Goal: Task Accomplishment & Management: Manage account settings

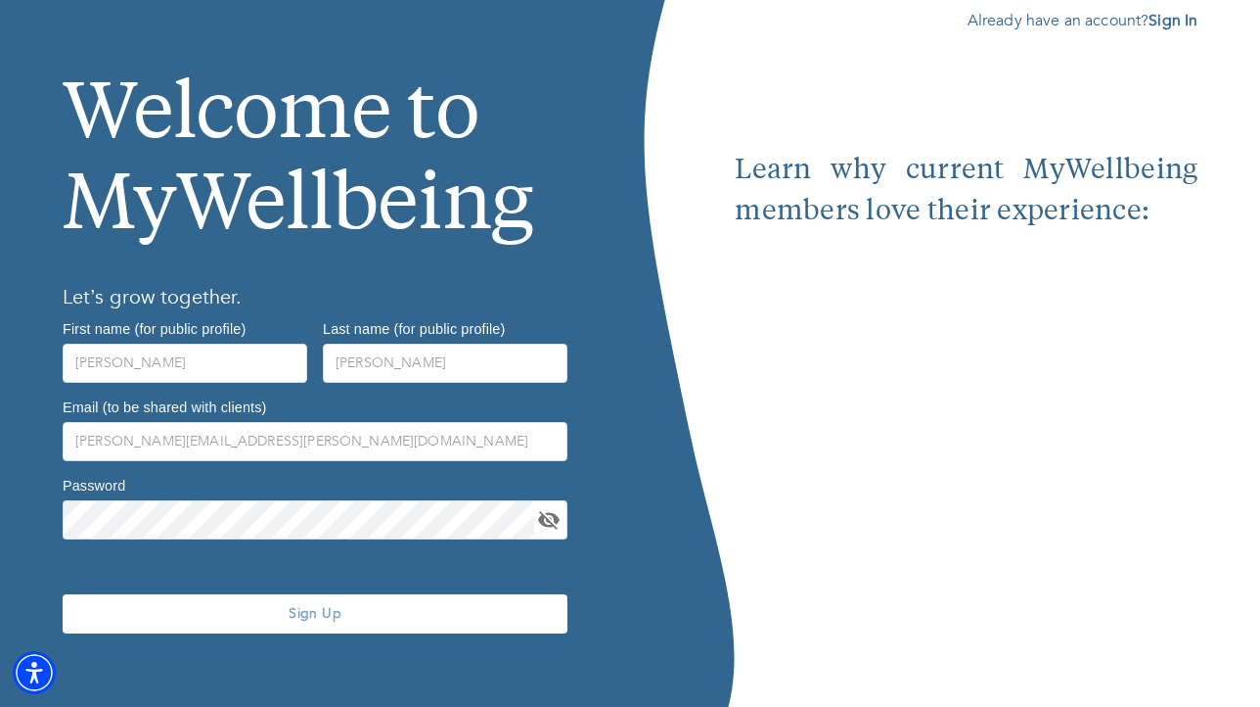
scroll to position [108, 0]
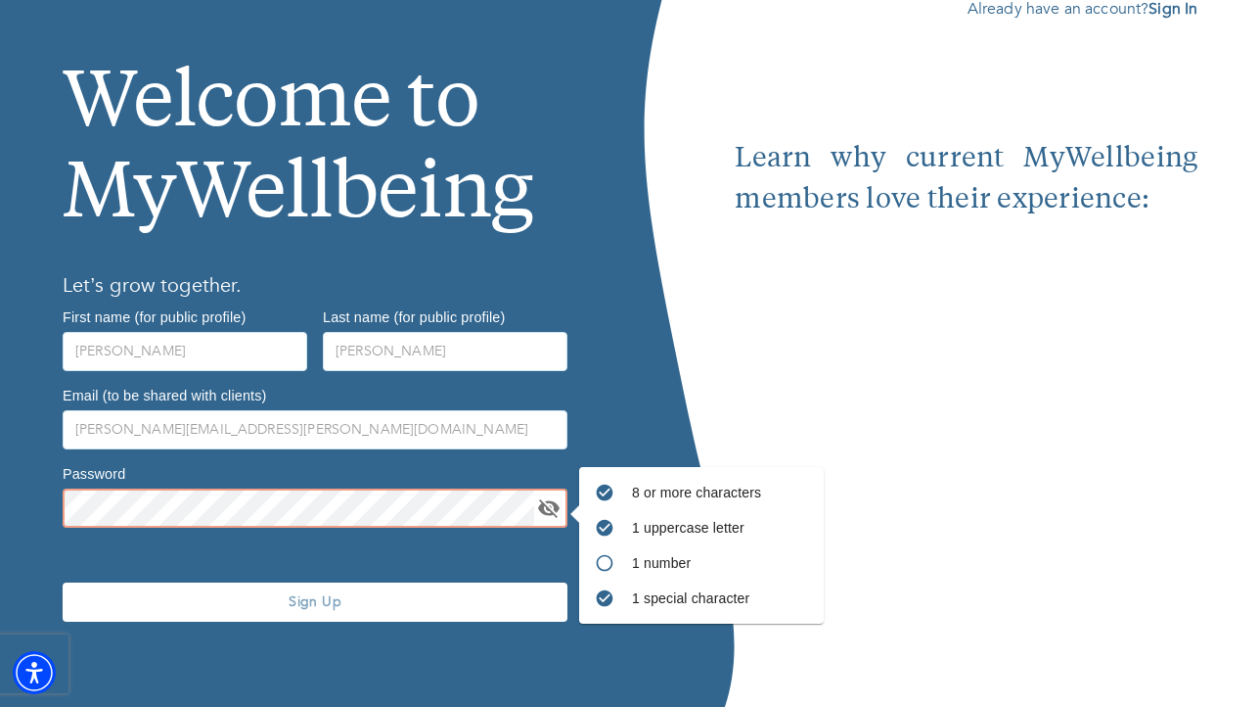
click at [547, 507] on icon "toggle password visibility" at bounding box center [549, 508] width 22 height 19
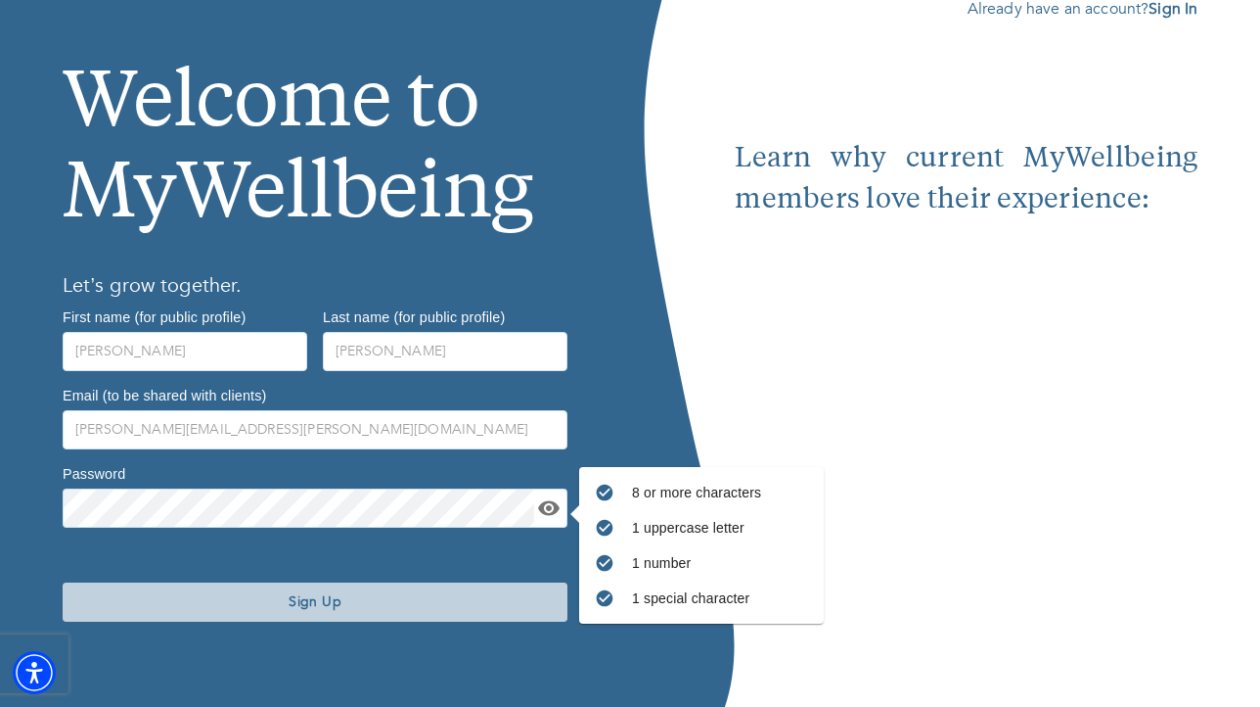
drag, startPoint x: 392, startPoint y: 591, endPoint x: 702, endPoint y: 697, distance: 326.8
click at [393, 592] on span "Sign Up" at bounding box center [314, 601] width 489 height 19
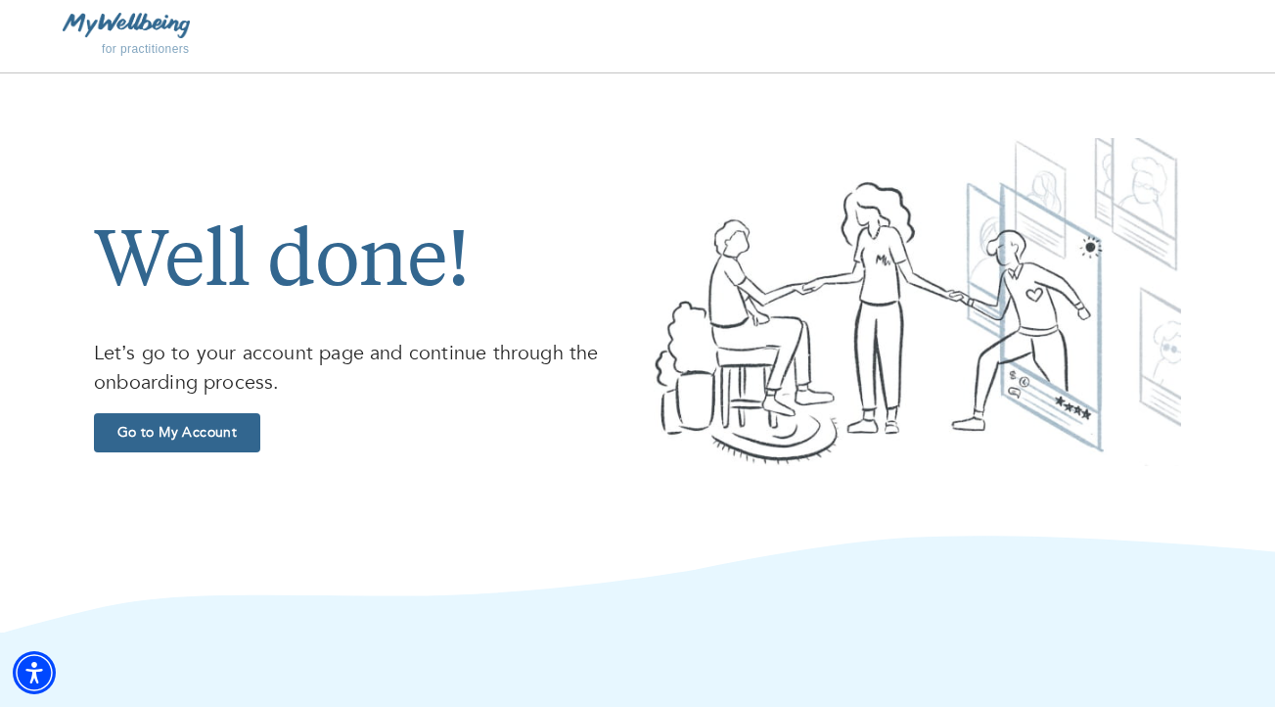
click at [218, 434] on span "Go to My Account" at bounding box center [177, 432] width 151 height 19
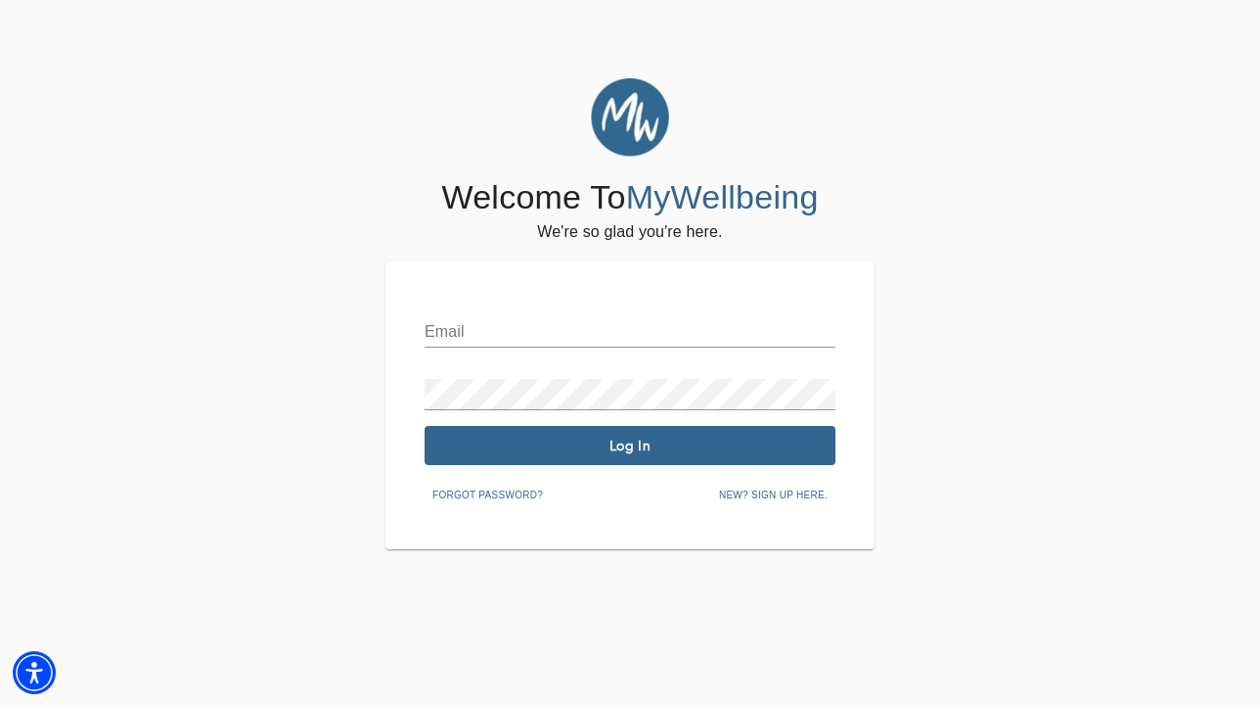
type input "[PERSON_NAME][EMAIL_ADDRESS][PERSON_NAME][DOMAIN_NAME]"
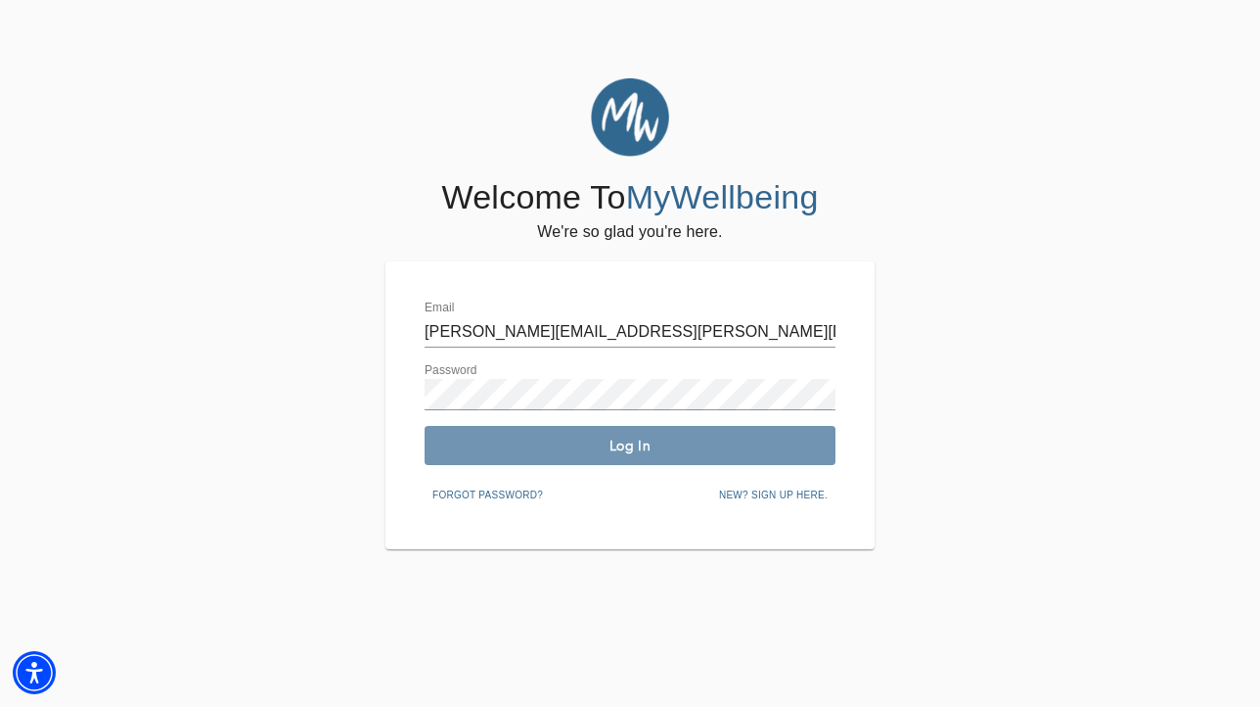
click at [659, 439] on span "Log In" at bounding box center [630, 445] width 395 height 19
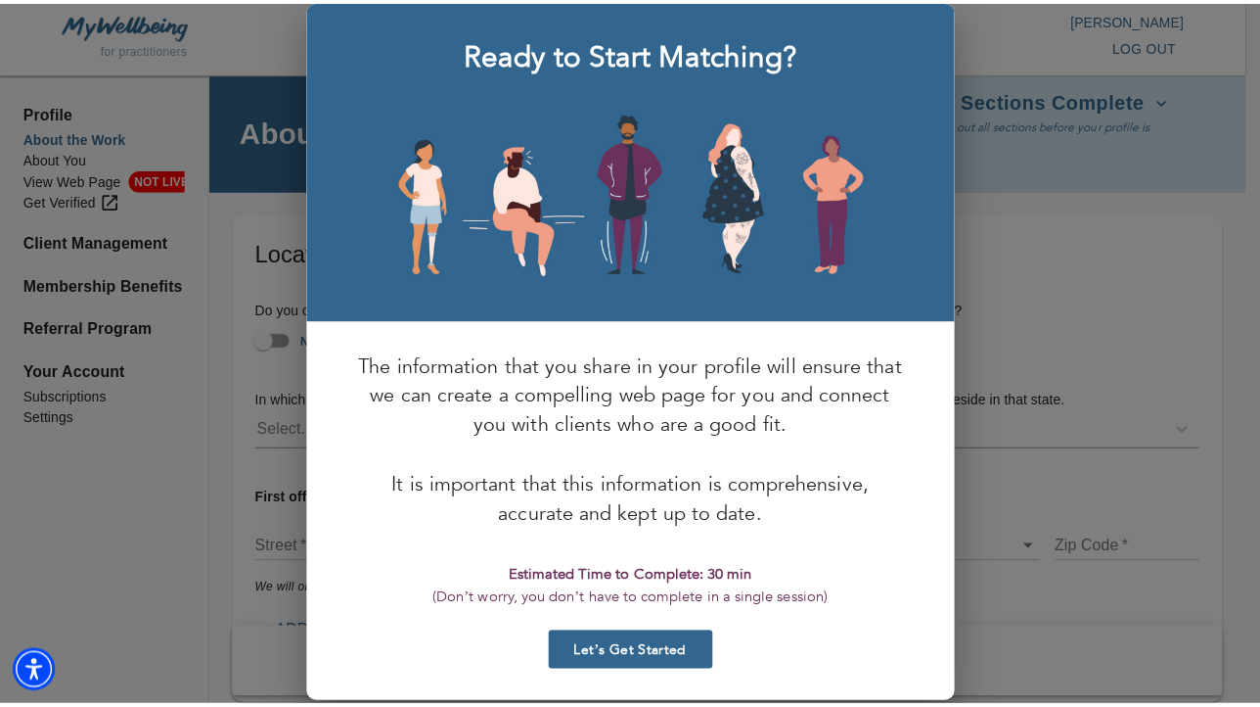
scroll to position [29, 0]
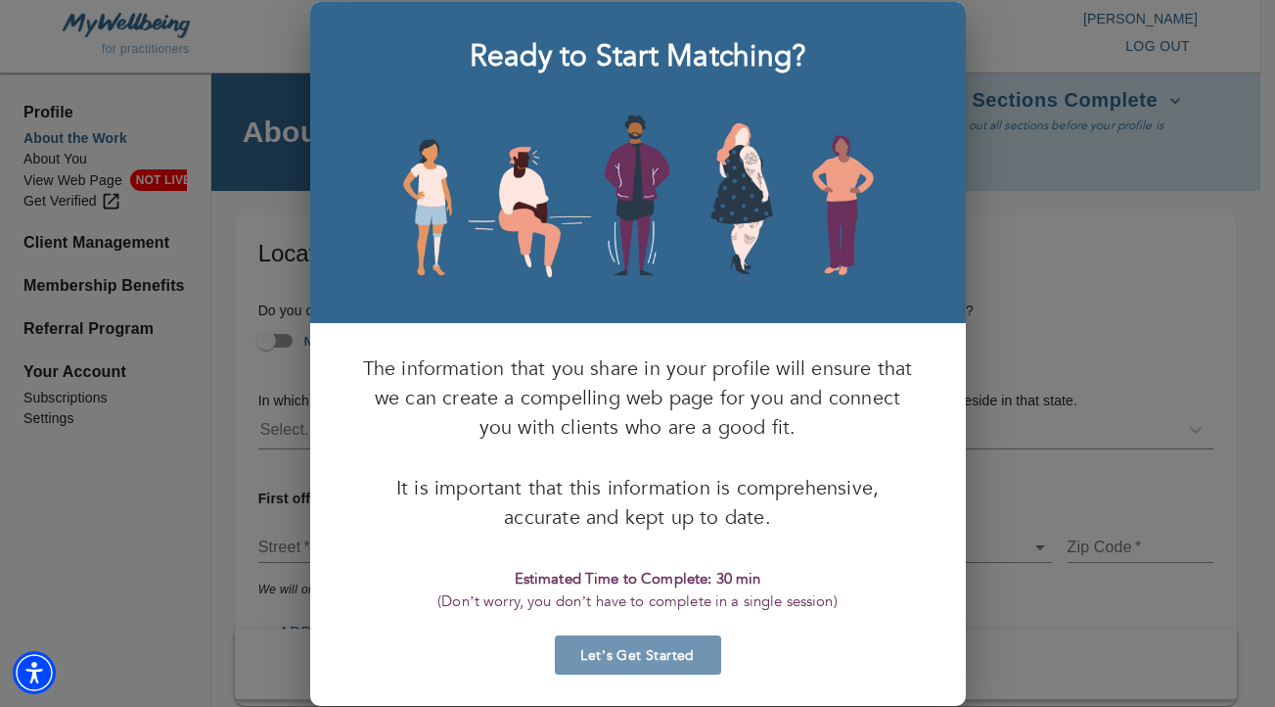
click at [677, 662] on span "Let’s Get Started" at bounding box center [638, 655] width 151 height 19
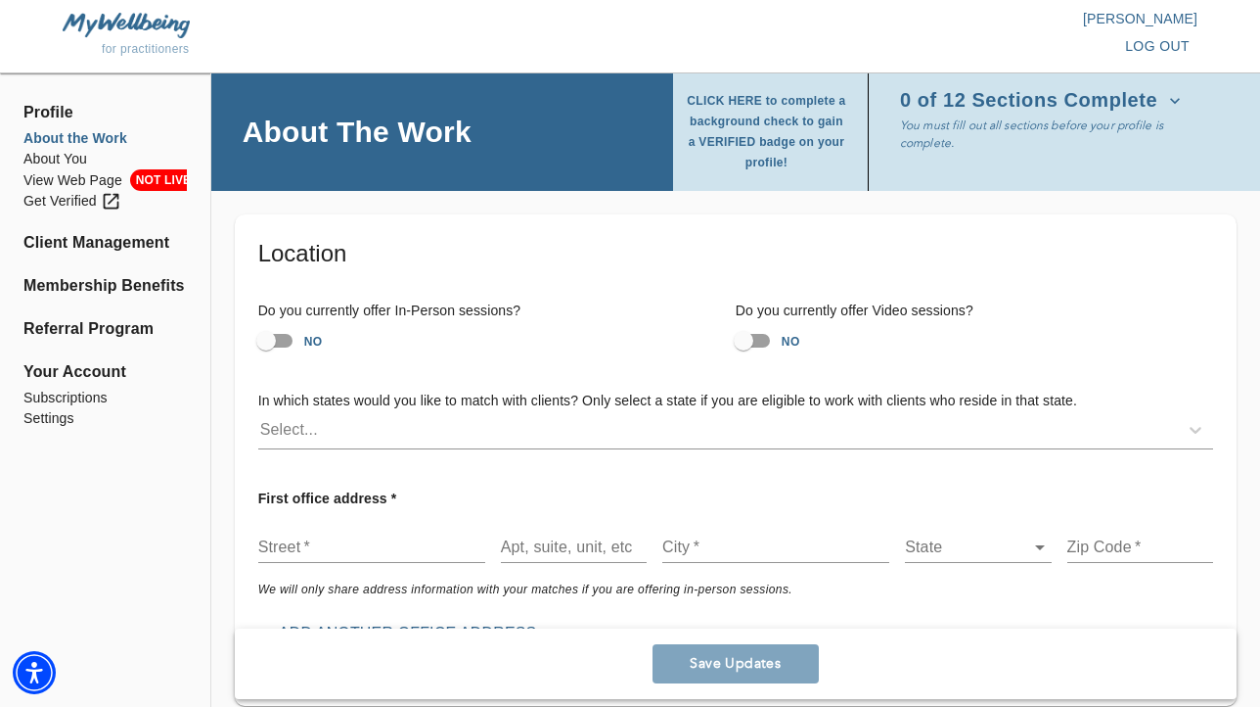
click at [764, 338] on input "NO" at bounding box center [744, 340] width 112 height 37
checkbox input "true"
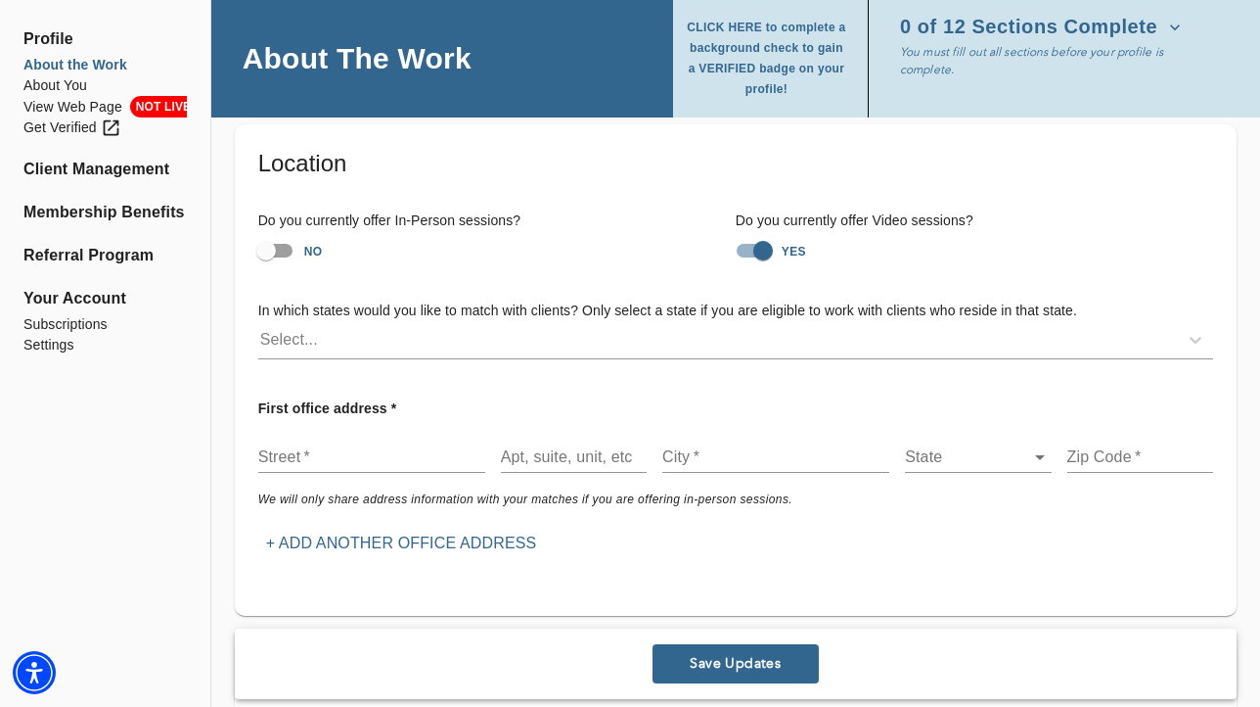
scroll to position [111, 0]
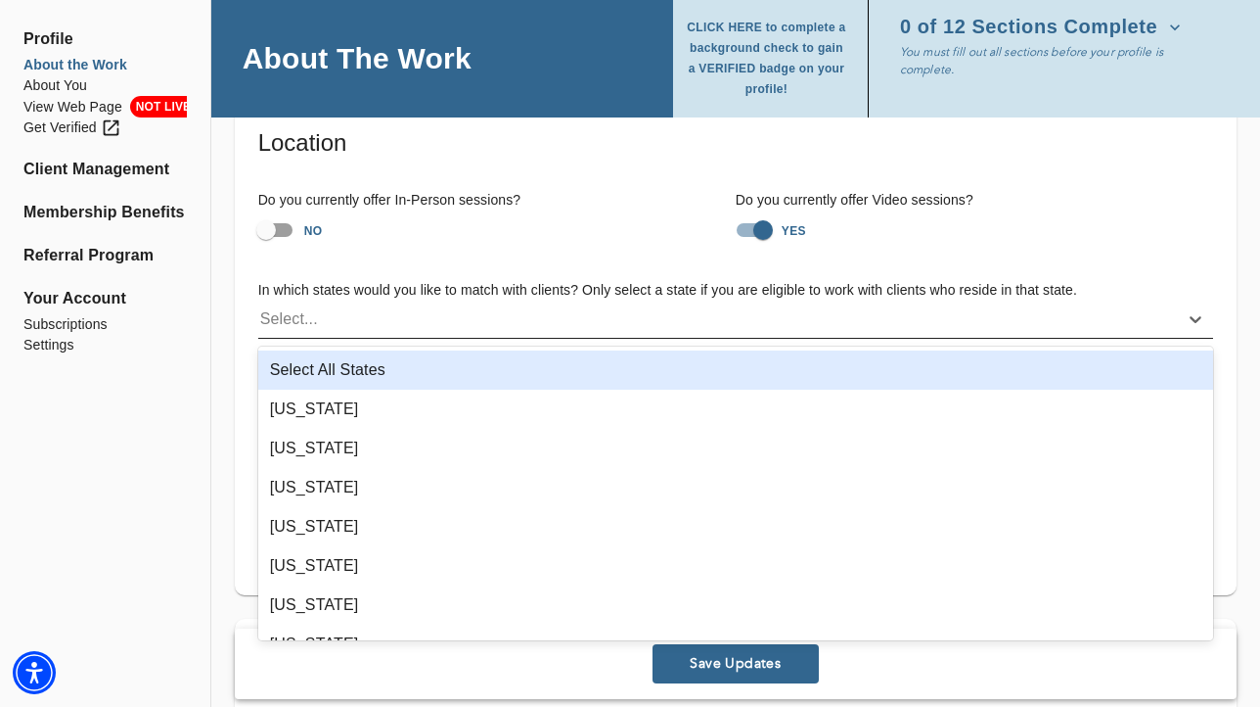
click at [386, 322] on div "Select..." at bounding box center [718, 318] width 920 height 31
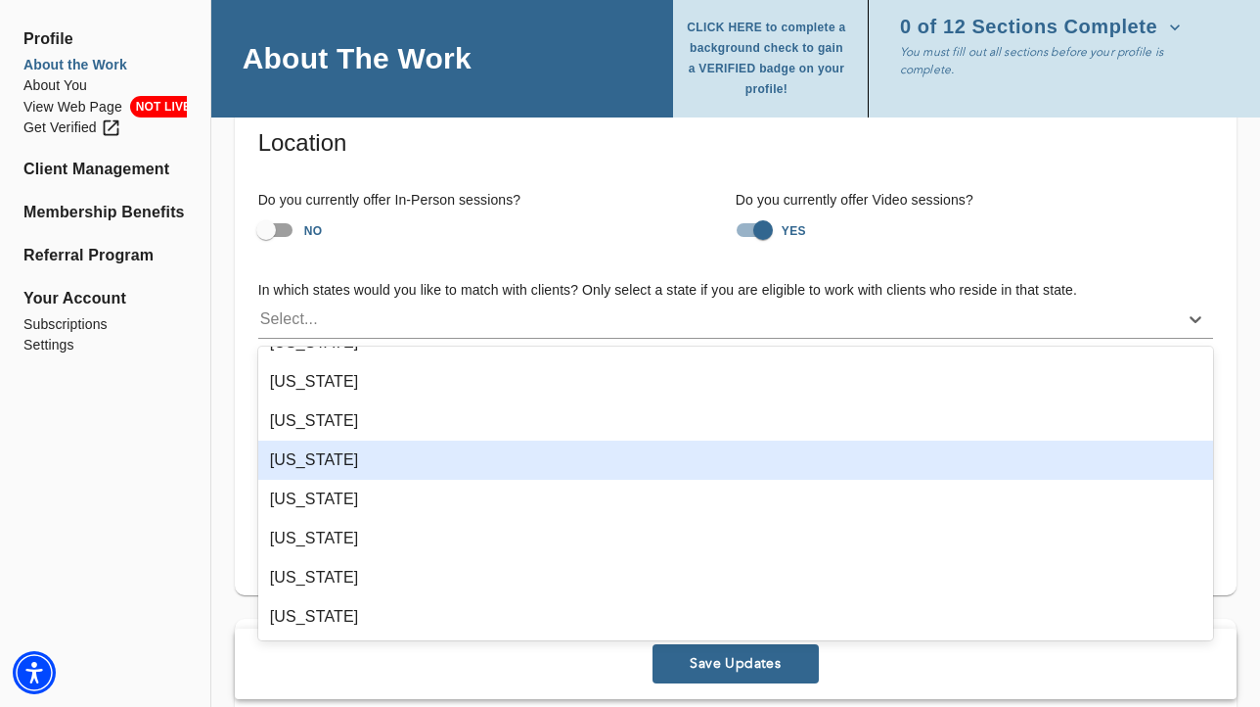
scroll to position [0, 0]
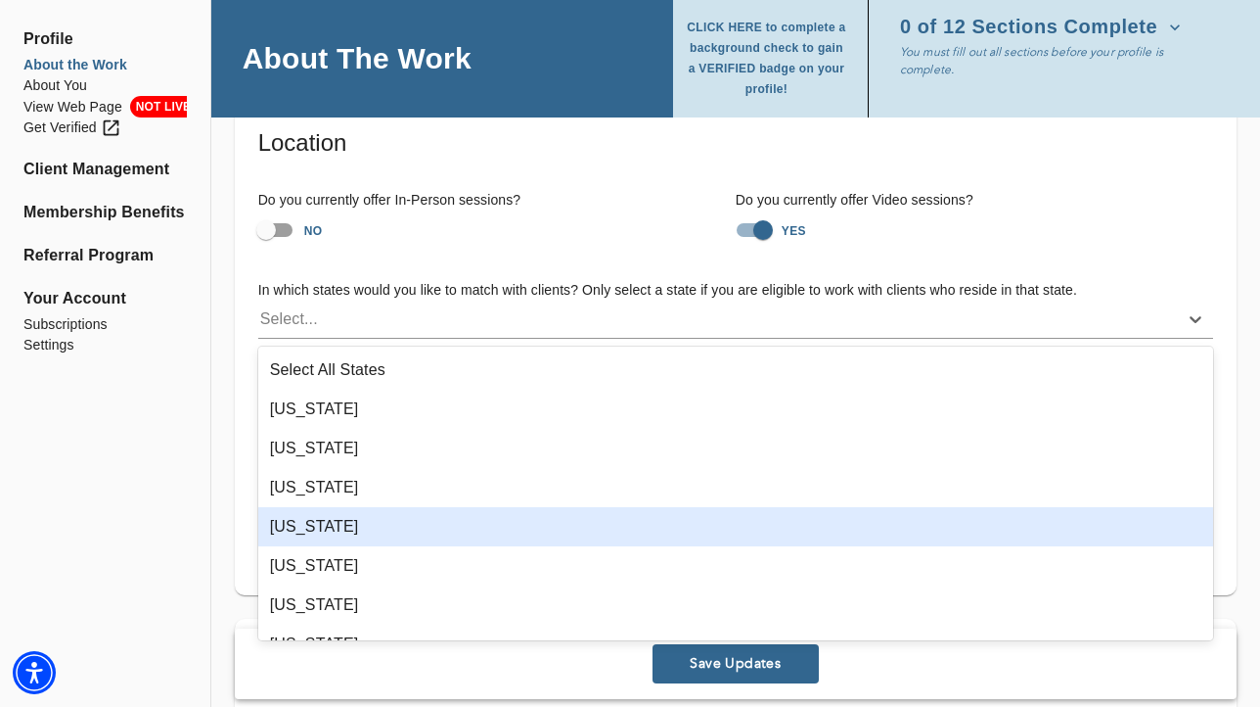
click at [410, 531] on div "[US_STATE]" at bounding box center [735, 526] width 955 height 39
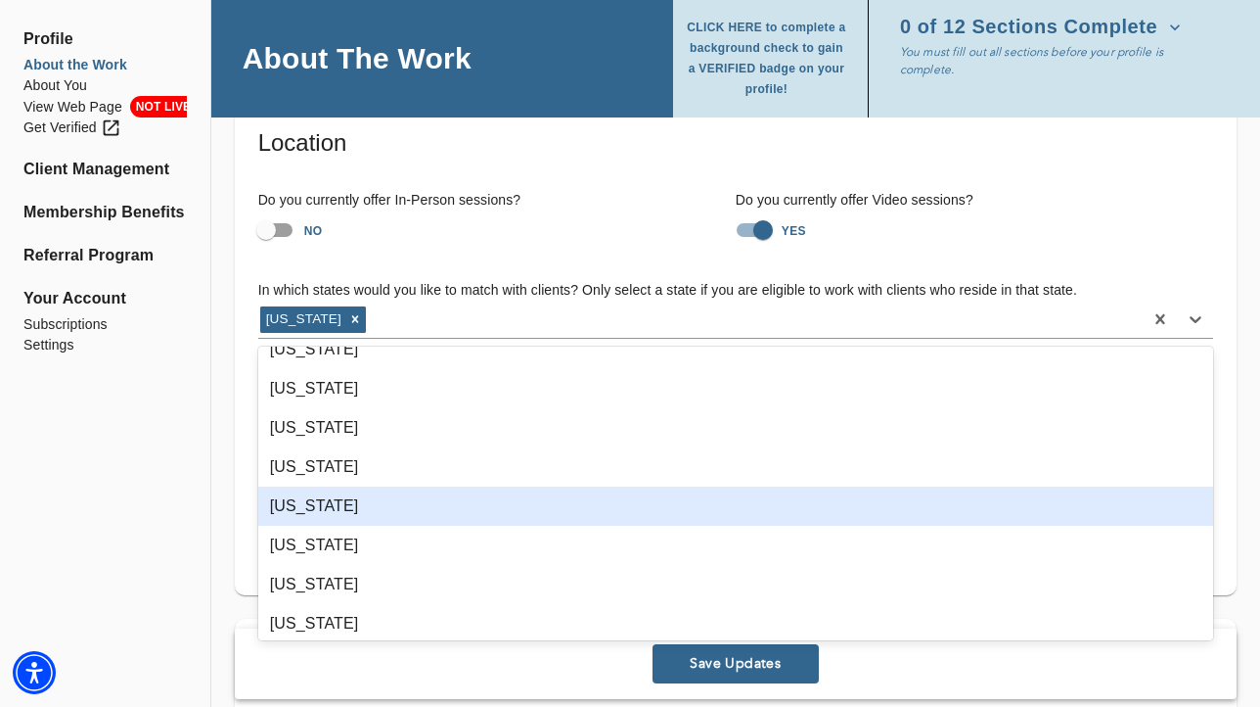
scroll to position [884, 0]
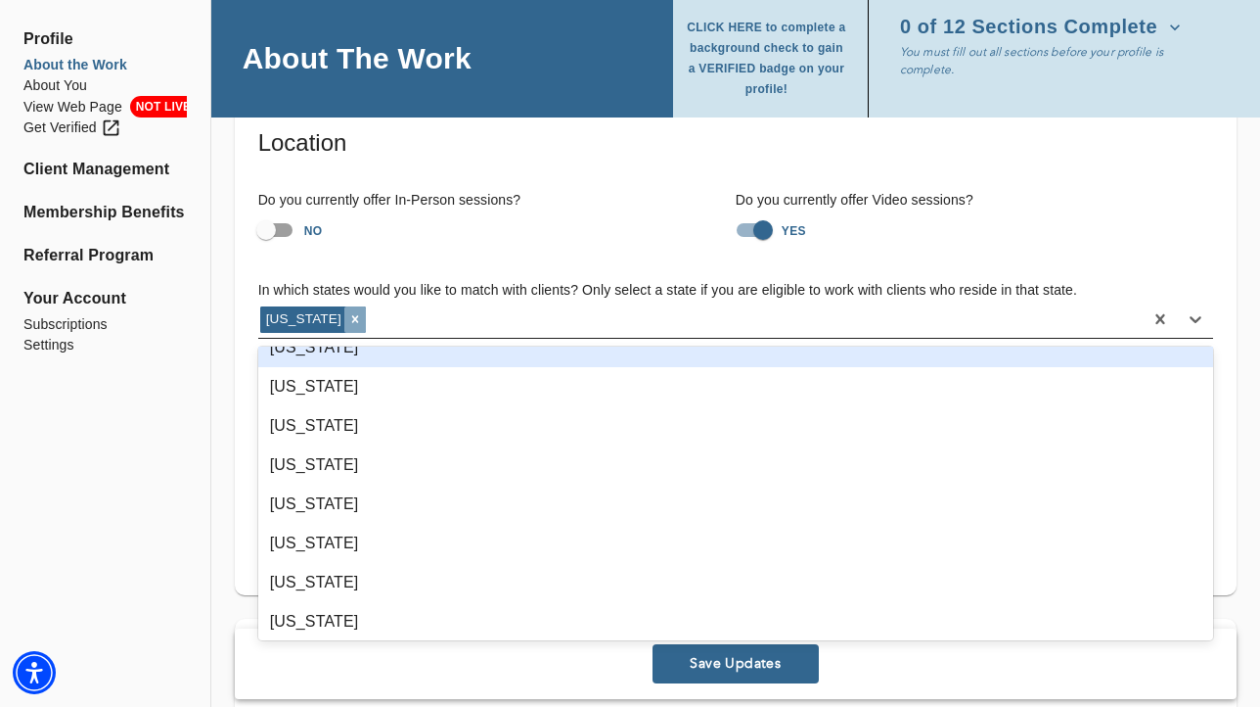
click at [348, 314] on icon at bounding box center [355, 319] width 14 height 14
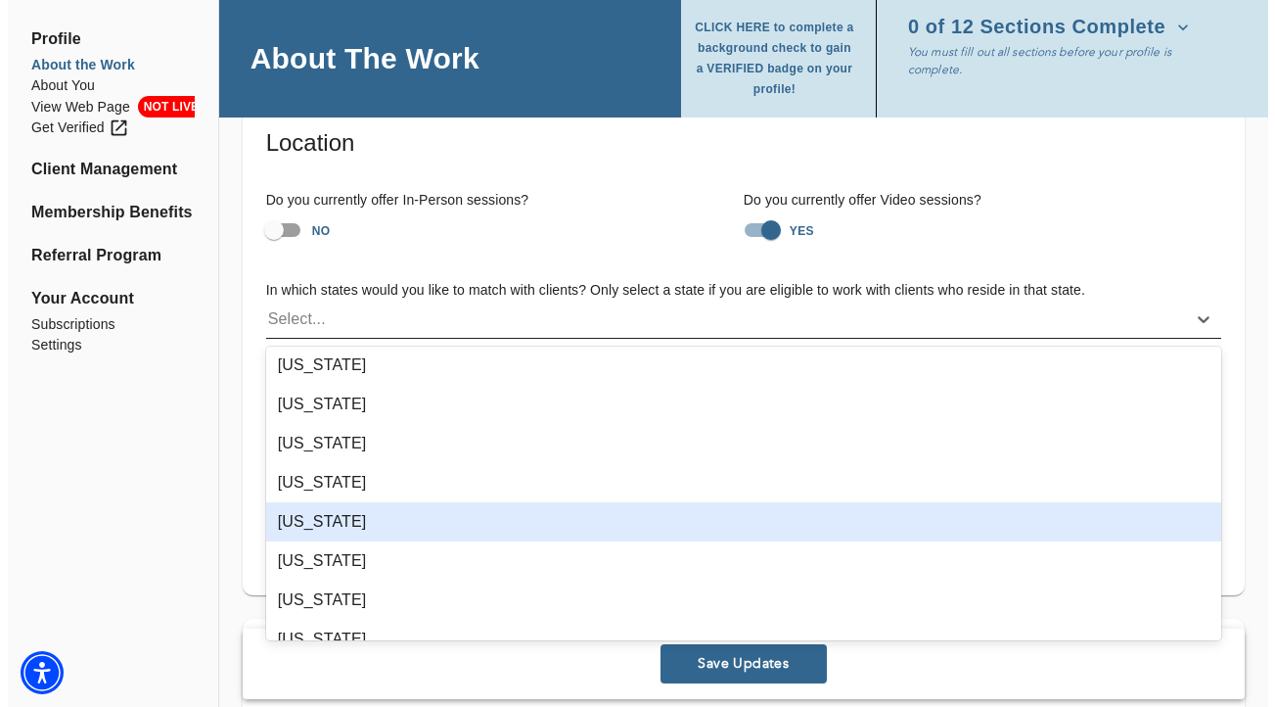
scroll to position [768, 0]
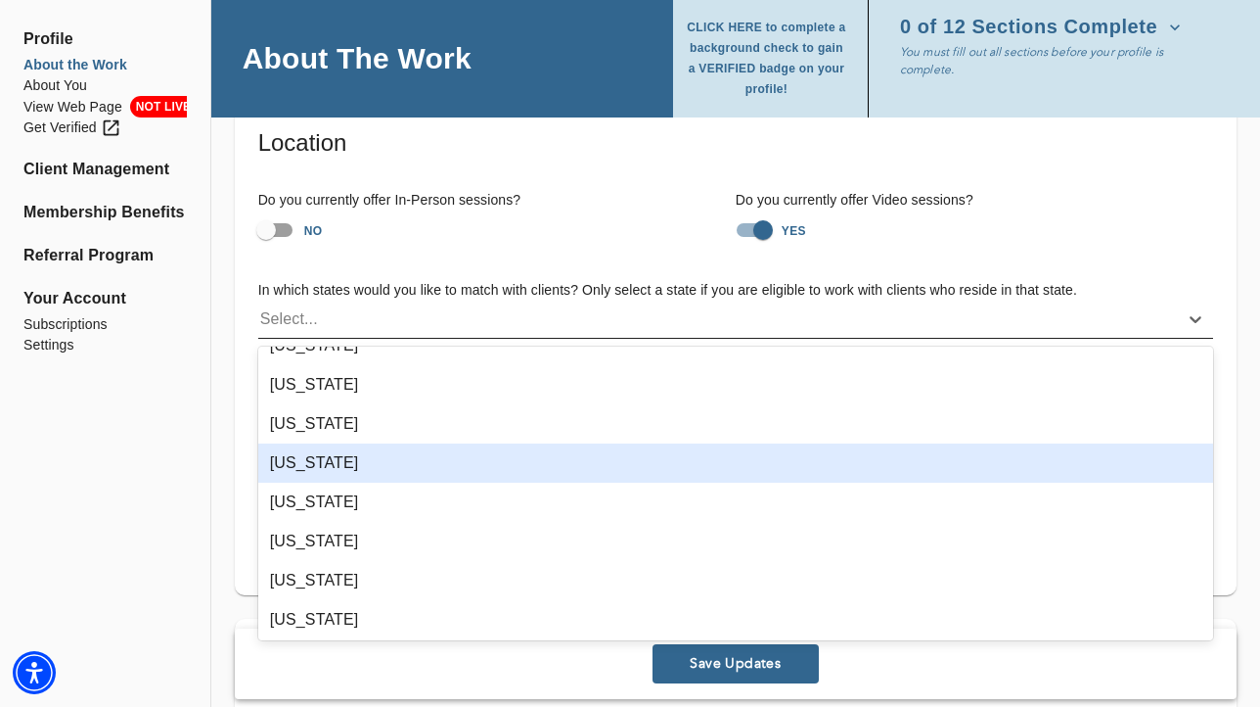
click at [369, 465] on div "[US_STATE]" at bounding box center [735, 462] width 955 height 39
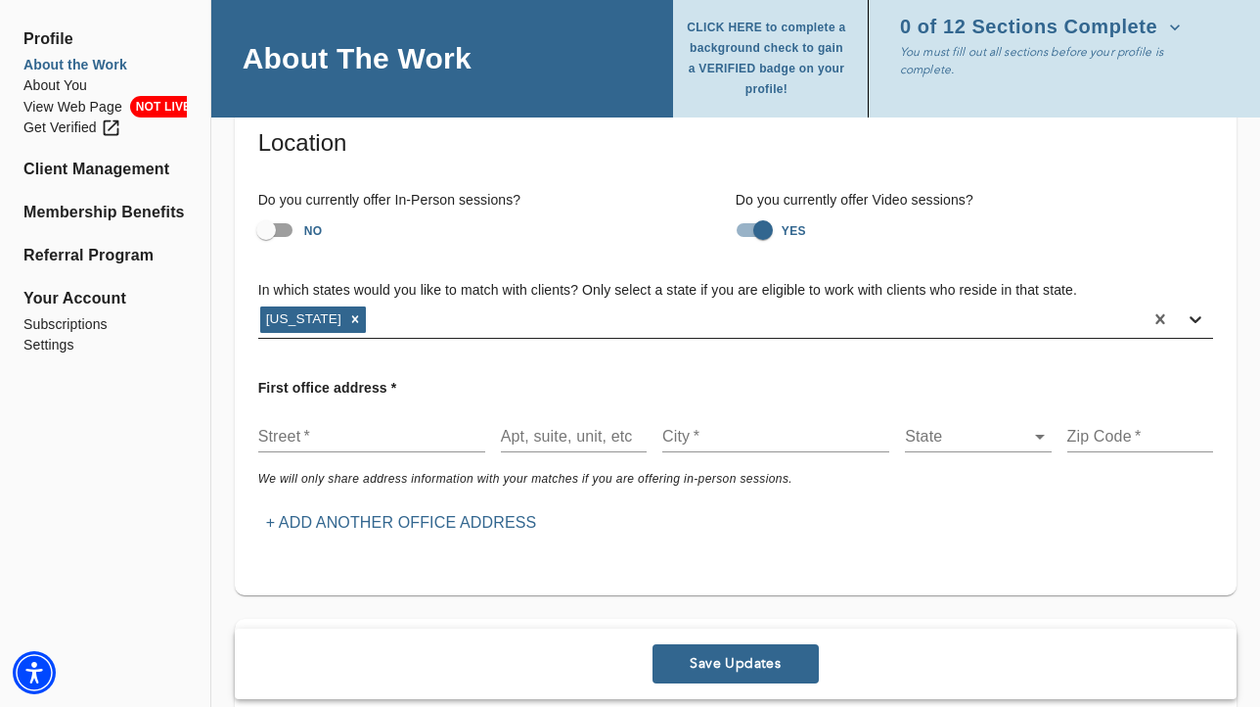
click at [1193, 322] on icon at bounding box center [1196, 319] width 20 height 20
click at [338, 436] on input "text" at bounding box center [371, 436] width 227 height 31
paste input "[STREET_ADDRESS]"
type input "[STREET_ADDRESS]"
click at [739, 428] on input "text" at bounding box center [776, 436] width 227 height 31
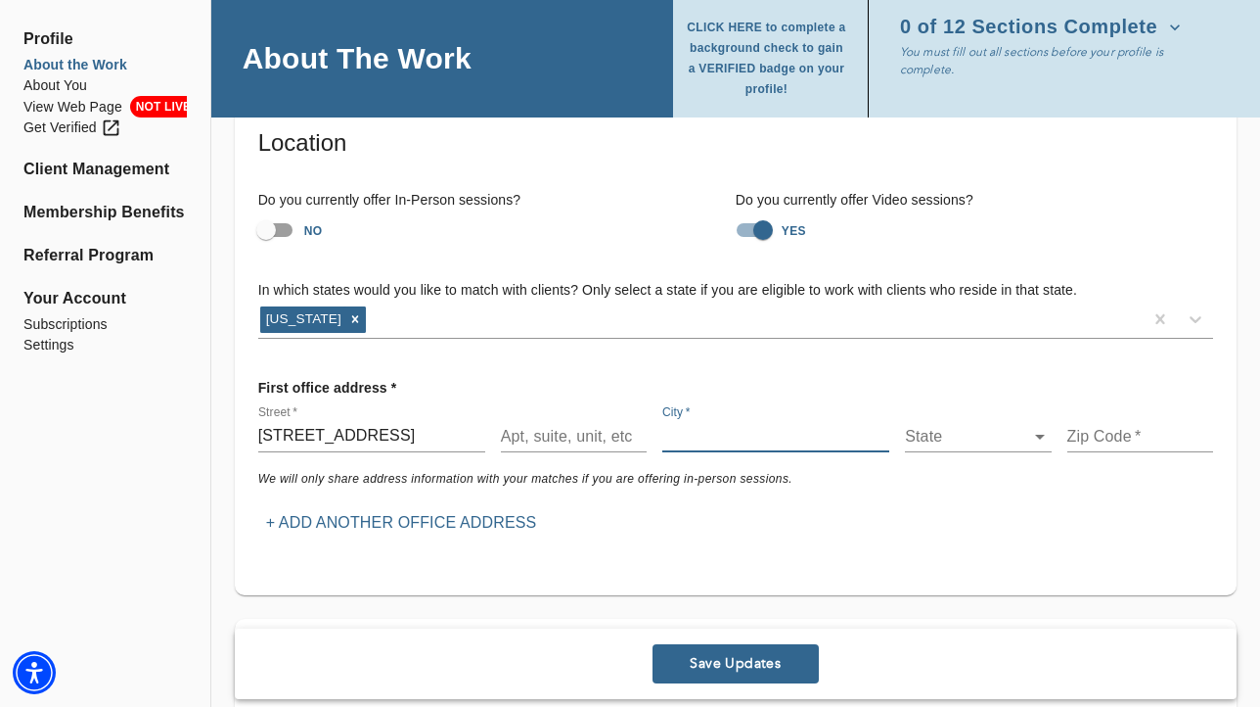
paste input "[GEOGRAPHIC_DATA]"
type input "[GEOGRAPHIC_DATA]"
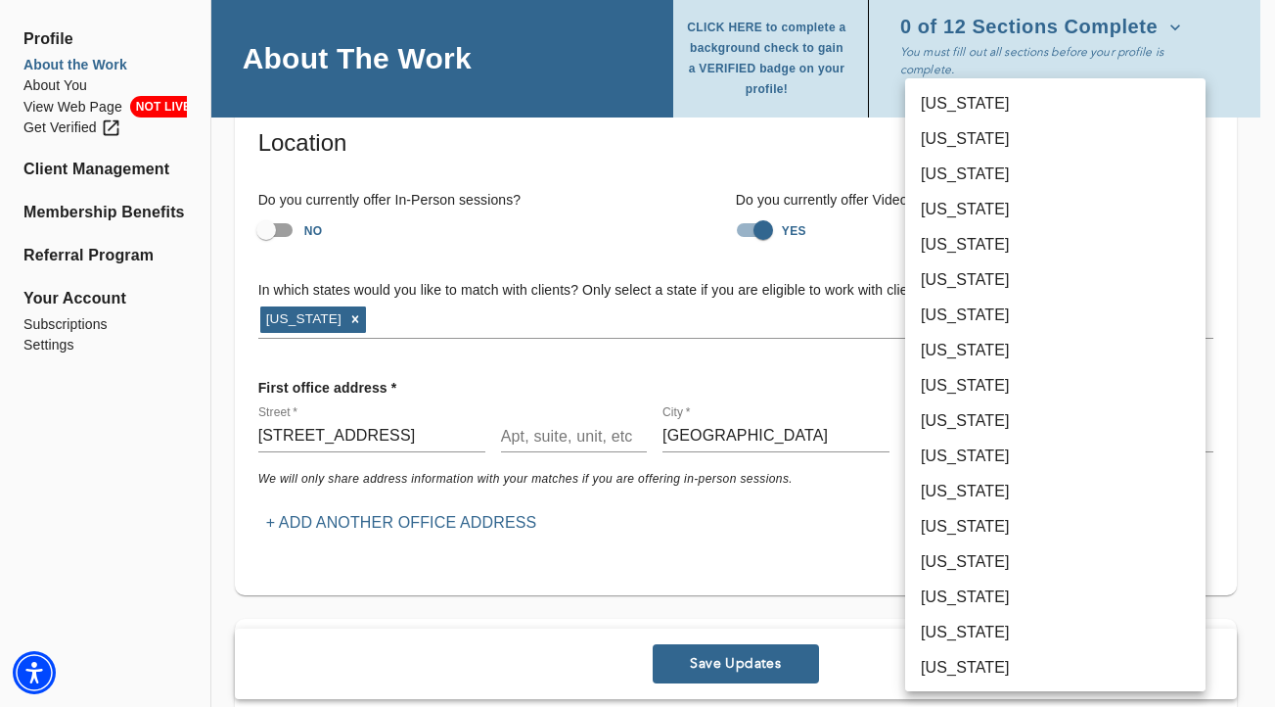
click at [945, 431] on body "for practitioners [PERSON_NAME] log out Profile About the Work About You View W…" at bounding box center [637, 242] width 1275 height 707
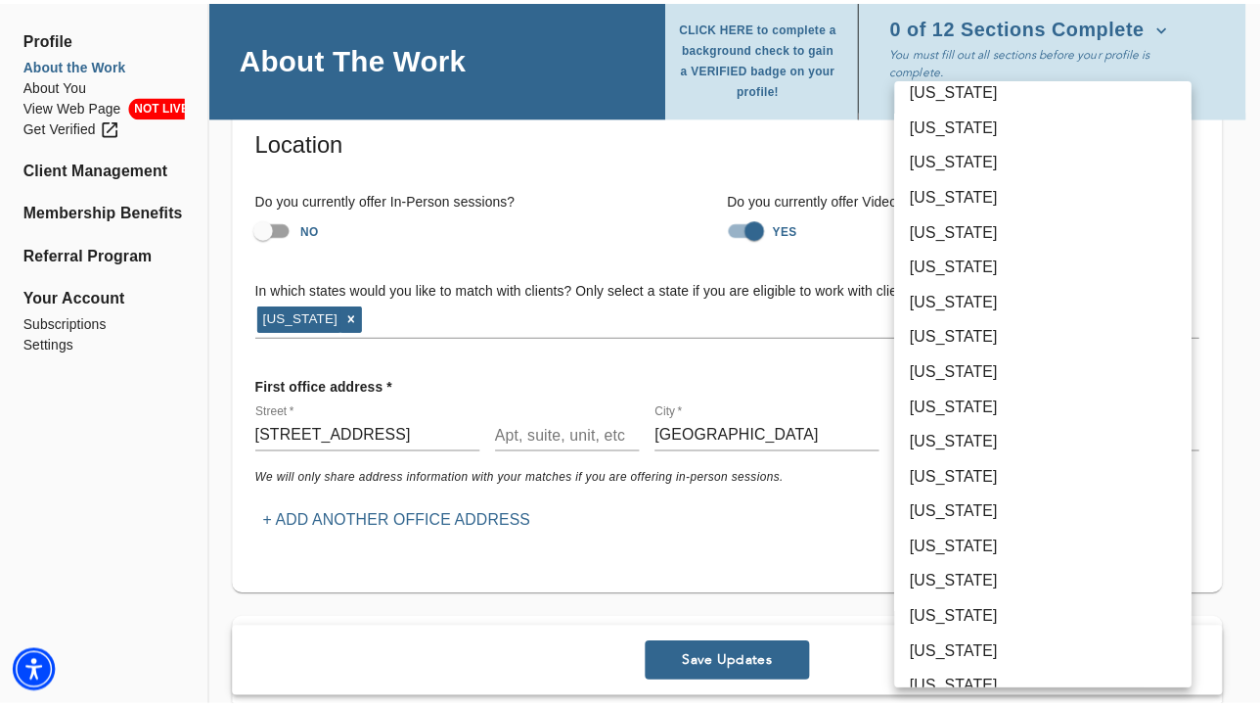
scroll to position [563, 0]
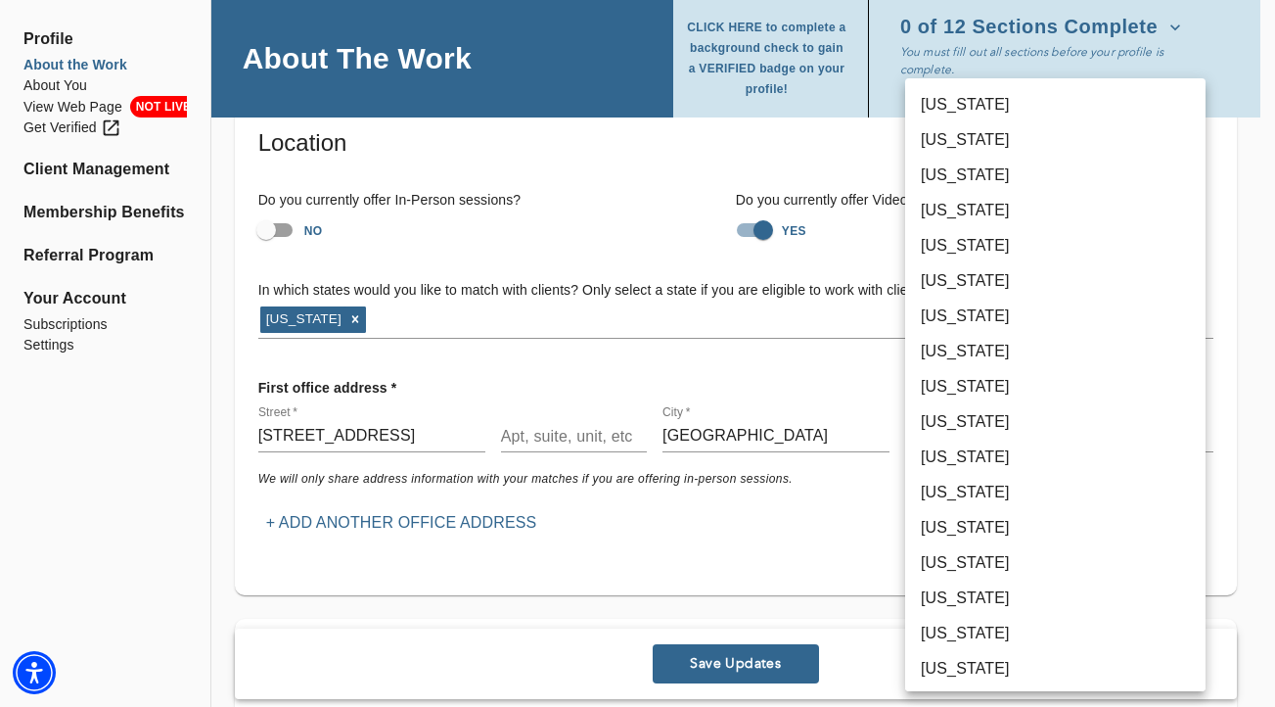
click at [1001, 276] on li "[US_STATE]" at bounding box center [1055, 280] width 300 height 35
type input "22"
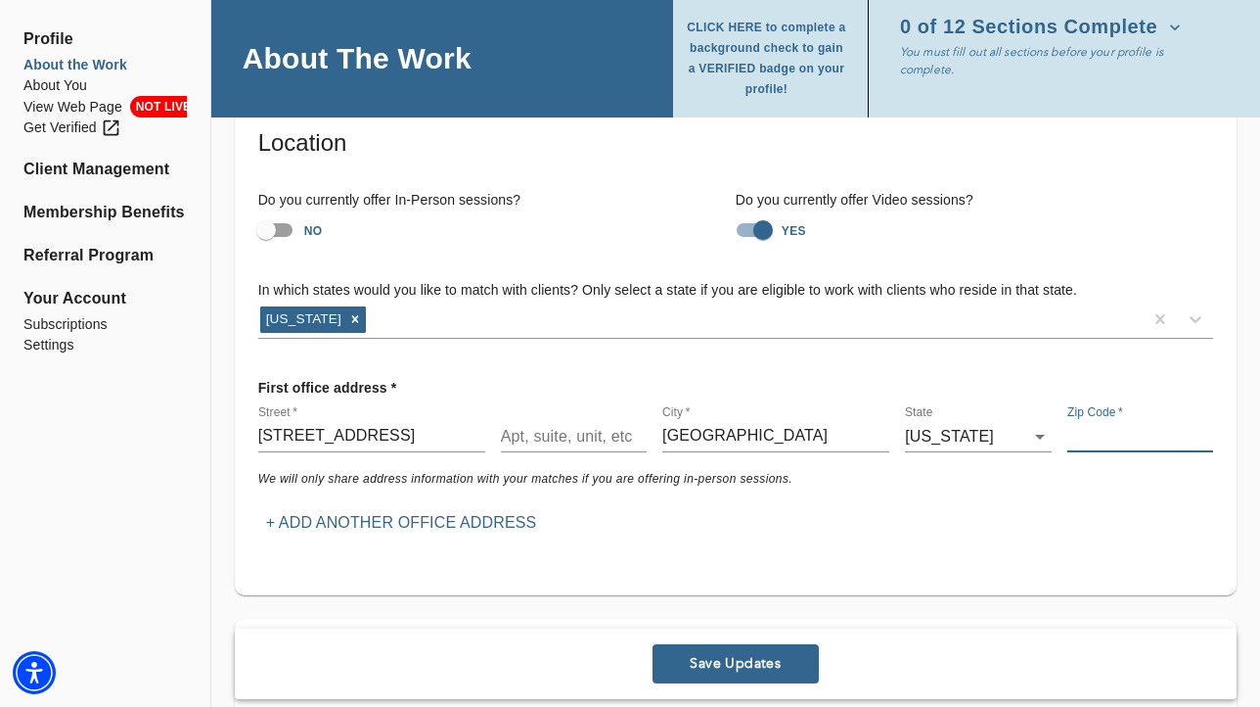
click at [1121, 438] on input "text" at bounding box center [1141, 436] width 146 height 31
paste input "21158"
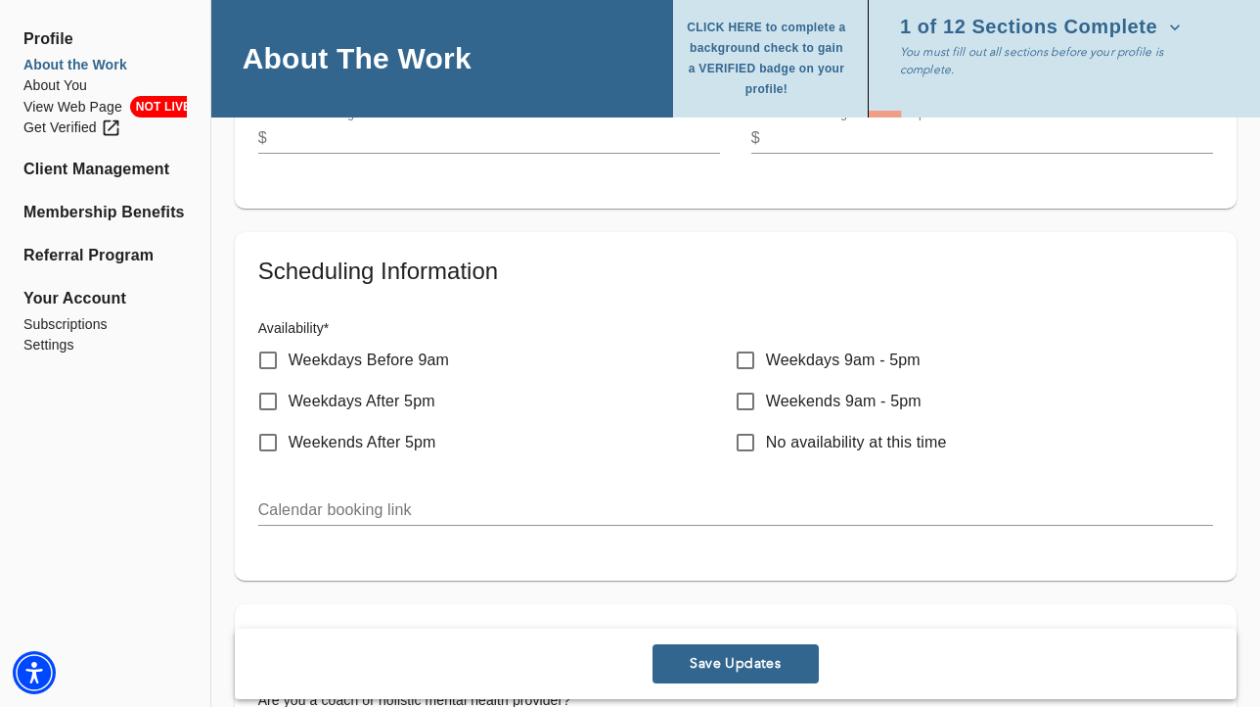
scroll to position [881, 0]
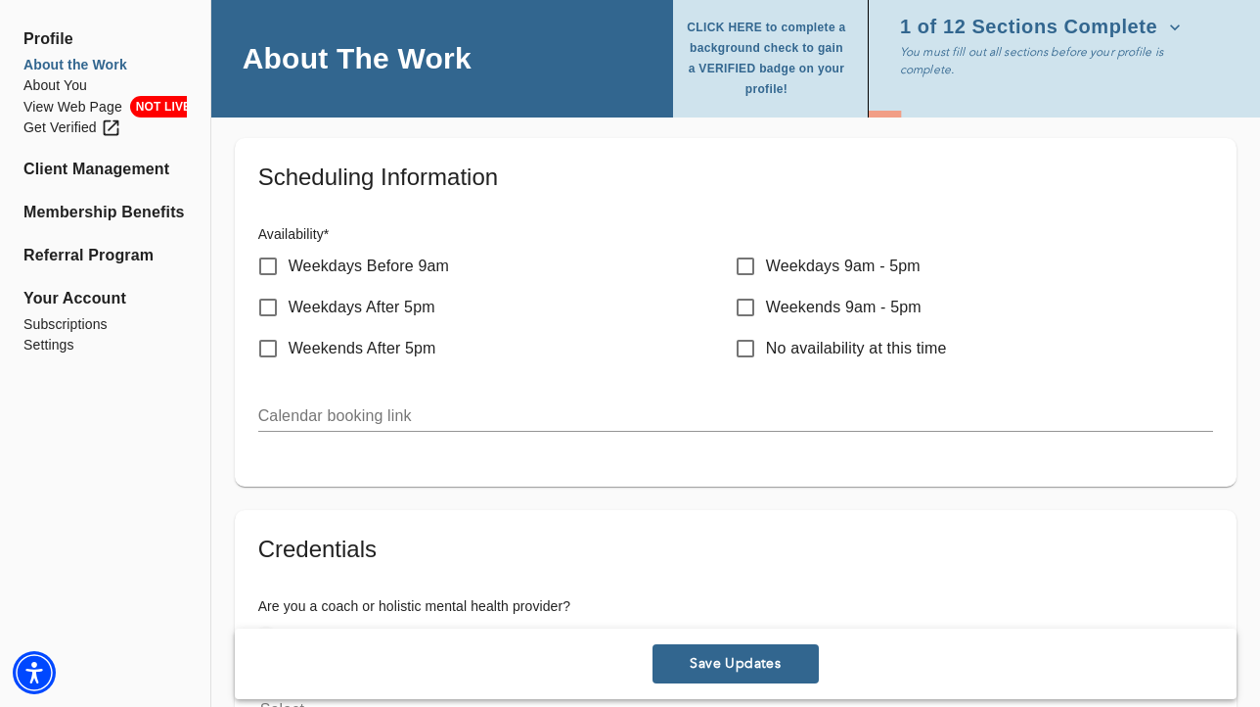
type input "21158"
click at [366, 421] on input "text" at bounding box center [735, 415] width 955 height 31
click at [266, 301] on input "Weekdays After 5pm" at bounding box center [268, 307] width 41 height 41
checkbox input "true"
click at [741, 258] on input "Weekdays 9am - 5pm" at bounding box center [745, 266] width 41 height 41
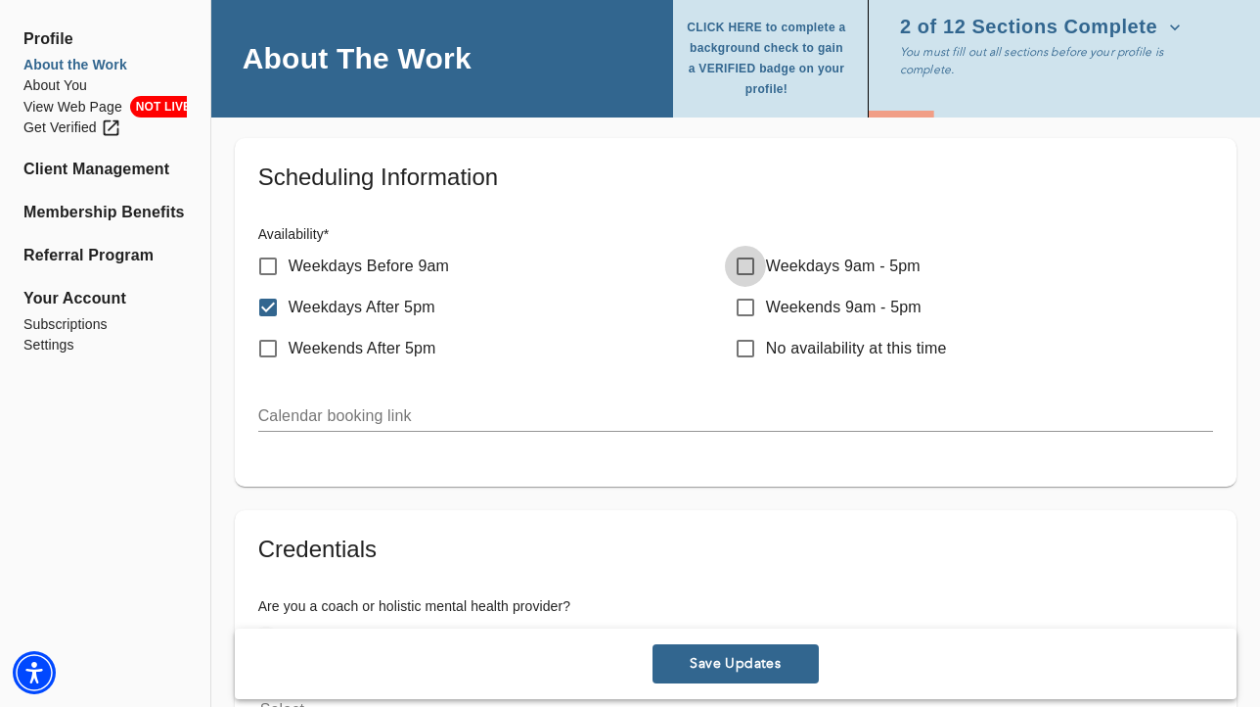
checkbox input "true"
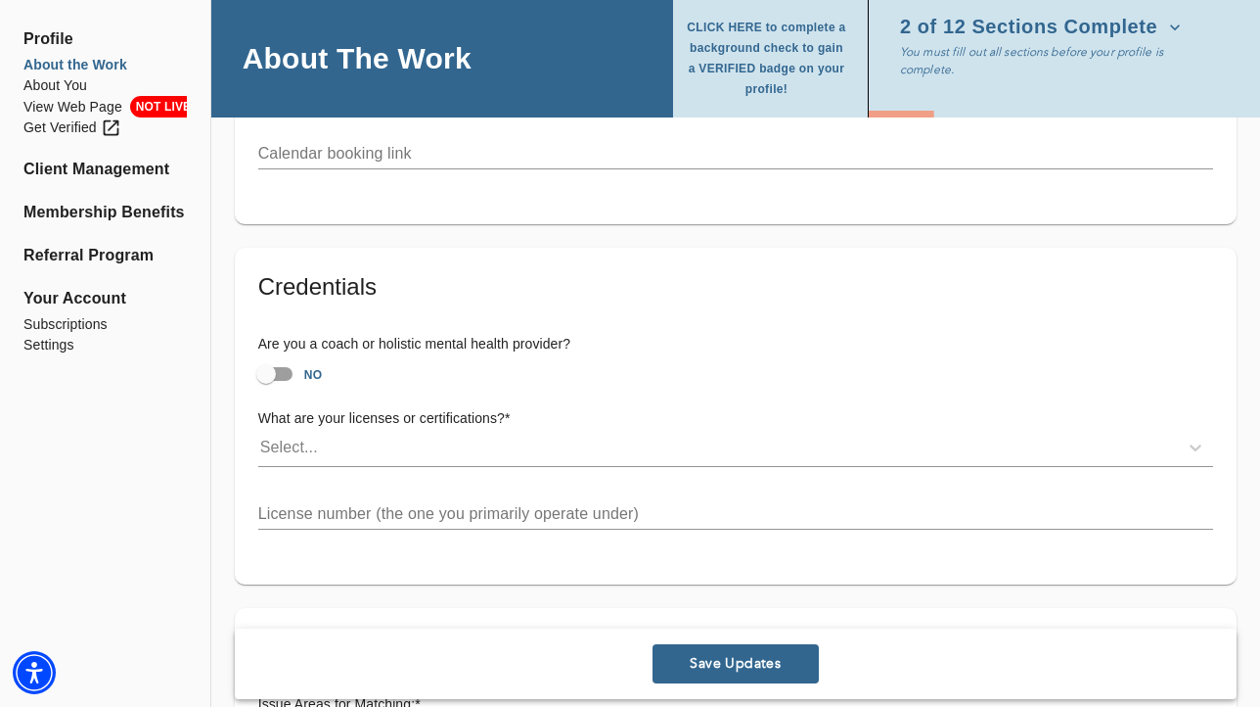
scroll to position [1151, 0]
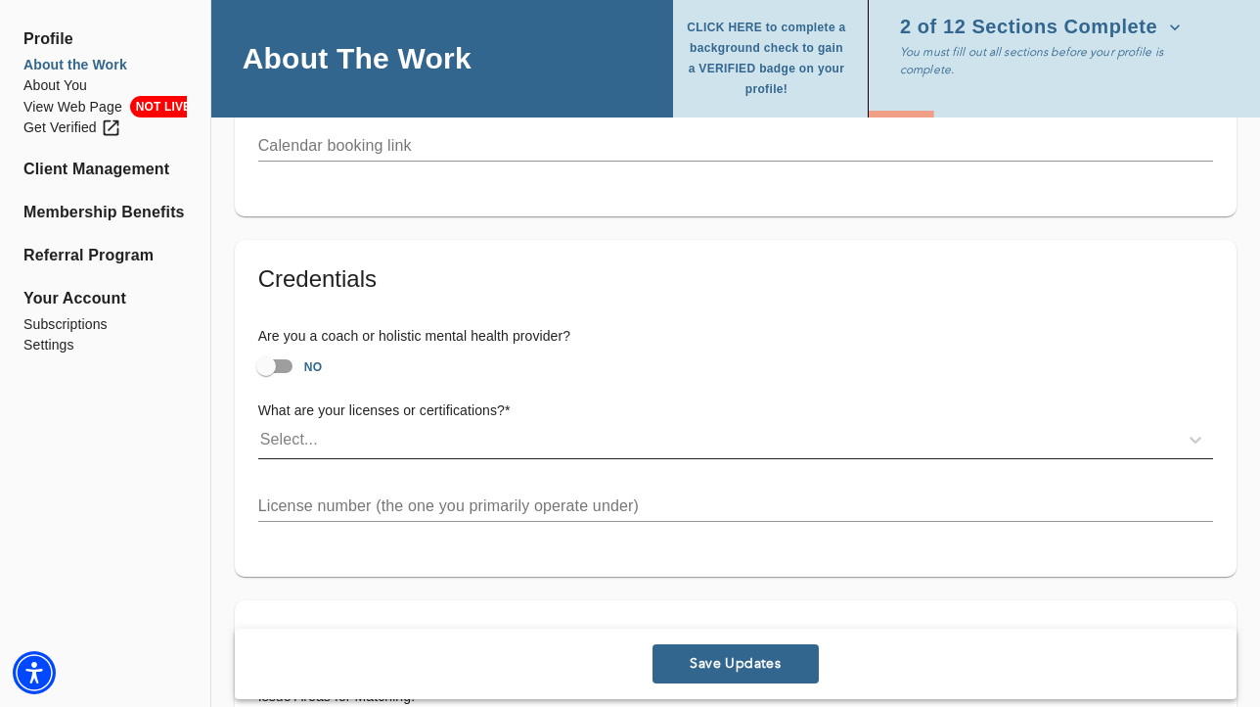
click at [388, 442] on div "Select..." at bounding box center [718, 439] width 920 height 31
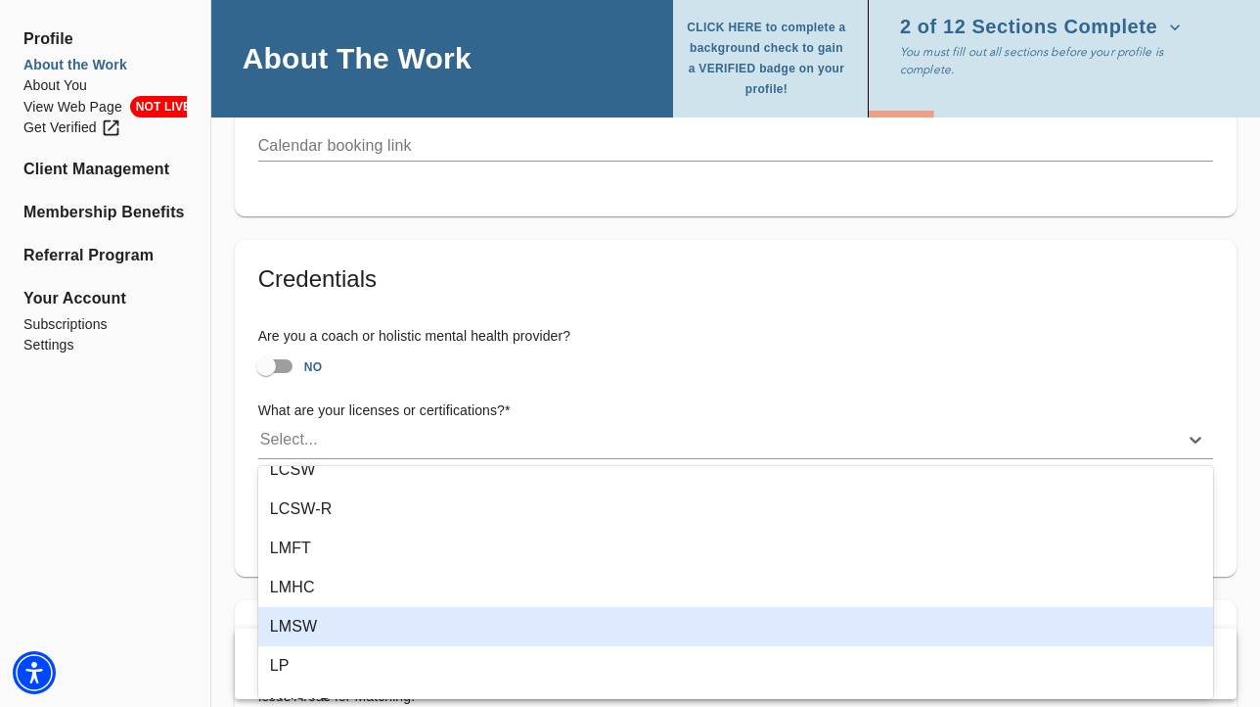
scroll to position [215, 0]
click at [394, 617] on div "LMSW" at bounding box center [735, 626] width 955 height 39
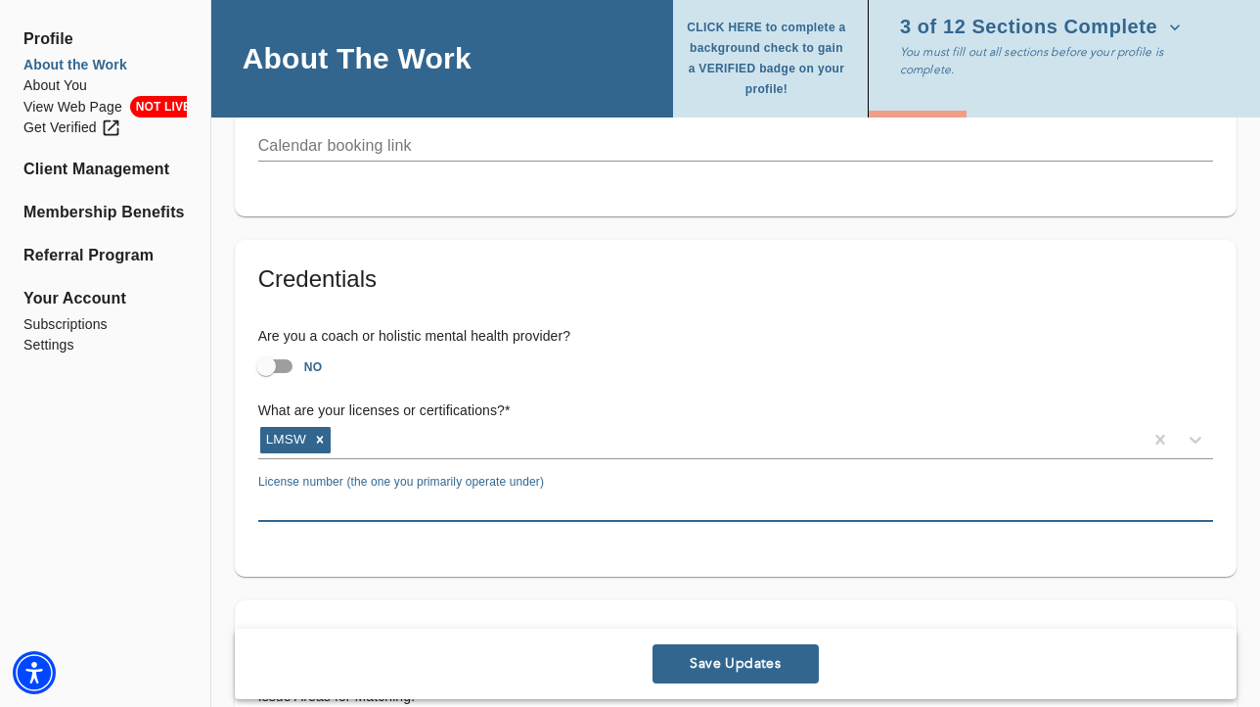
click at [413, 511] on input "text" at bounding box center [735, 505] width 955 height 31
paste input "33094"
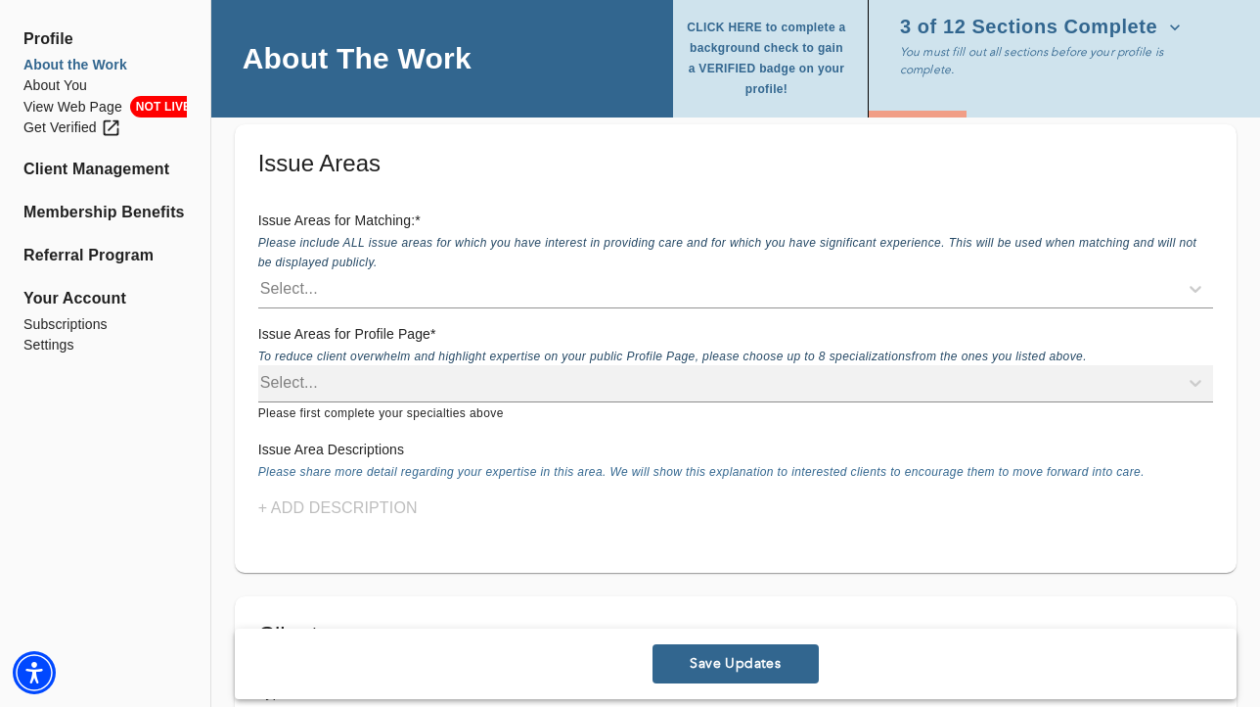
scroll to position [1651, 0]
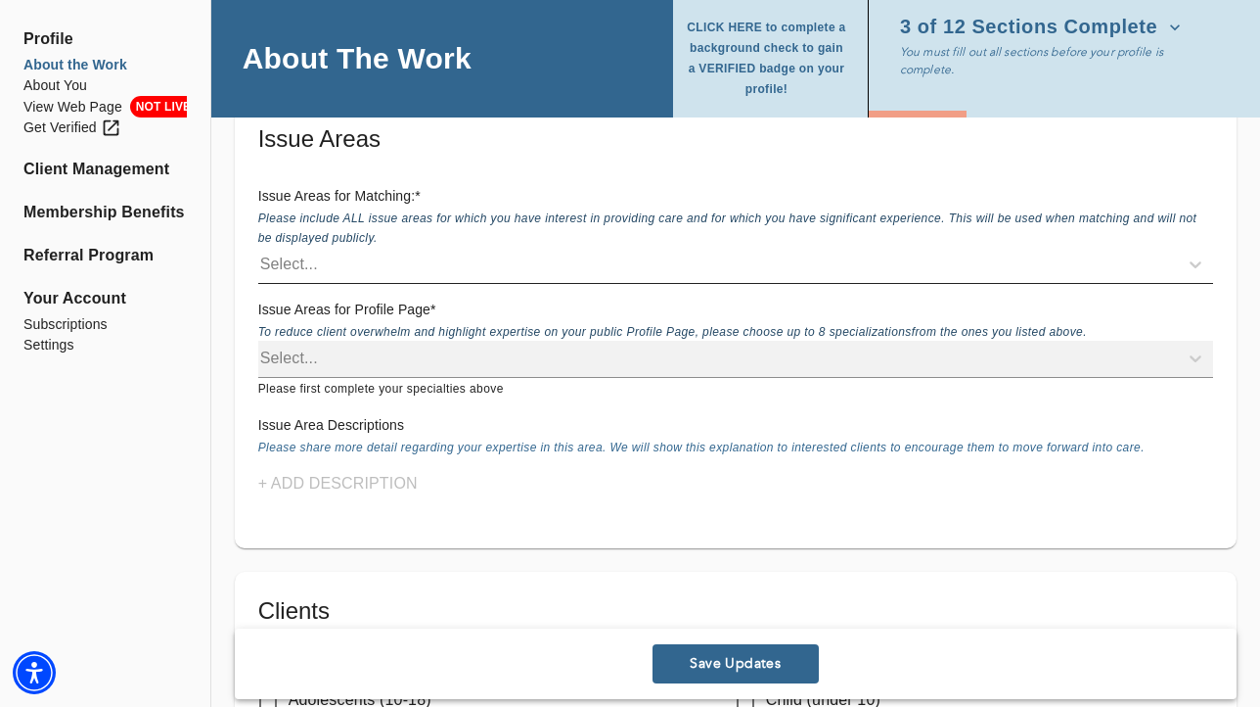
type input "33094"
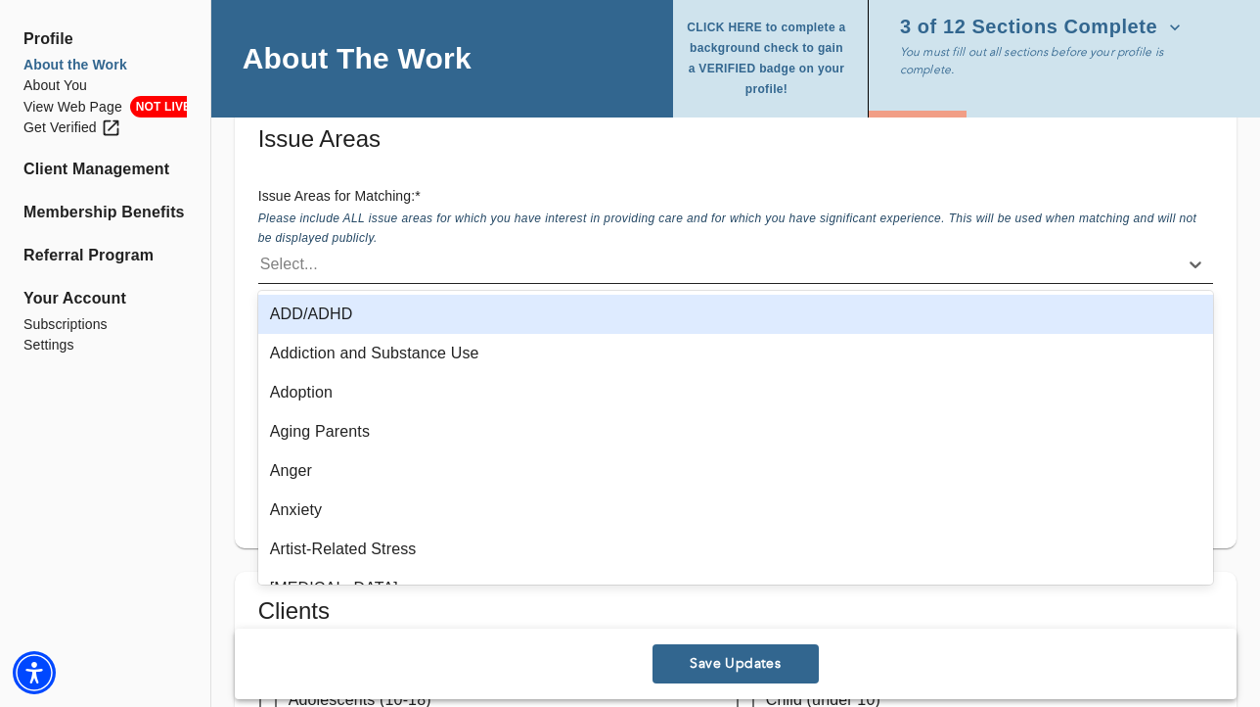
click at [370, 259] on div "Select..." at bounding box center [718, 264] width 920 height 31
click at [382, 313] on div "ADD/ADHD" at bounding box center [735, 314] width 955 height 39
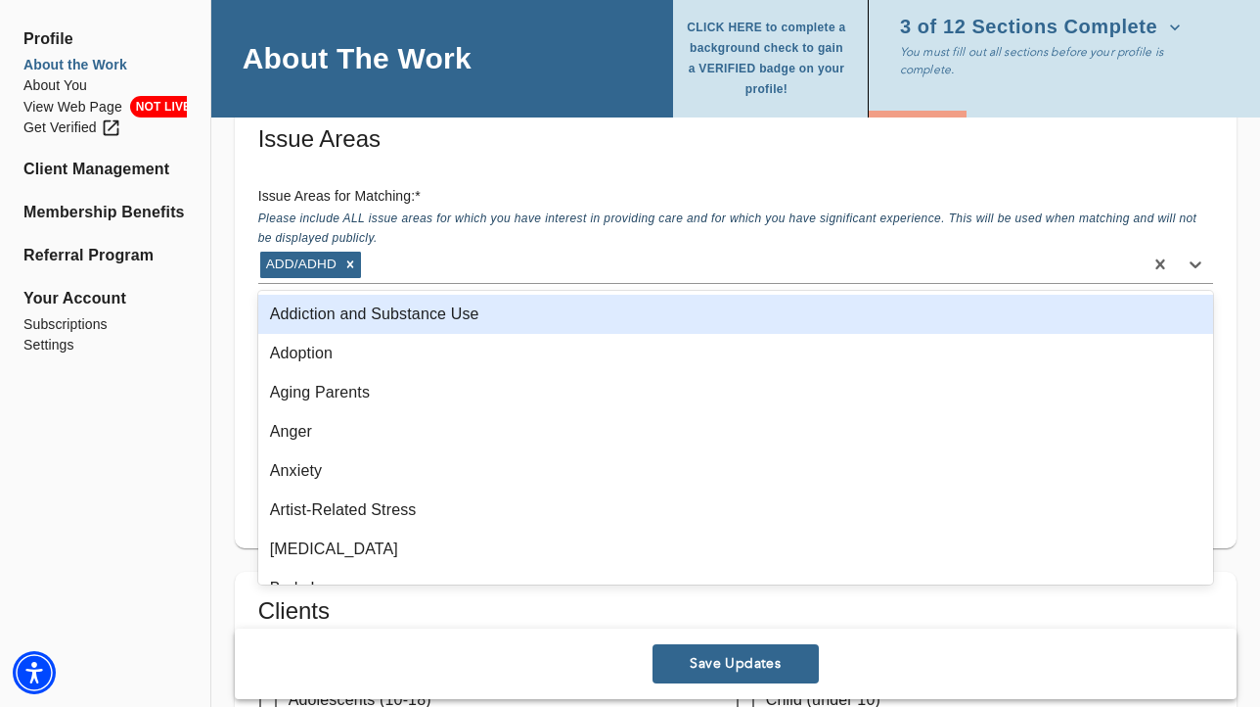
click at [389, 322] on div "Addiction and Substance Use" at bounding box center [735, 314] width 955 height 39
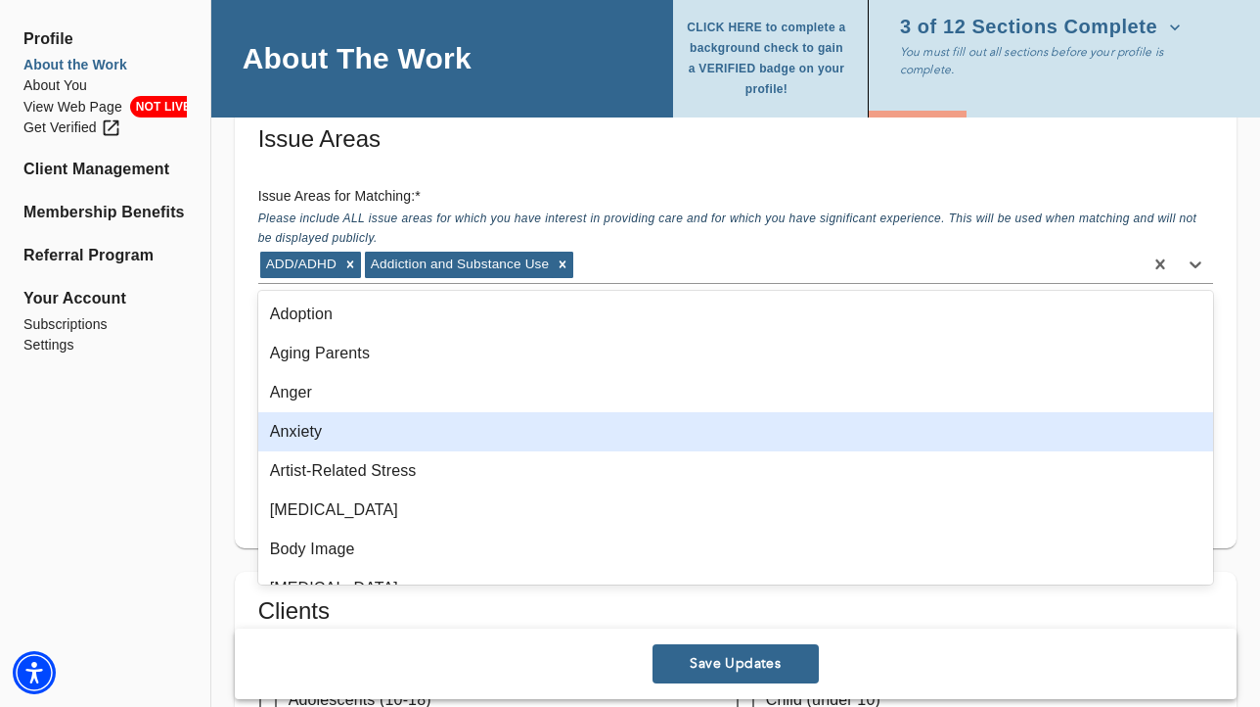
click at [363, 435] on div "Anxiety" at bounding box center [735, 431] width 955 height 39
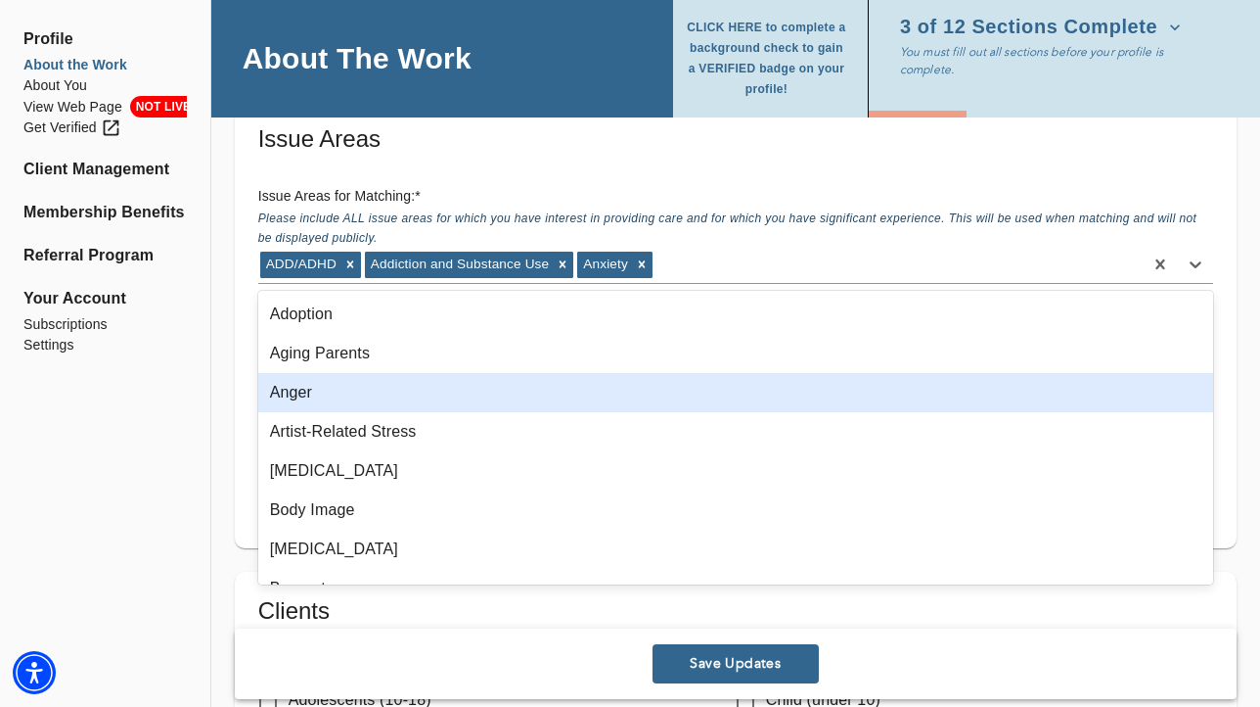
click at [384, 395] on div "Anger" at bounding box center [735, 392] width 955 height 39
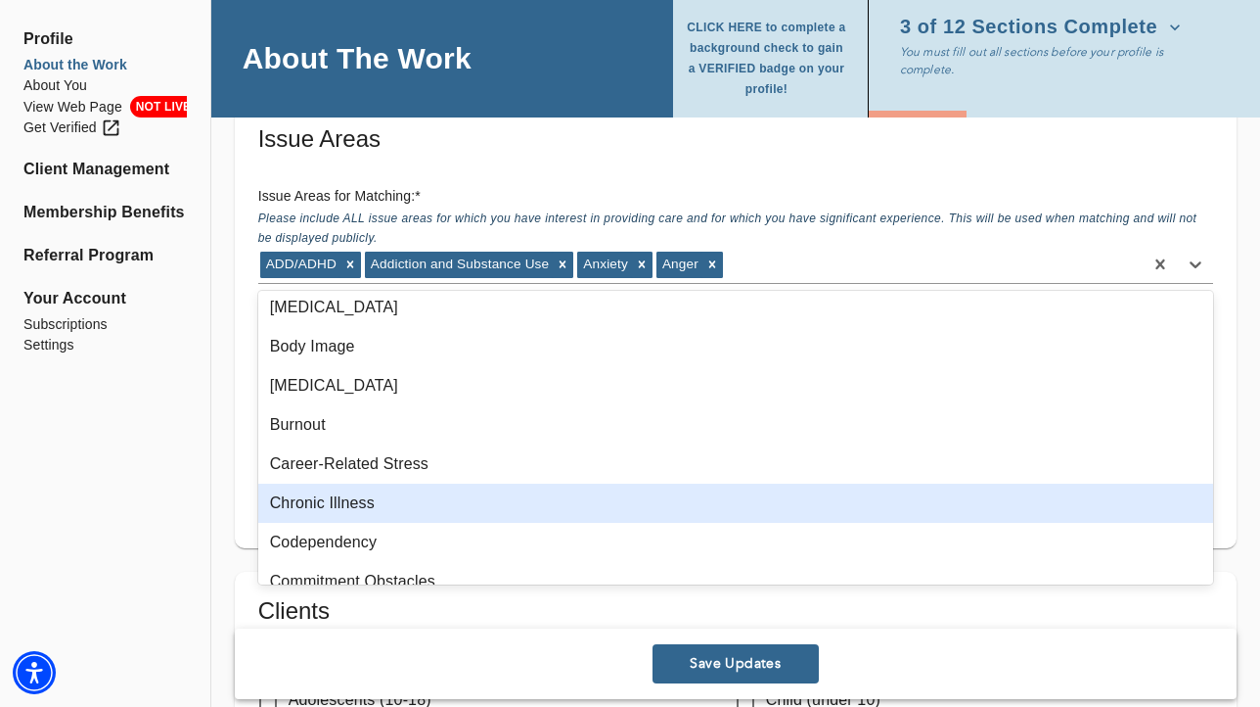
scroll to position [125, 0]
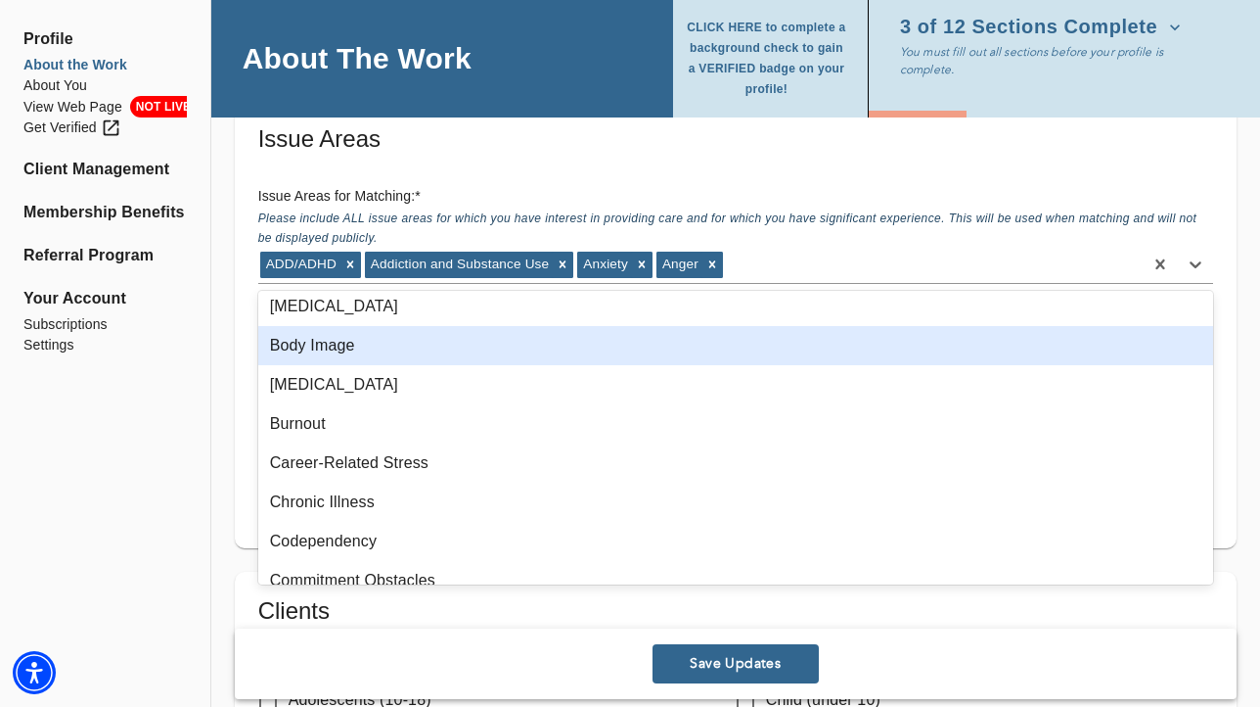
click at [390, 353] on div "Body Image" at bounding box center [735, 345] width 955 height 39
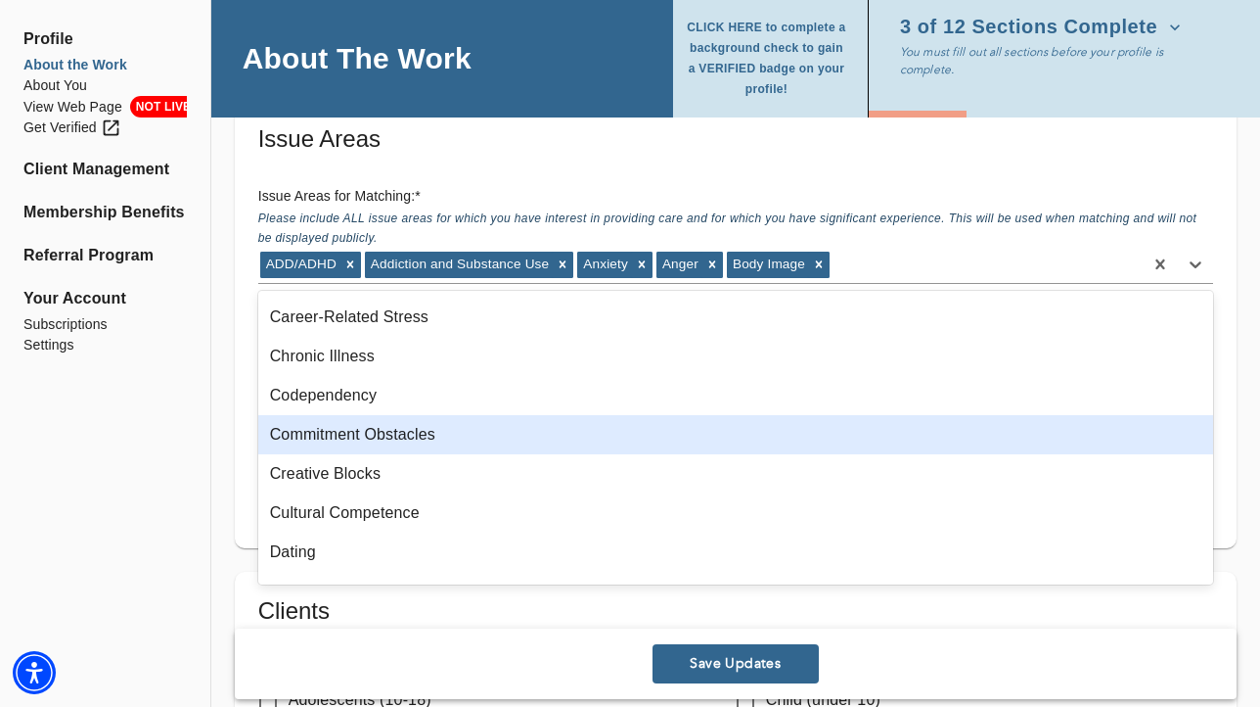
scroll to position [235, 0]
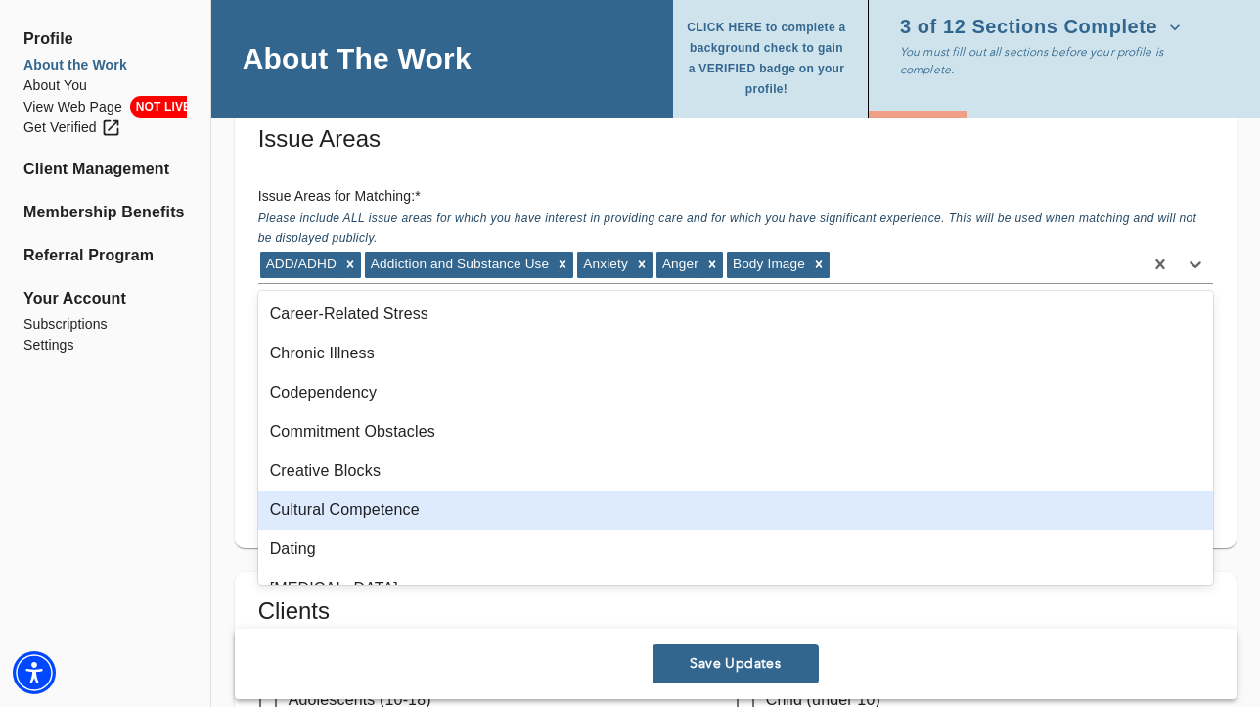
click at [368, 512] on div "Cultural Competence" at bounding box center [735, 509] width 955 height 39
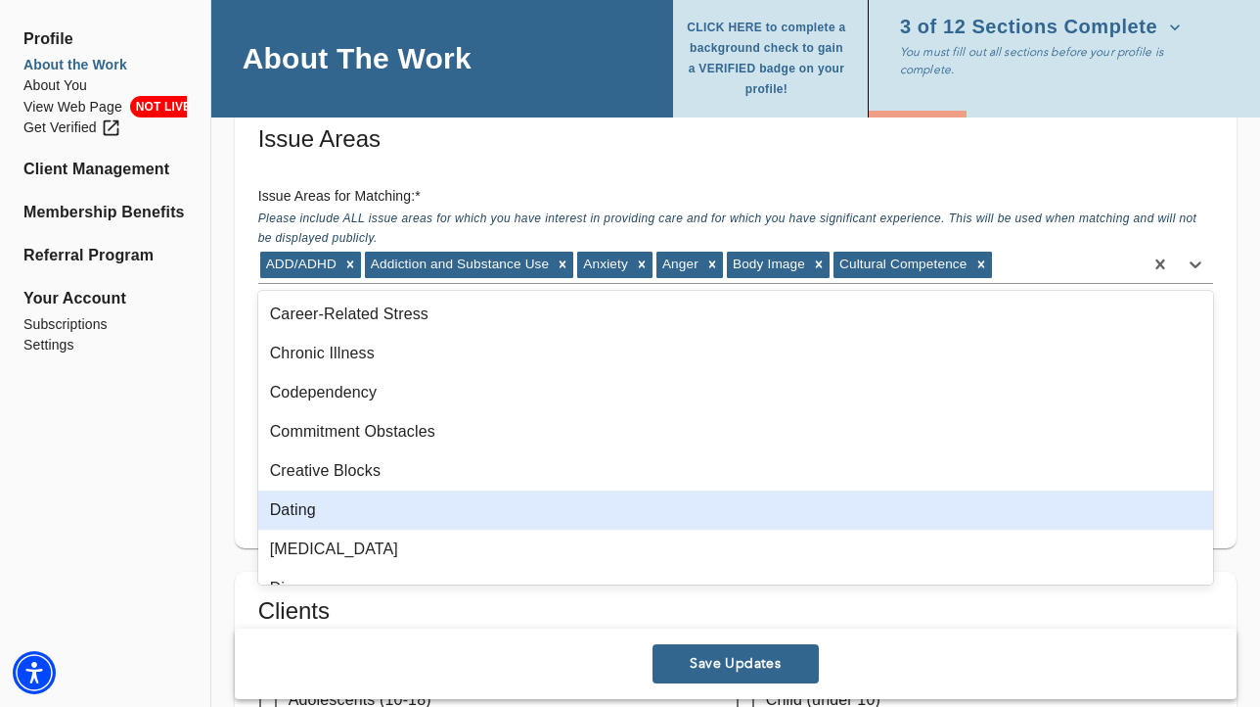
click at [365, 511] on div "Dating" at bounding box center [735, 509] width 955 height 39
click at [364, 510] on div "[MEDICAL_DATA]" at bounding box center [735, 509] width 955 height 39
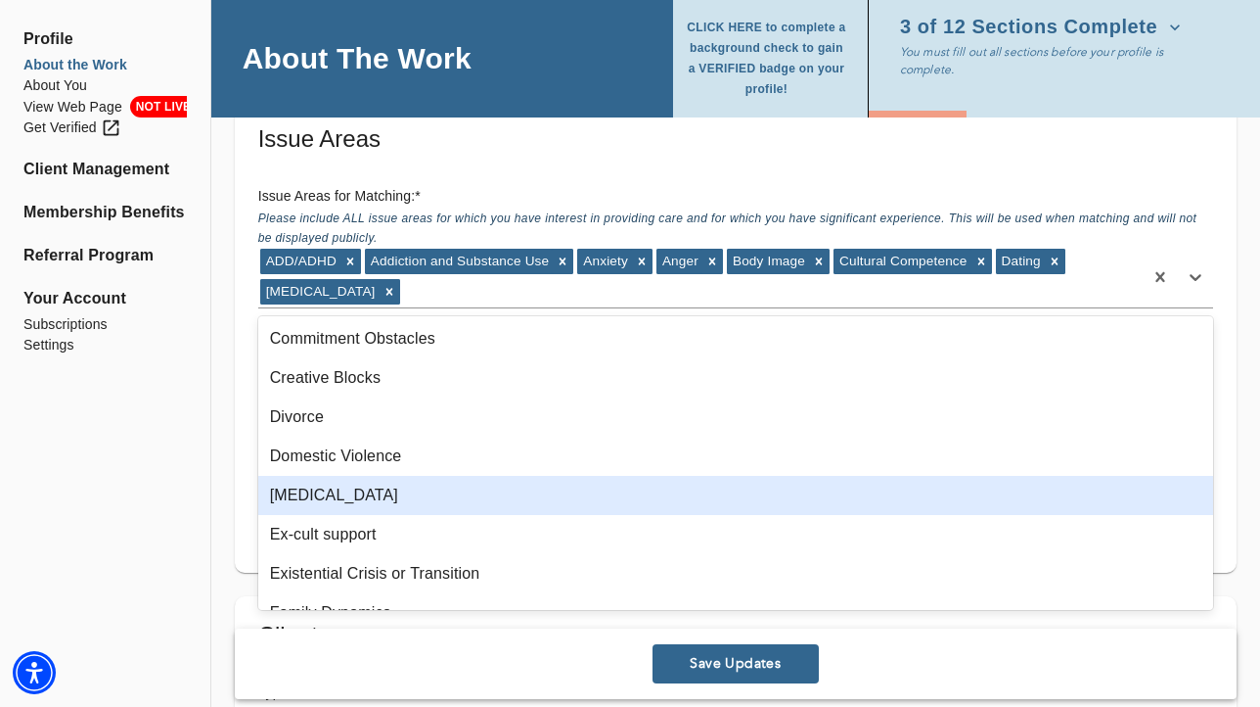
scroll to position [355, 0]
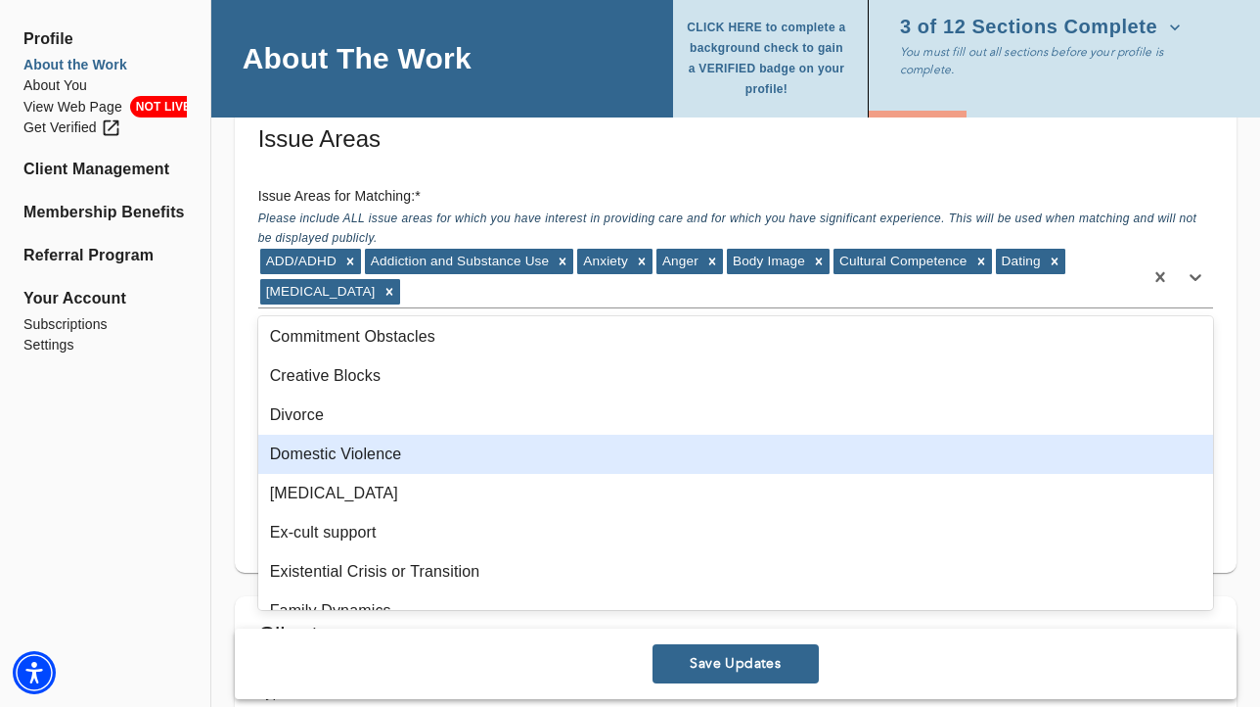
click at [371, 448] on div "Domestic Violence" at bounding box center [735, 453] width 955 height 39
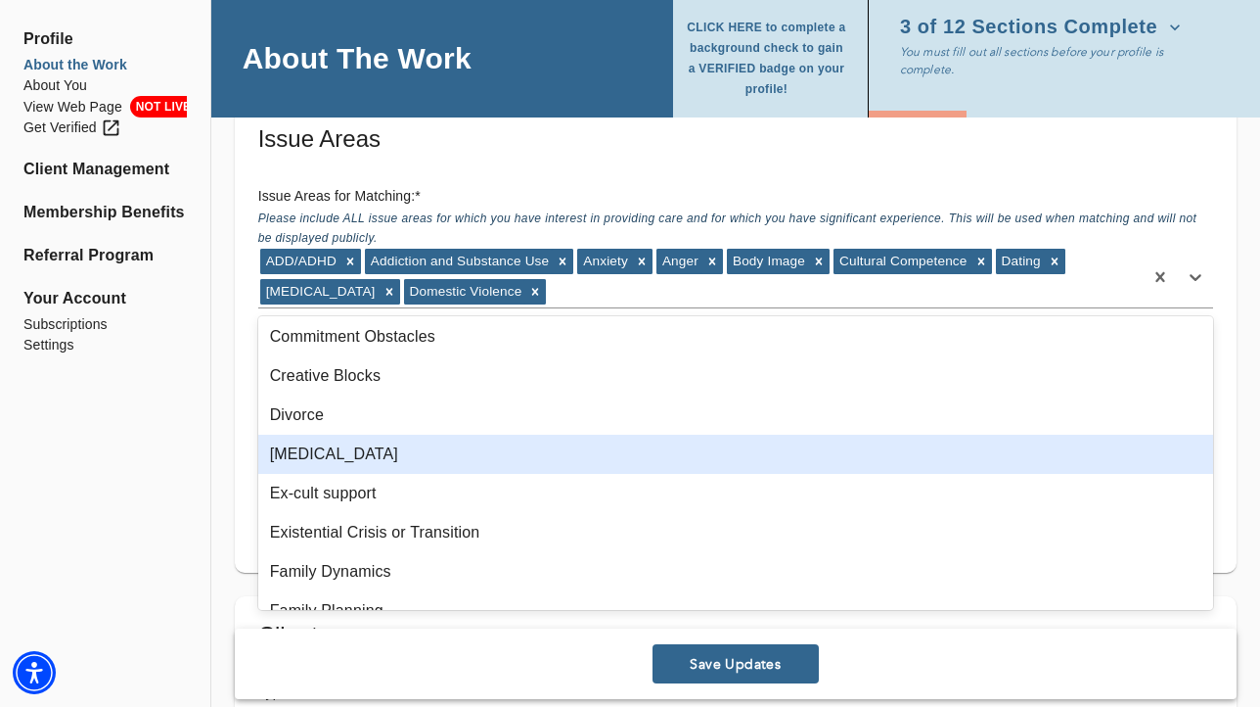
click at [375, 461] on div "[MEDICAL_DATA]" at bounding box center [735, 453] width 955 height 39
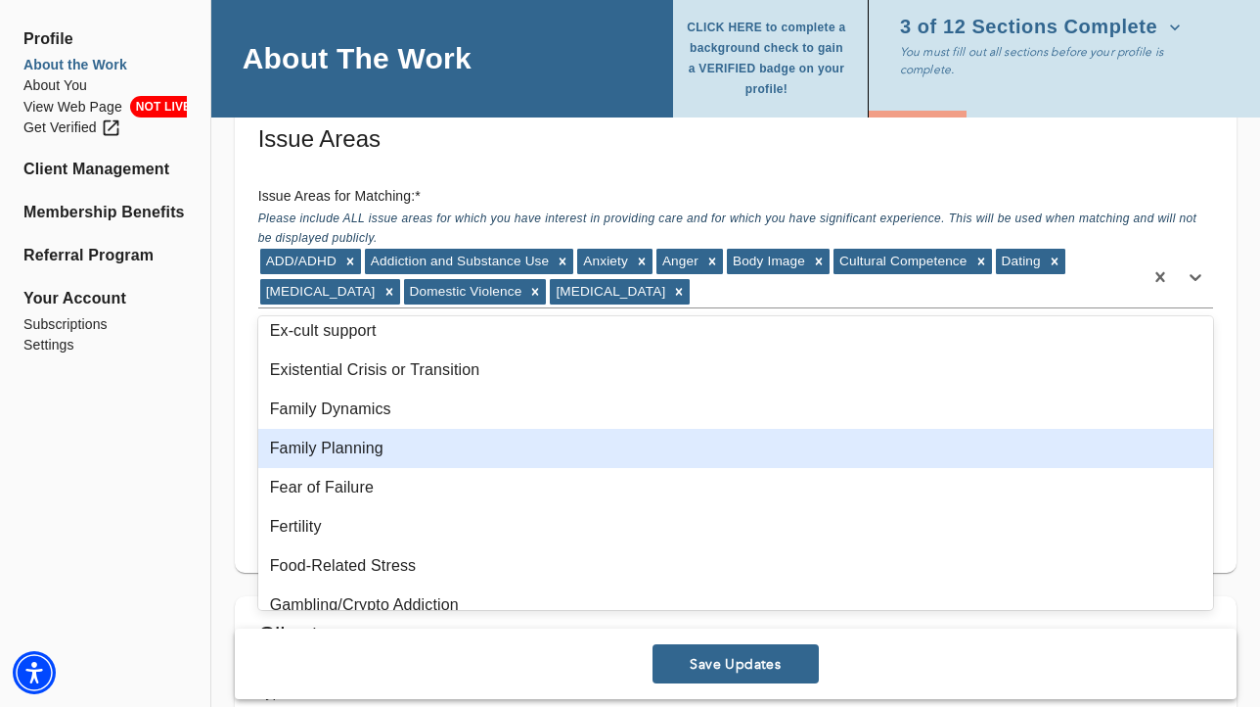
scroll to position [479, 0]
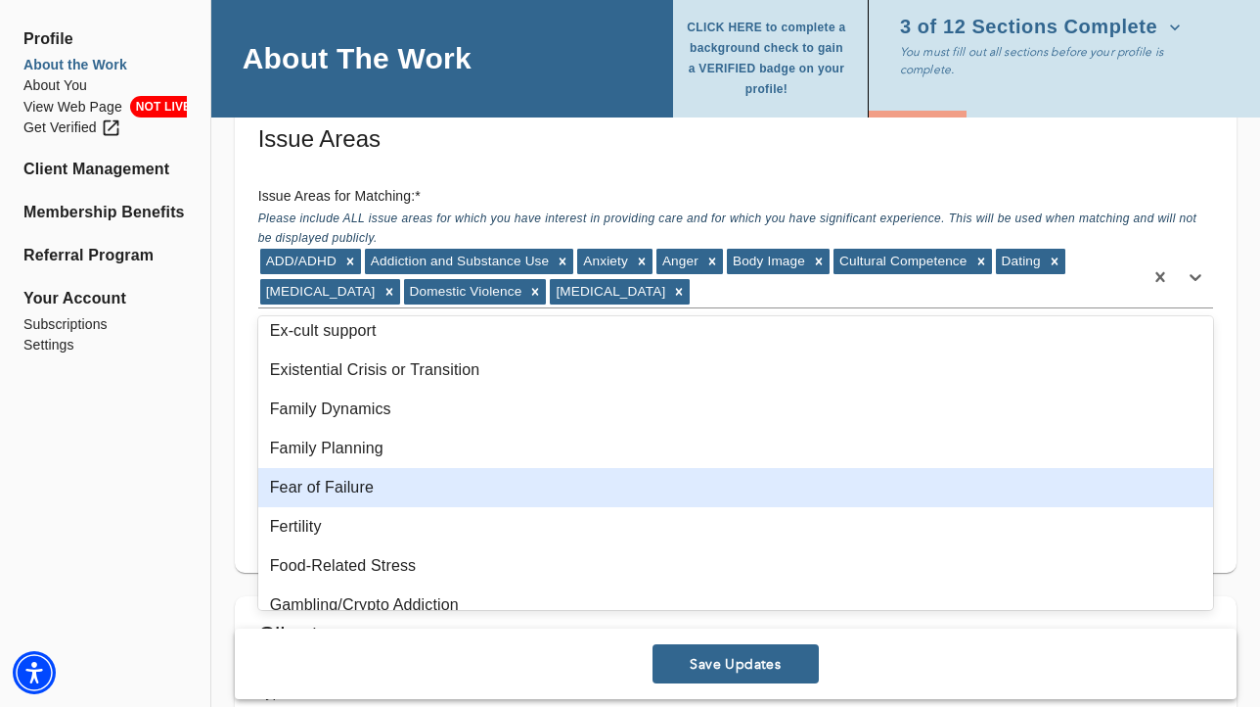
click at [379, 476] on div "Fear of Failure" at bounding box center [735, 487] width 955 height 39
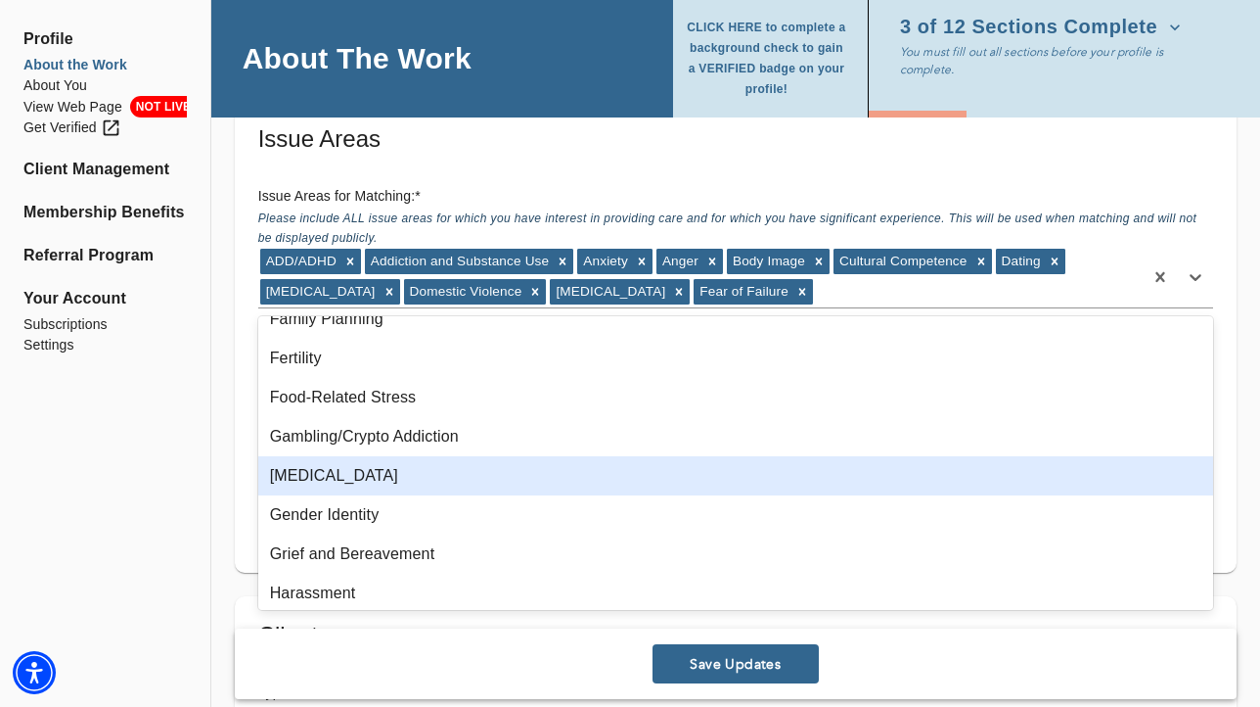
scroll to position [632, 0]
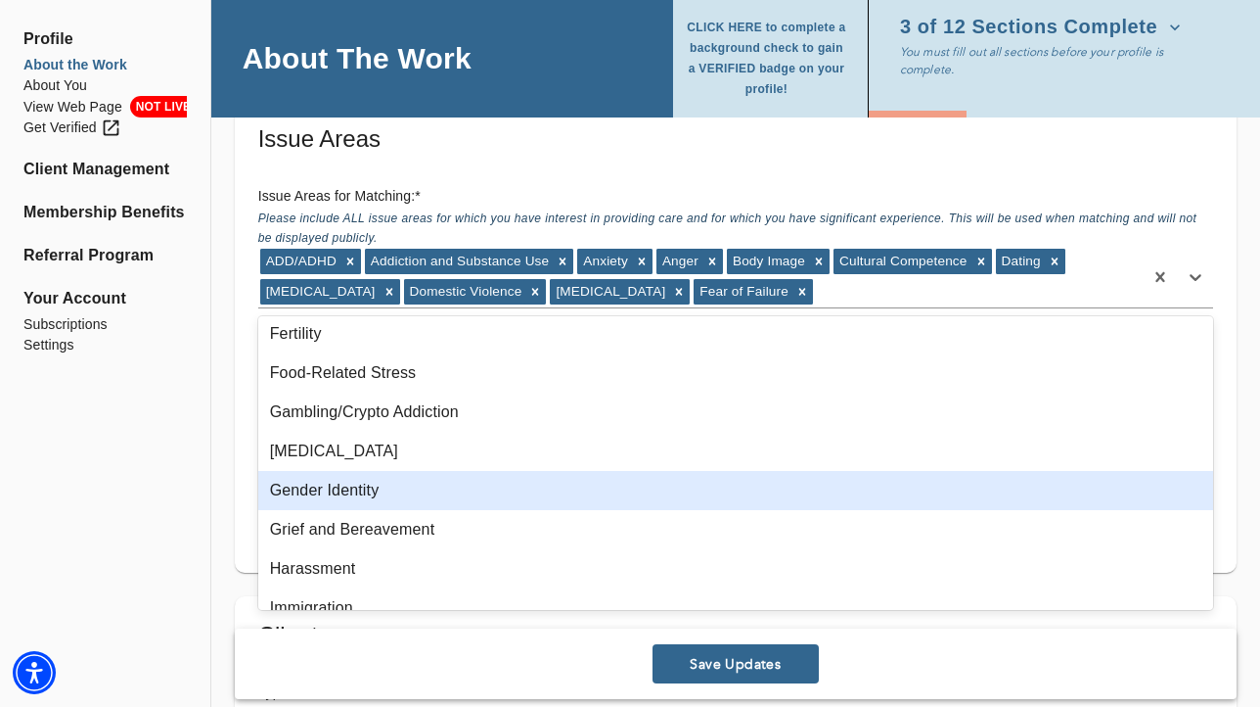
click at [406, 493] on div "Gender Identity" at bounding box center [735, 490] width 955 height 39
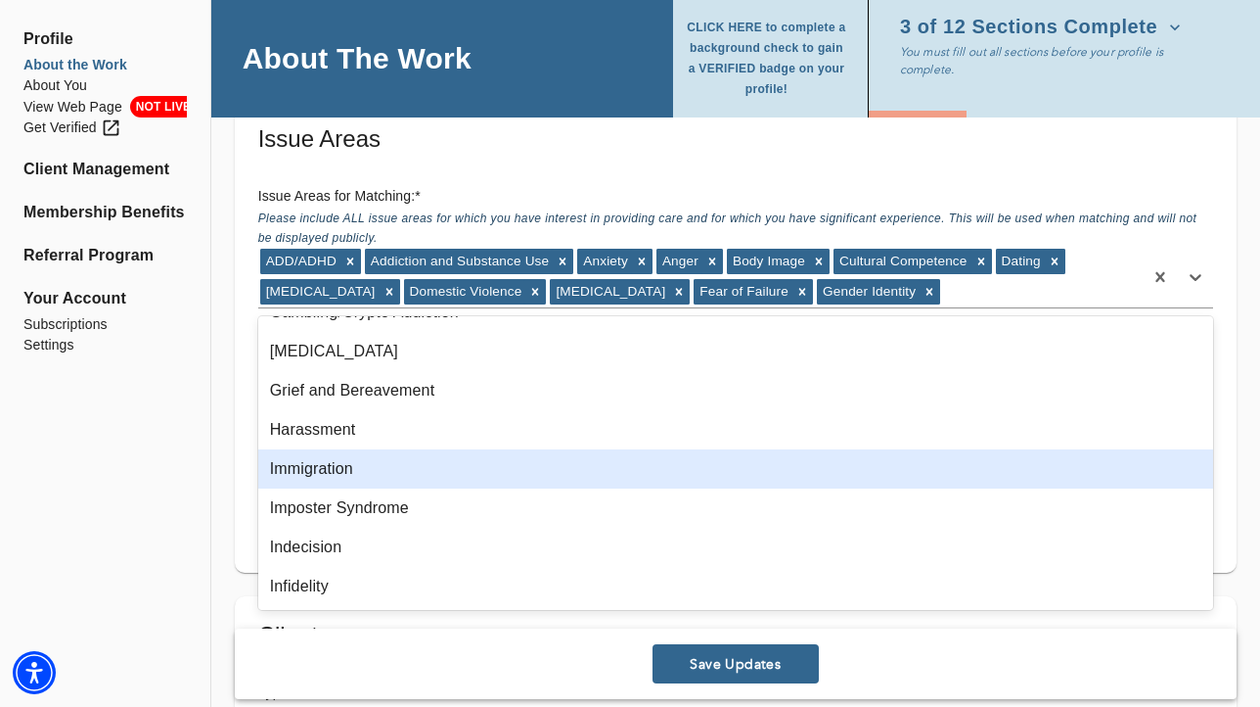
scroll to position [733, 0]
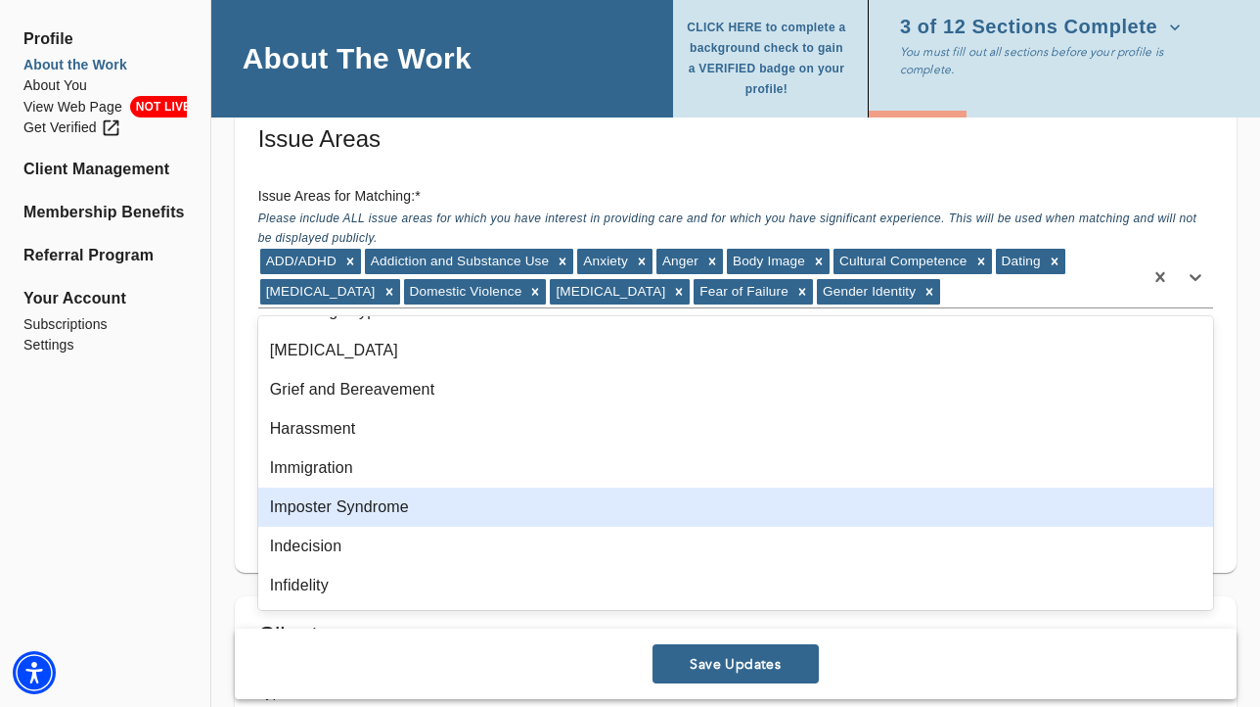
click at [407, 507] on div "Imposter Syndrome" at bounding box center [735, 506] width 955 height 39
click at [410, 514] on div "Indecision" at bounding box center [735, 506] width 955 height 39
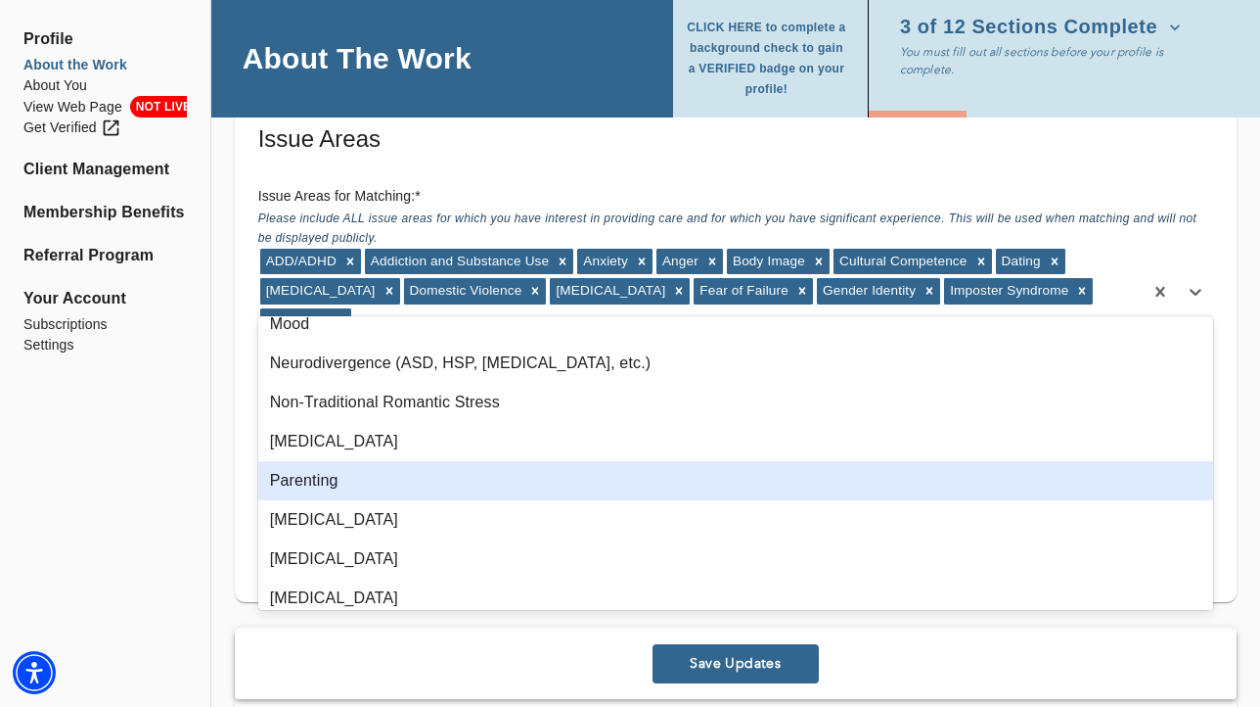
scroll to position [1356, 0]
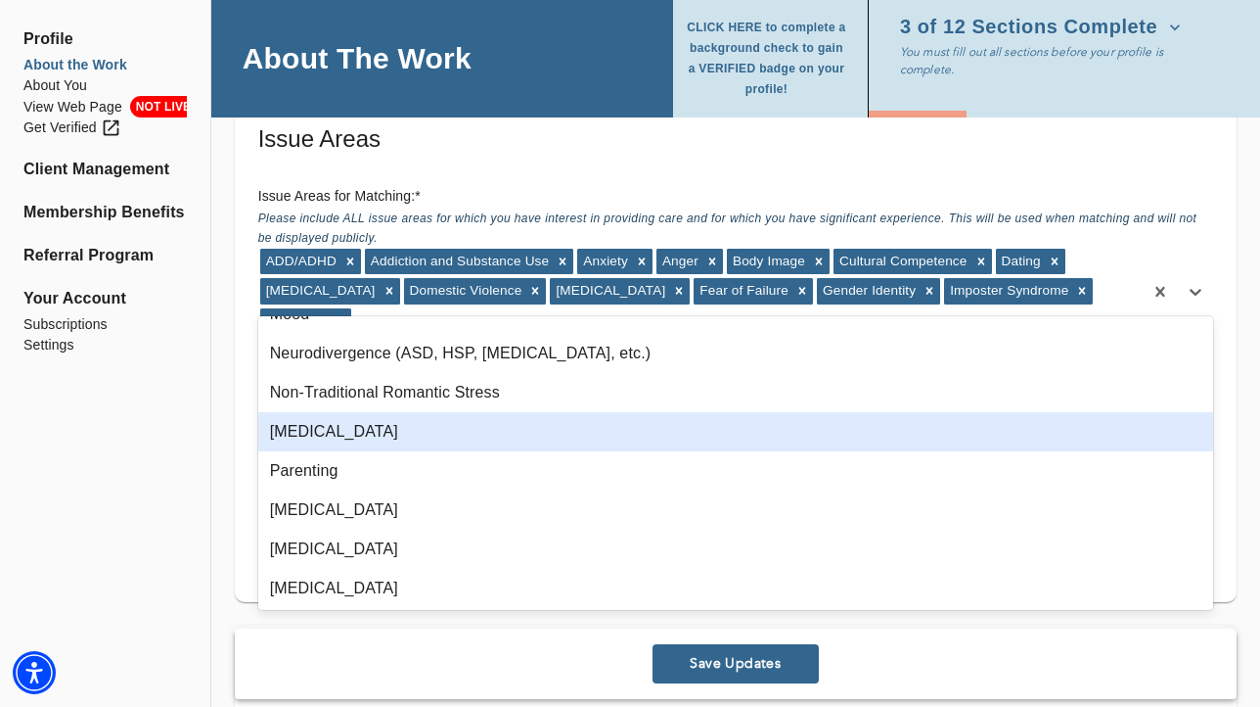
click at [440, 434] on div "[MEDICAL_DATA]" at bounding box center [735, 431] width 955 height 39
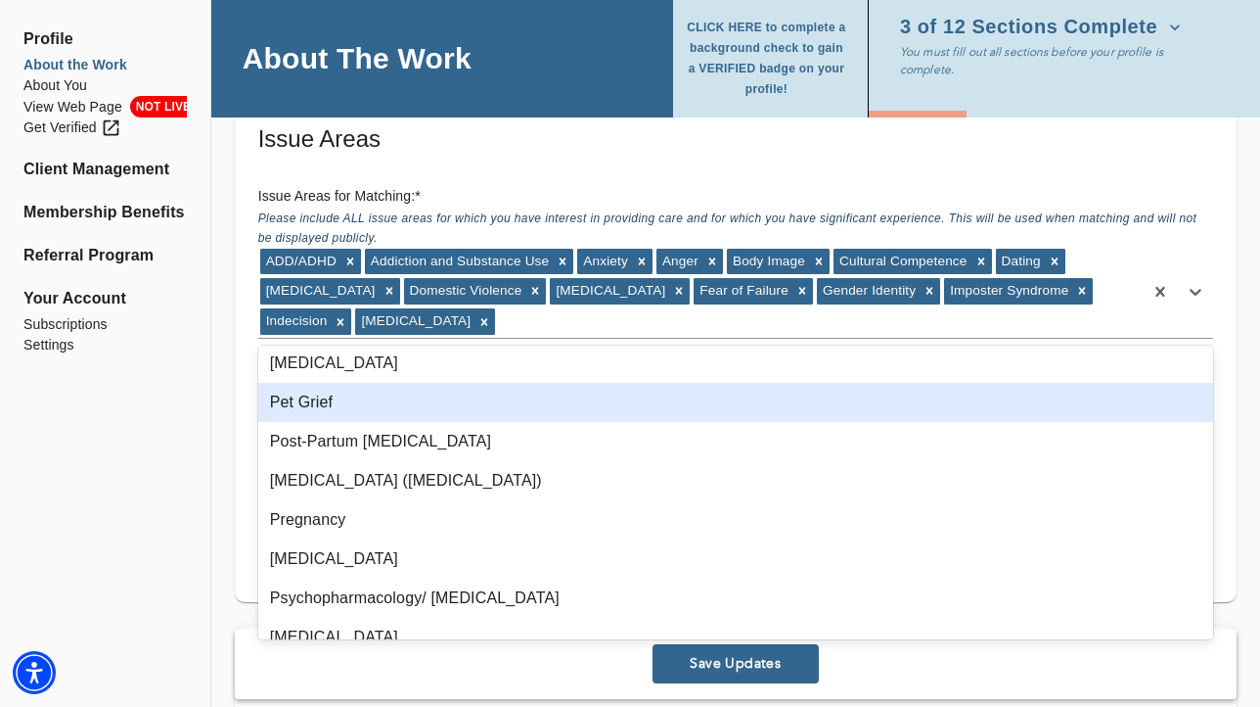
scroll to position [1580, 0]
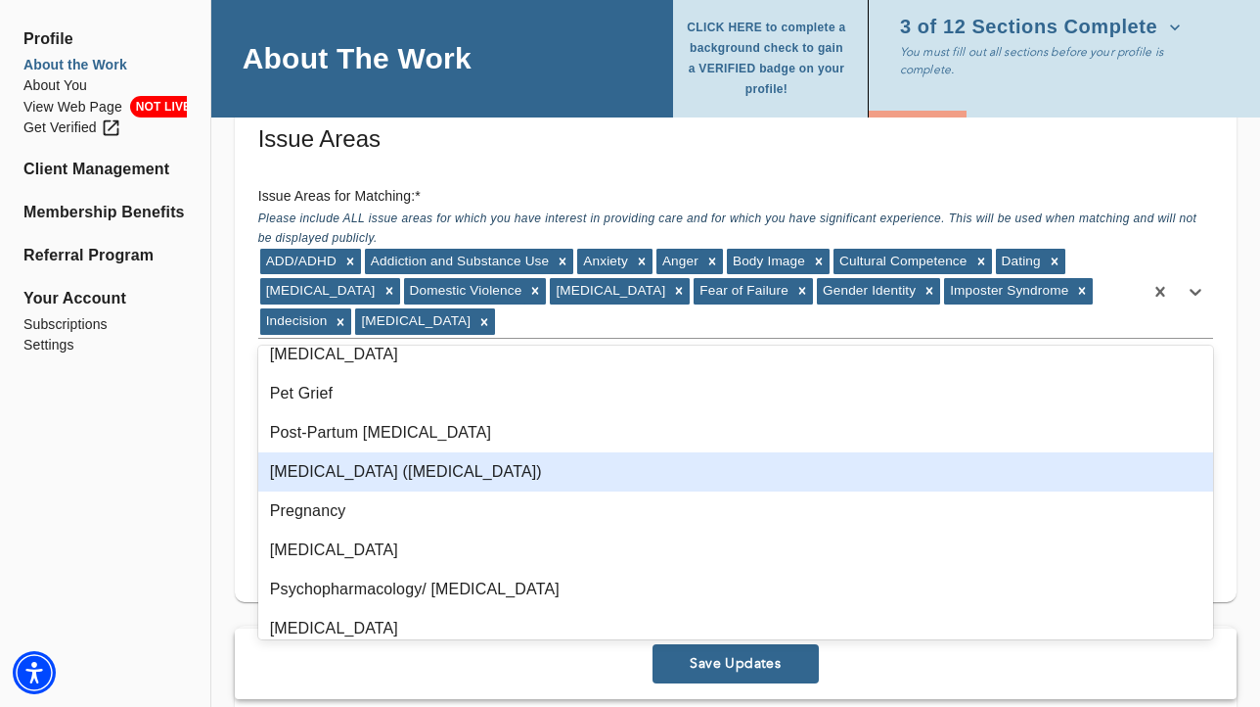
click at [452, 468] on div "[MEDICAL_DATA] ([MEDICAL_DATA])" at bounding box center [735, 471] width 955 height 39
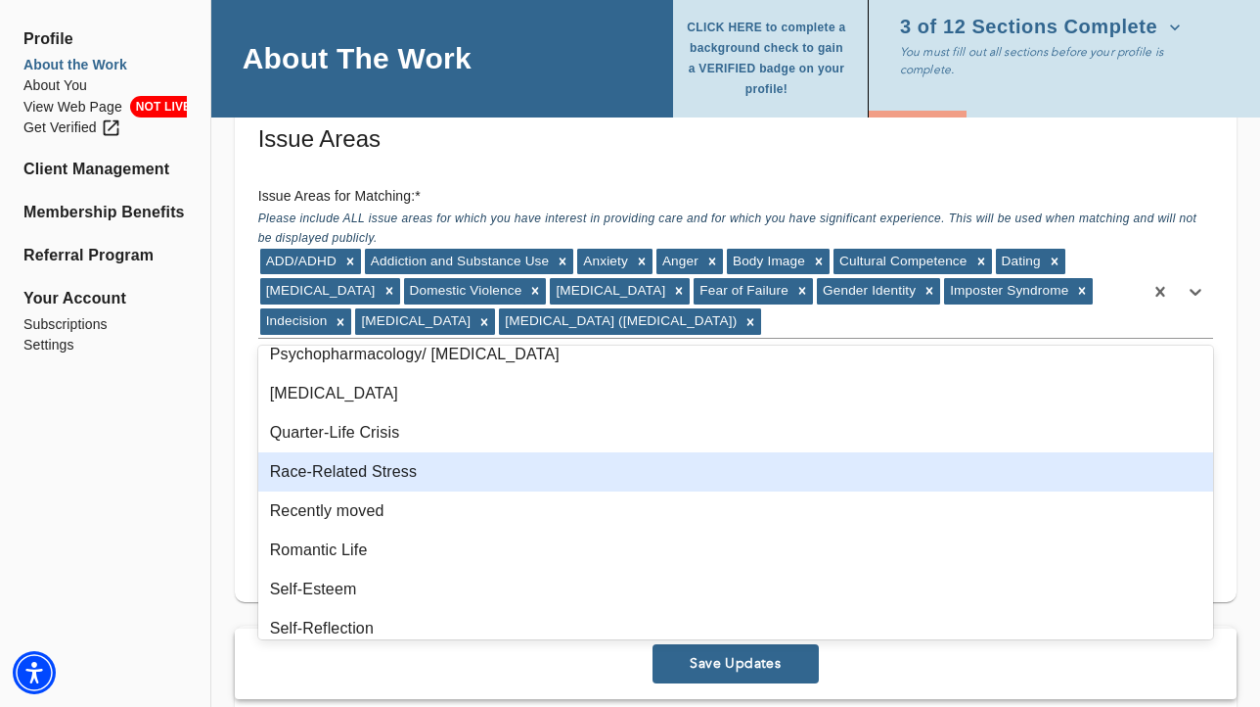
scroll to position [1803, 0]
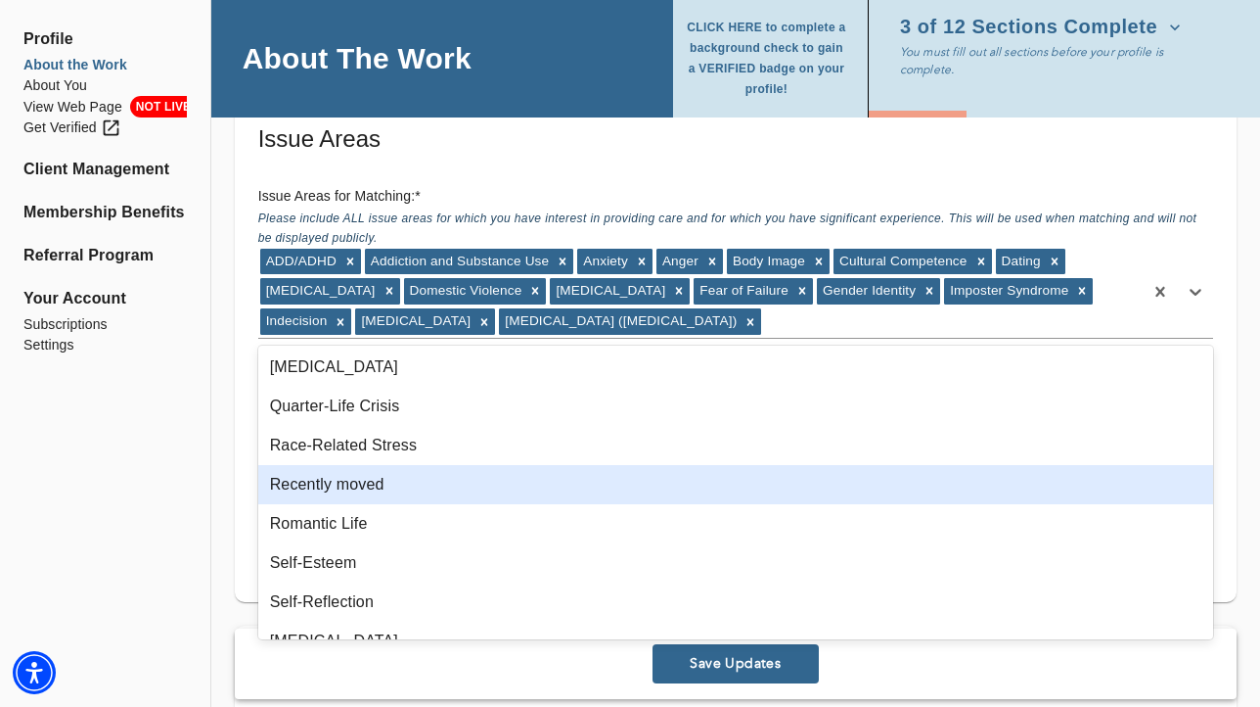
click at [481, 483] on div "Recently moved" at bounding box center [735, 484] width 955 height 39
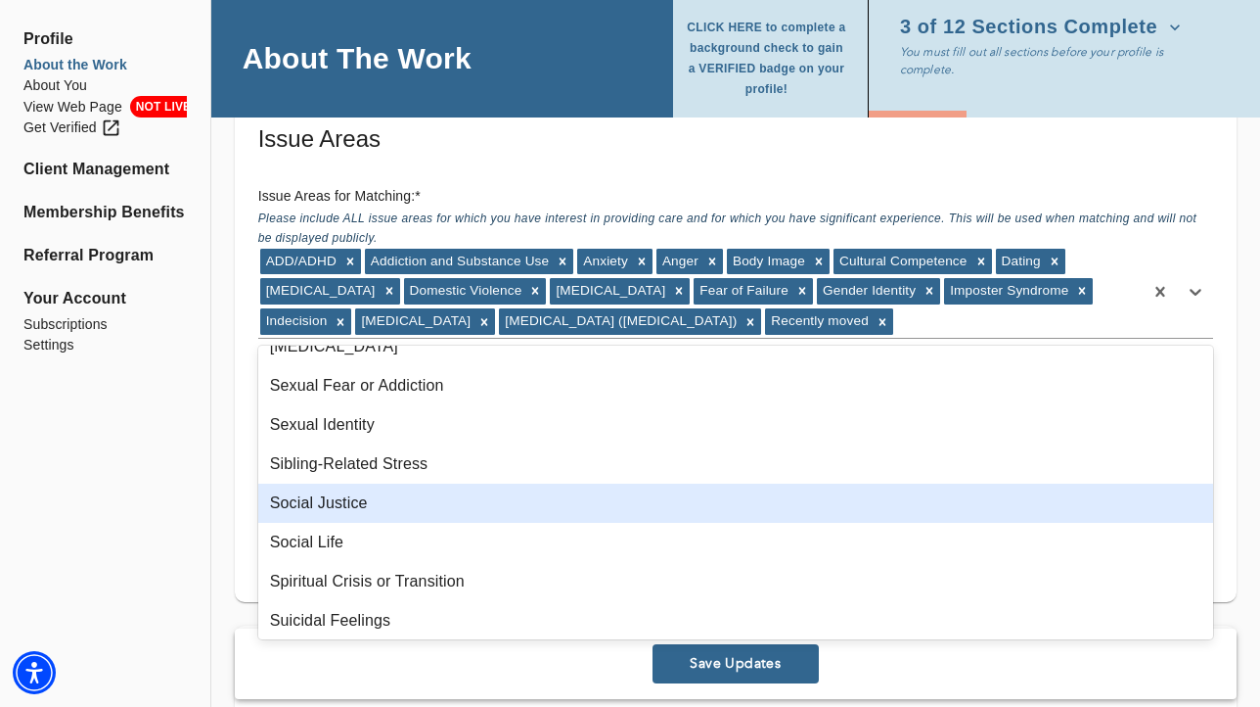
scroll to position [2155, 0]
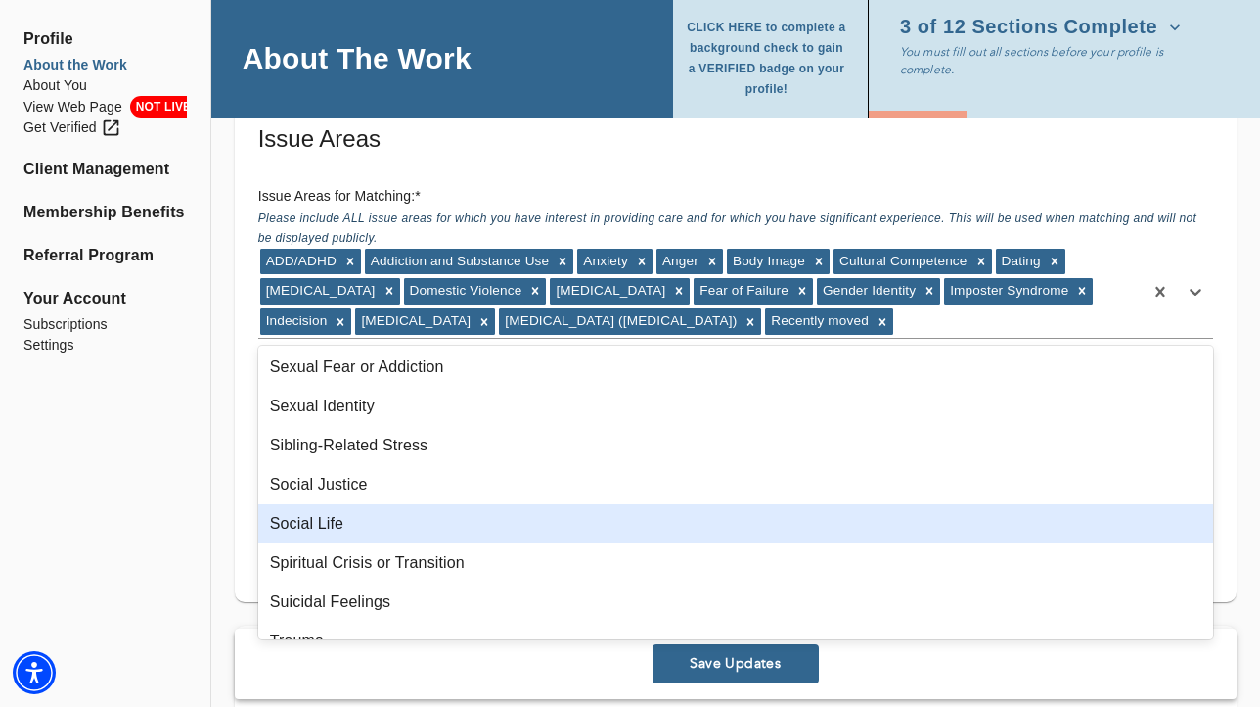
click at [463, 516] on div "Social Life" at bounding box center [735, 523] width 955 height 39
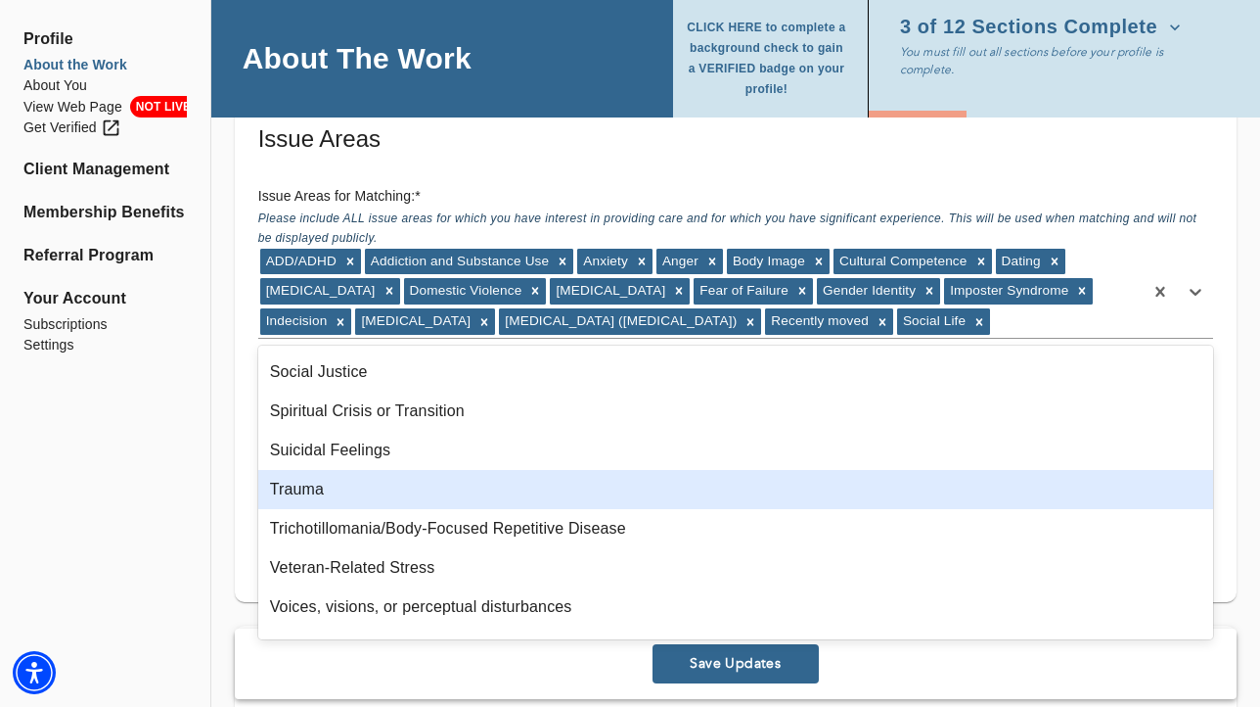
scroll to position [2279, 0]
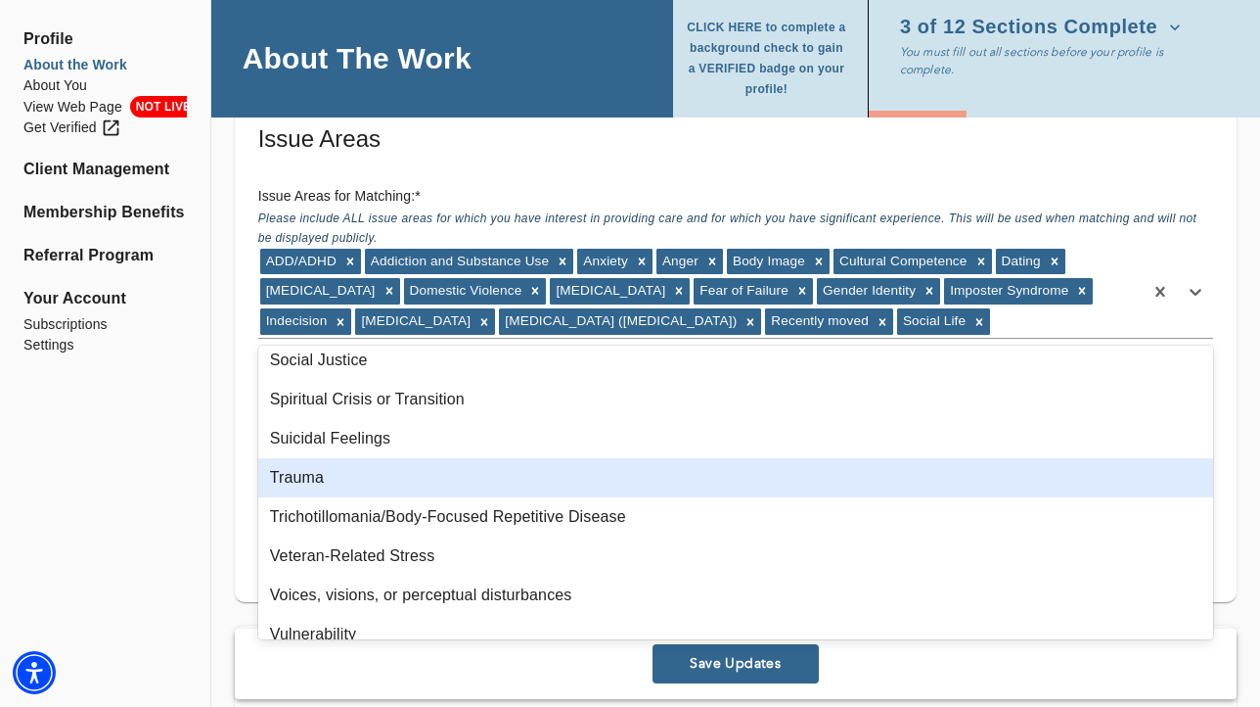
click at [451, 487] on div "Trauma" at bounding box center [735, 477] width 955 height 39
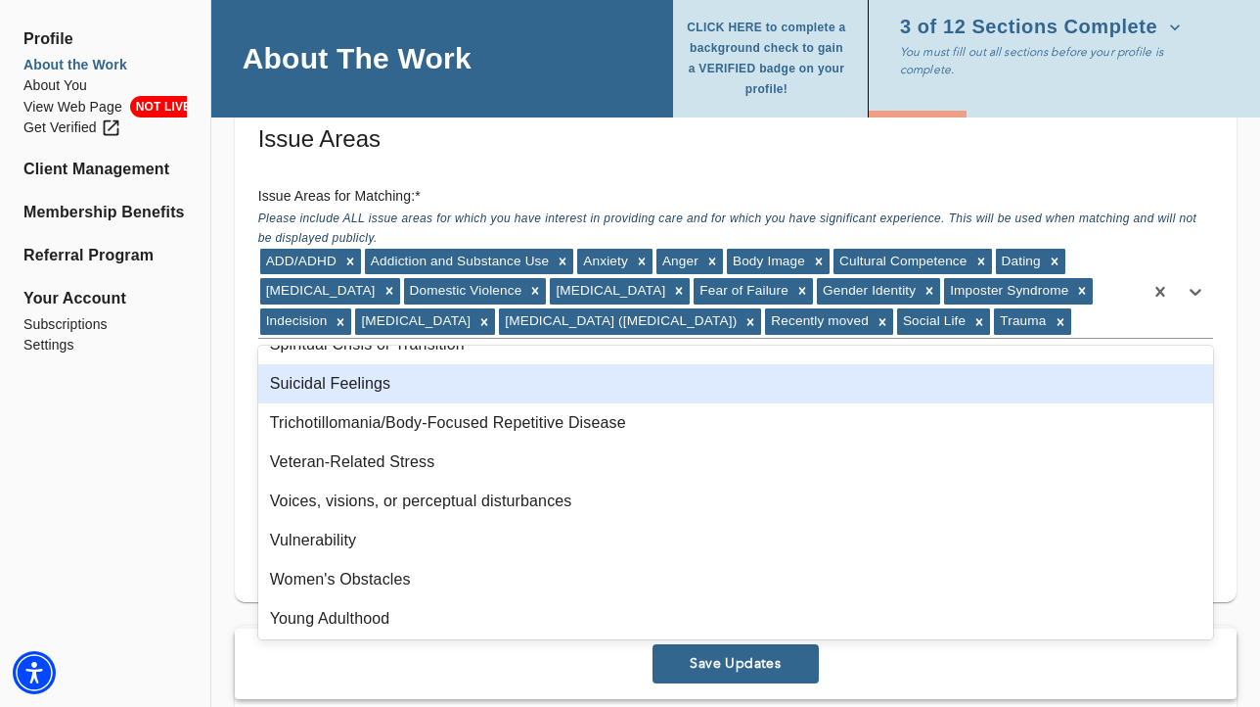
scroll to position [2337, 0]
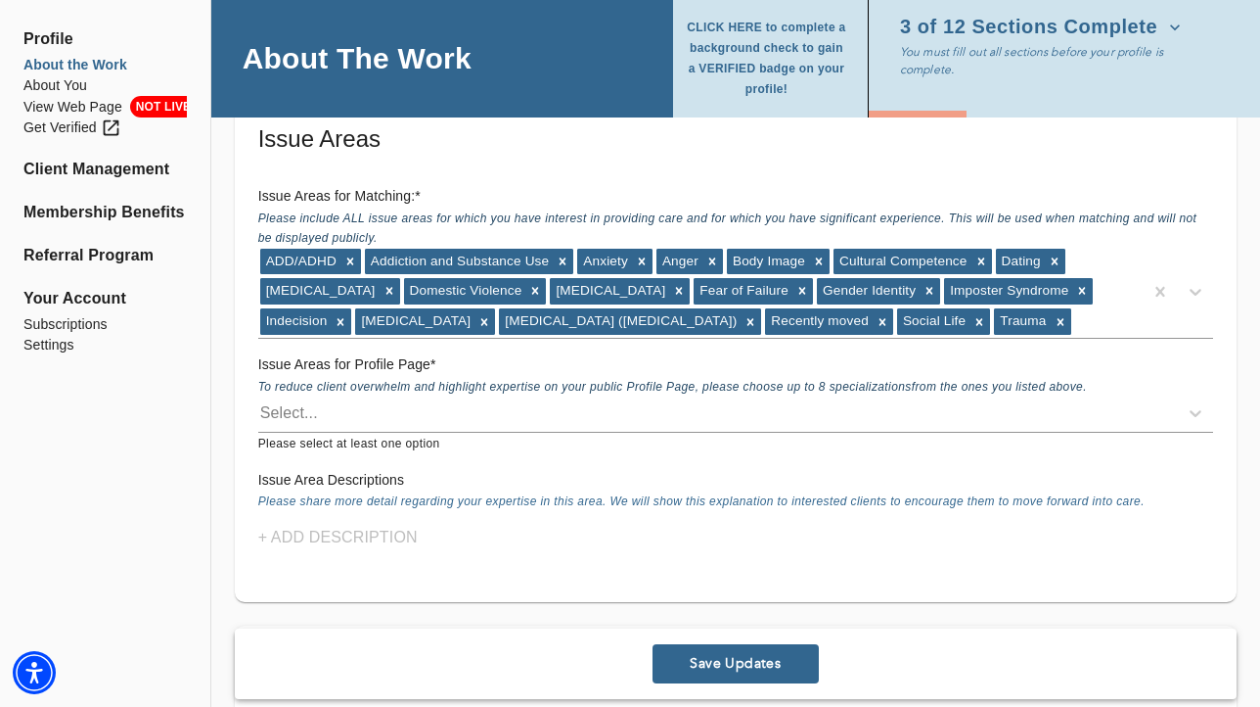
click at [540, 677] on div "Save Updates" at bounding box center [736, 663] width 1002 height 70
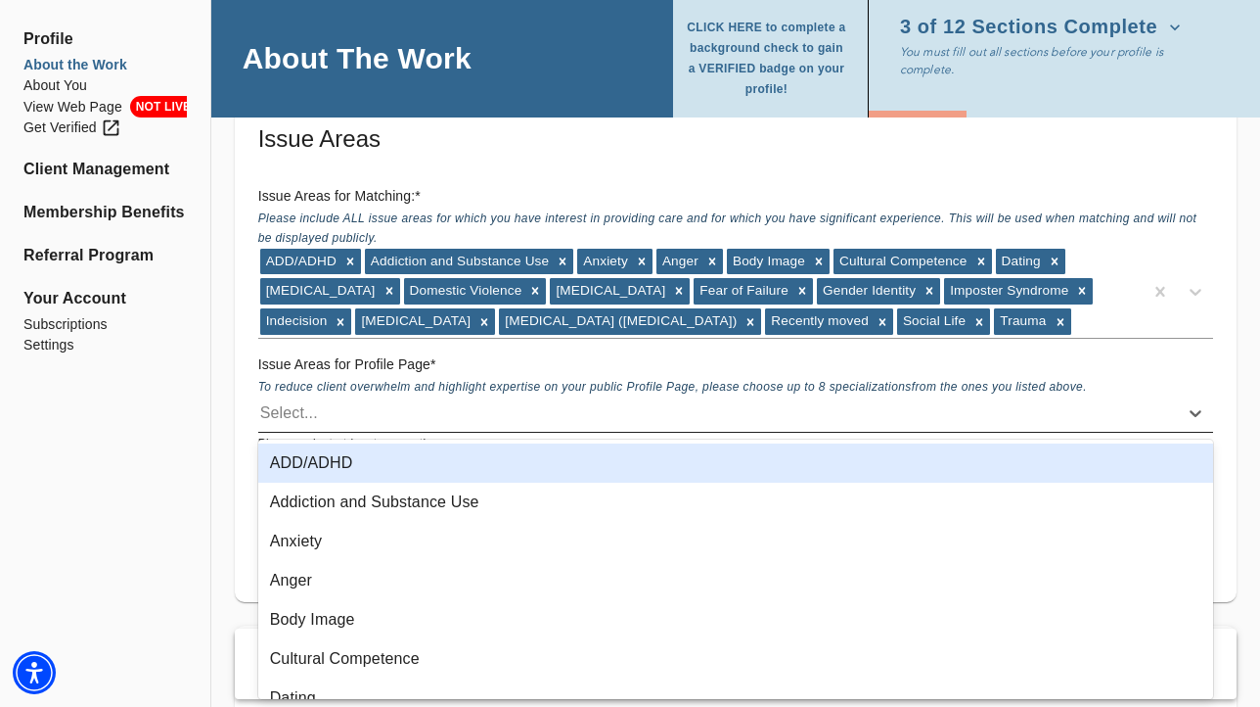
click at [456, 416] on div "Select..." at bounding box center [718, 412] width 920 height 31
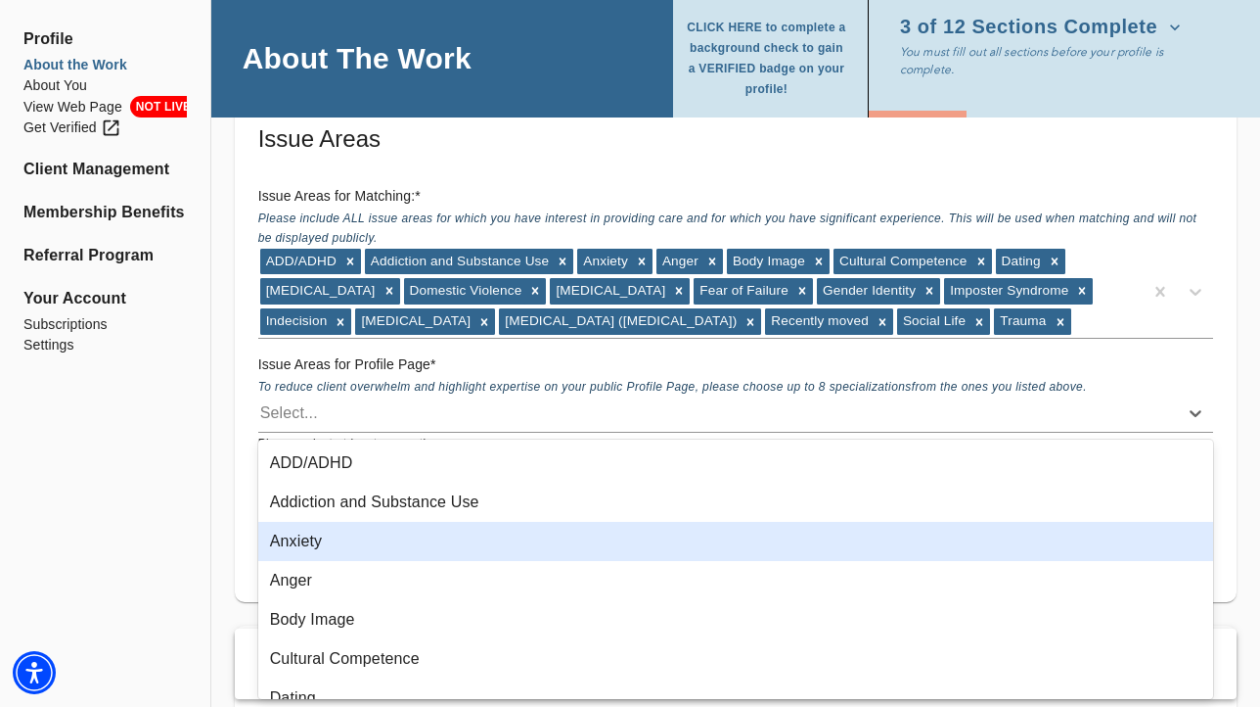
click at [435, 533] on div "Anxiety" at bounding box center [735, 541] width 955 height 39
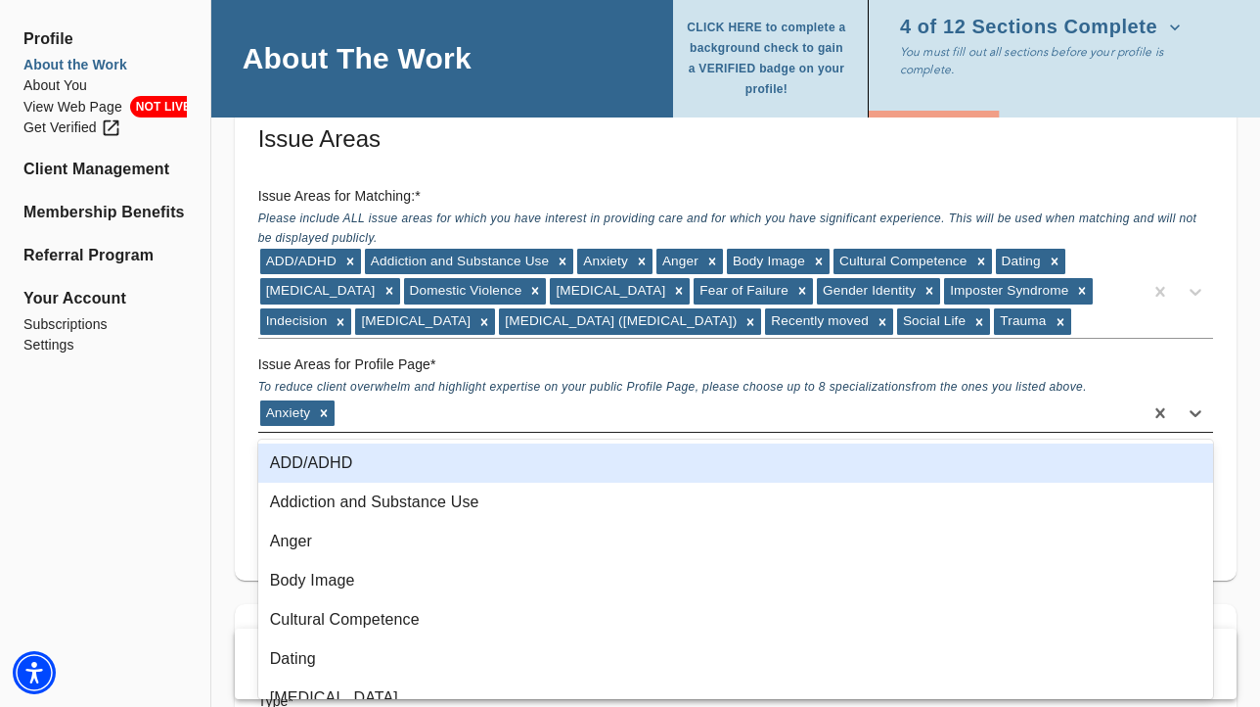
click at [457, 406] on div "Anxiety" at bounding box center [700, 412] width 885 height 31
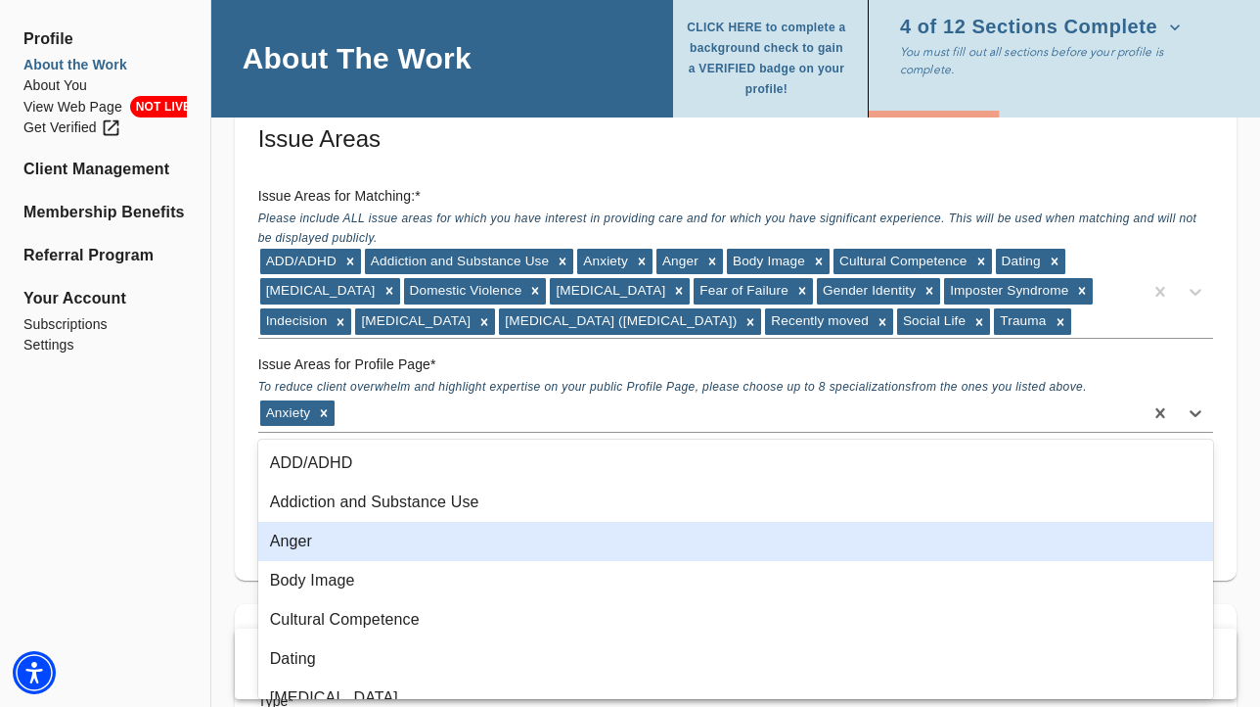
drag, startPoint x: 394, startPoint y: 540, endPoint x: 408, endPoint y: 479, distance: 63.2
click at [395, 537] on div "Anger" at bounding box center [735, 541] width 955 height 39
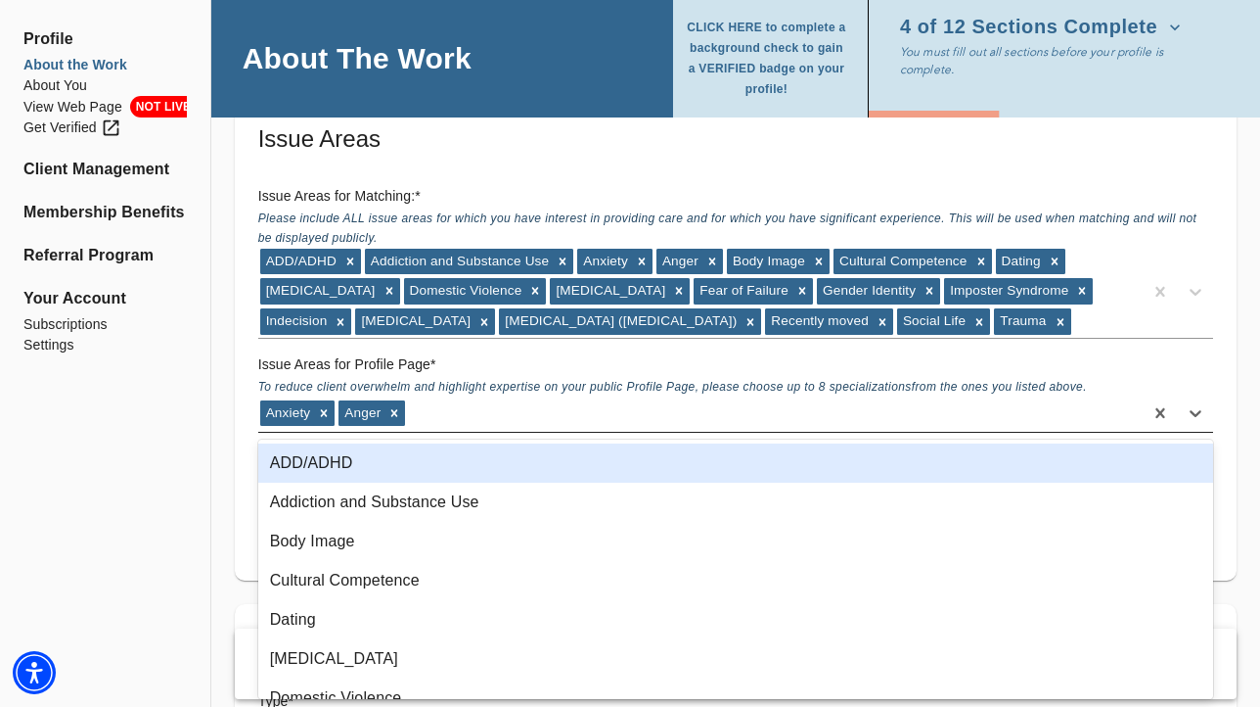
click at [505, 419] on div "Anxiety Anger" at bounding box center [700, 412] width 885 height 31
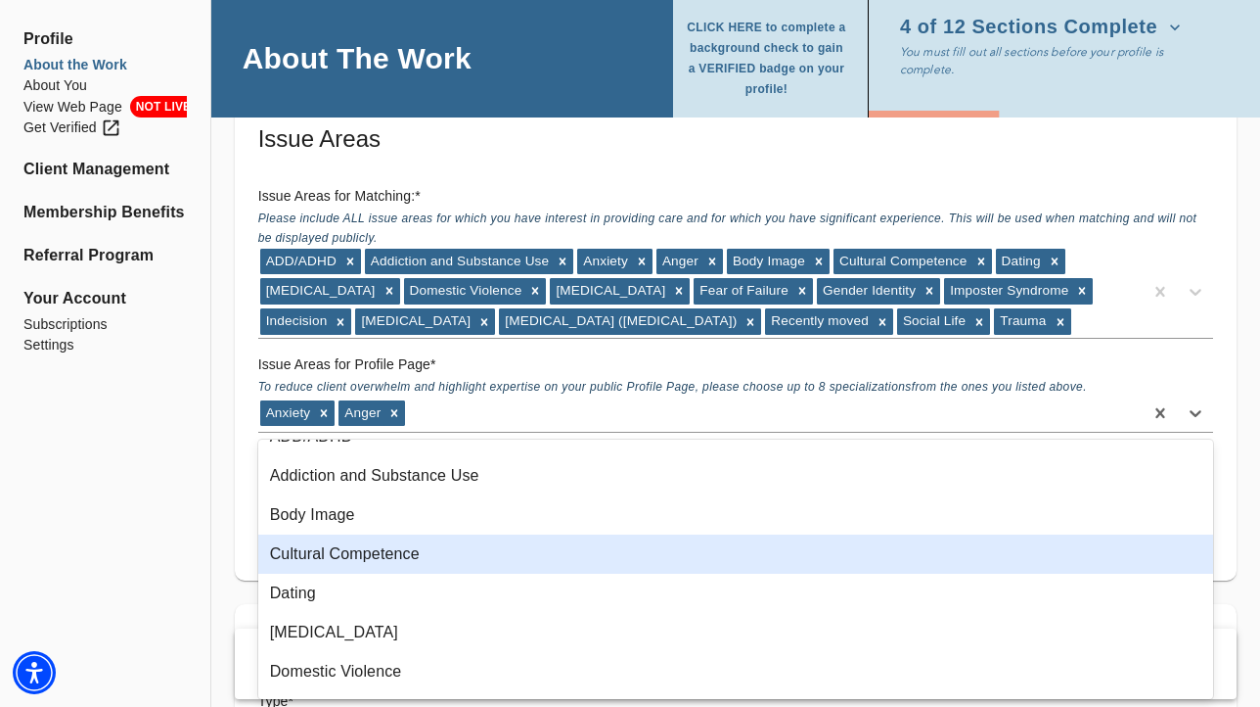
scroll to position [56, 0]
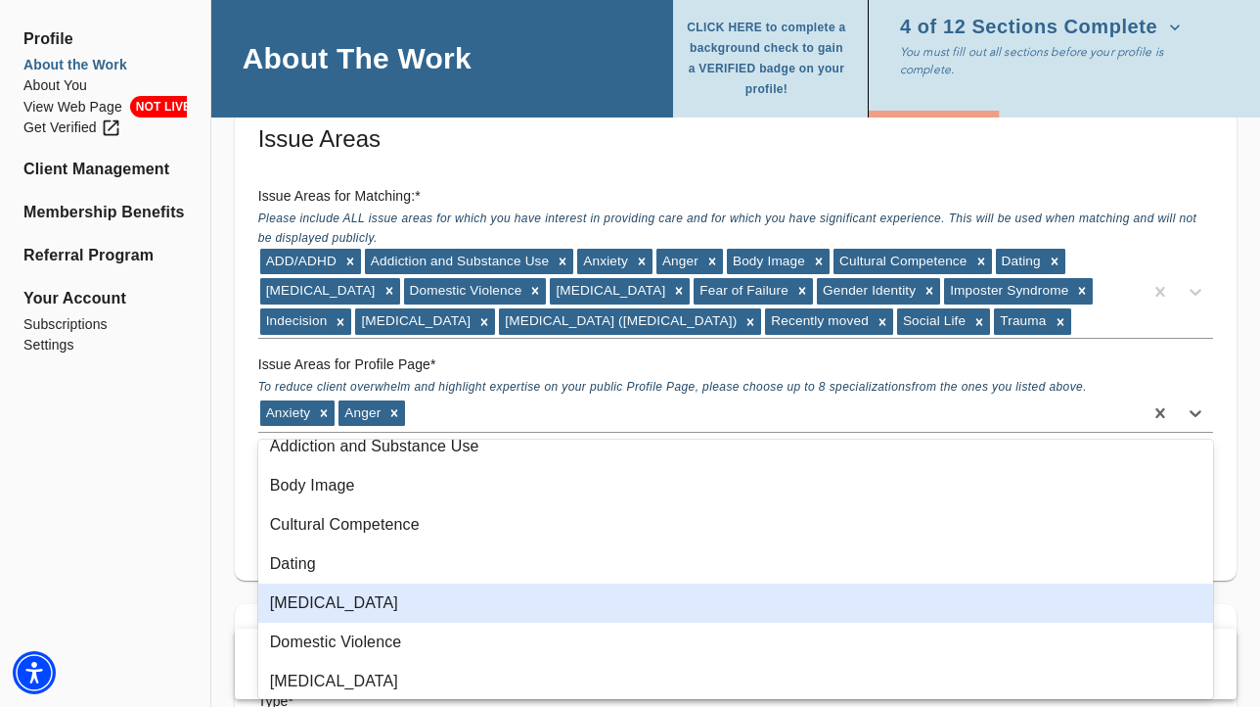
click at [442, 601] on div "[MEDICAL_DATA]" at bounding box center [735, 602] width 955 height 39
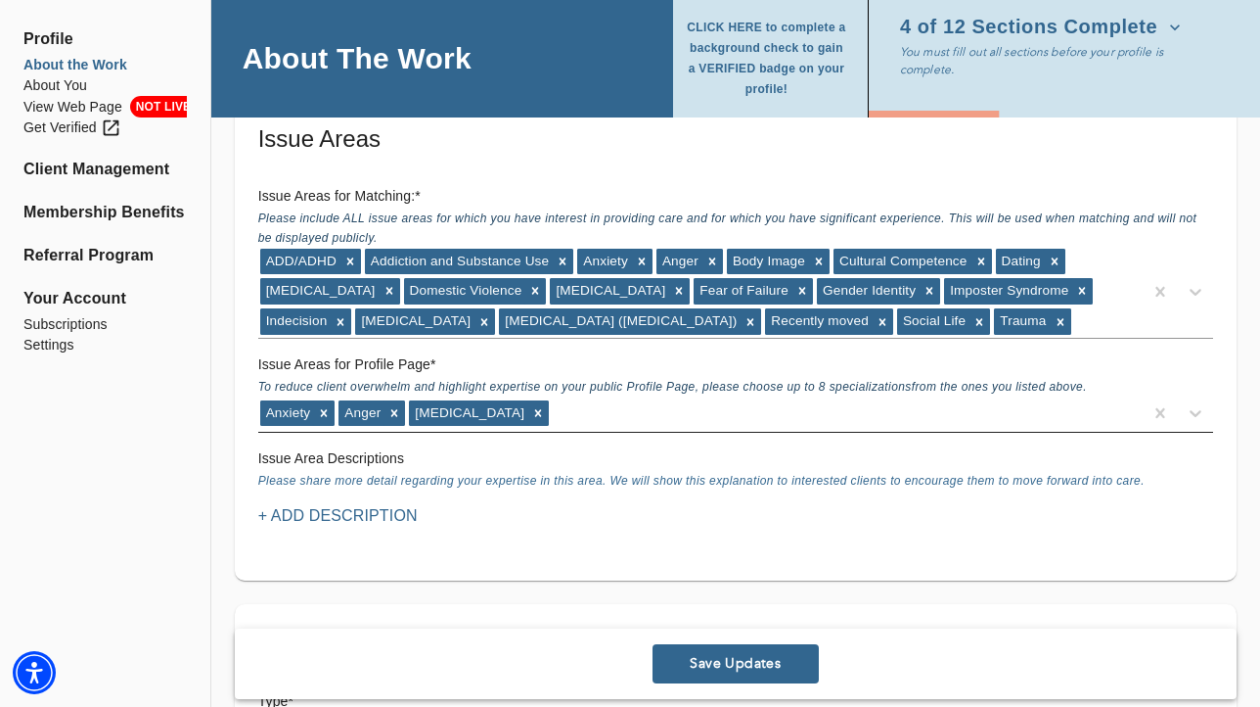
click at [609, 417] on div "Anxiety Anger [MEDICAL_DATA]" at bounding box center [700, 412] width 885 height 31
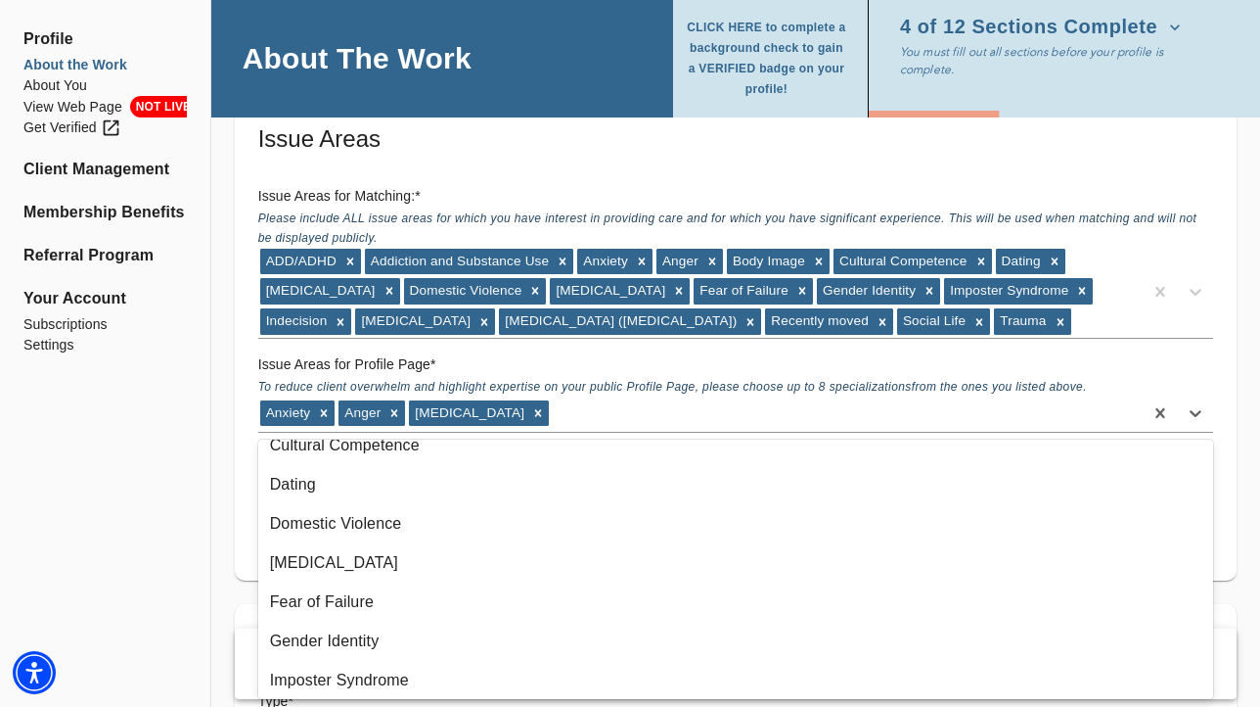
scroll to position [199, 0]
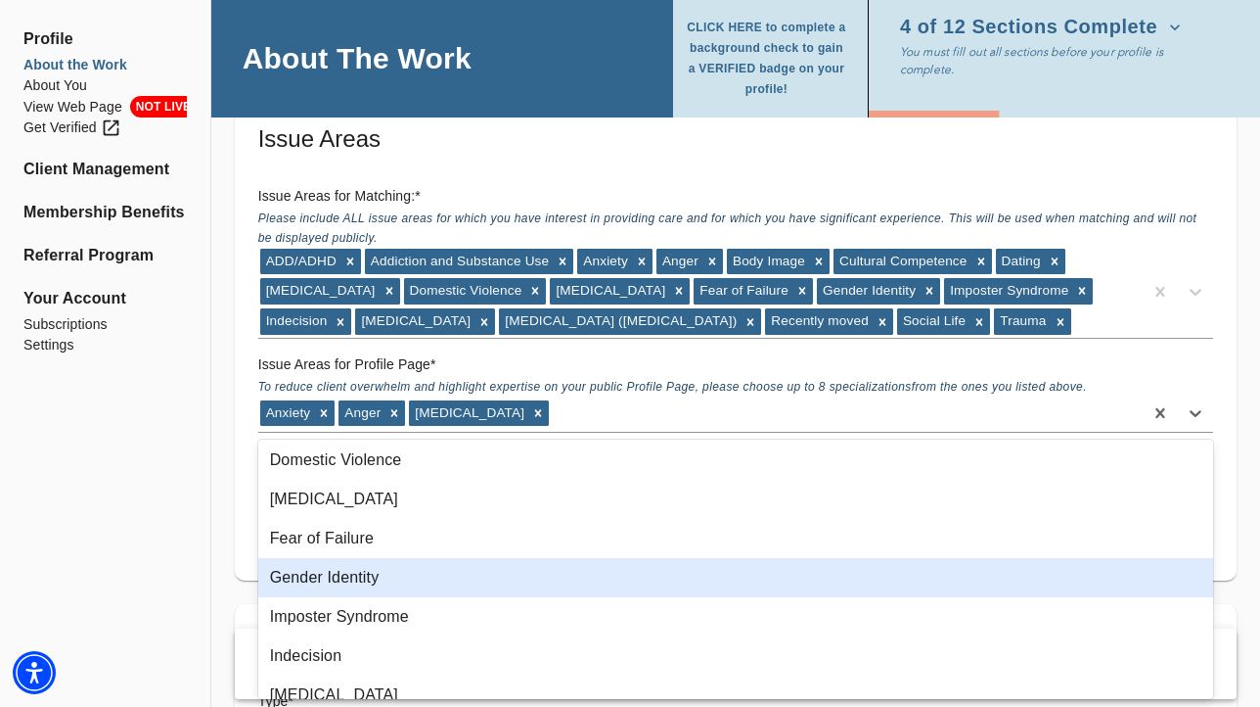
click at [520, 560] on div "Gender Identity" at bounding box center [735, 577] width 955 height 39
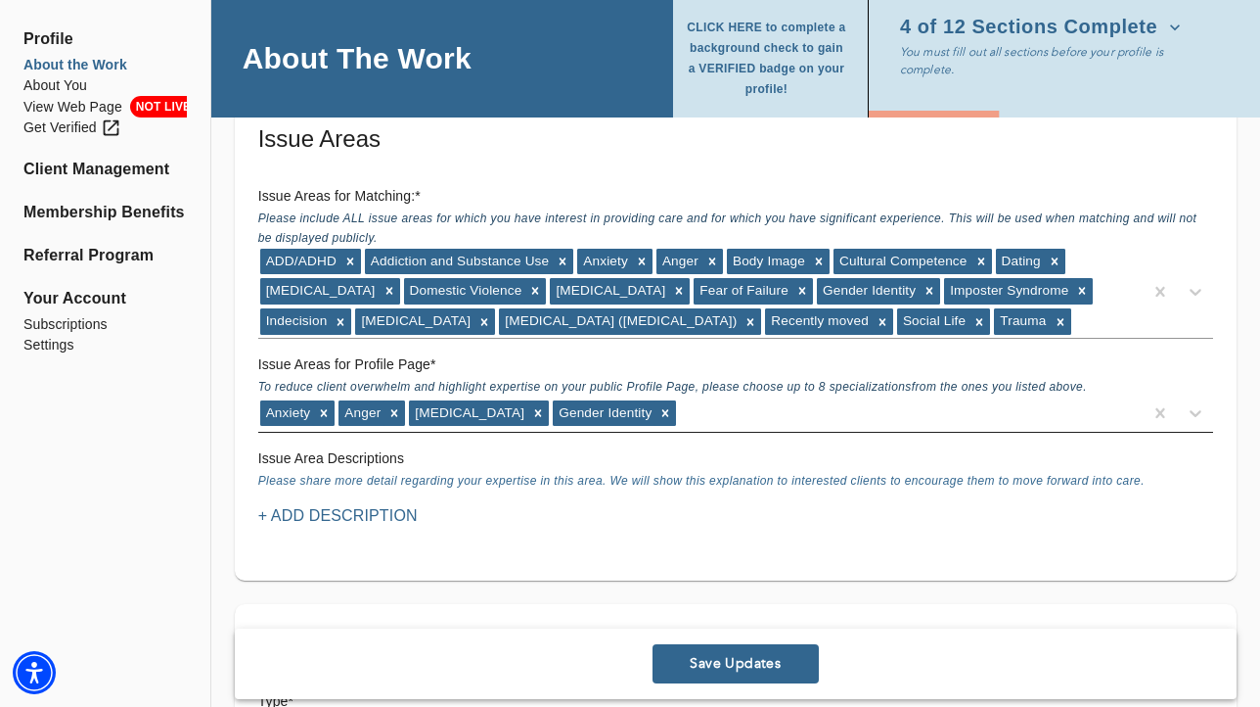
click at [718, 409] on div "Anxiety Anger [MEDICAL_DATA] Gender Identity" at bounding box center [700, 412] width 885 height 31
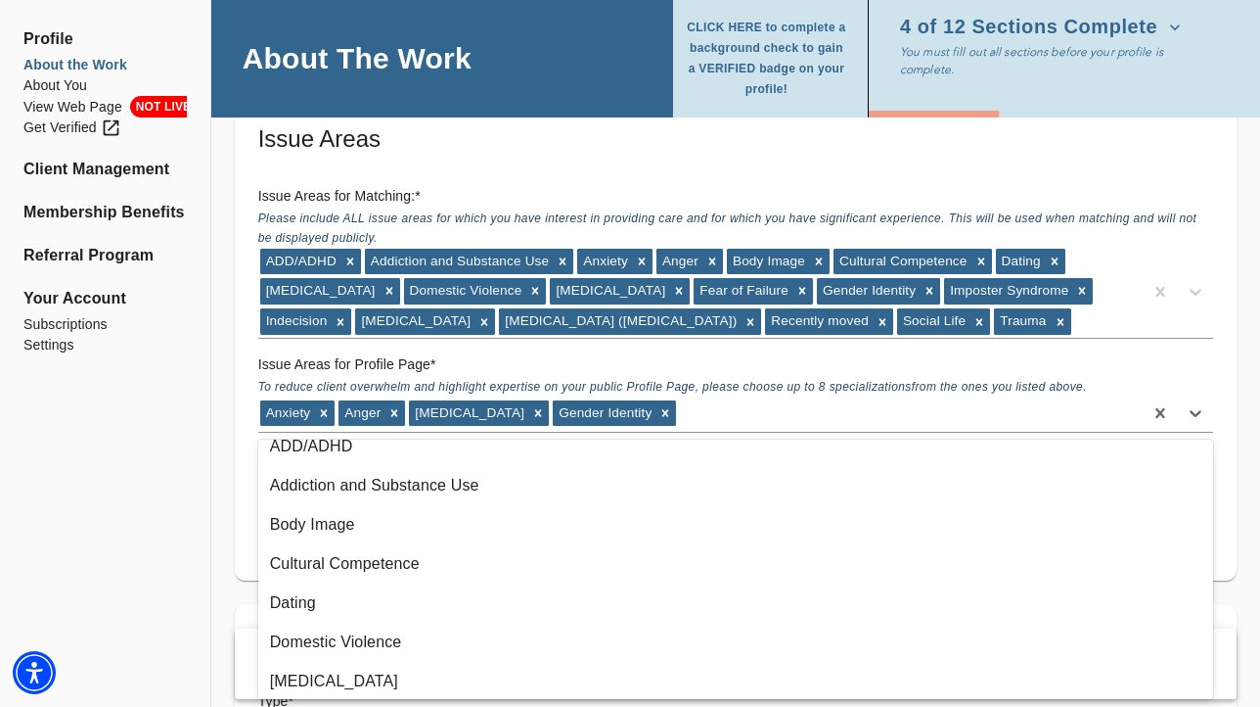
scroll to position [336, 0]
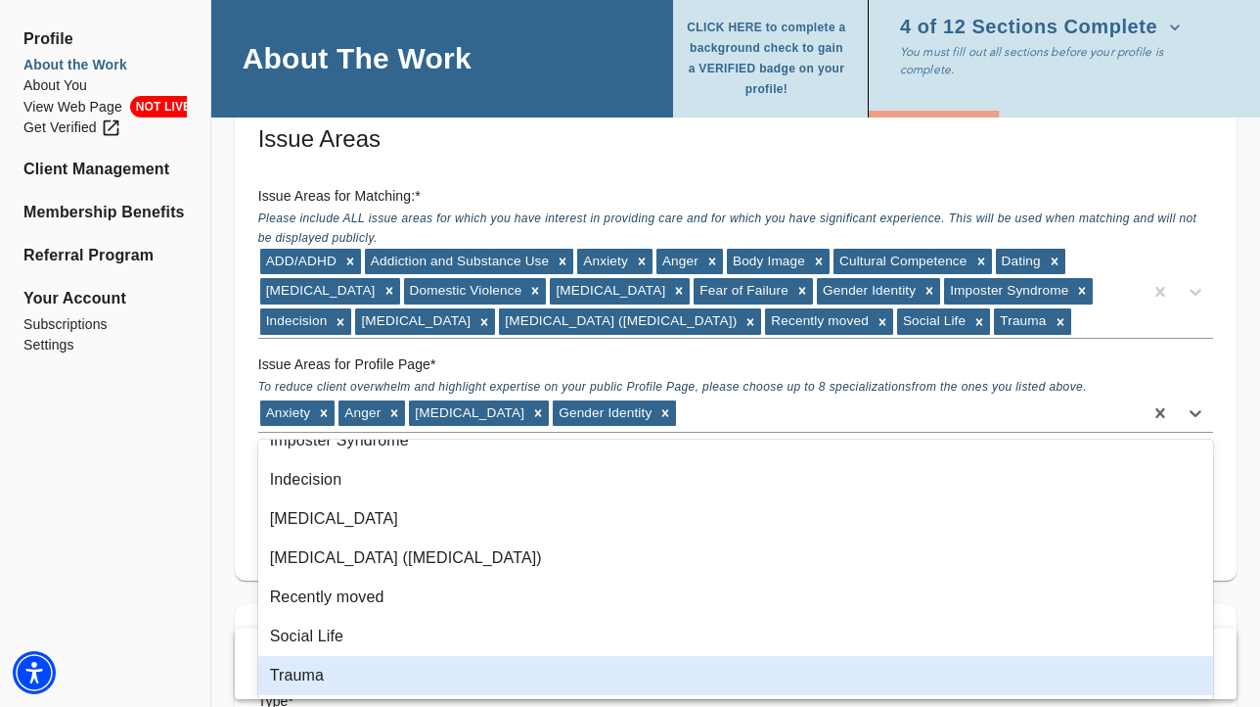
click at [357, 679] on div "Trauma" at bounding box center [735, 675] width 955 height 39
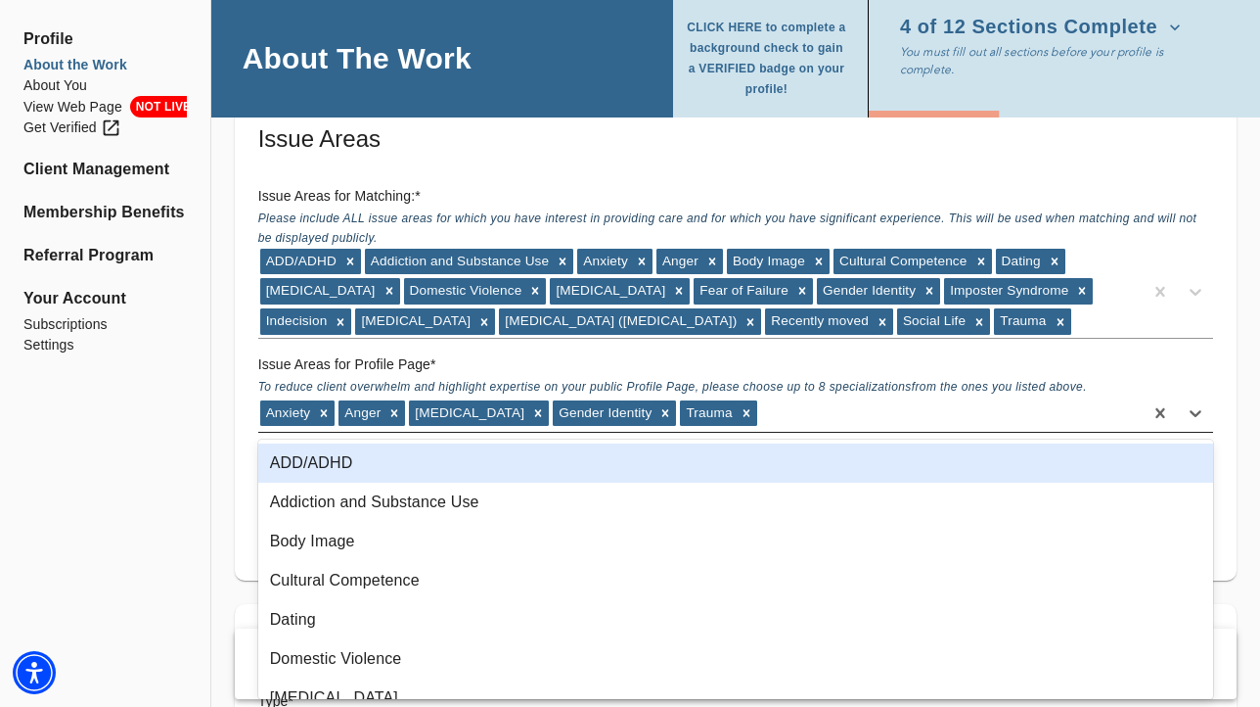
click at [751, 420] on div "Anxiety Anger [MEDICAL_DATA] Gender Identity Trauma" at bounding box center [700, 412] width 885 height 31
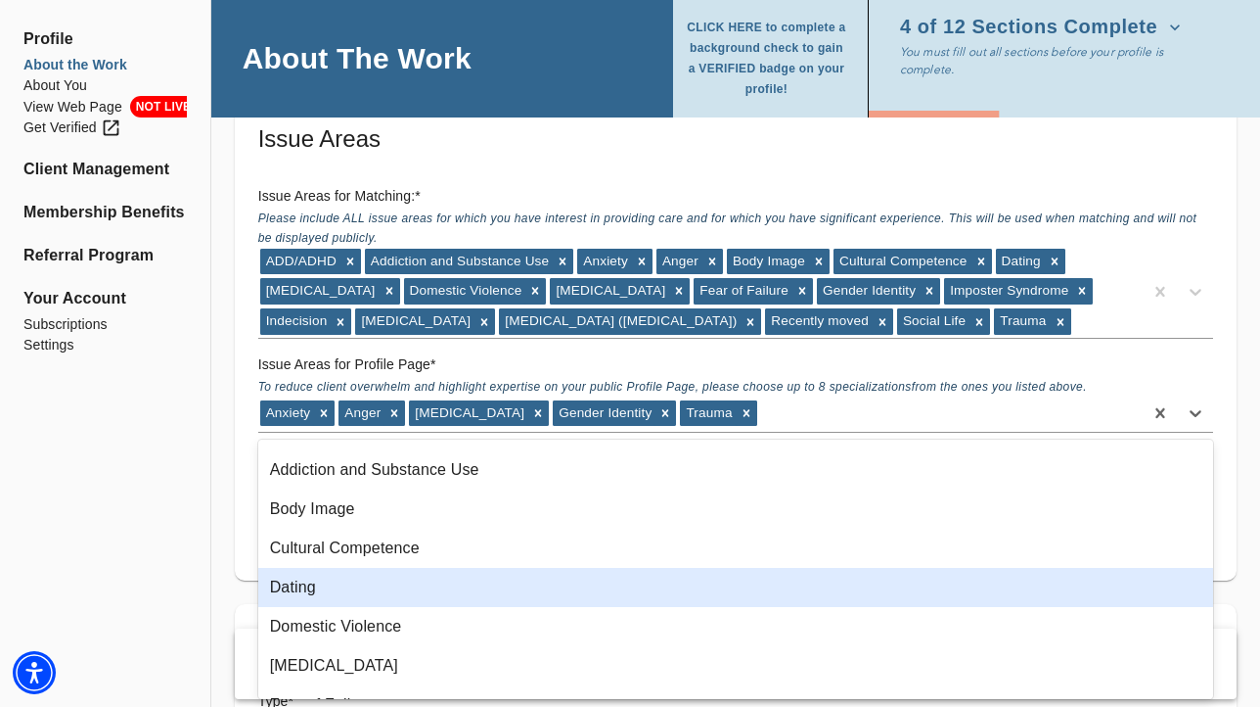
scroll to position [297, 0]
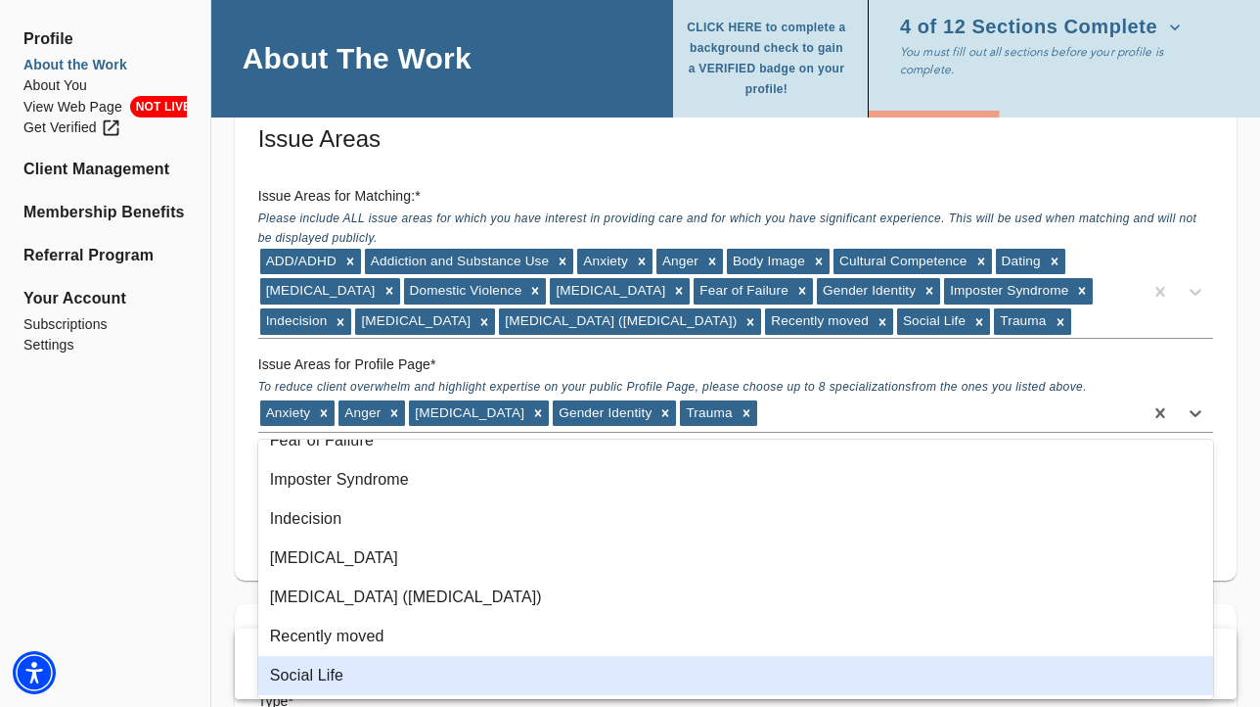
click at [417, 671] on div "Social Life" at bounding box center [735, 675] width 955 height 39
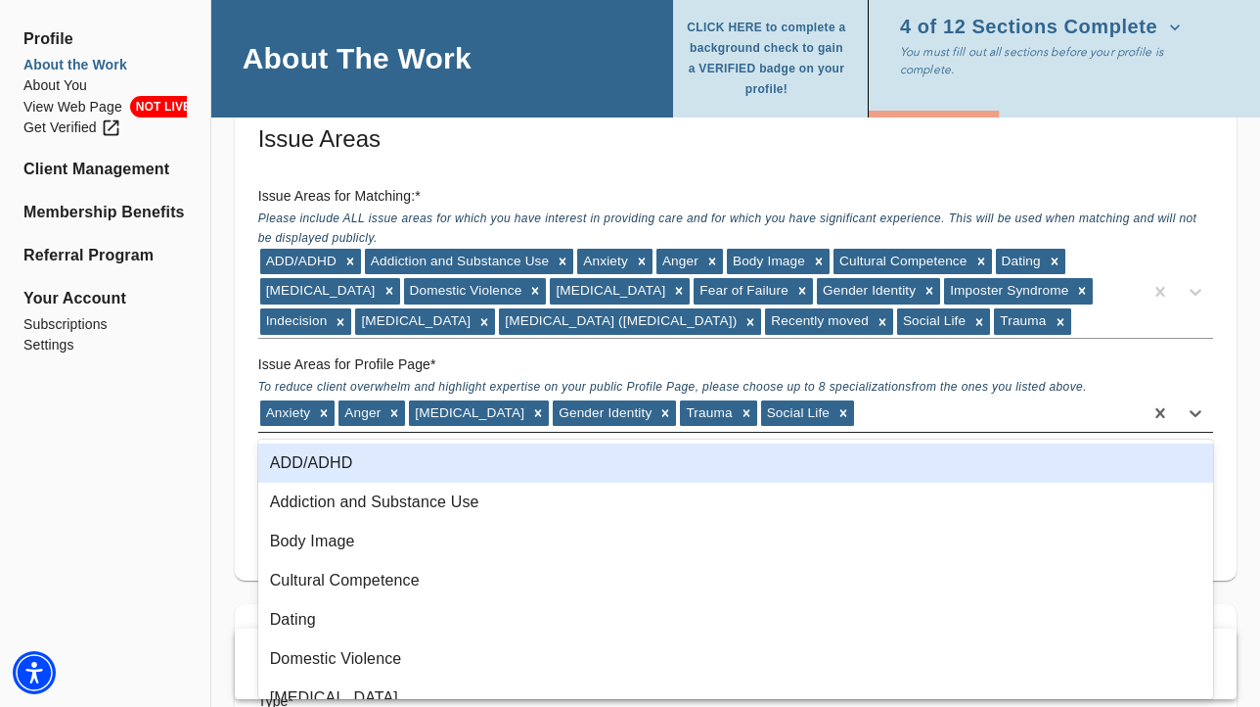
click at [864, 418] on div "Anxiety Anger [MEDICAL_DATA] Gender Identity Trauma Social Life" at bounding box center [700, 412] width 885 height 31
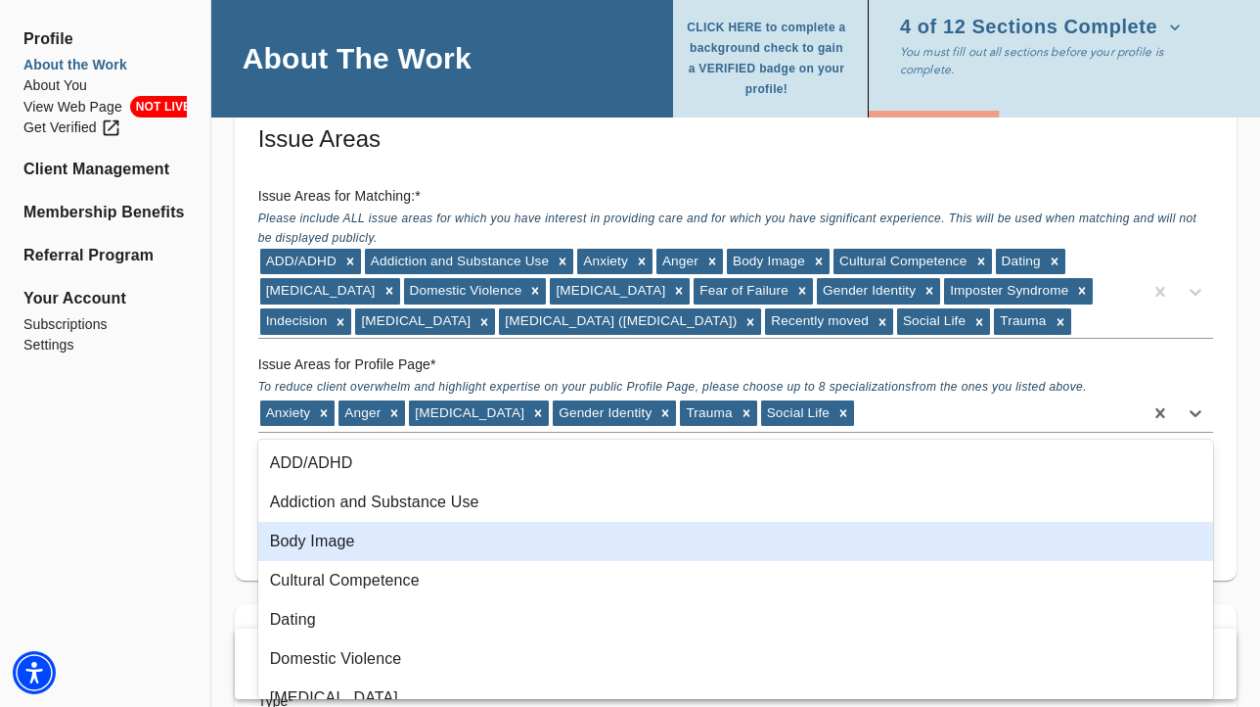
click at [715, 535] on div "Body Image" at bounding box center [735, 541] width 955 height 39
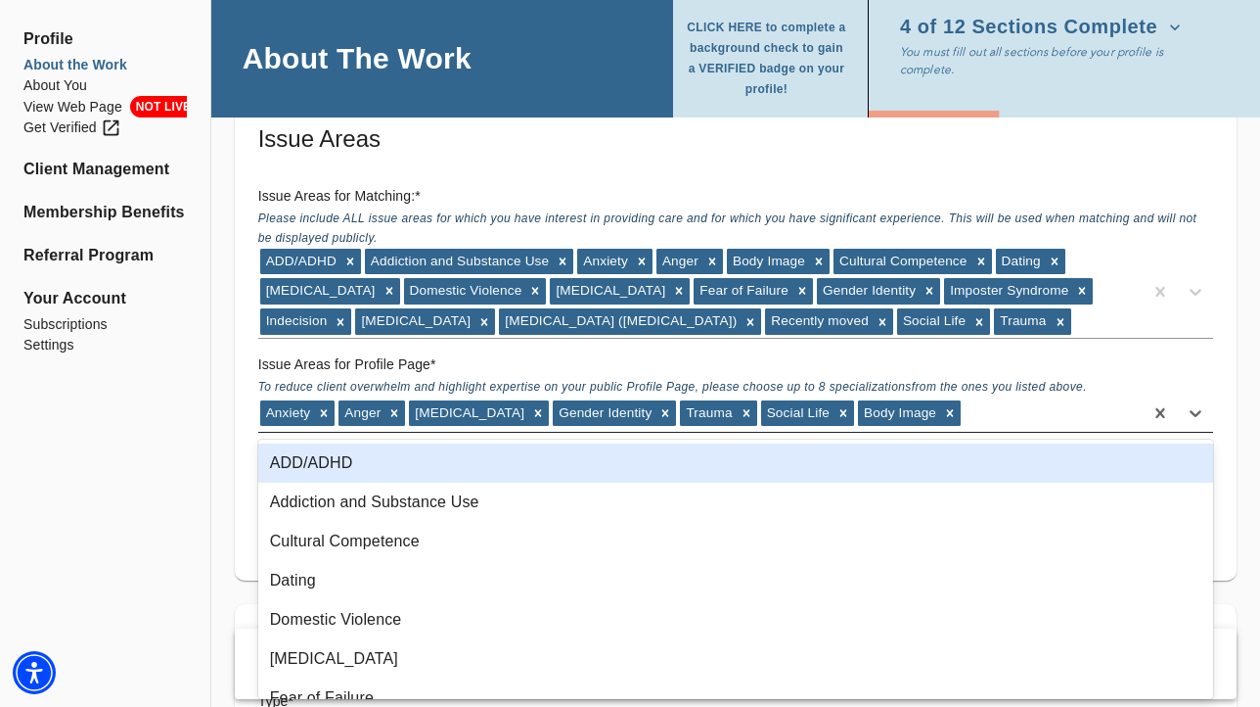
click at [995, 421] on div "Anxiety Anger [MEDICAL_DATA] Gender Identity Trauma Social Life Body Image" at bounding box center [700, 412] width 885 height 31
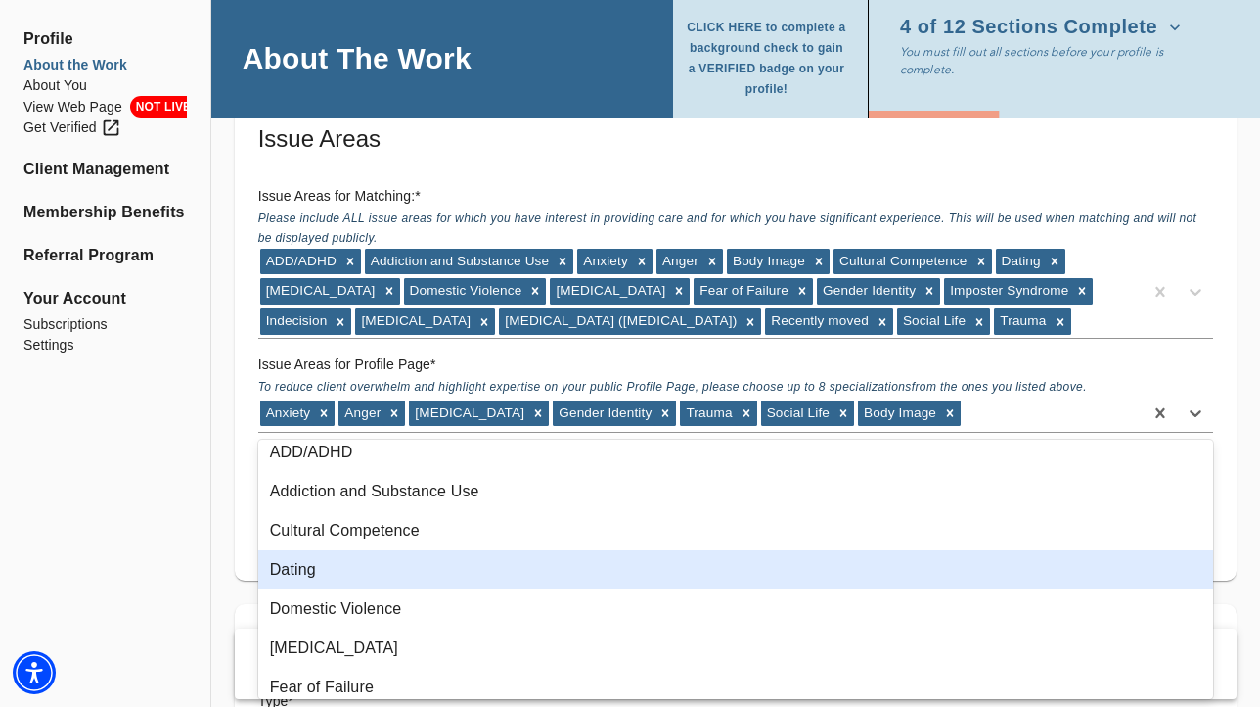
scroll to position [11, 0]
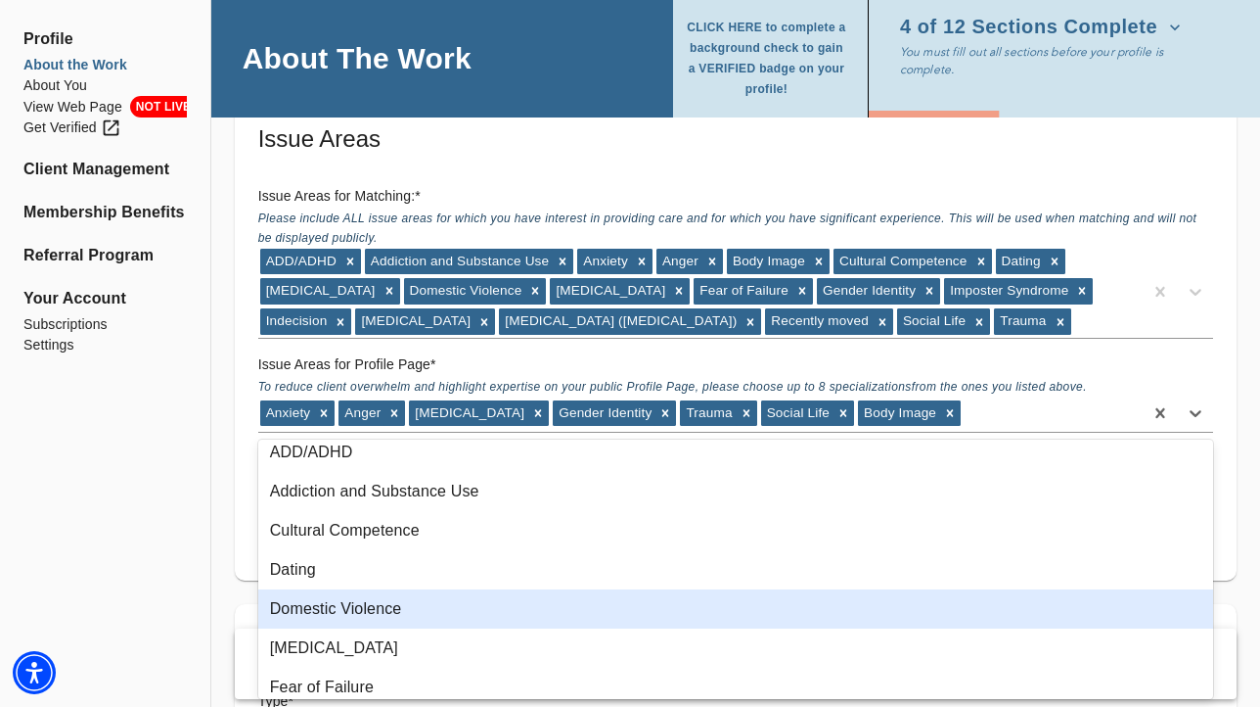
drag, startPoint x: 437, startPoint y: 614, endPoint x: 447, endPoint y: 609, distance: 10.9
click at [437, 614] on div "Domestic Violence" at bounding box center [735, 608] width 955 height 39
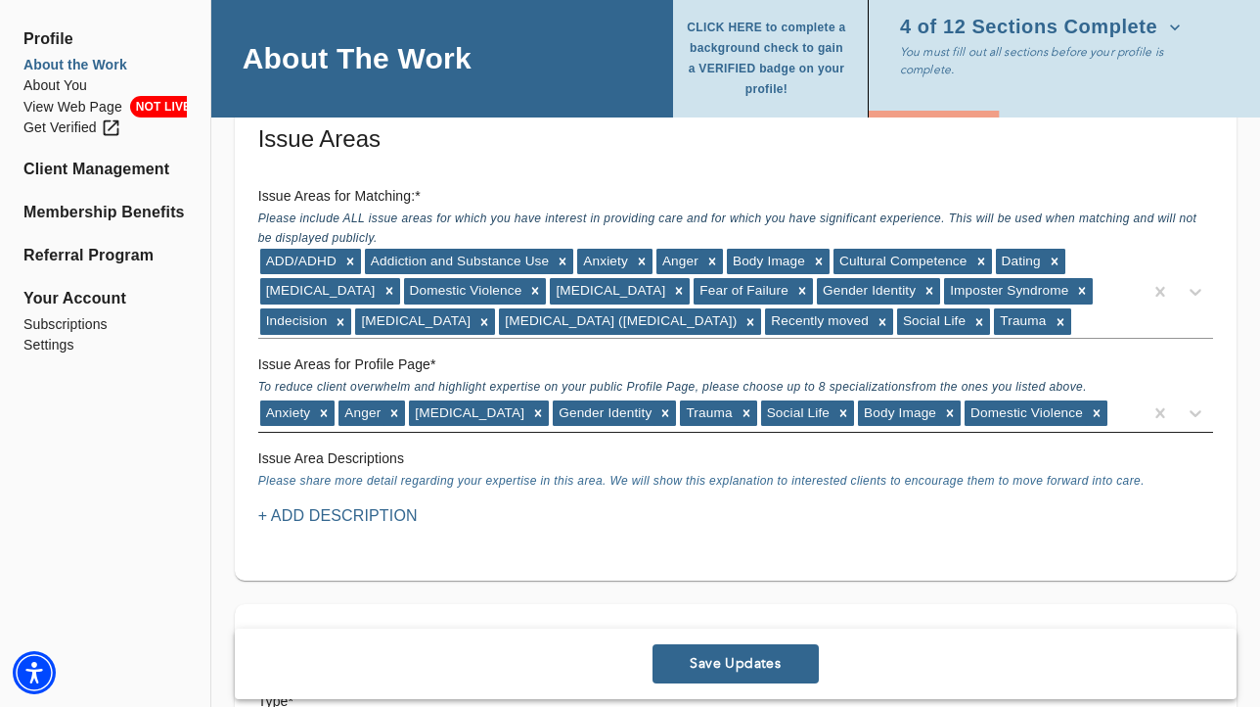
click at [1093, 423] on div "Anxiety Anger [MEDICAL_DATA] Gender Identity Trauma Social Life Body Image Dome…" at bounding box center [700, 412] width 885 height 31
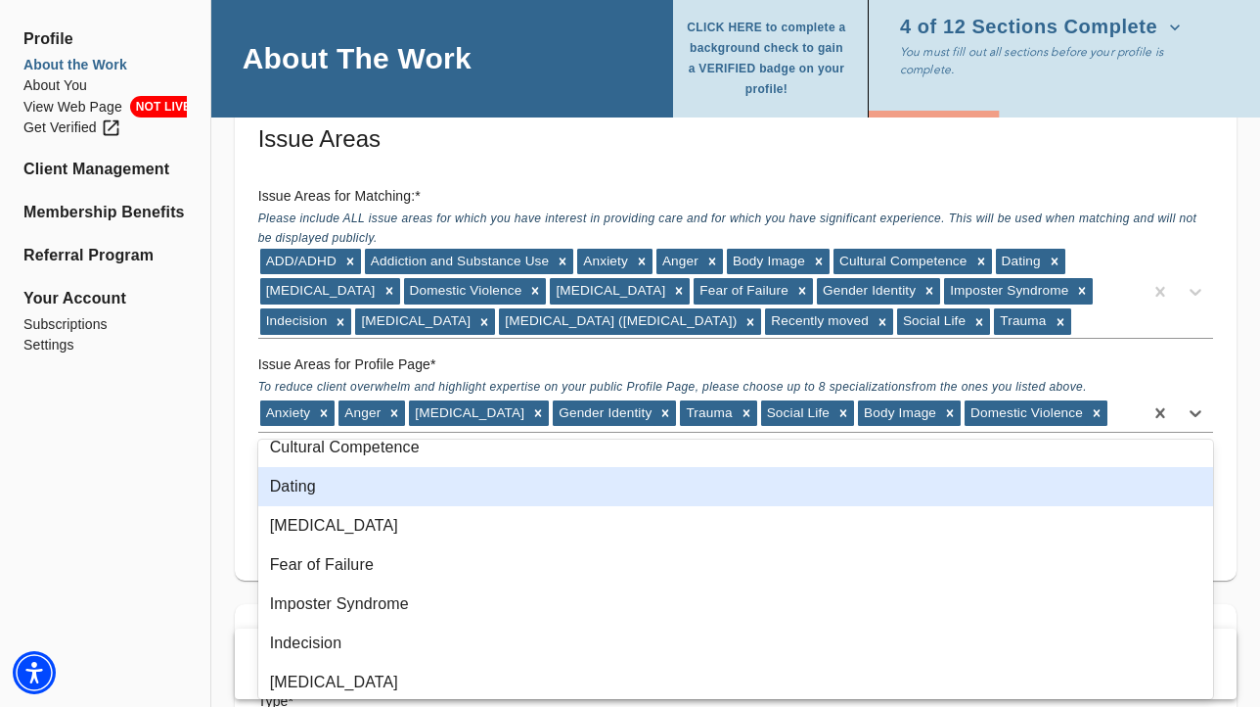
scroll to position [102, 0]
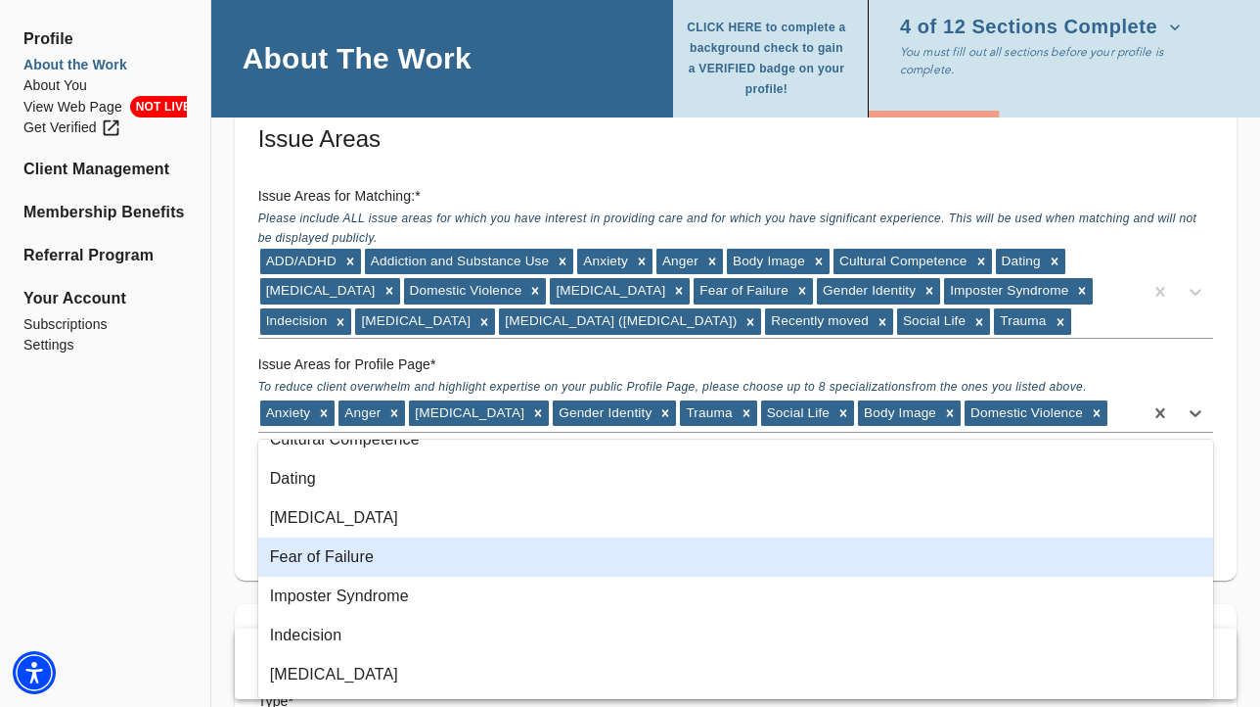
click at [532, 570] on div "Fear of Failure" at bounding box center [735, 556] width 955 height 39
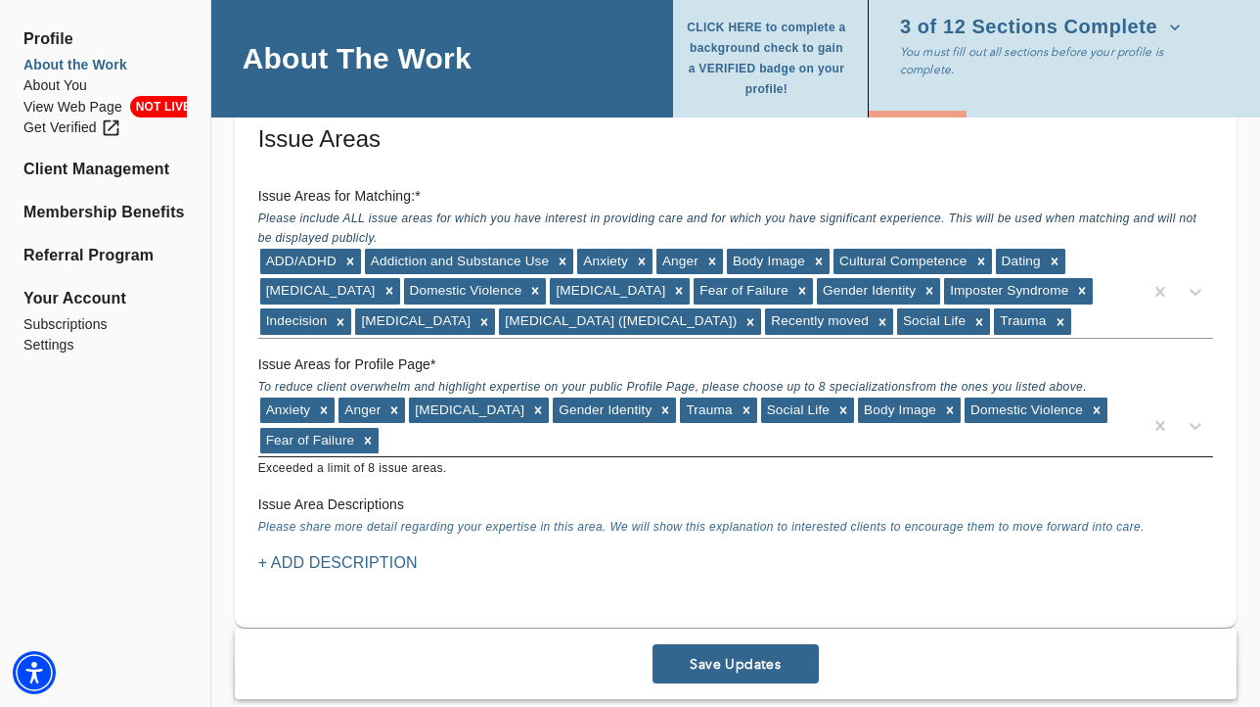
click at [464, 443] on div "Anxiety Anger [MEDICAL_DATA] Gender Identity Trauma Social Life Body Image Dome…" at bounding box center [700, 425] width 885 height 61
click at [229, 480] on div "Location Do you currently offer In-Person sessions? NO Do you currently offer V…" at bounding box center [735, 713] width 1049 height 4300
click at [943, 411] on icon at bounding box center [950, 410] width 14 height 14
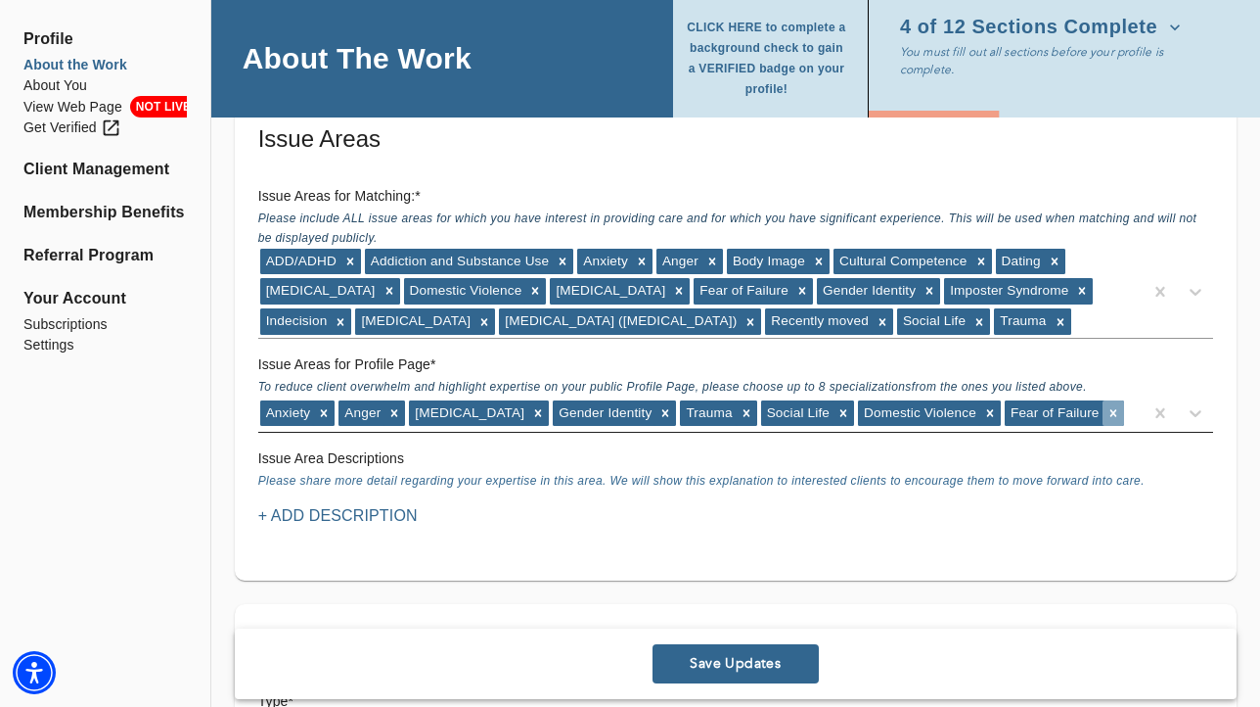
click at [1107, 412] on icon at bounding box center [1114, 413] width 14 height 14
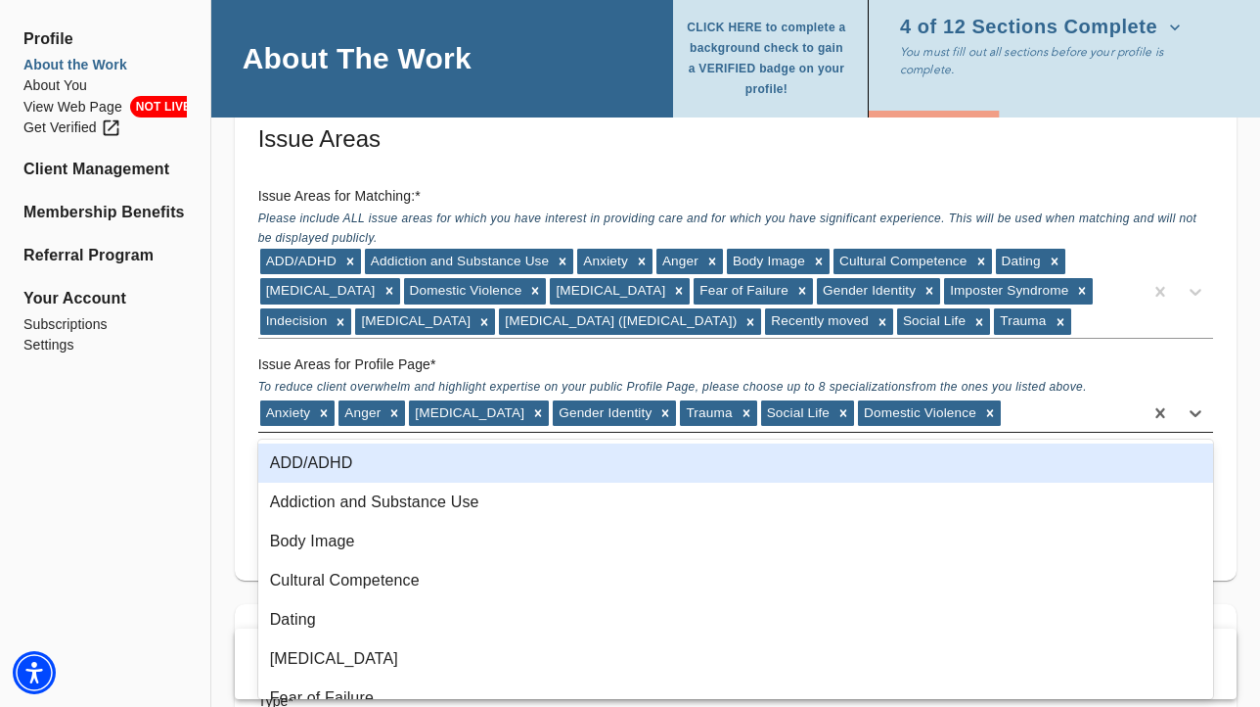
click at [991, 412] on div "Anxiety Anger [MEDICAL_DATA] Gender Identity Trauma Social Life Domestic Violen…" at bounding box center [700, 412] width 885 height 31
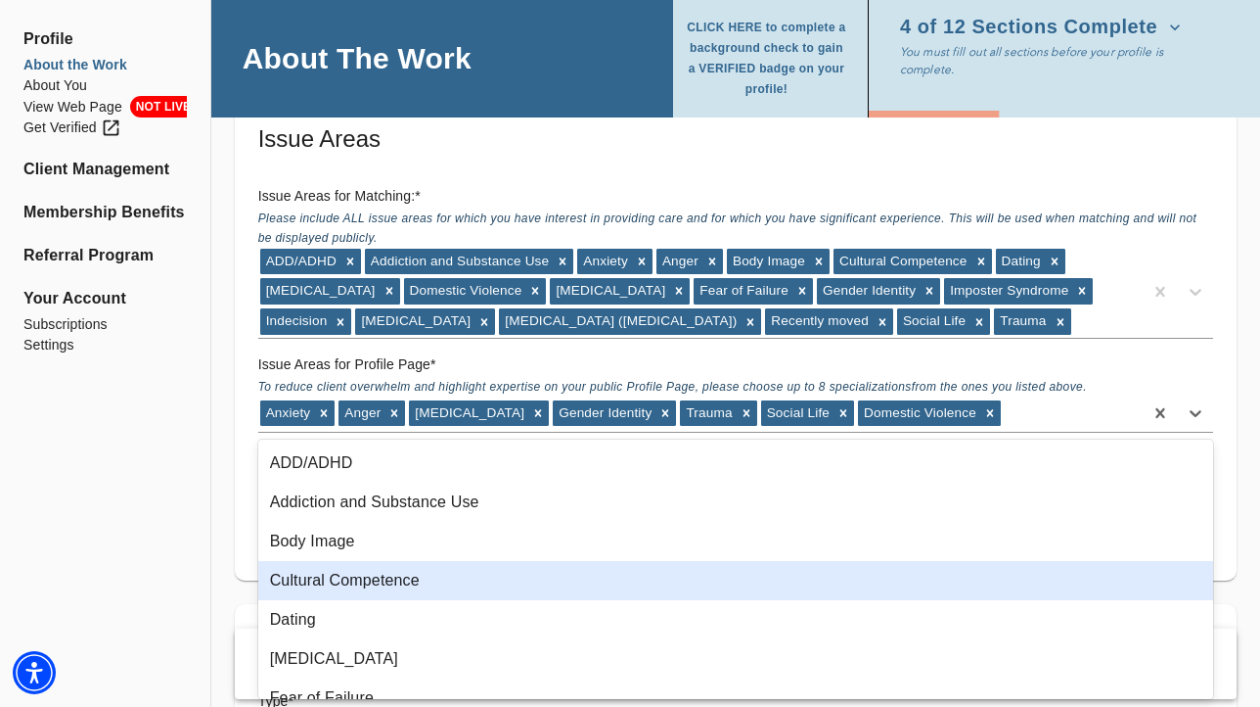
click at [450, 571] on div "Cultural Competence" at bounding box center [735, 580] width 955 height 39
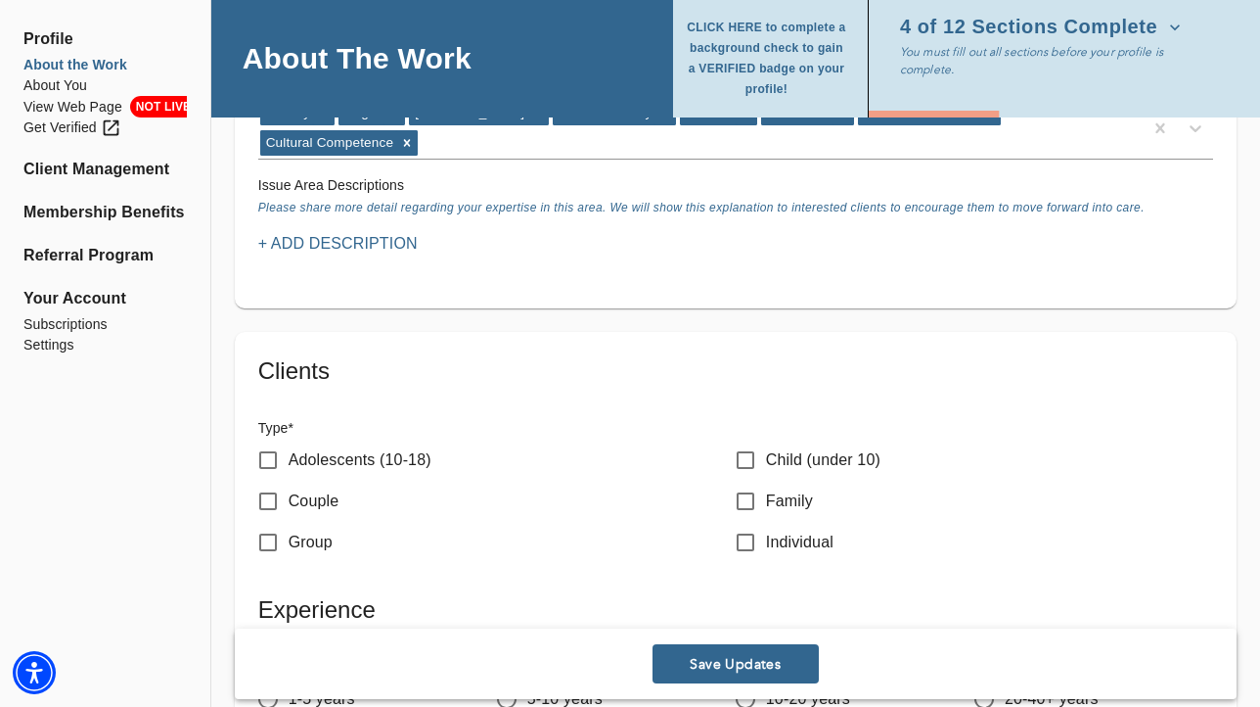
scroll to position [1949, 0]
click at [274, 438] on input "Adolescents (10-18)" at bounding box center [268, 458] width 41 height 41
checkbox input "true"
click at [748, 521] on input "Individual" at bounding box center [745, 541] width 41 height 41
checkbox input "true"
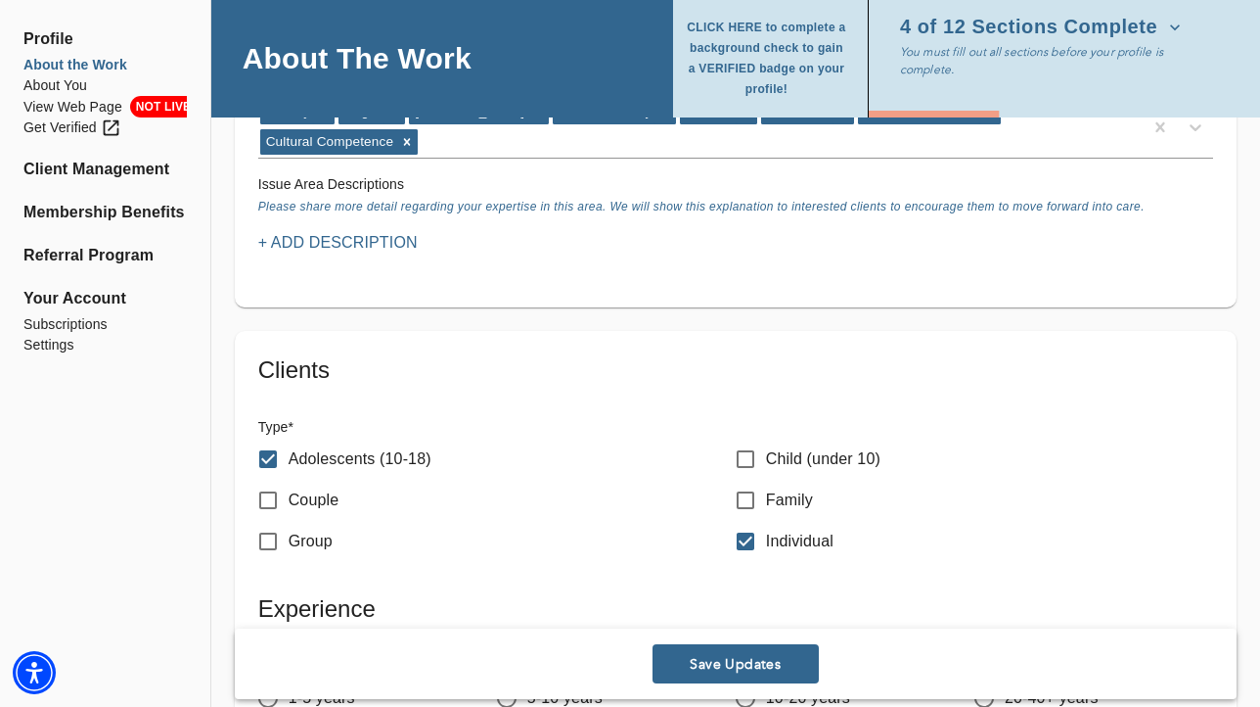
click at [273, 521] on input "Group" at bounding box center [268, 541] width 41 height 41
checkbox input "true"
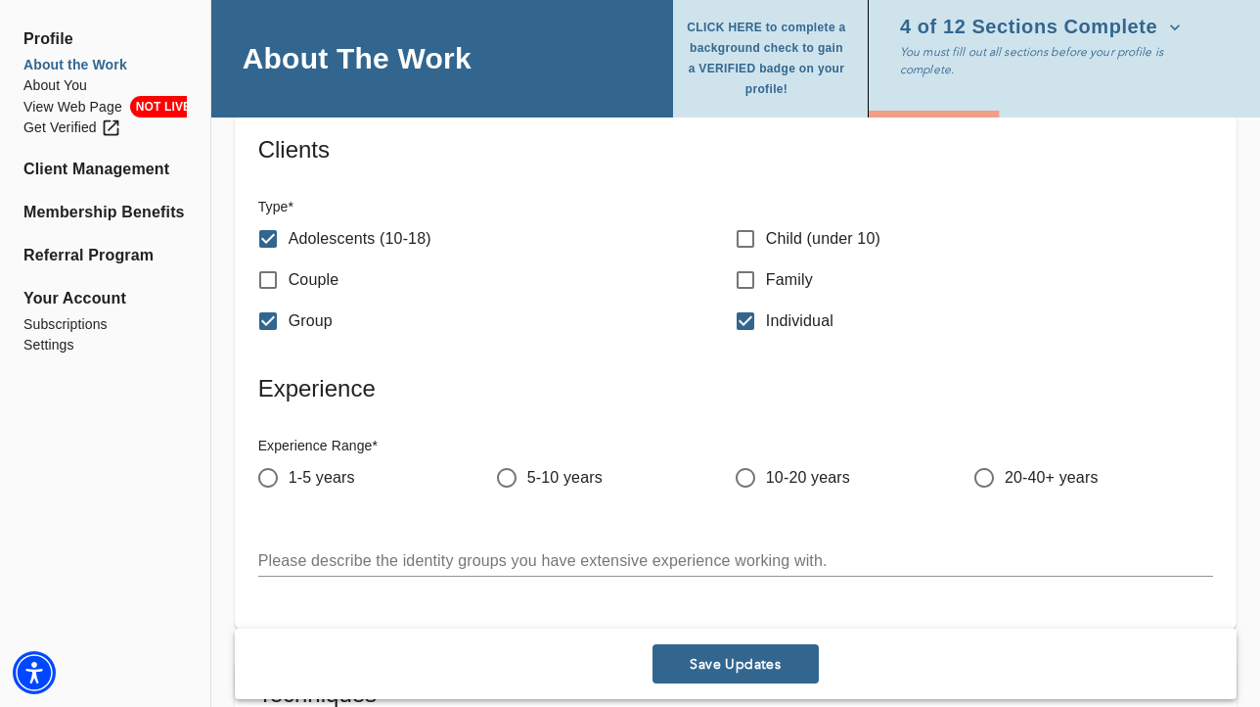
scroll to position [2170, 0]
click at [275, 459] on input "1-5 years" at bounding box center [268, 477] width 41 height 41
radio input "true"
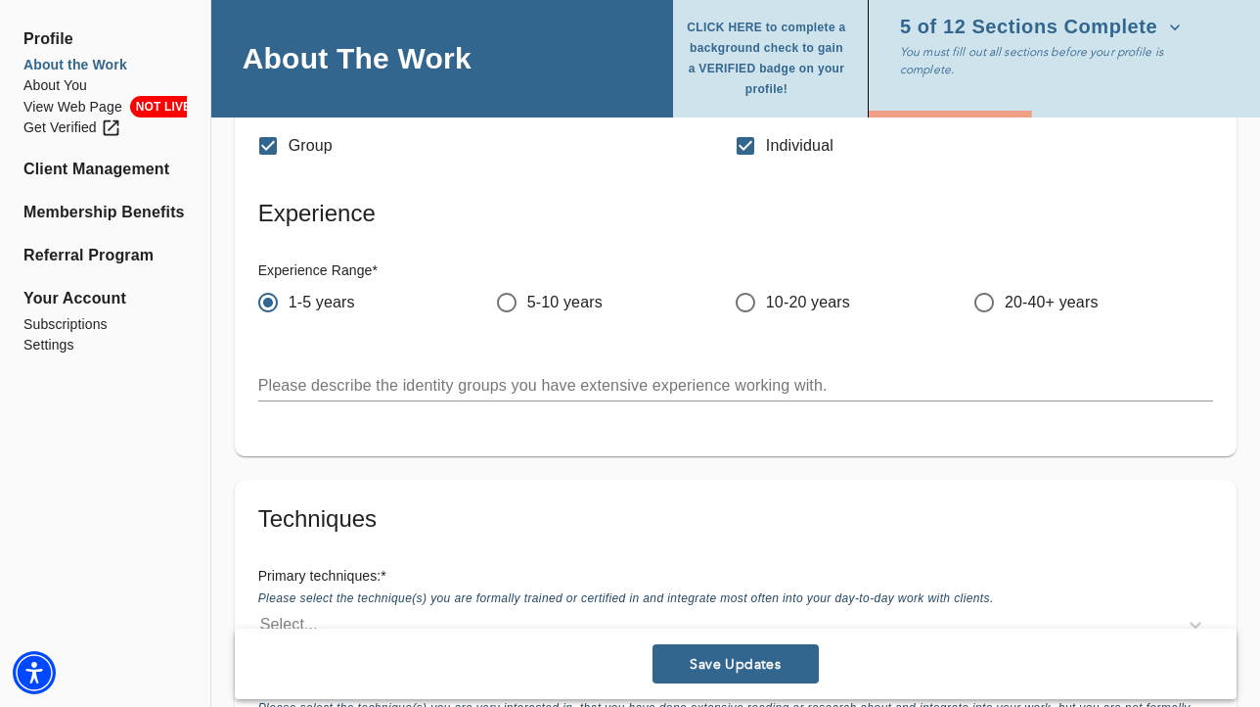
scroll to position [2410, 0]
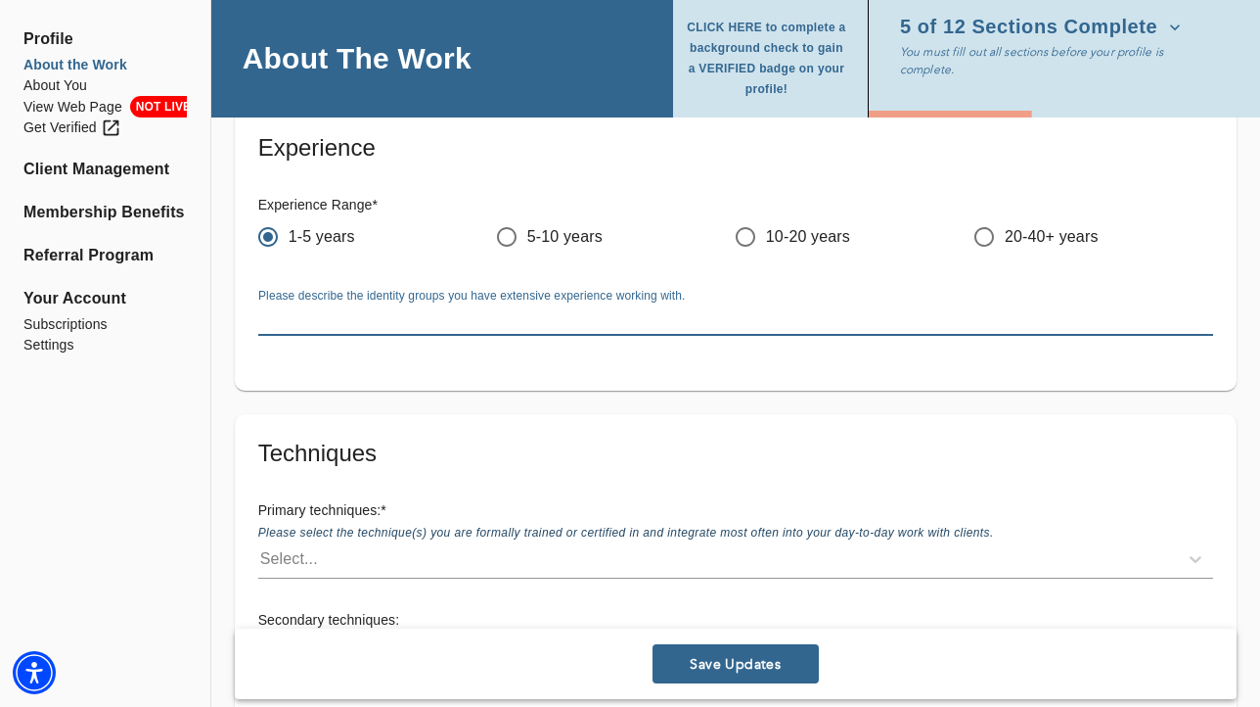
click at [457, 310] on textarea at bounding box center [735, 319] width 955 height 19
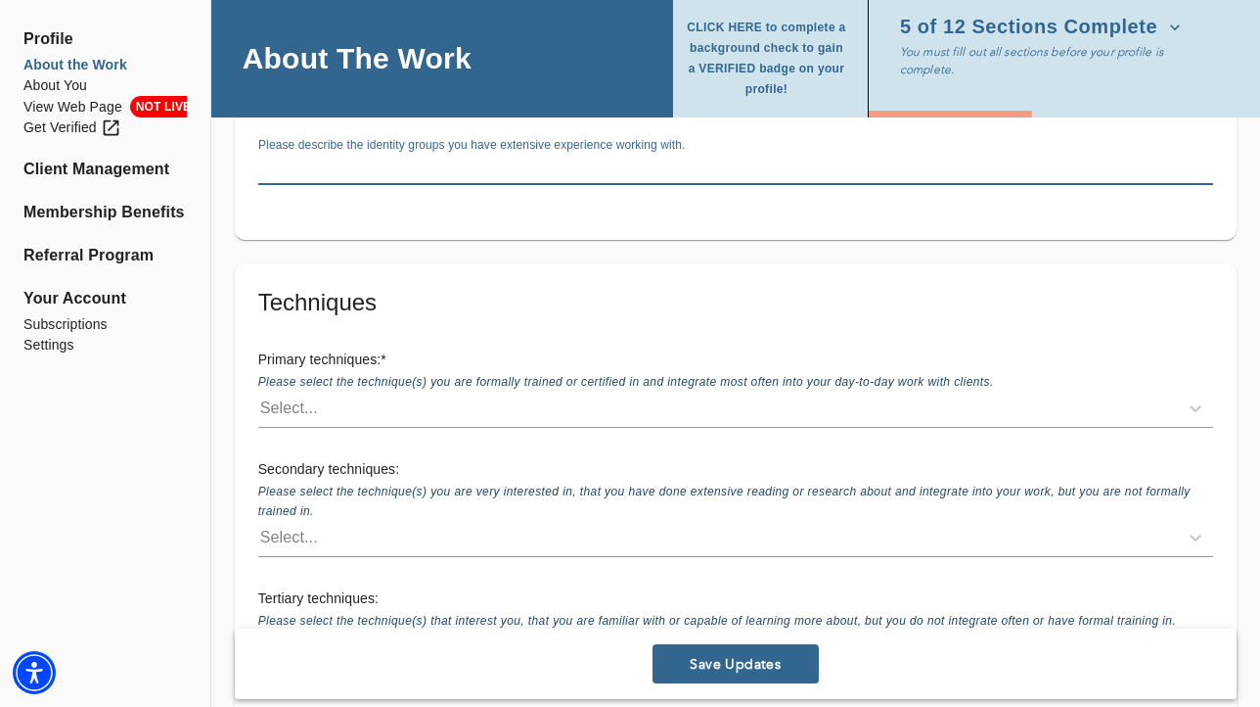
scroll to position [2622, 0]
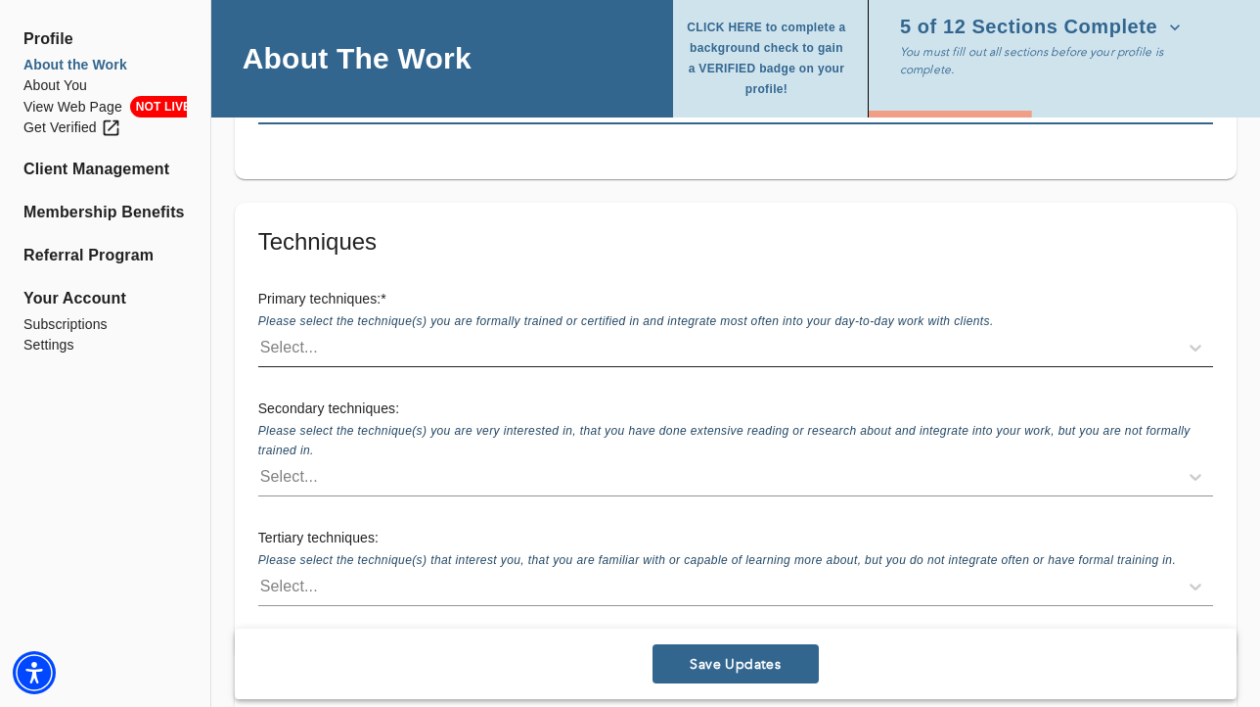
click at [443, 332] on div "Select..." at bounding box center [718, 347] width 920 height 31
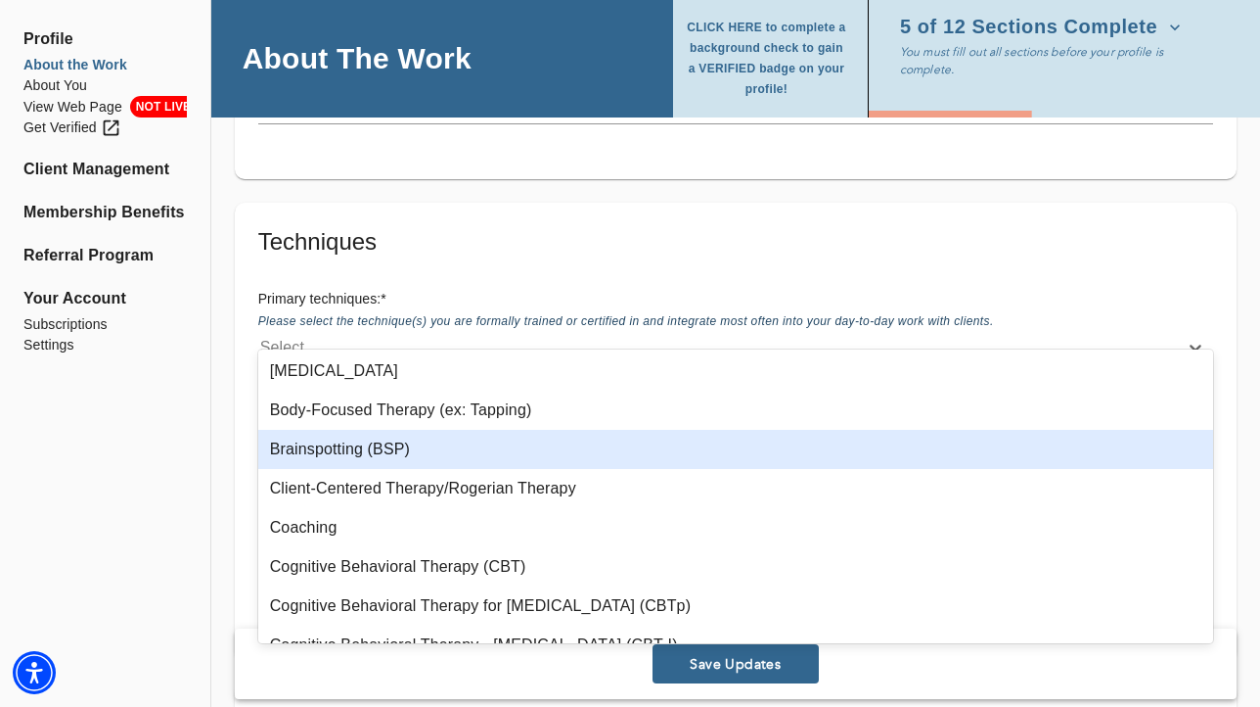
scroll to position [211, 0]
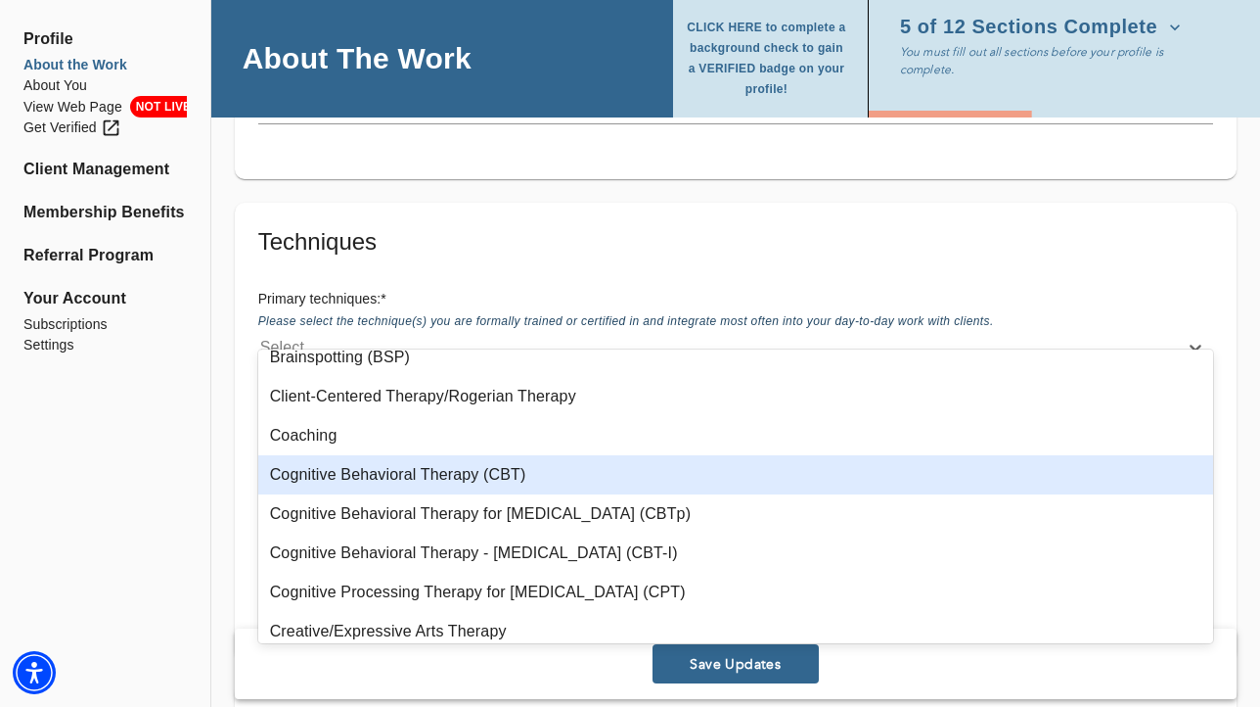
click at [587, 470] on div "Cognitive Behavioral Therapy (CBT)" at bounding box center [735, 474] width 955 height 39
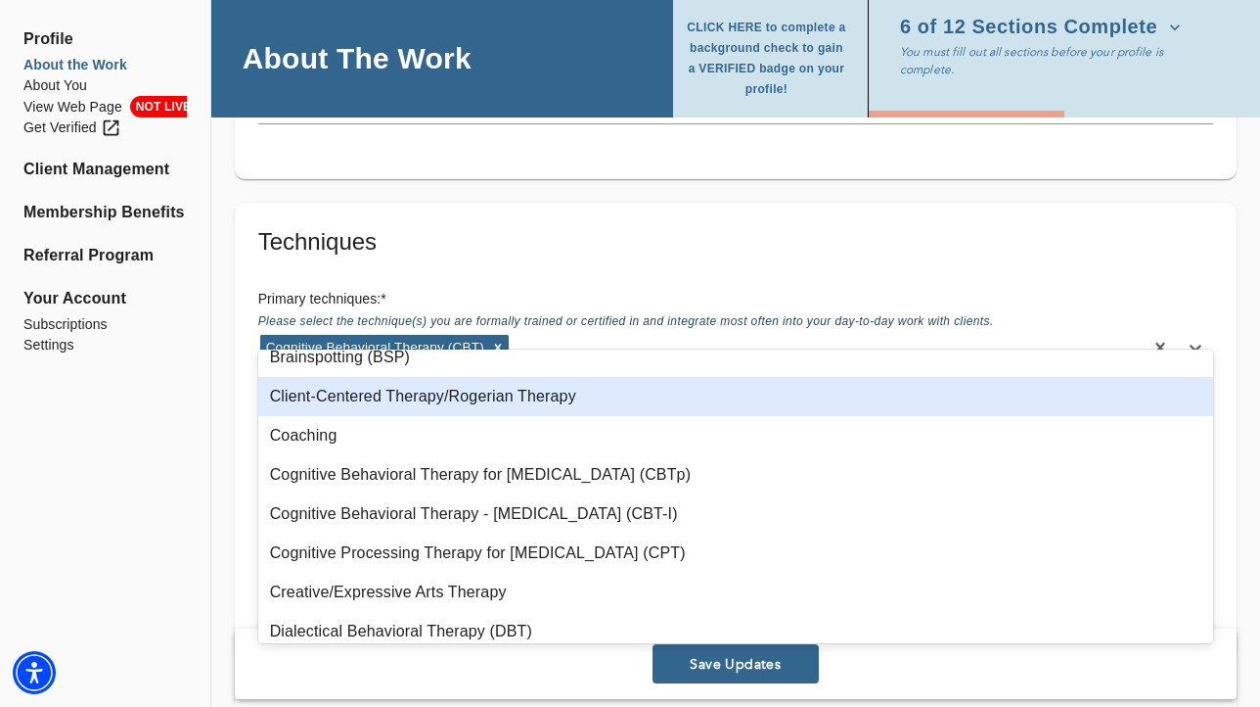
click at [571, 394] on div "Client-Centered Therapy/Rogerian Therapy" at bounding box center [735, 396] width 955 height 39
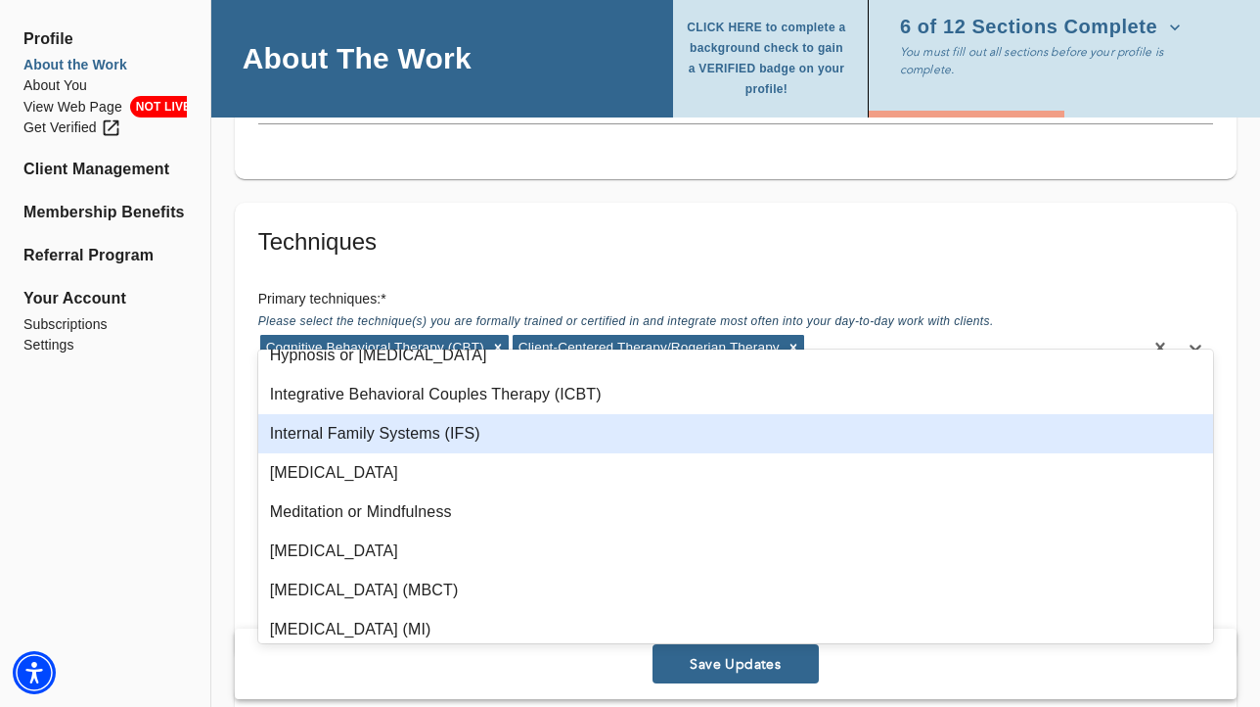
scroll to position [1127, 0]
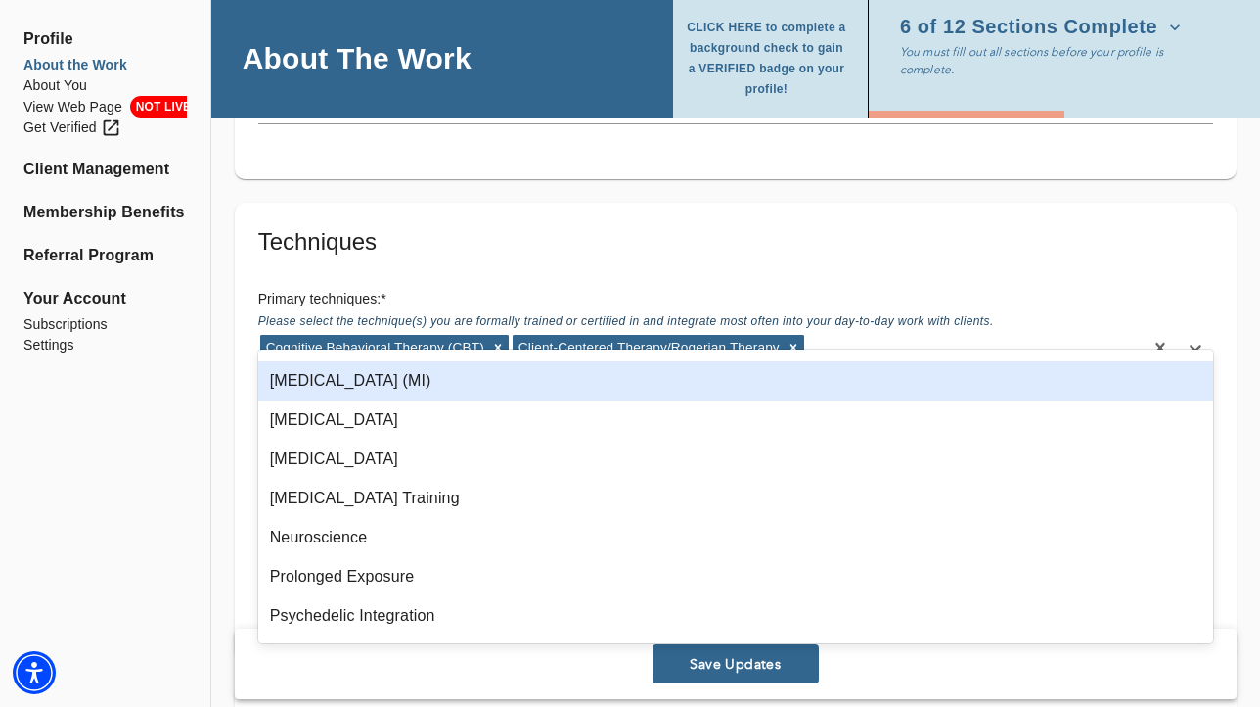
click at [480, 384] on div "[MEDICAL_DATA] (MI)" at bounding box center [735, 380] width 955 height 39
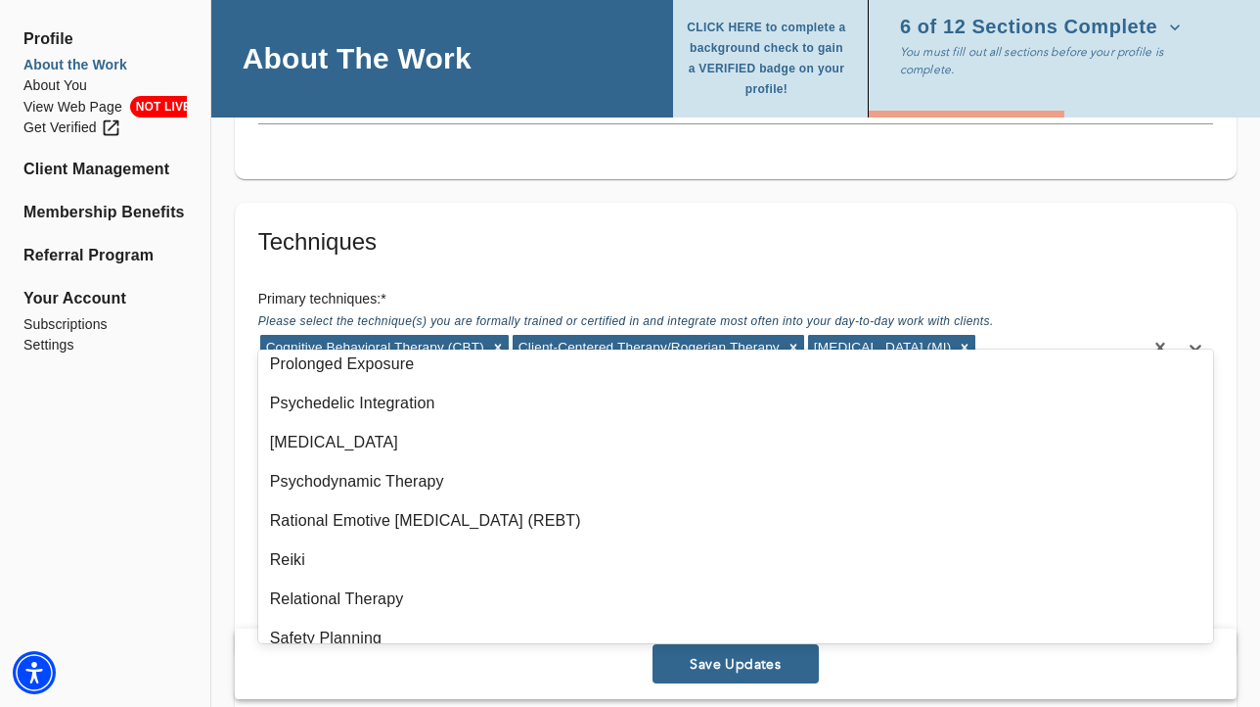
scroll to position [1628, 0]
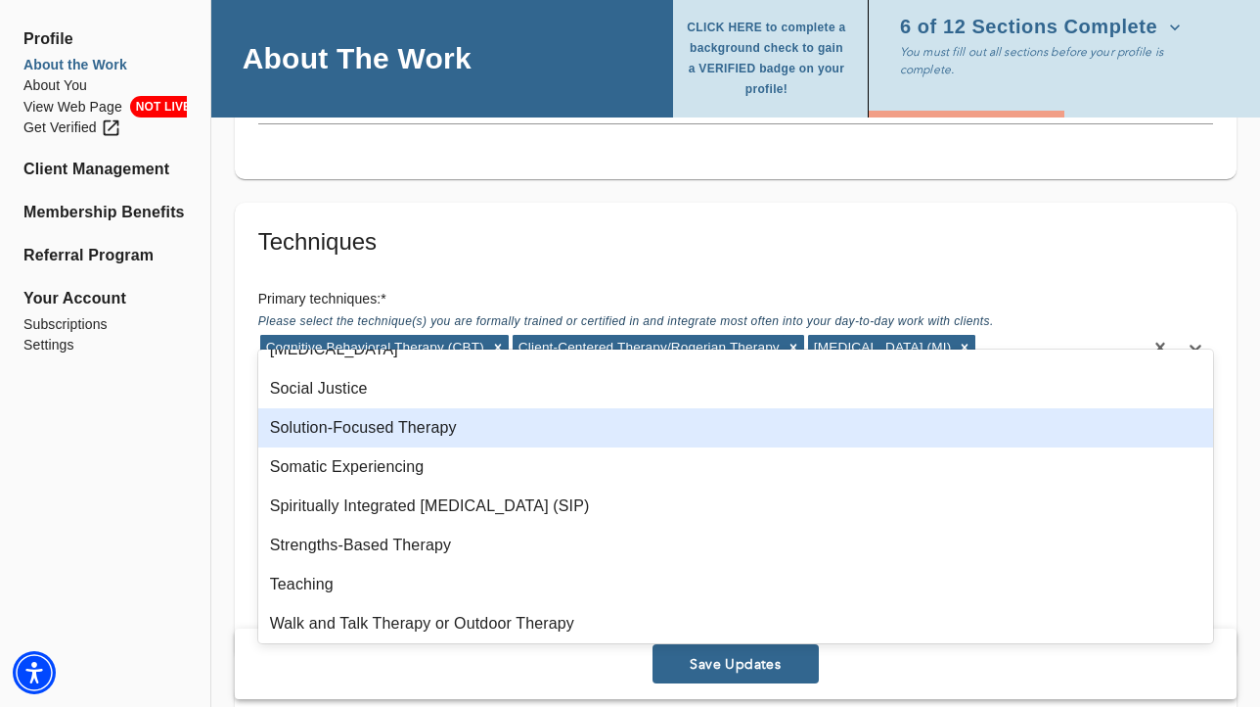
click at [507, 434] on div "Solution-Focused Therapy" at bounding box center [735, 427] width 955 height 39
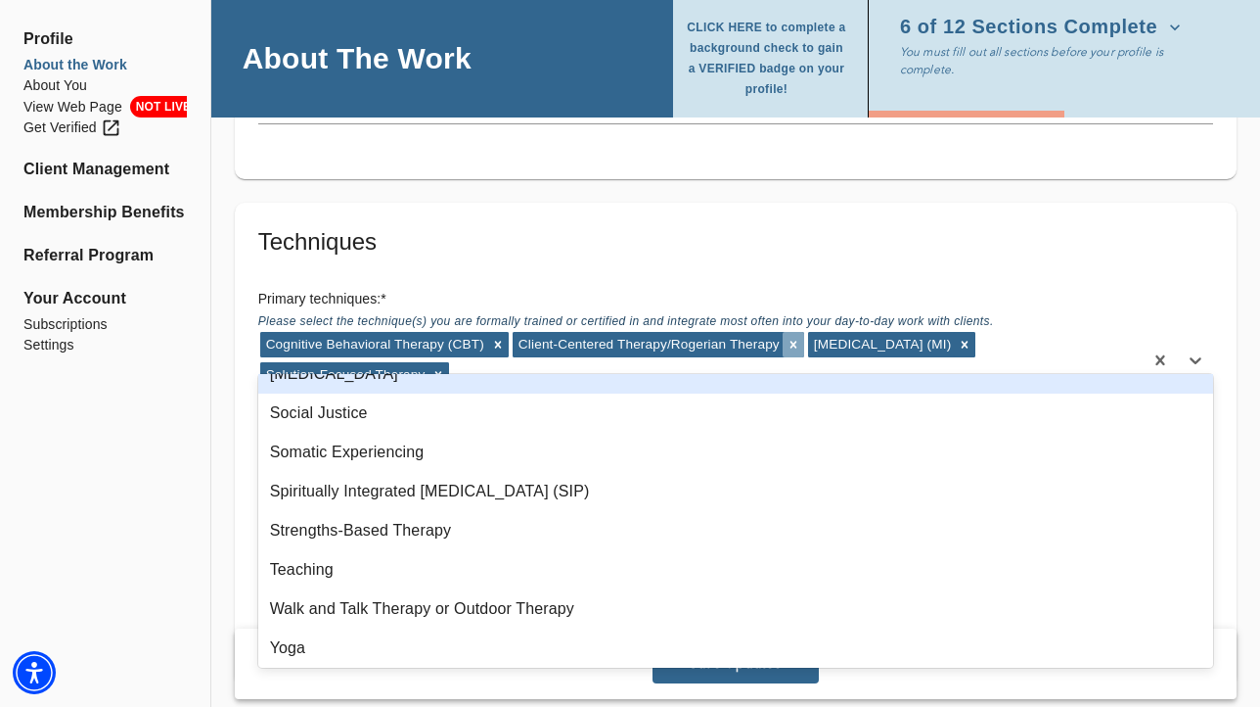
click at [786, 332] on div at bounding box center [794, 344] width 22 height 25
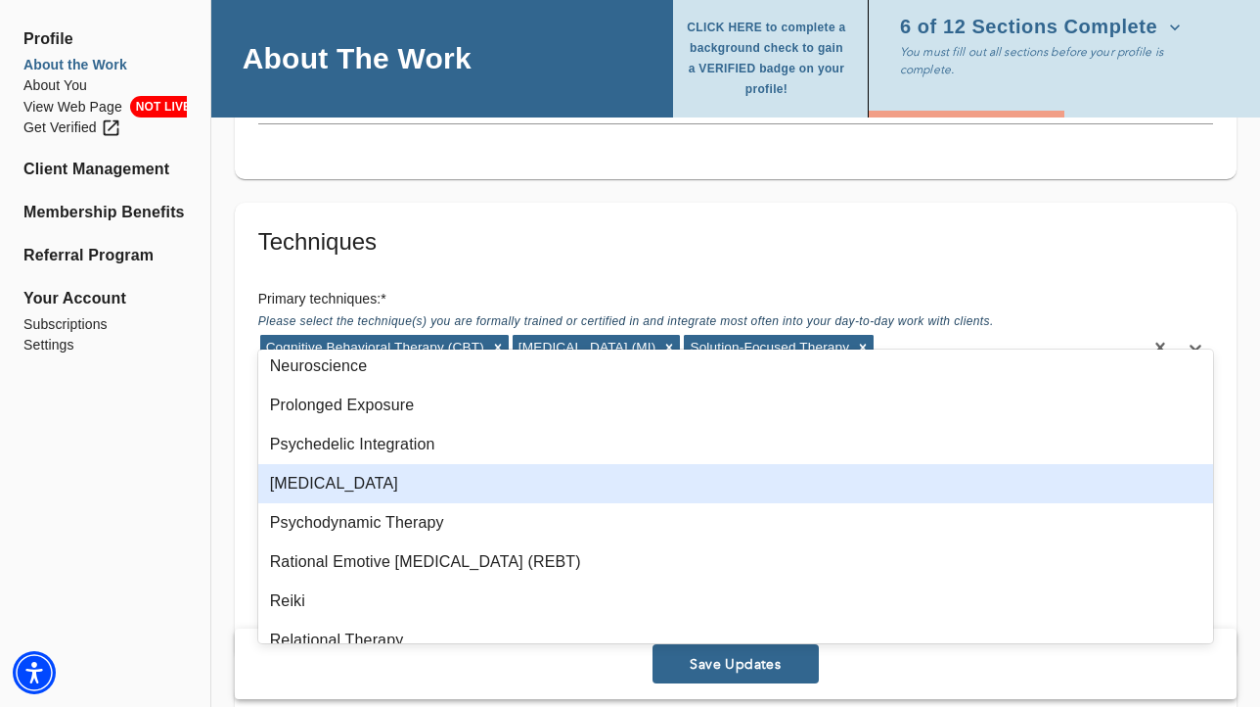
scroll to position [1288, 0]
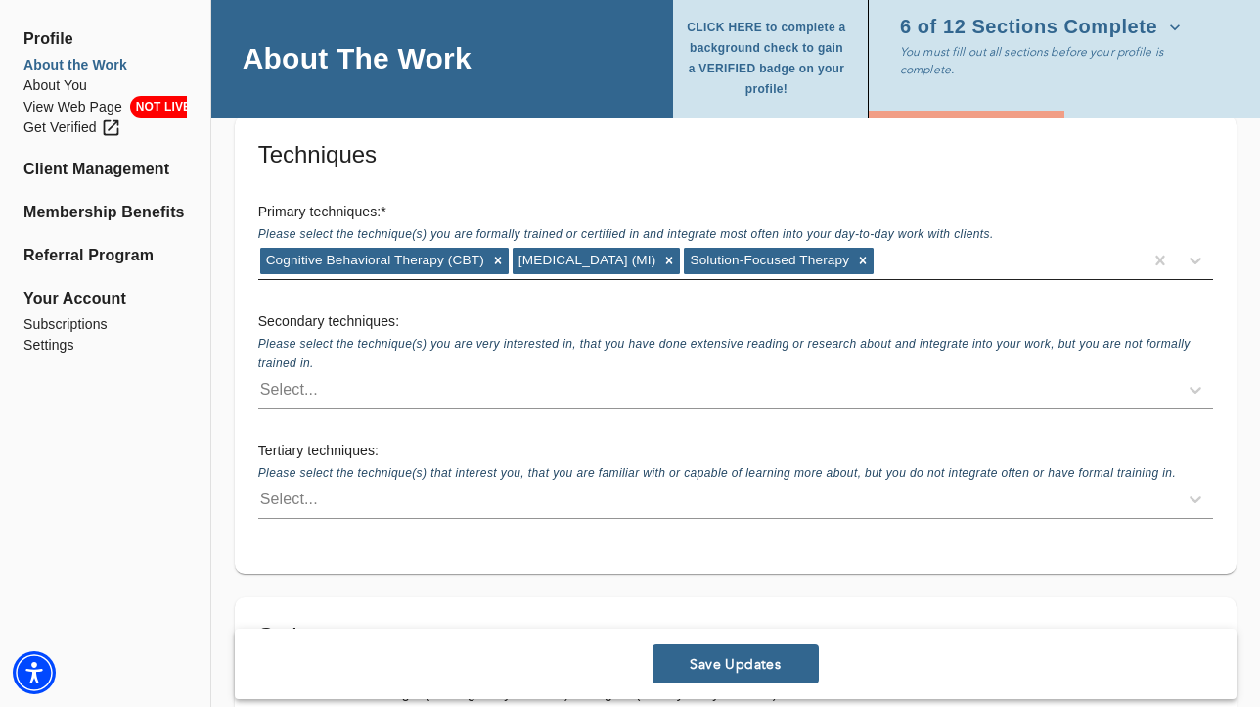
scroll to position [2711, 0]
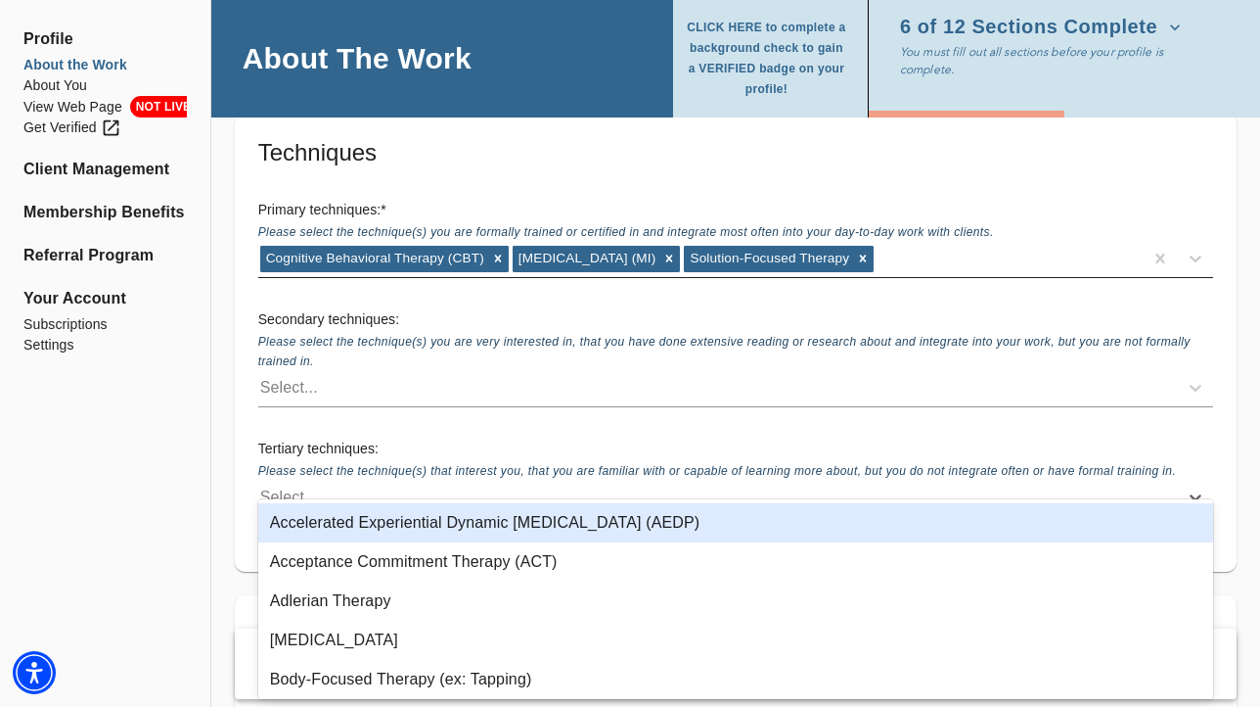
click at [476, 481] on div "Select..." at bounding box center [718, 496] width 920 height 31
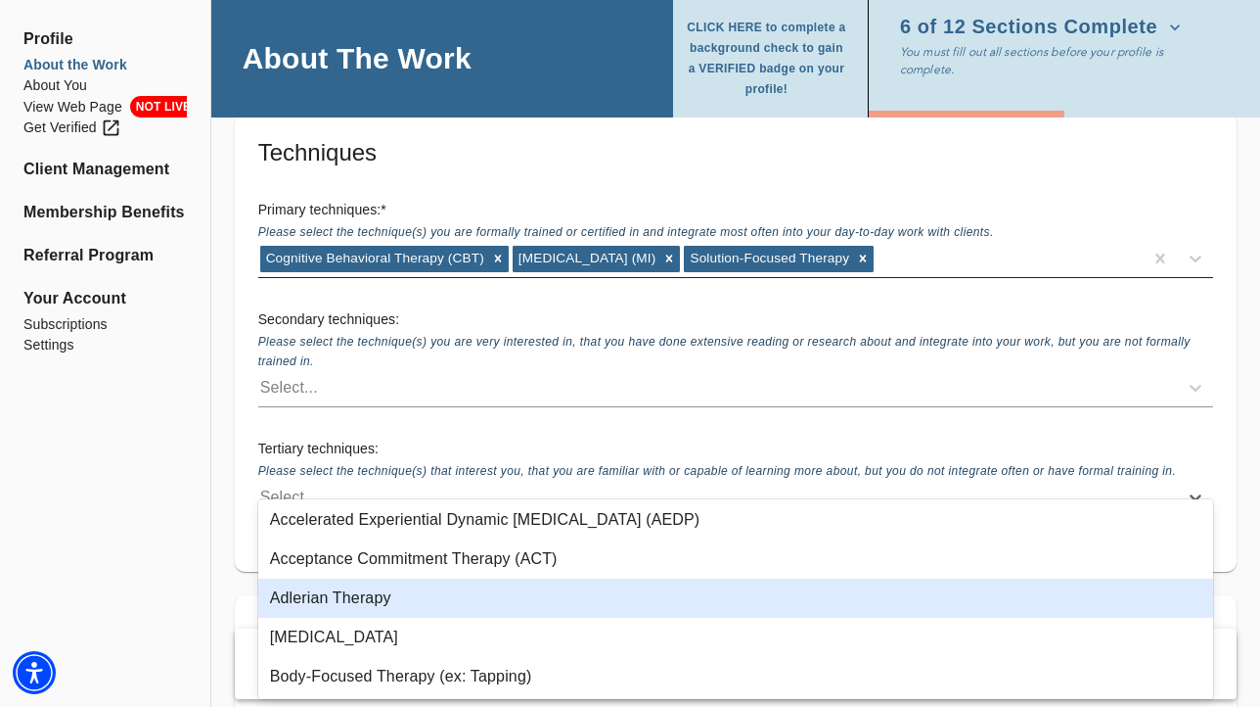
scroll to position [4, 0]
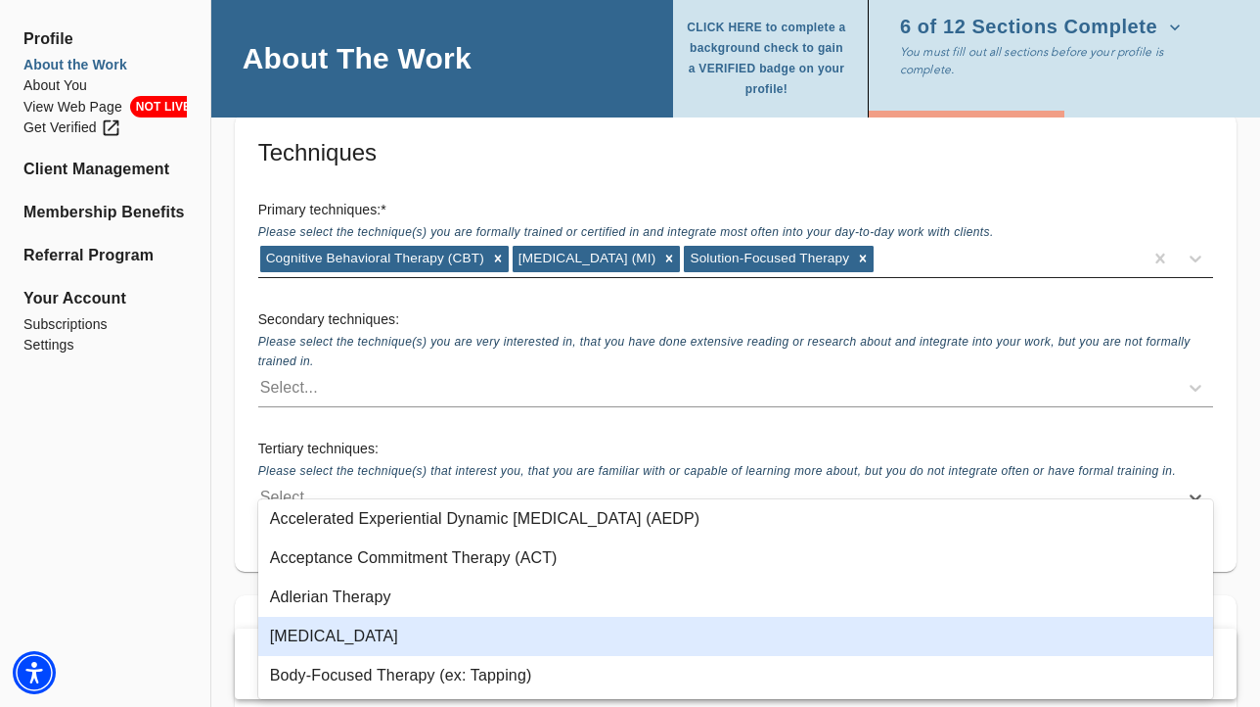
click at [349, 630] on div "[MEDICAL_DATA]" at bounding box center [735, 636] width 955 height 39
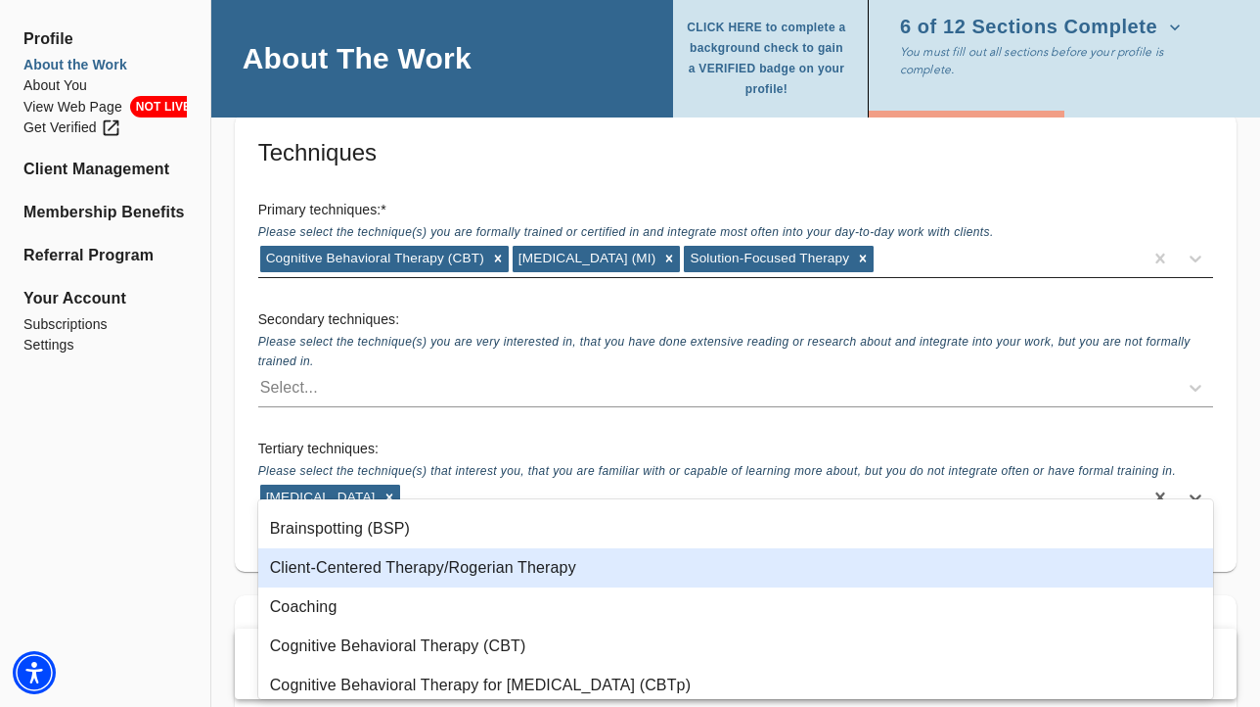
scroll to position [155, 0]
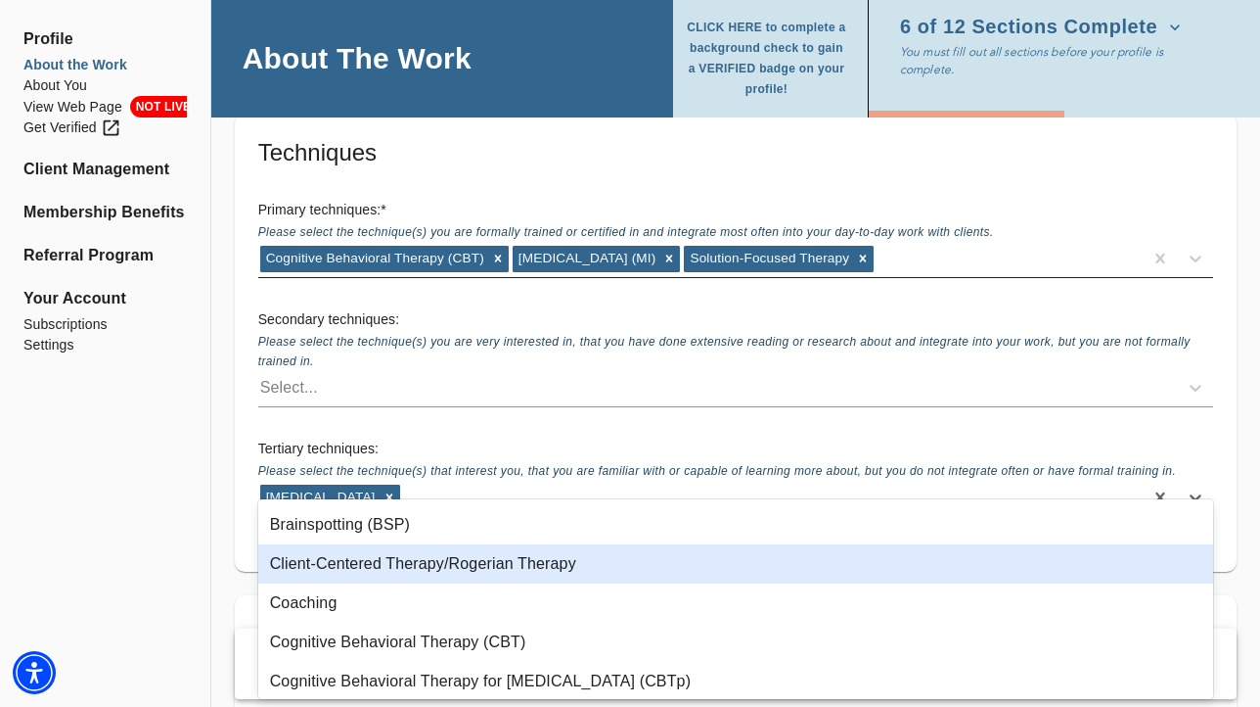
click at [442, 557] on div "Client-Centered Therapy/Rogerian Therapy" at bounding box center [735, 563] width 955 height 39
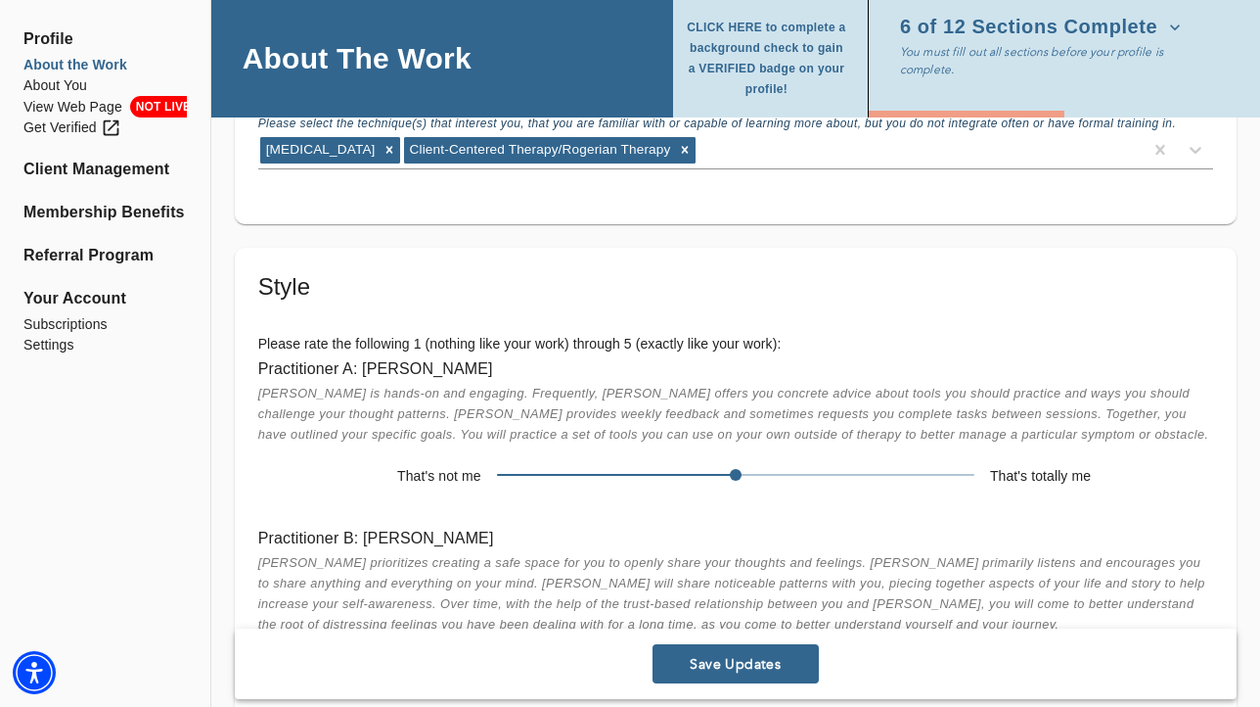
scroll to position [3061, 0]
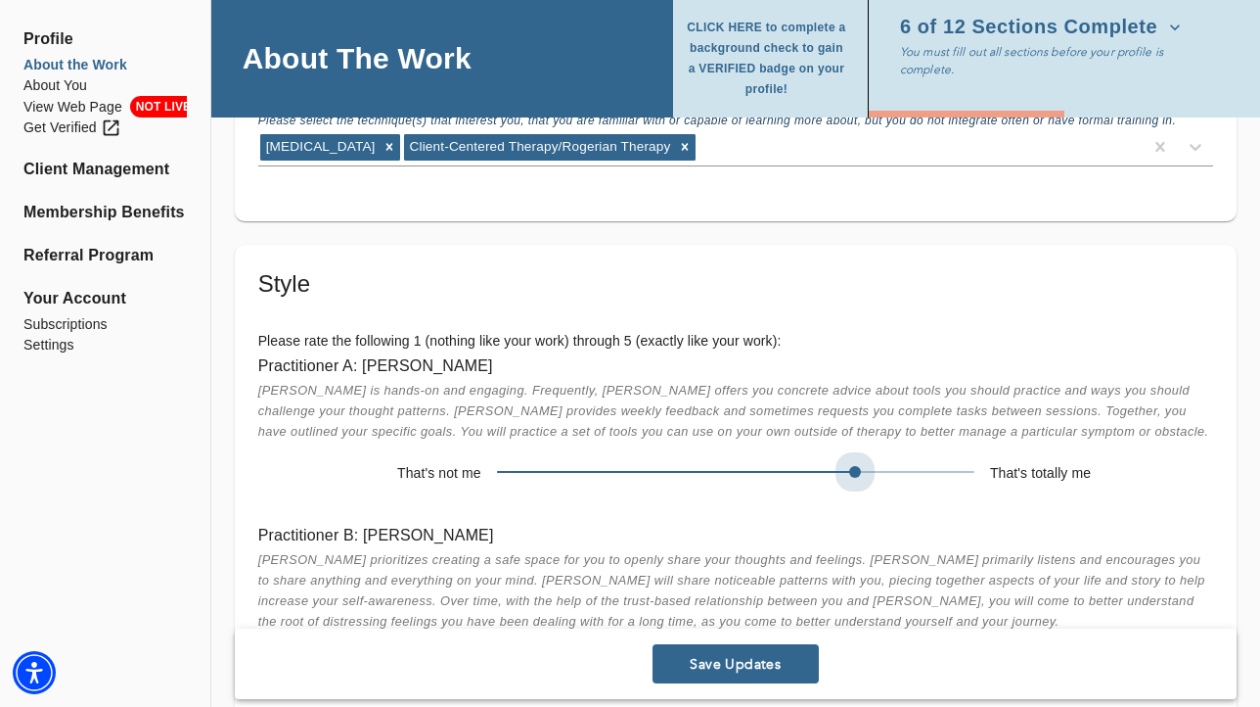
drag, startPoint x: 731, startPoint y: 445, endPoint x: 902, endPoint y: 445, distance: 171.3
click at [902, 458] on span at bounding box center [736, 471] width 478 height 27
click at [947, 458] on span at bounding box center [736, 471] width 478 height 27
drag, startPoint x: 976, startPoint y: 447, endPoint x: 901, endPoint y: 446, distance: 74.4
click at [901, 458] on span at bounding box center [736, 471] width 478 height 27
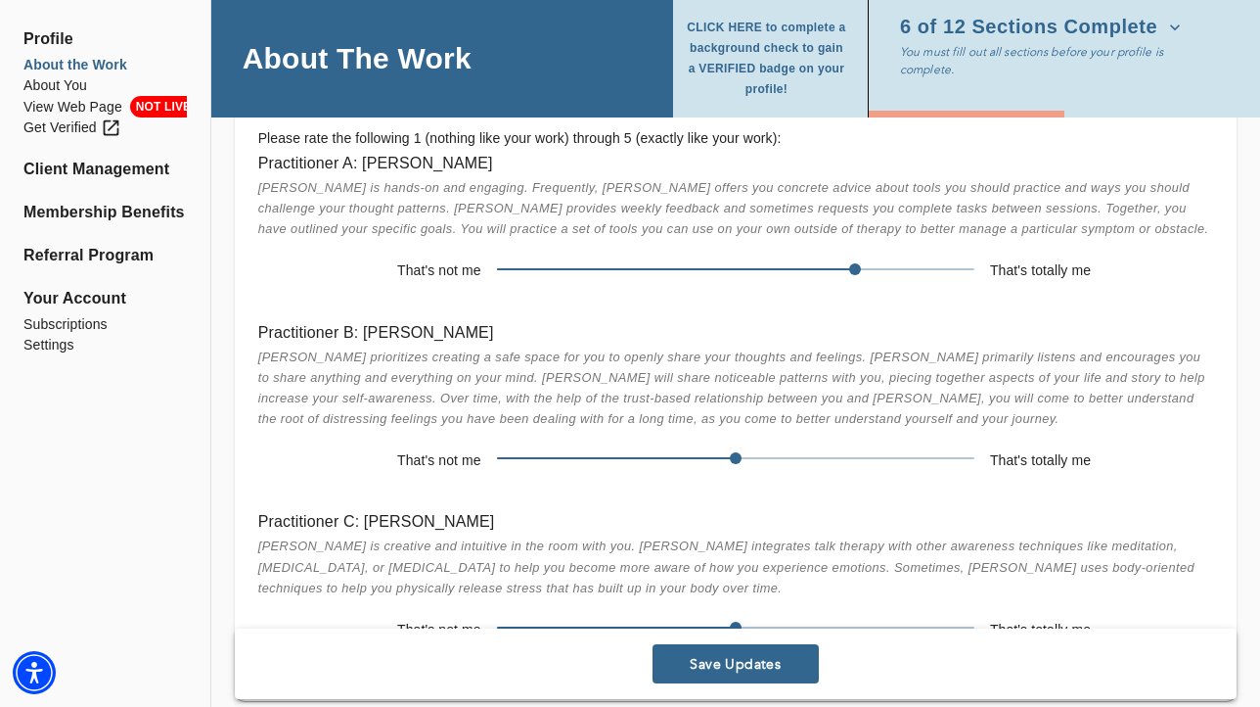
scroll to position [3269, 0]
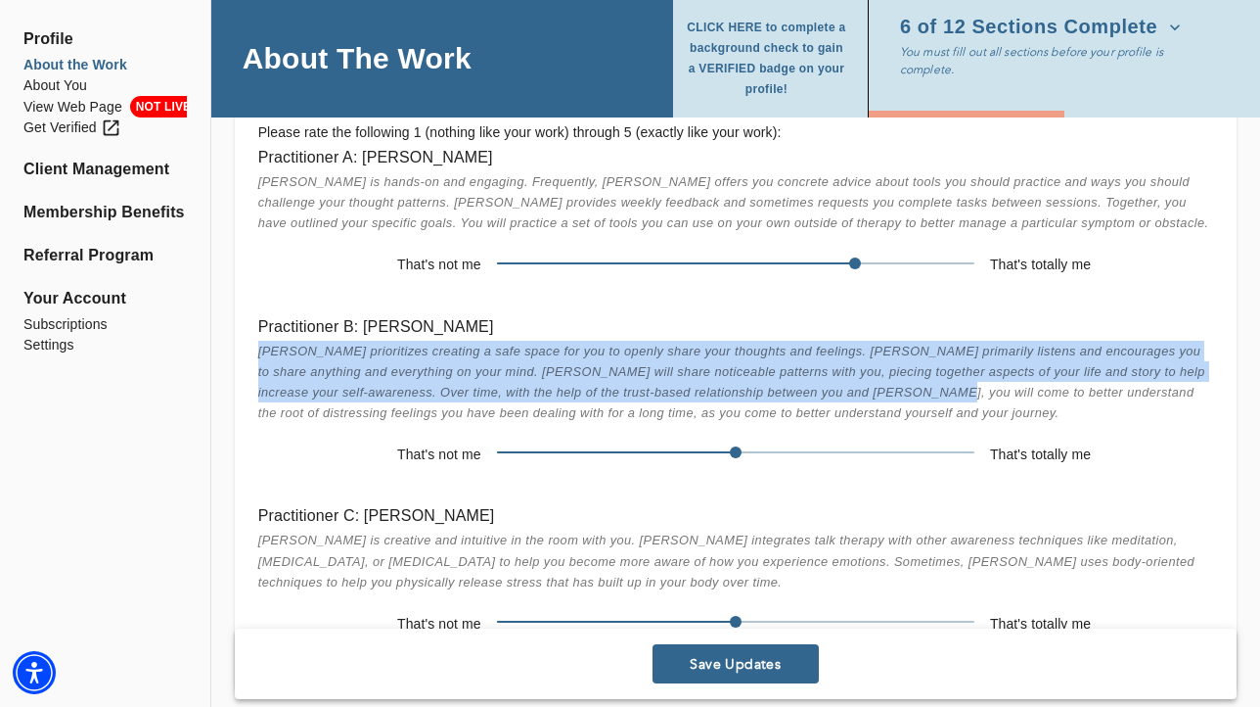
drag, startPoint x: 259, startPoint y: 326, endPoint x: 873, endPoint y: 370, distance: 615.2
click at [873, 370] on span "[PERSON_NAME] prioritizes creating a safe space for you to openly share your th…" at bounding box center [731, 381] width 947 height 77
click at [488, 343] on span "[PERSON_NAME] prioritizes creating a safe space for you to openly share your th…" at bounding box center [731, 381] width 947 height 77
drag, startPoint x: 260, startPoint y: 324, endPoint x: 830, endPoint y: 367, distance: 571.2
click at [830, 367] on span "[PERSON_NAME] prioritizes creating a safe space for you to openly share your th…" at bounding box center [731, 381] width 947 height 77
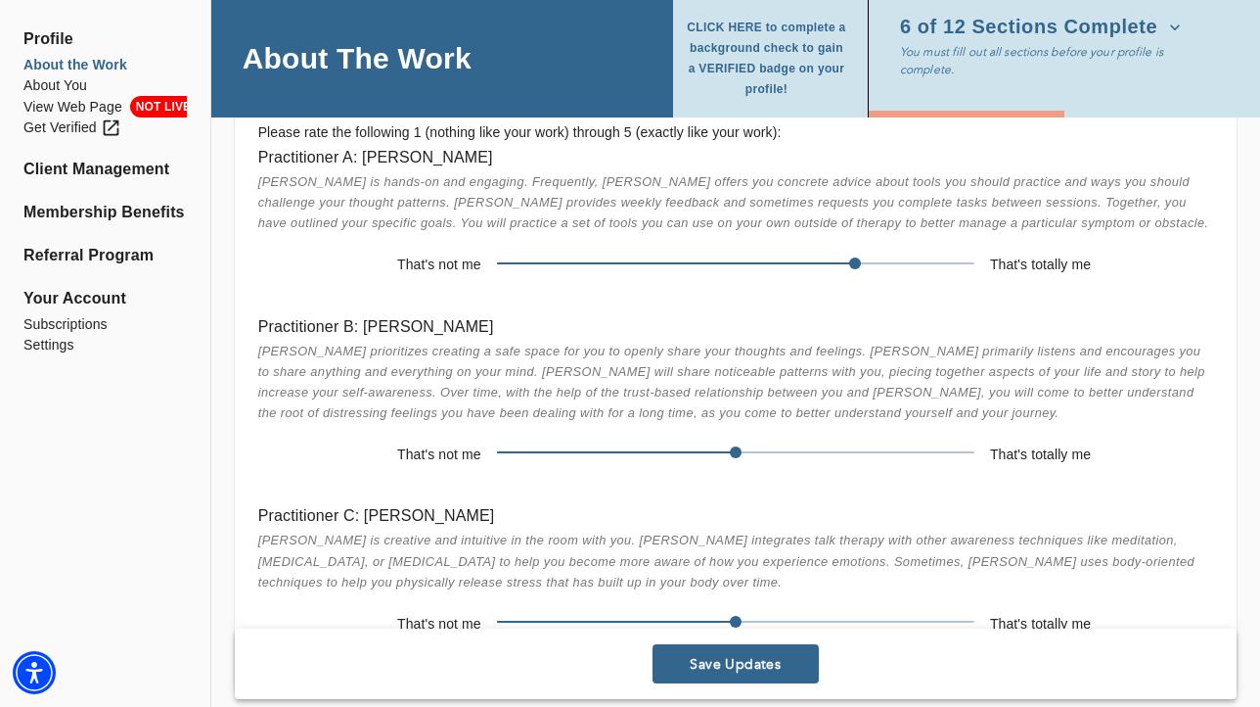
click at [542, 313] on h6 "Practitioner B: [PERSON_NAME]" at bounding box center [735, 326] width 955 height 27
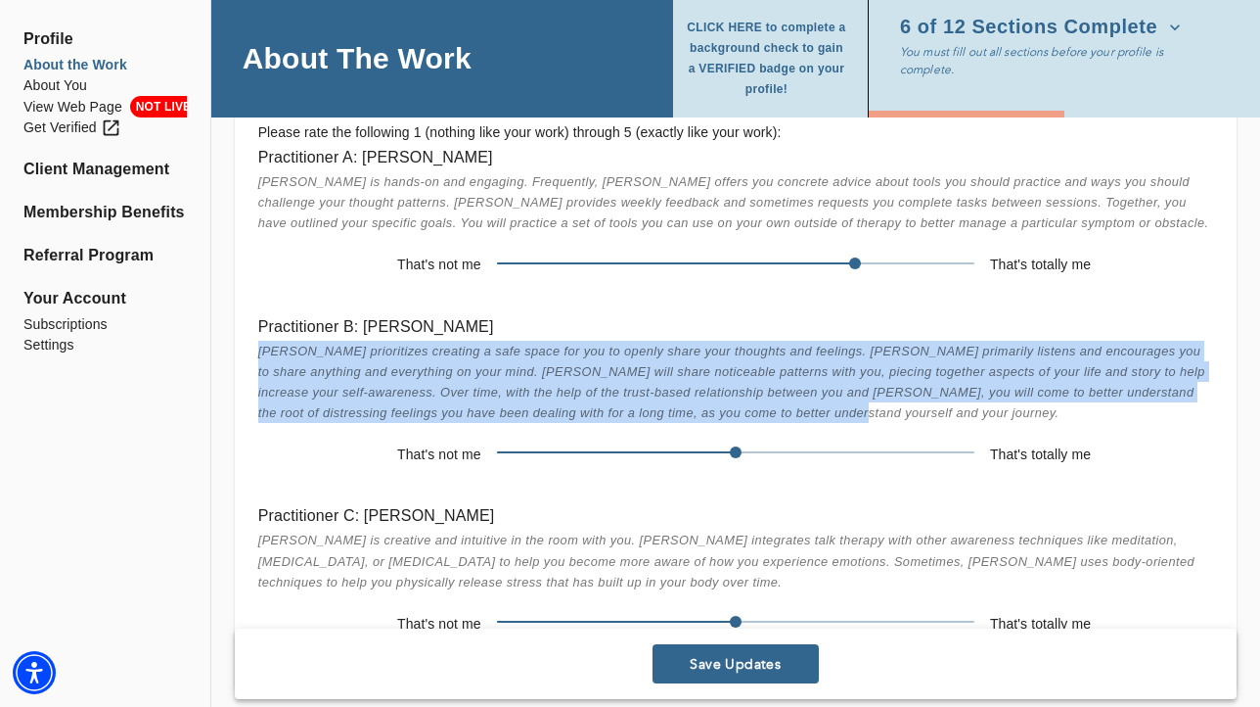
drag, startPoint x: 260, startPoint y: 327, endPoint x: 840, endPoint y: 386, distance: 582.3
click at [840, 386] on div "Practitioner B: [PERSON_NAME] prioritizes creating a safe space for you to open…" at bounding box center [736, 392] width 986 height 190
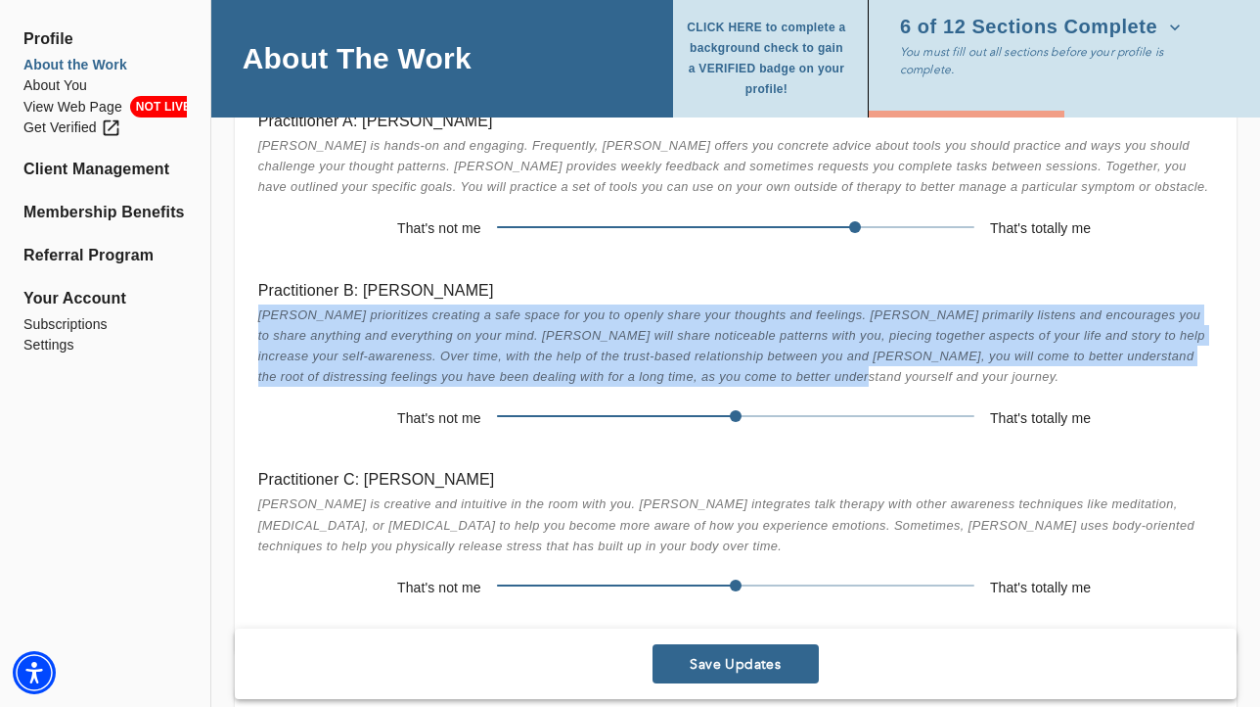
scroll to position [3761, 0]
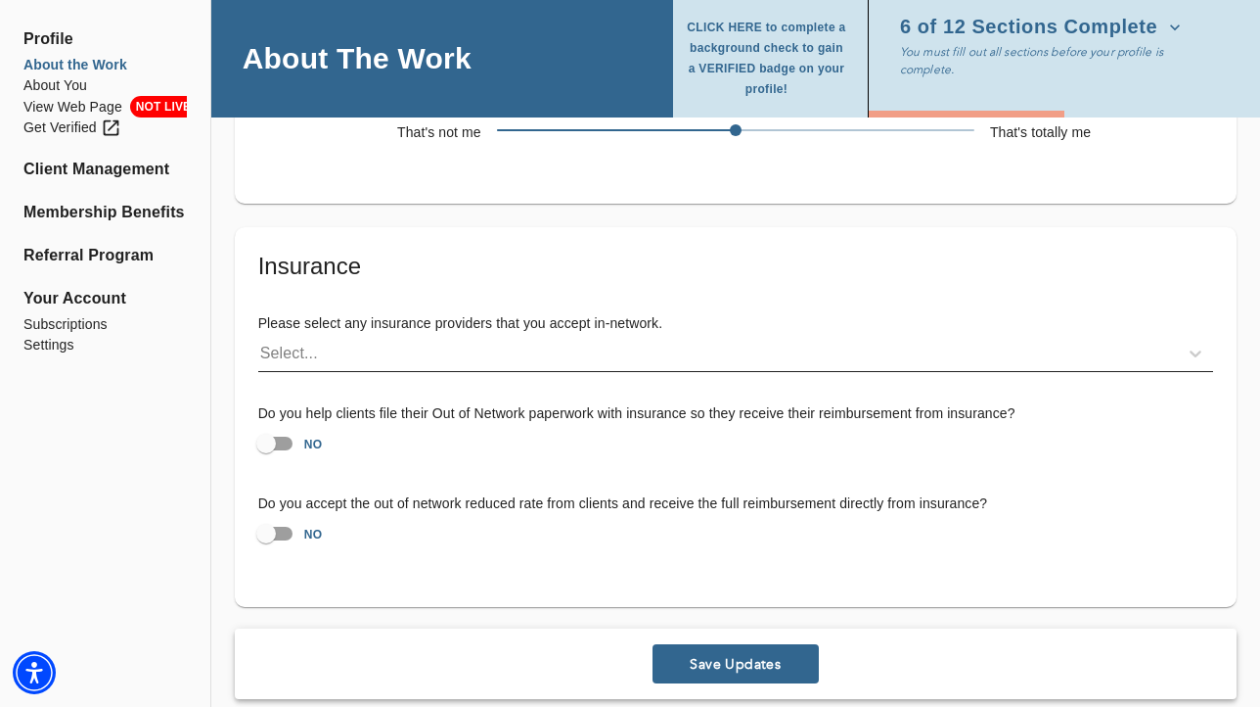
click at [374, 339] on div "Select..." at bounding box center [718, 353] width 920 height 31
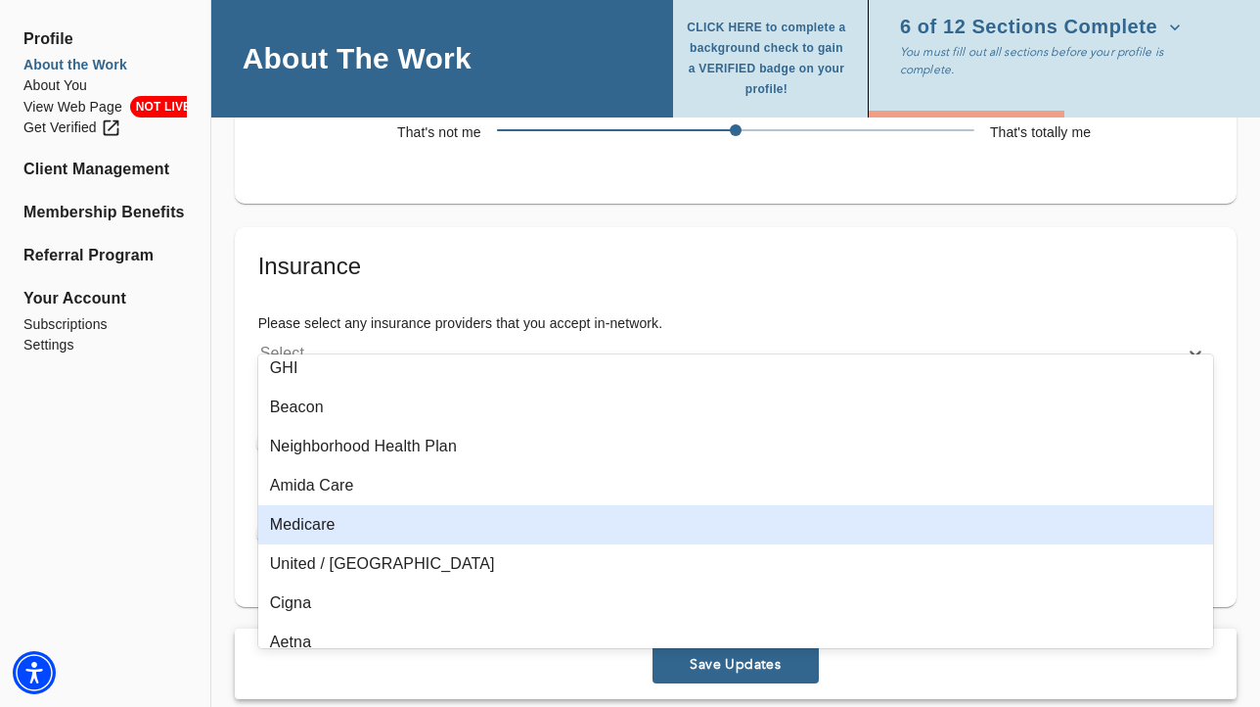
scroll to position [1113, 0]
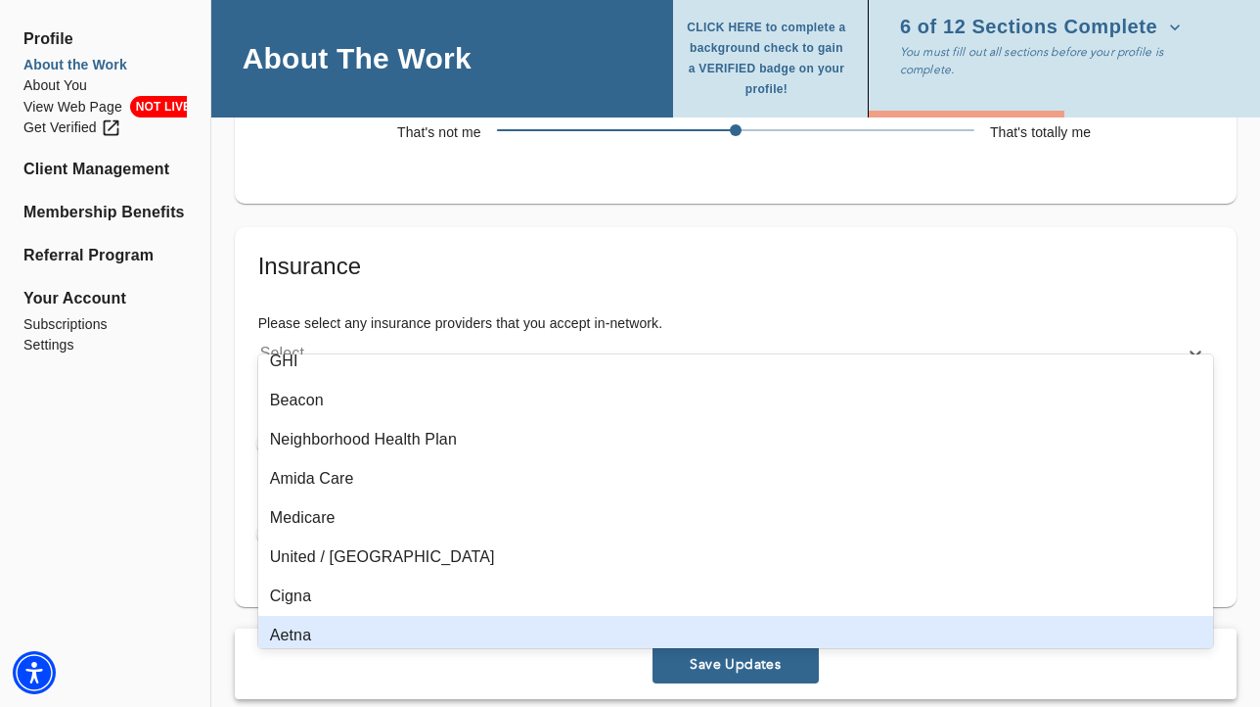
click at [303, 624] on div "Aetna" at bounding box center [735, 635] width 955 height 39
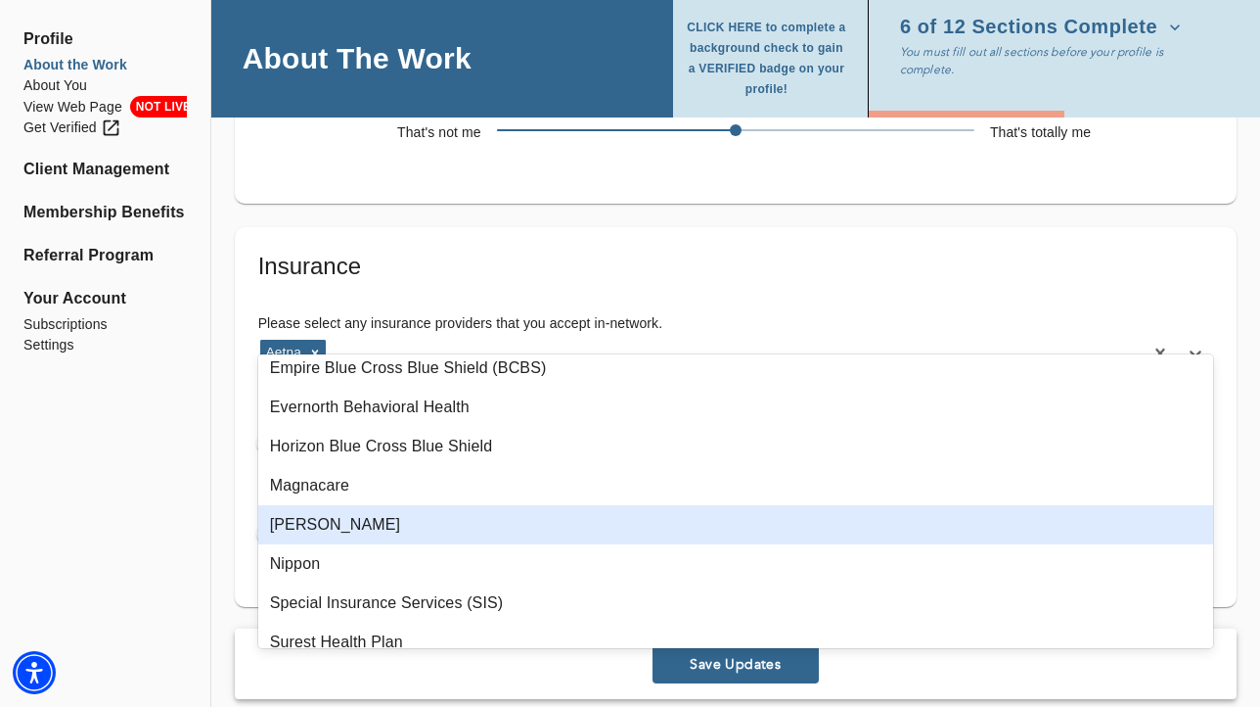
scroll to position [2259, 0]
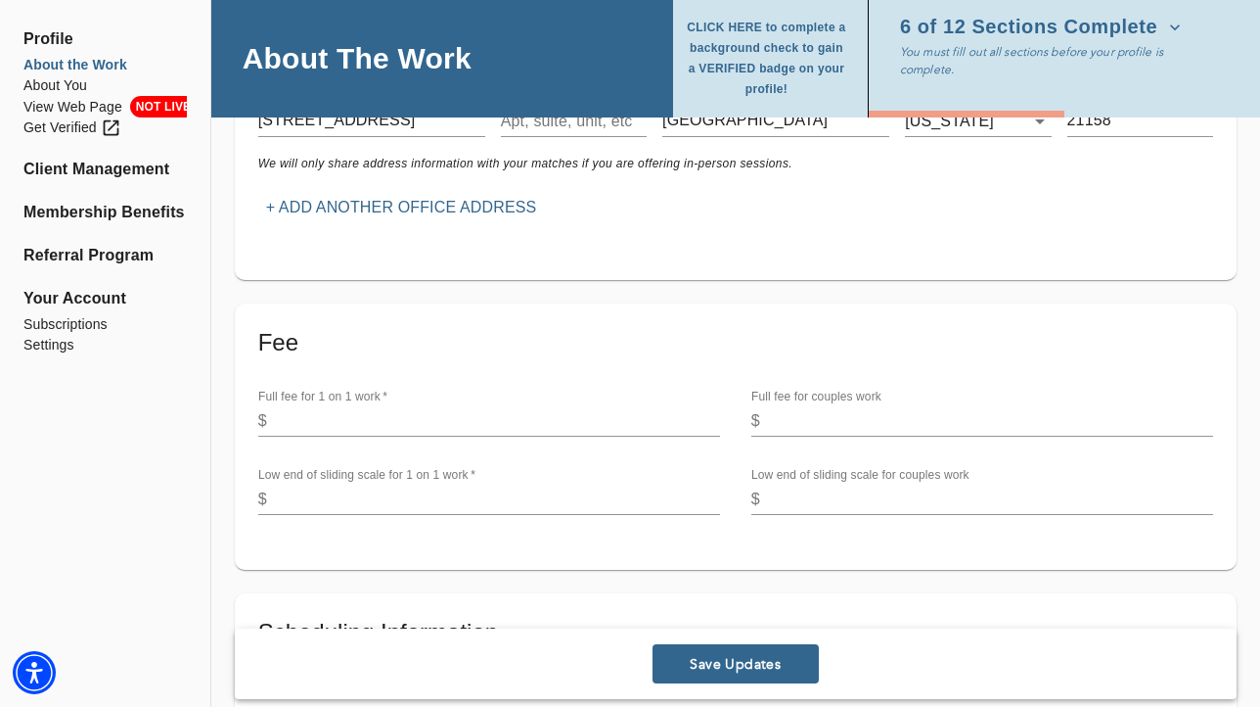
scroll to position [468, 0]
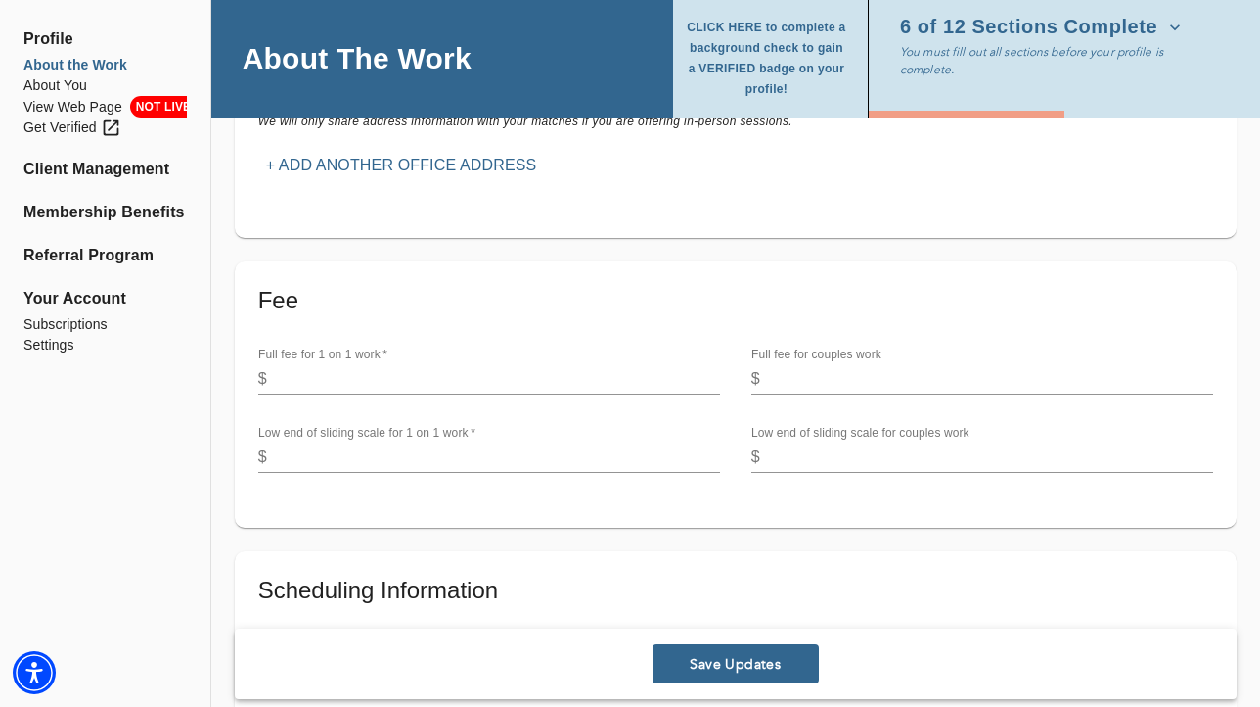
click at [408, 375] on input "number" at bounding box center [497, 378] width 445 height 31
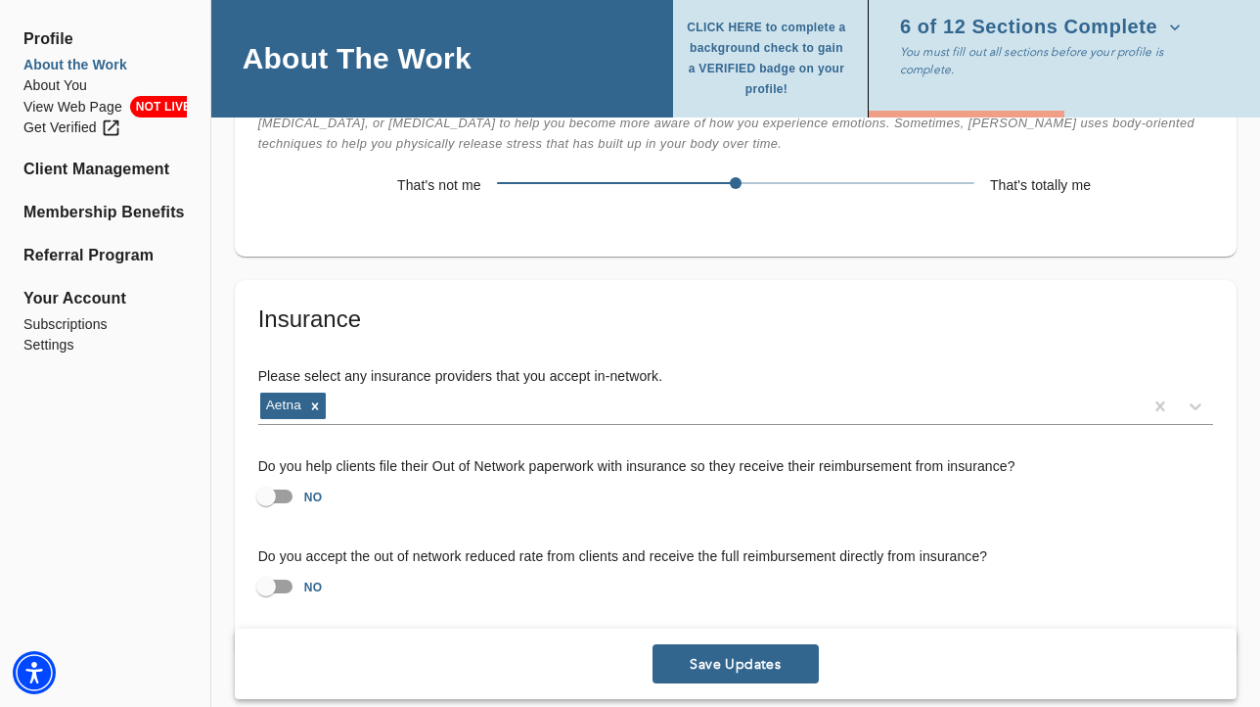
scroll to position [3761, 0]
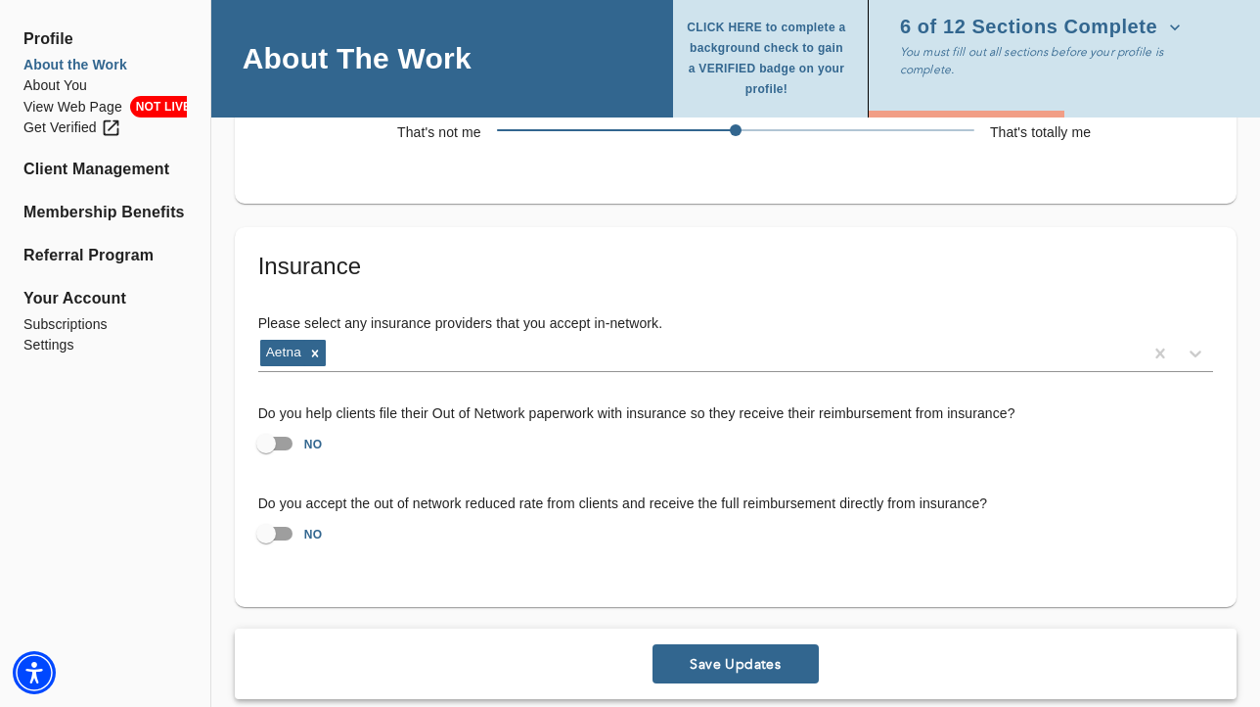
click at [765, 662] on div "Save Updates" at bounding box center [736, 663] width 1002 height 70
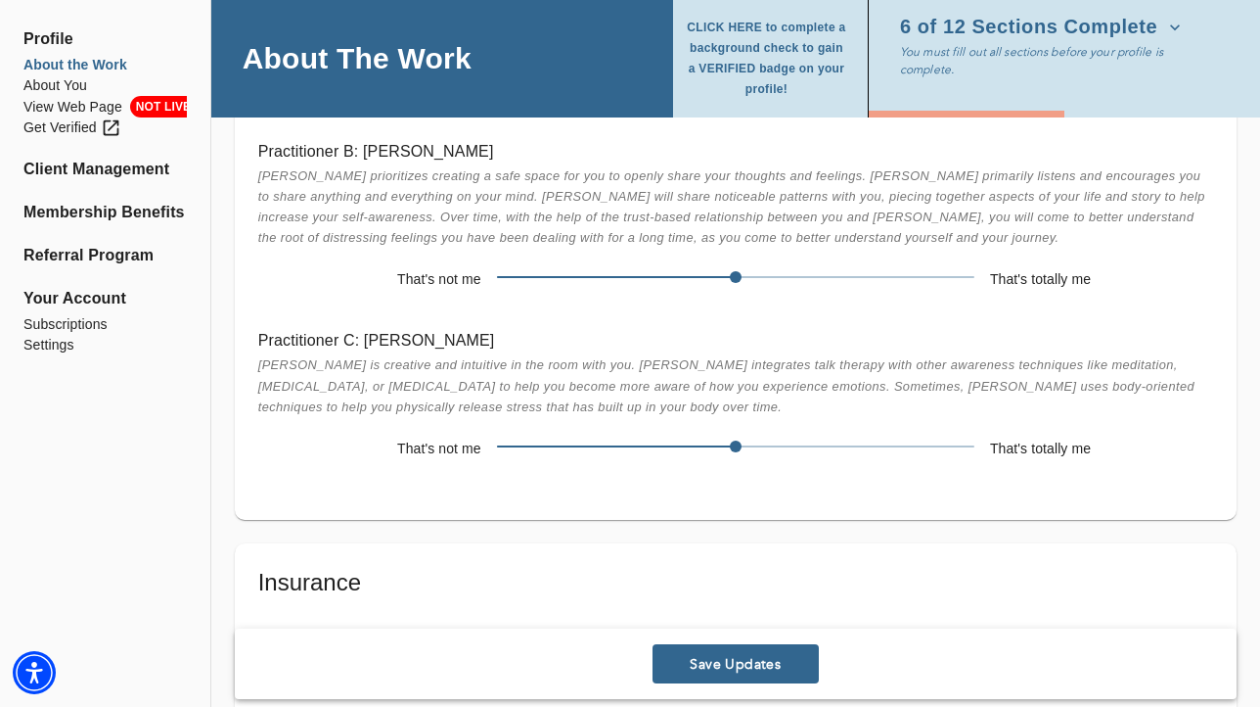
scroll to position [3444, 0]
click at [502, 434] on span at bounding box center [736, 447] width 478 height 27
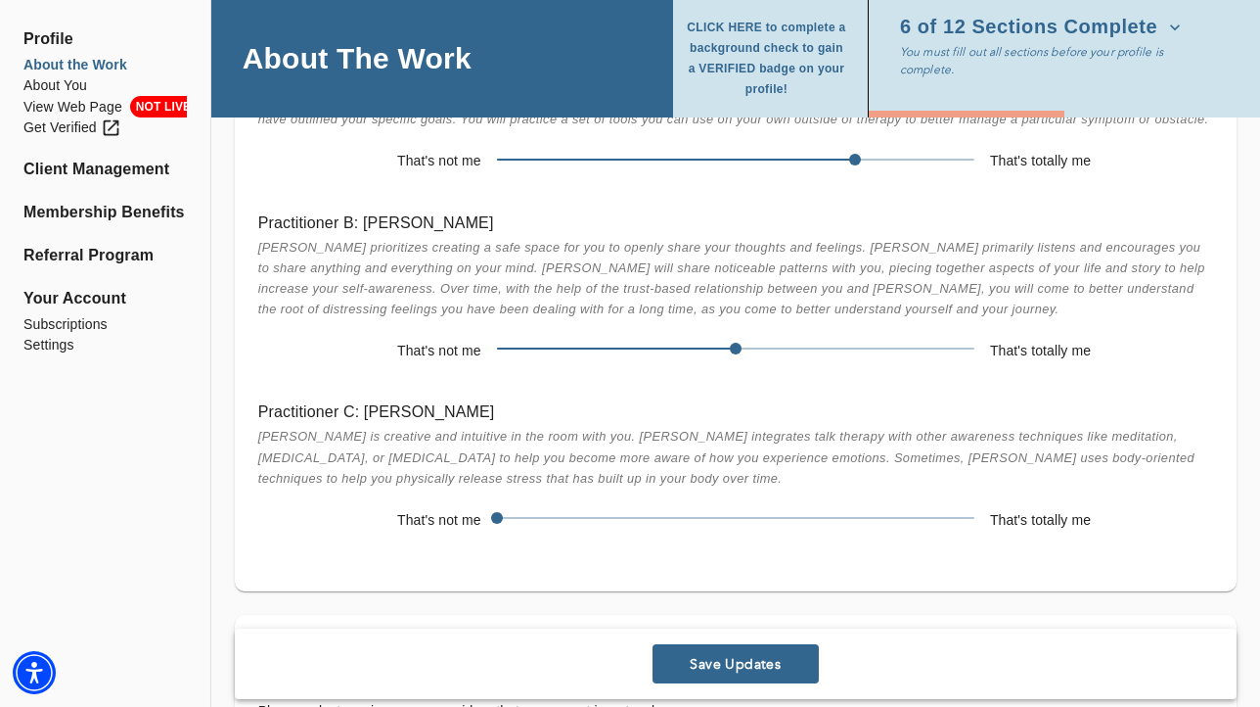
scroll to position [3369, 0]
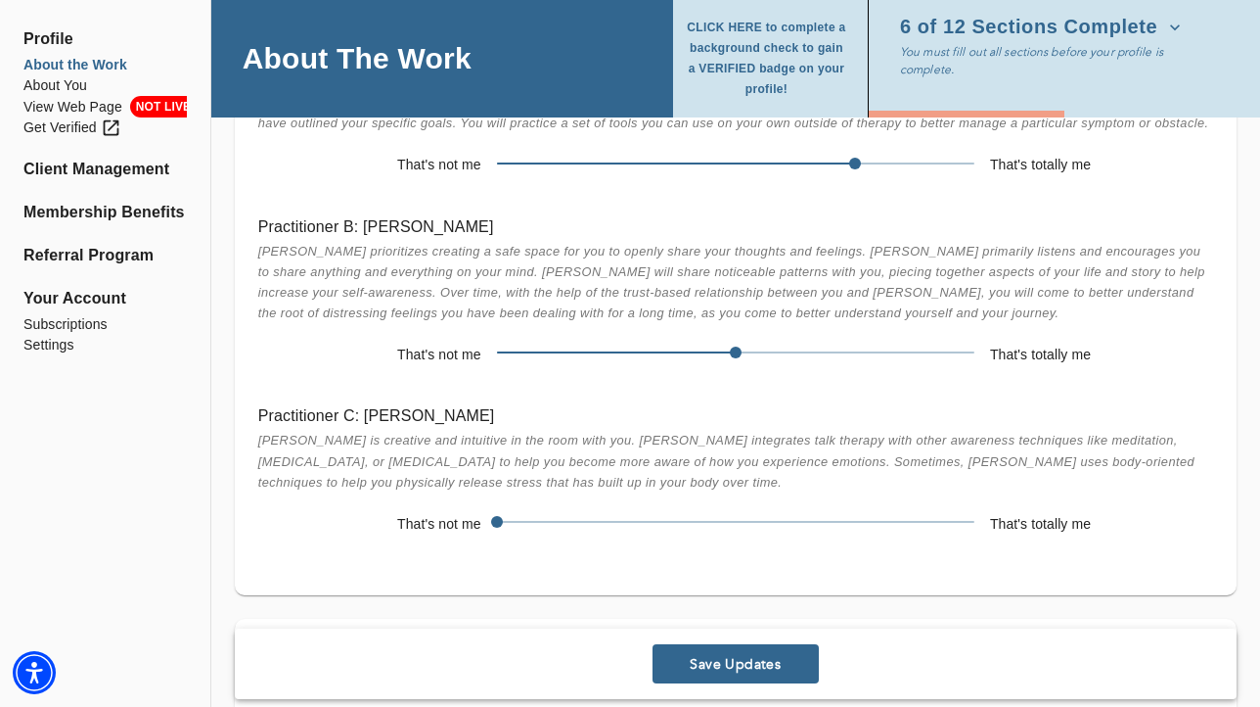
click at [970, 339] on span at bounding box center [736, 352] width 478 height 27
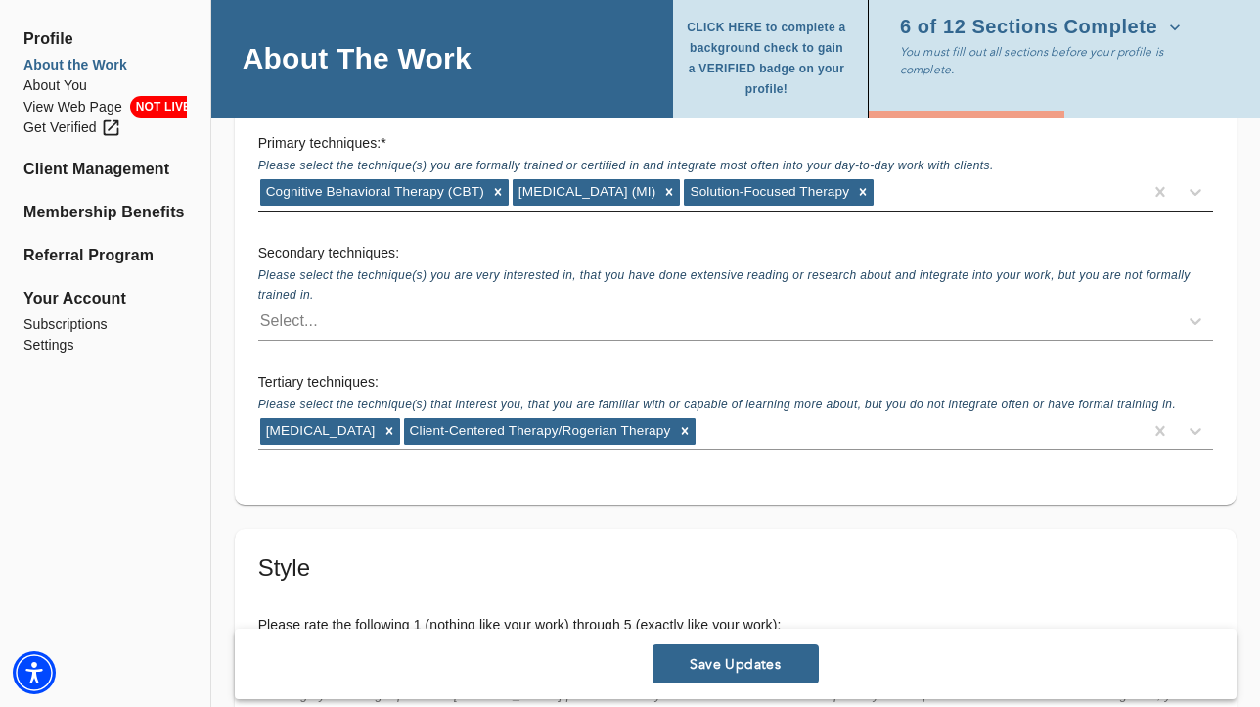
scroll to position [2756, 0]
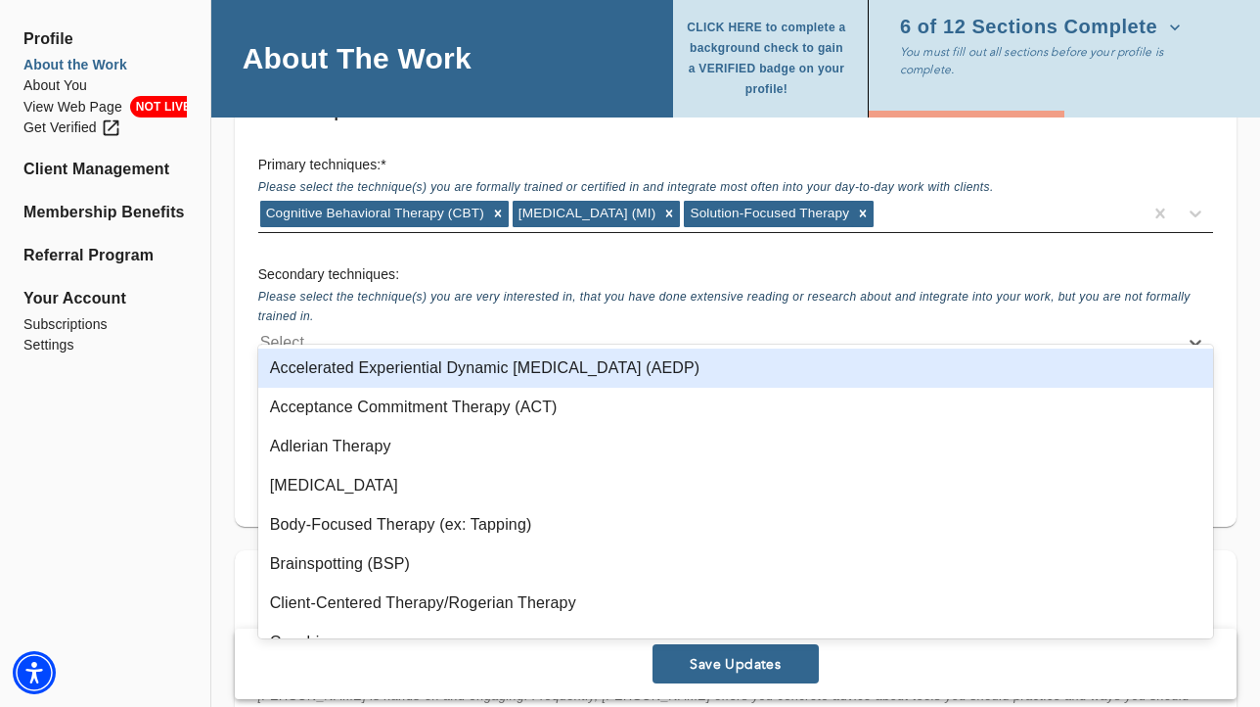
click at [462, 327] on div "Select..." at bounding box center [718, 342] width 920 height 31
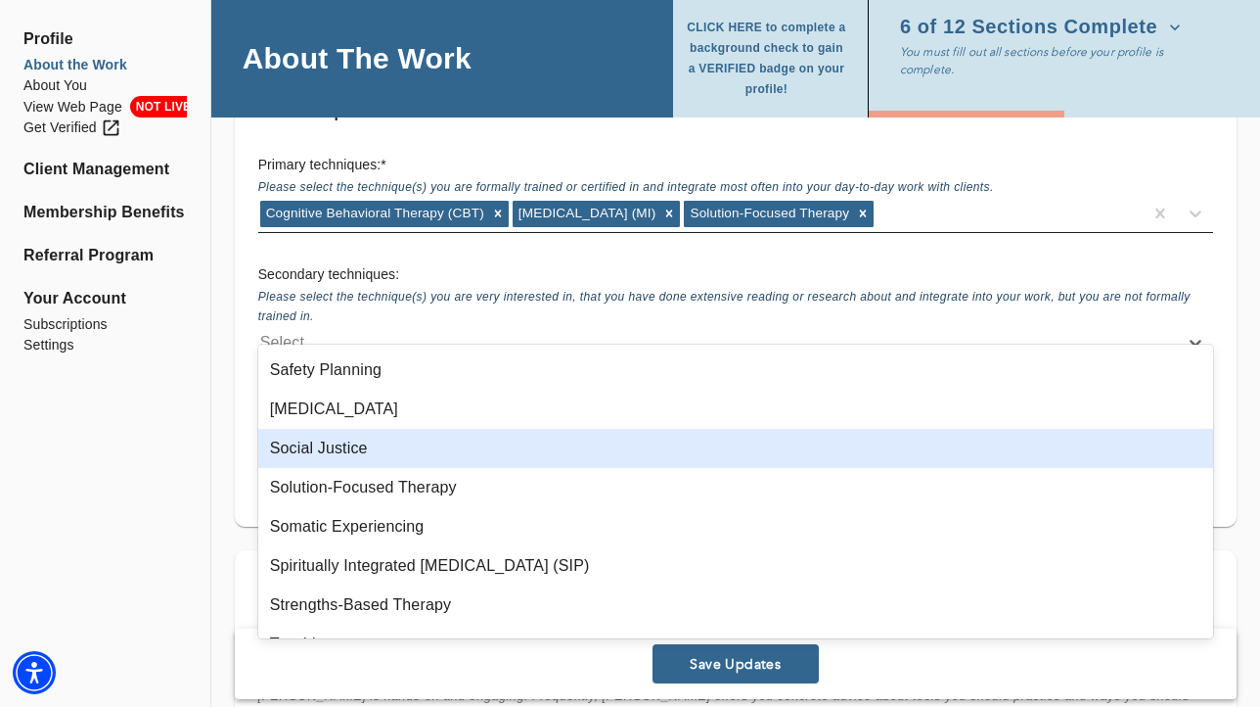
scroll to position [1681, 0]
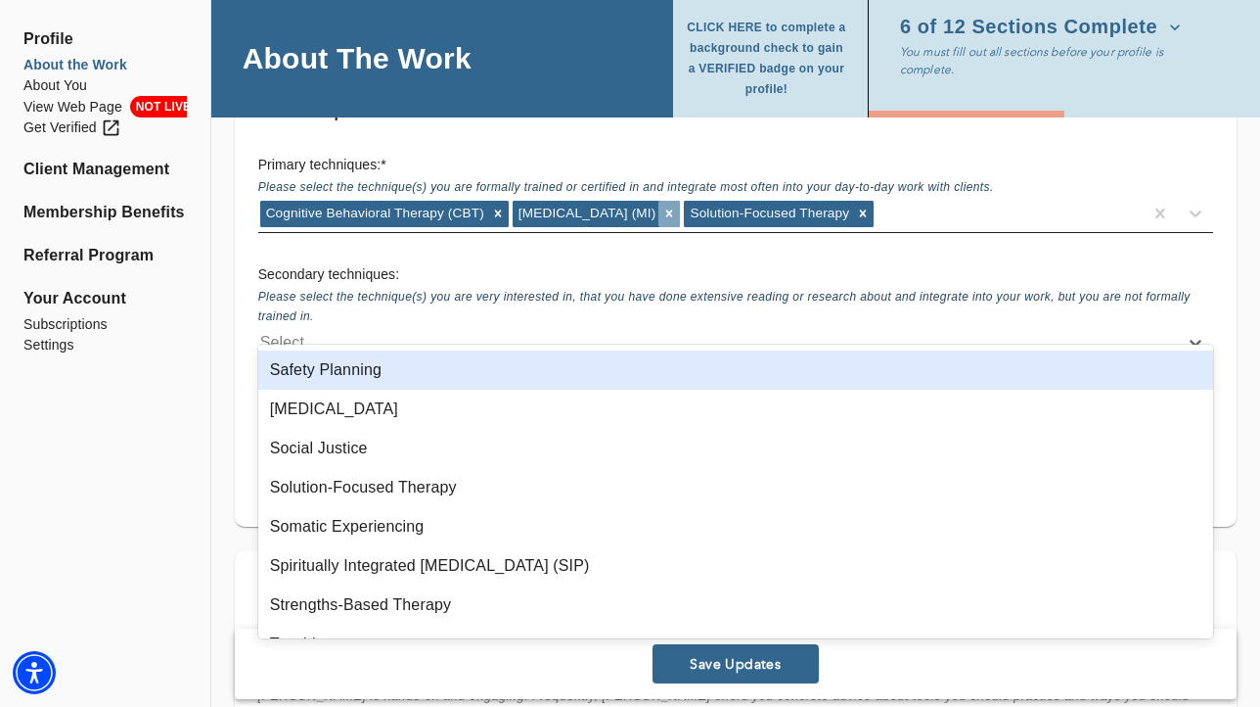
click at [676, 206] on icon at bounding box center [670, 213] width 14 height 14
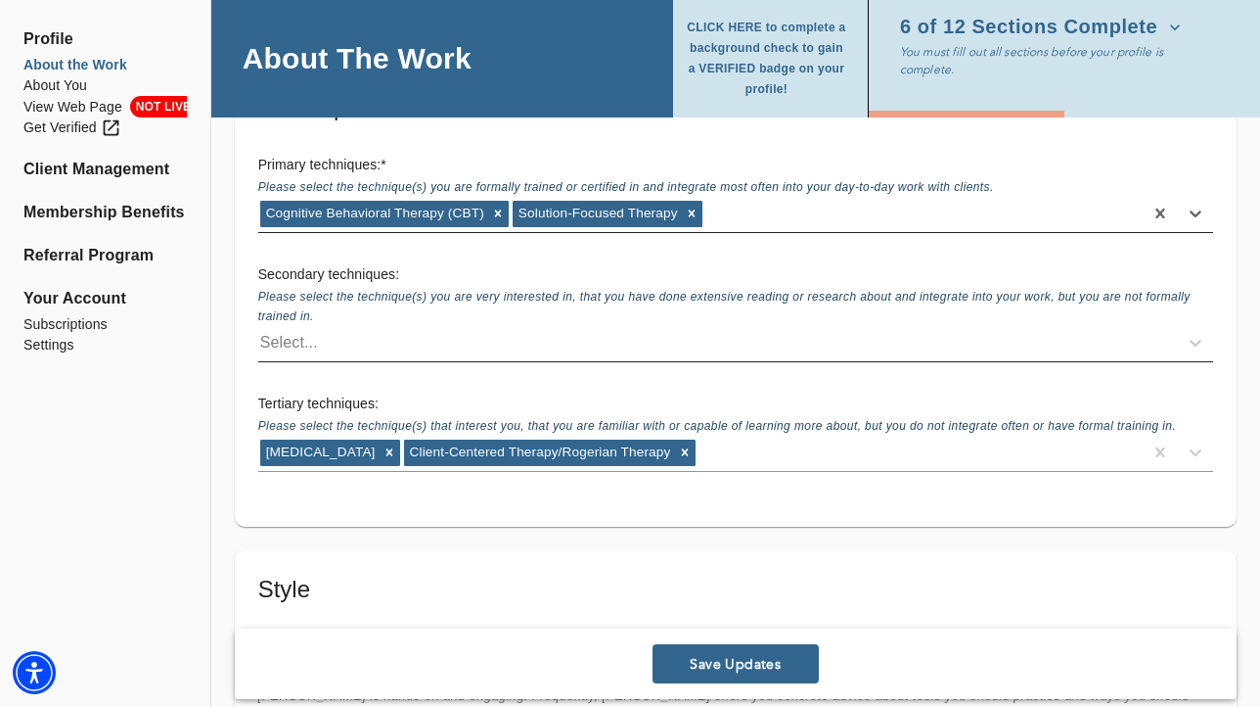
click at [392, 327] on div "Select..." at bounding box center [718, 342] width 920 height 31
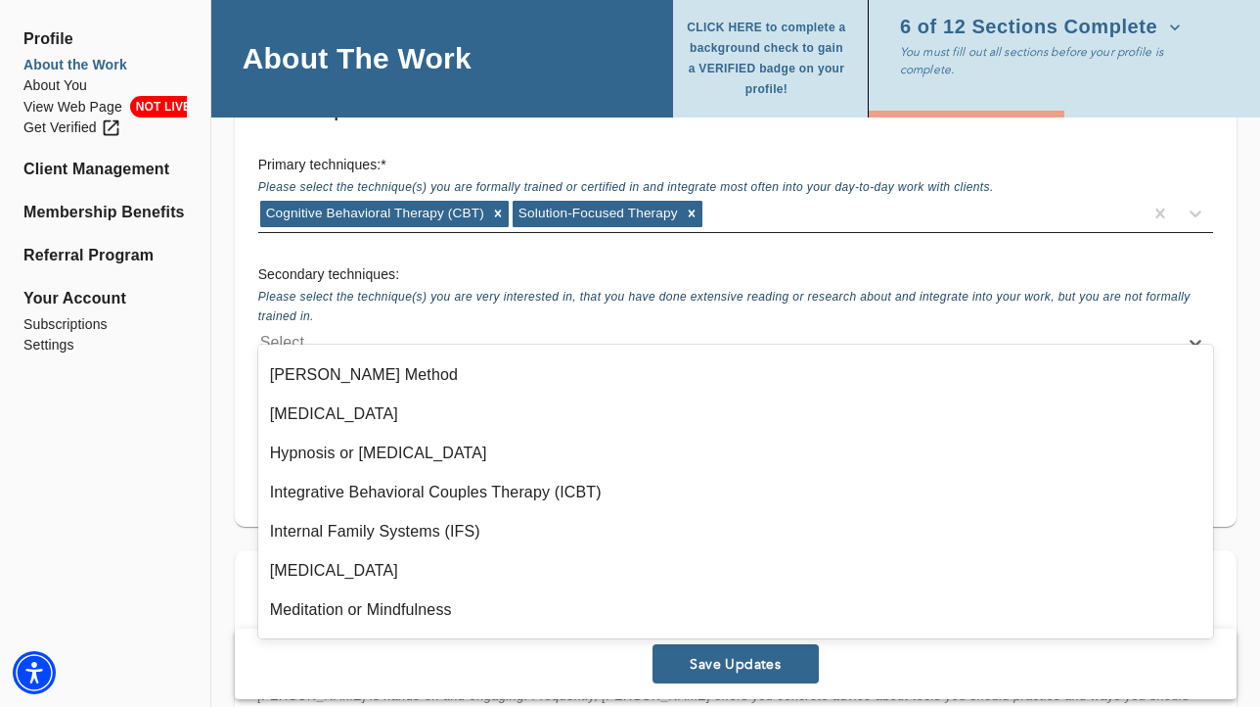
scroll to position [874, 0]
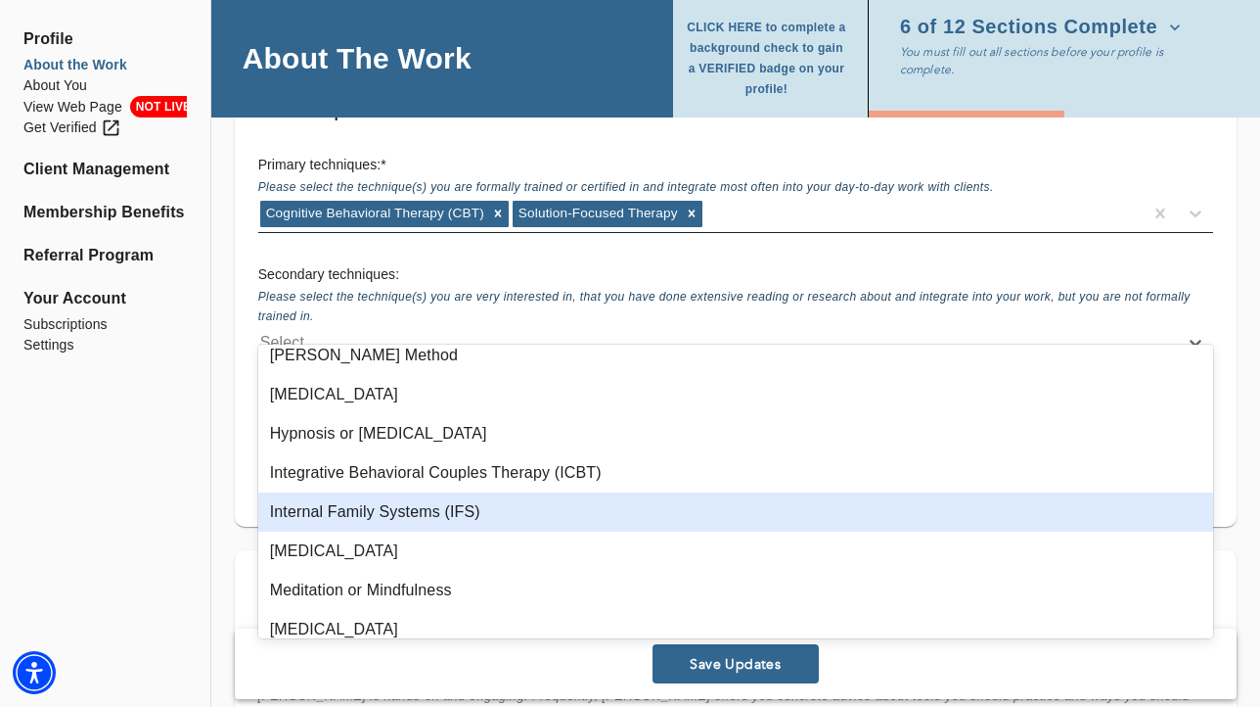
click at [445, 522] on div "Internal Family Systems (IFS)" at bounding box center [735, 511] width 955 height 39
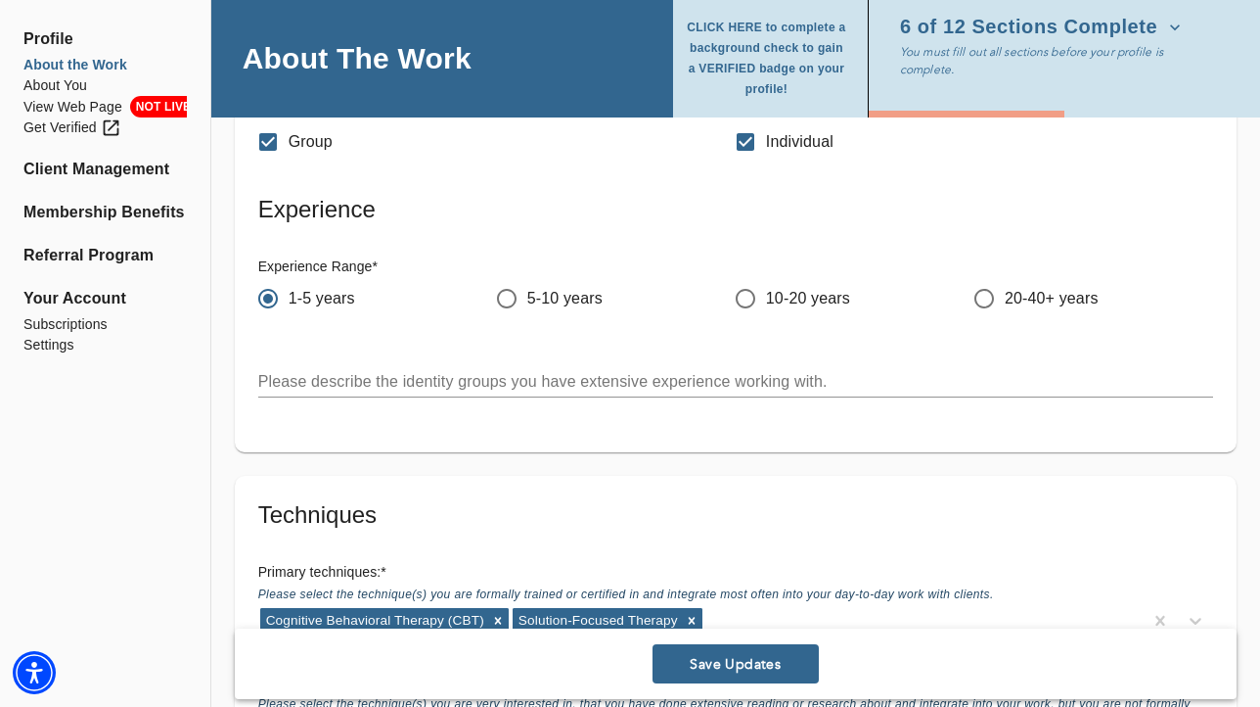
scroll to position [2323, 0]
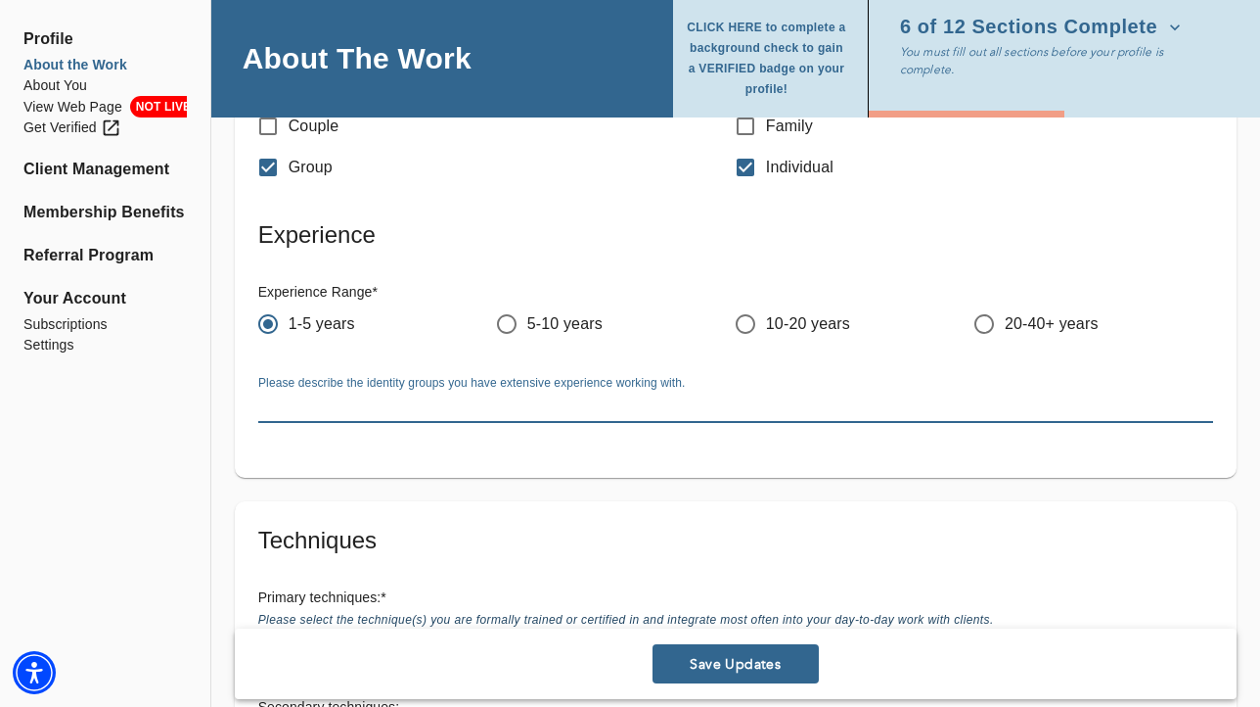
click at [459, 397] on textarea at bounding box center [735, 406] width 955 height 19
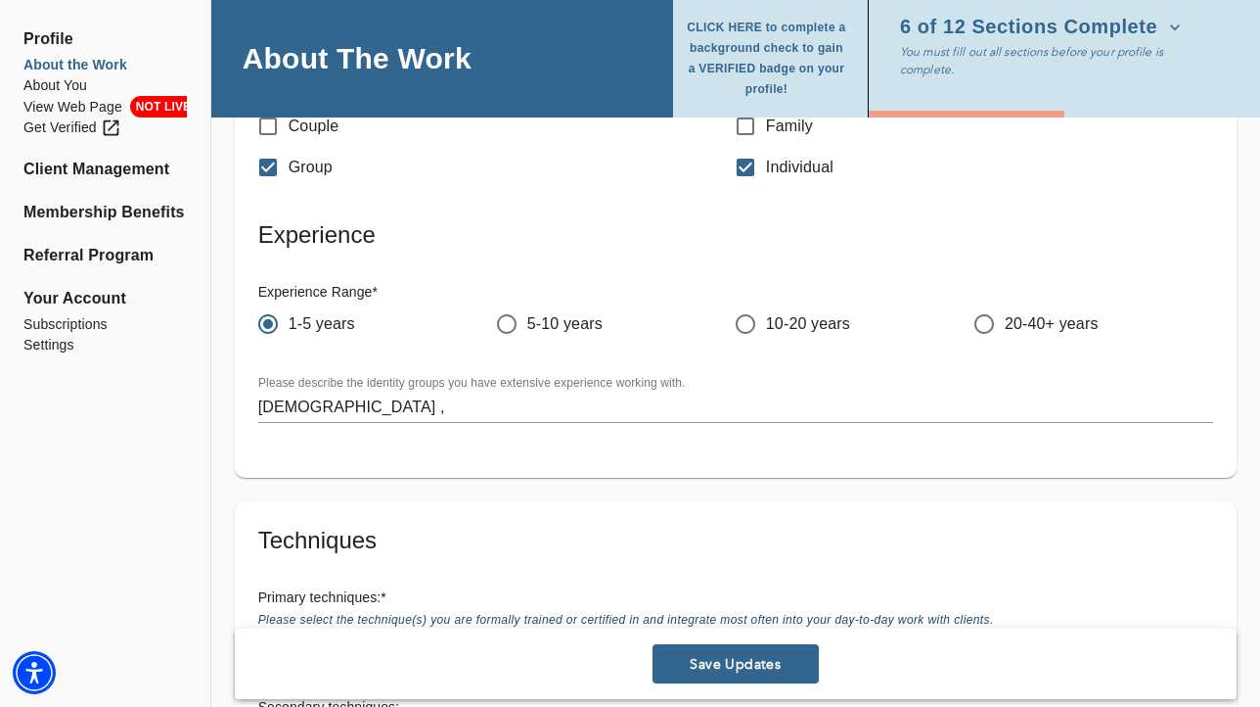
click at [369, 377] on label "Please describe the identity groups you have extensive experience working with." at bounding box center [471, 383] width 427 height 12
drag, startPoint x: 365, startPoint y: 356, endPoint x: 449, endPoint y: 358, distance: 84.2
click at [449, 377] on label "Please describe the identity groups you have extensive experience working with." at bounding box center [471, 383] width 427 height 12
copy label "identity groups"
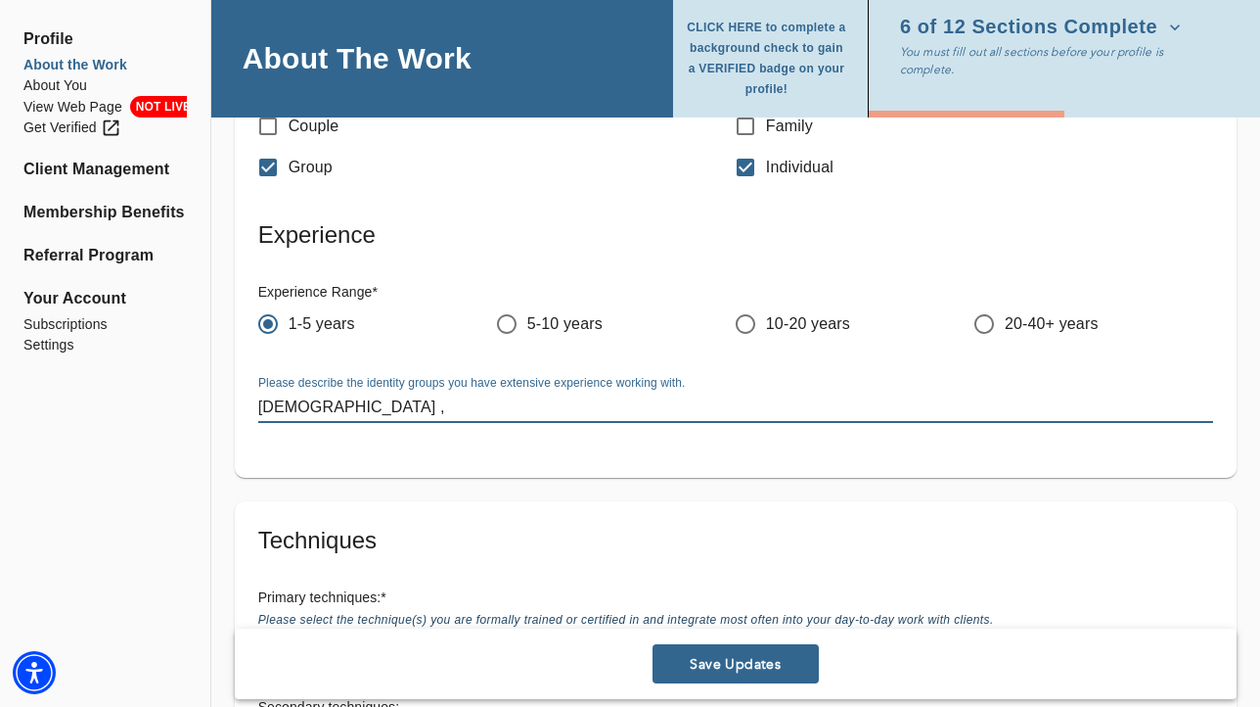
click at [358, 397] on textarea "[DEMOGRAPHIC_DATA] ," at bounding box center [735, 406] width 955 height 19
paste textarea "Black"
paste textarea "[DEMOGRAPHIC_DATA]"
click at [389, 397] on textarea "[DEMOGRAPHIC_DATA] ,Black,[DEMOGRAPHIC_DATA]," at bounding box center [735, 406] width 955 height 19
click at [496, 397] on textarea "[DEMOGRAPHIC_DATA] ,Black, [DEMOGRAPHIC_DATA]," at bounding box center [735, 406] width 955 height 19
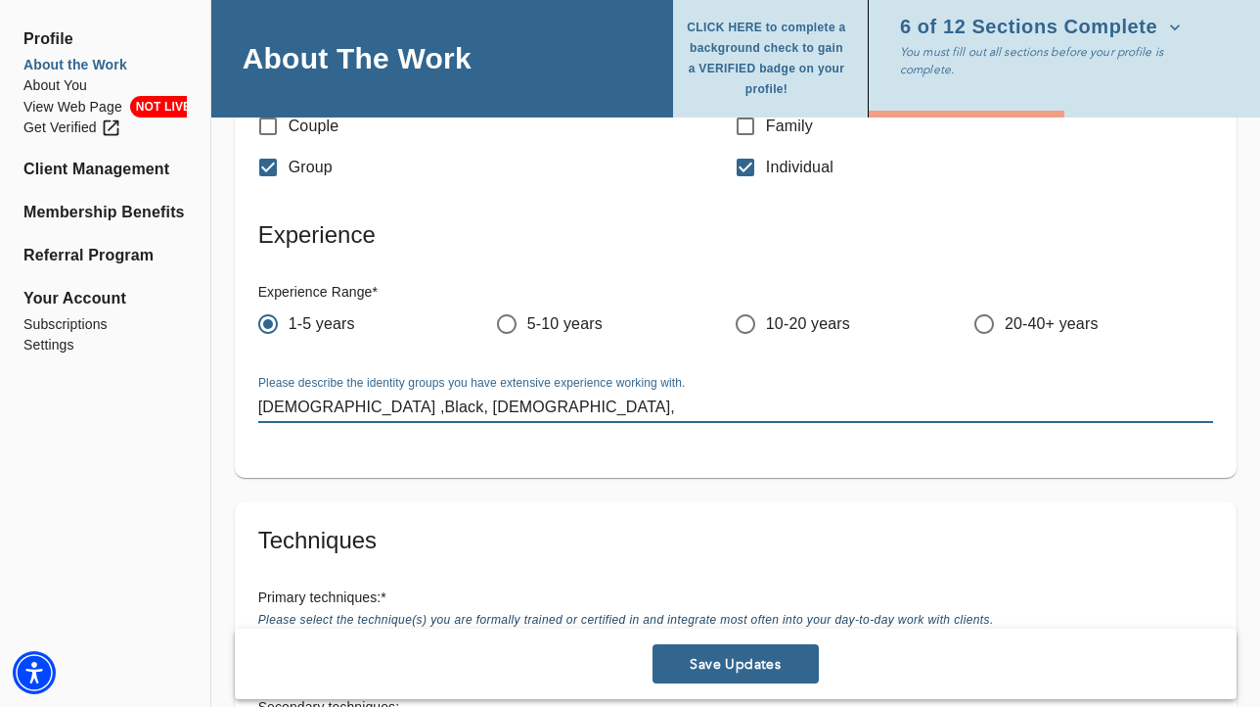
paste textarea "oung Adult, Middle-Aged"
click at [461, 397] on textarea "[DEMOGRAPHIC_DATA] ,[DEMOGRAPHIC_DATA], [DEMOGRAPHIC_DATA],oung Adult, Middle-A…" at bounding box center [735, 406] width 955 height 19
click at [671, 397] on textarea "[DEMOGRAPHIC_DATA] ,[DEMOGRAPHIC_DATA], [DEMOGRAPHIC_DATA], Young Adult, Middle…" at bounding box center [735, 406] width 955 height 19
paste textarea "People with disabilities"
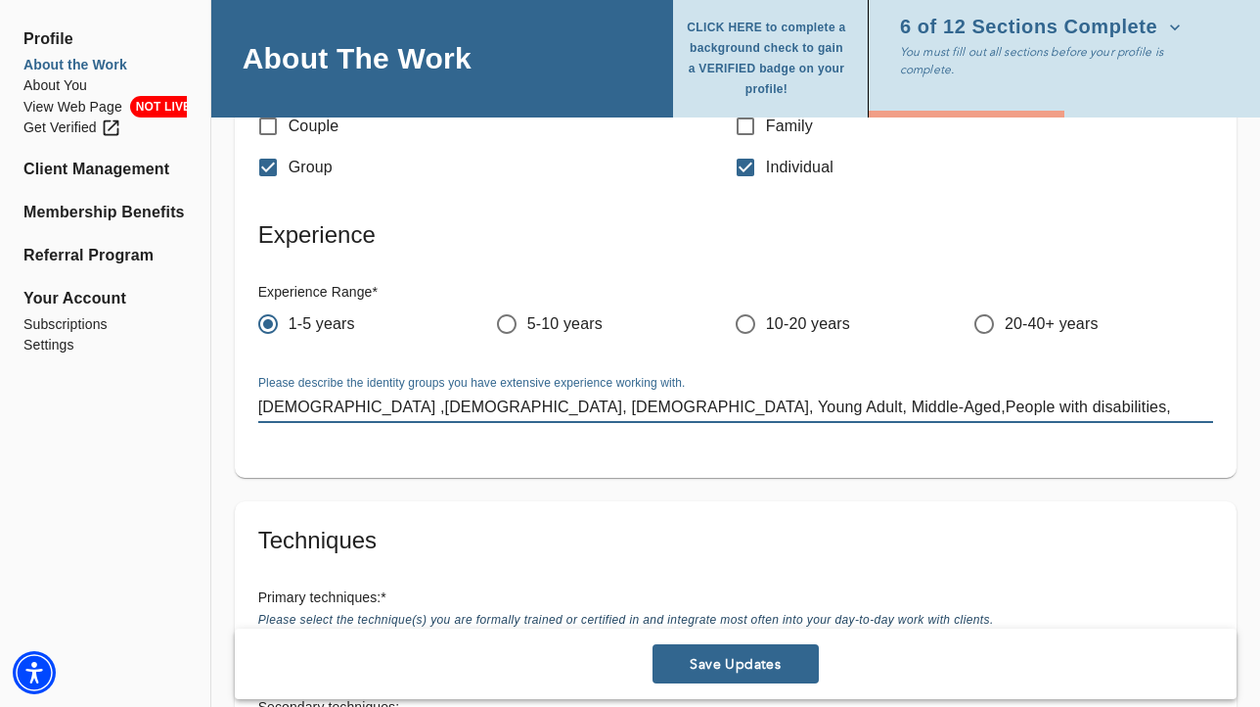
click at [840, 397] on textarea "[DEMOGRAPHIC_DATA] ,[DEMOGRAPHIC_DATA], [DEMOGRAPHIC_DATA], Young Adult, Middle…" at bounding box center [735, 406] width 955 height 19
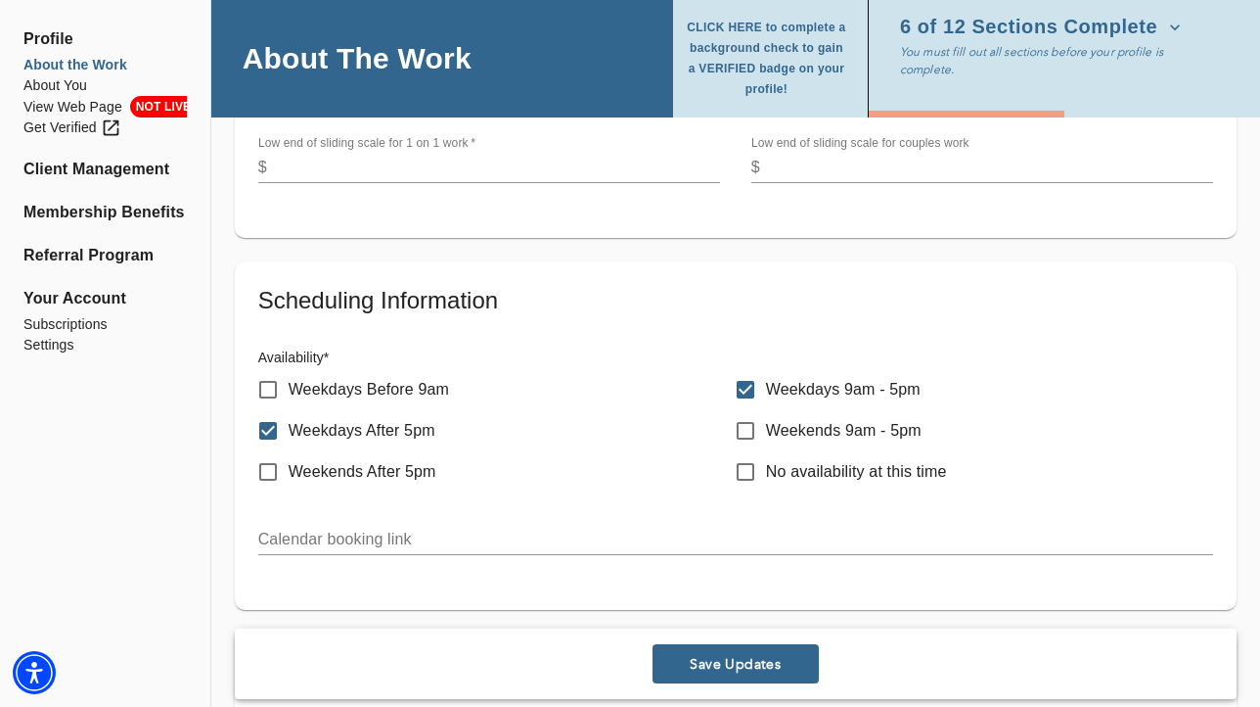
scroll to position [1000, 0]
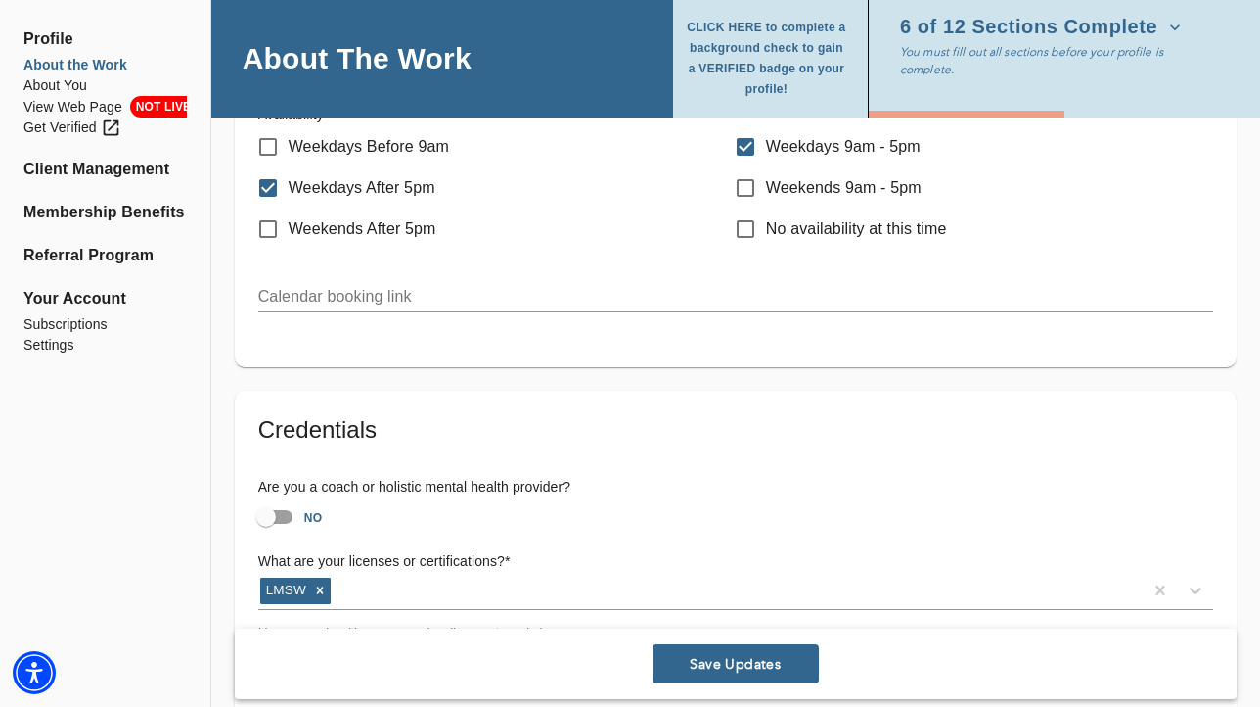
type textarea "[DEMOGRAPHIC_DATA] ,[DEMOGRAPHIC_DATA], [DEMOGRAPHIC_DATA], Young Adult, Middle…"
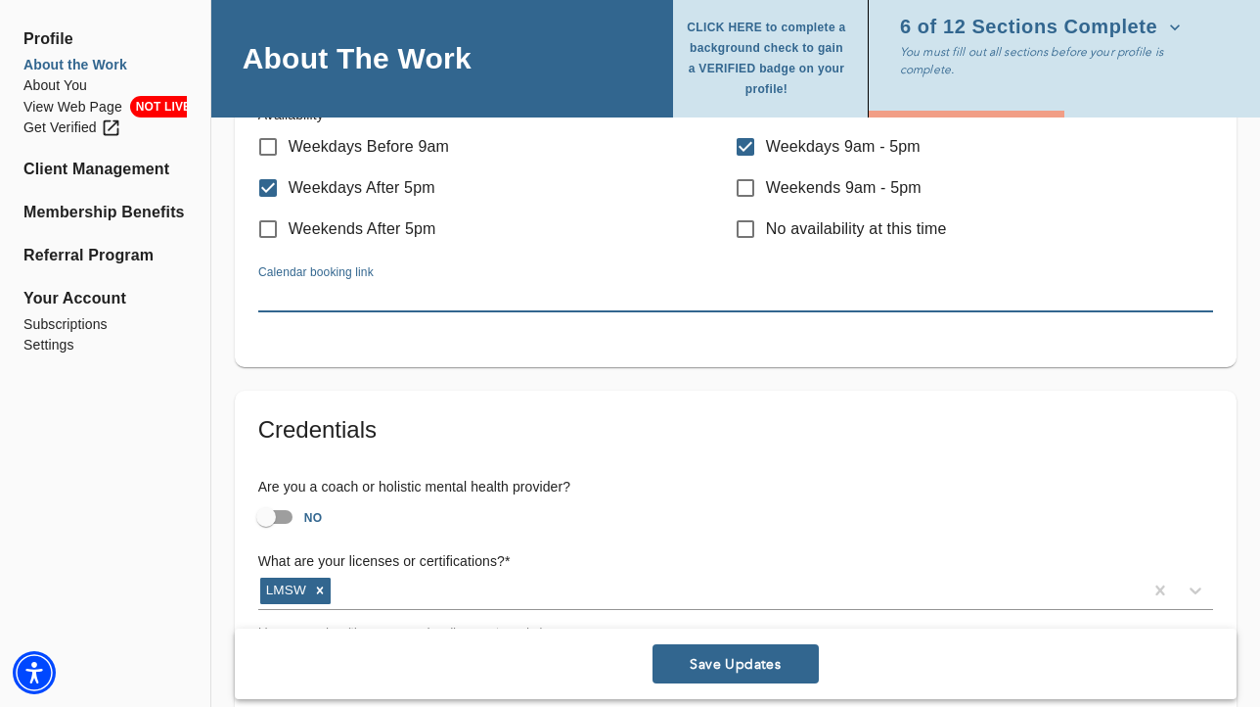
click at [479, 301] on input "text" at bounding box center [735, 296] width 955 height 31
paste input "[DOMAIN_NAME]/dmcsmd"
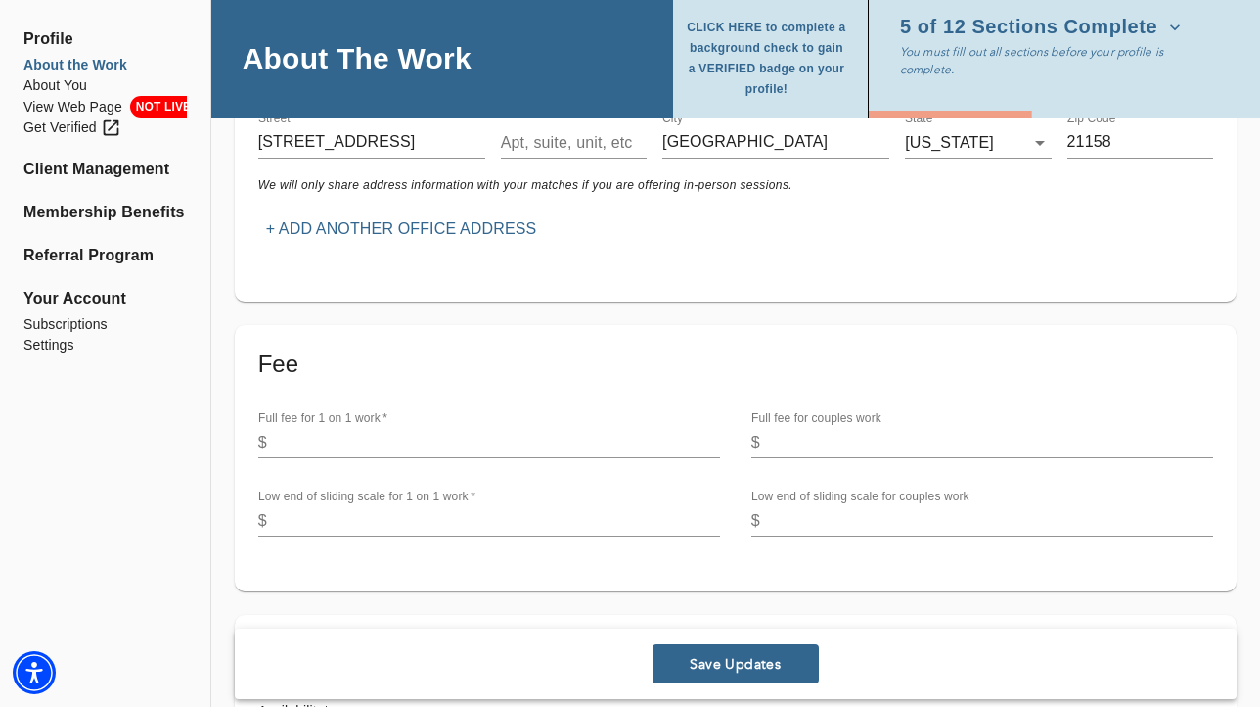
scroll to position [405, 0]
type input "[DOMAIN_NAME]/dmcsmd"
click at [347, 435] on input "number" at bounding box center [497, 441] width 445 height 31
type input "120"
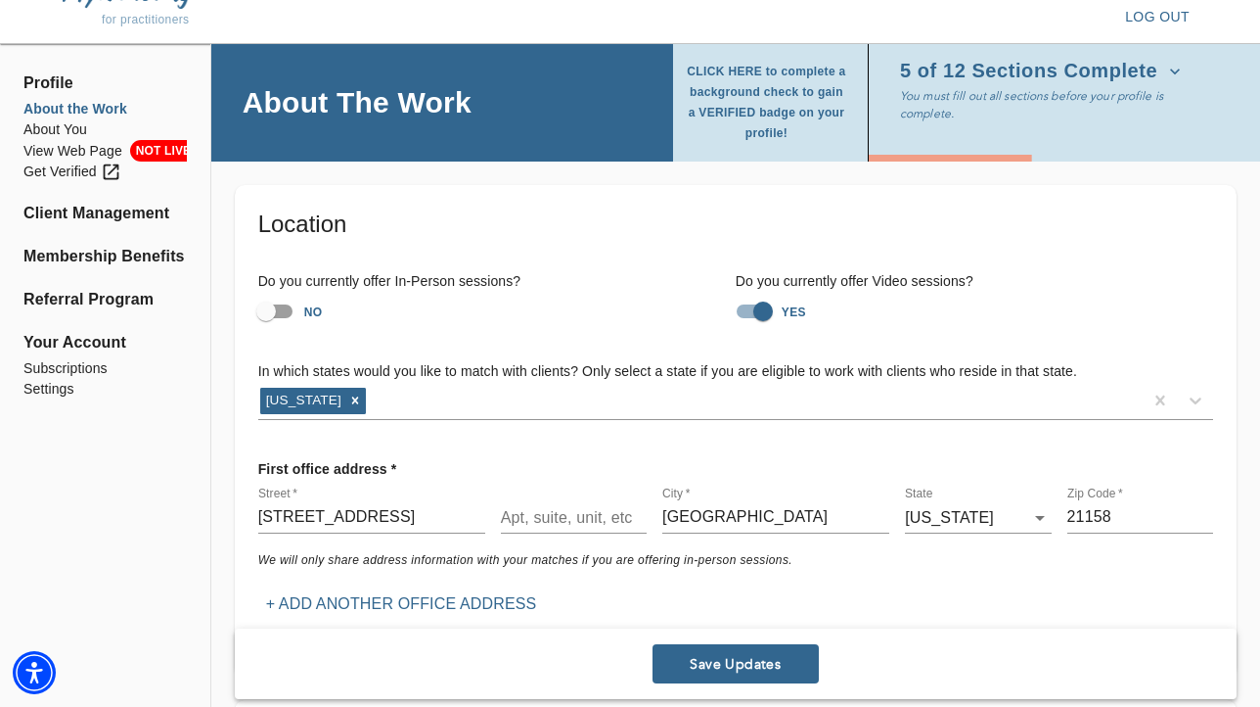
scroll to position [0, 0]
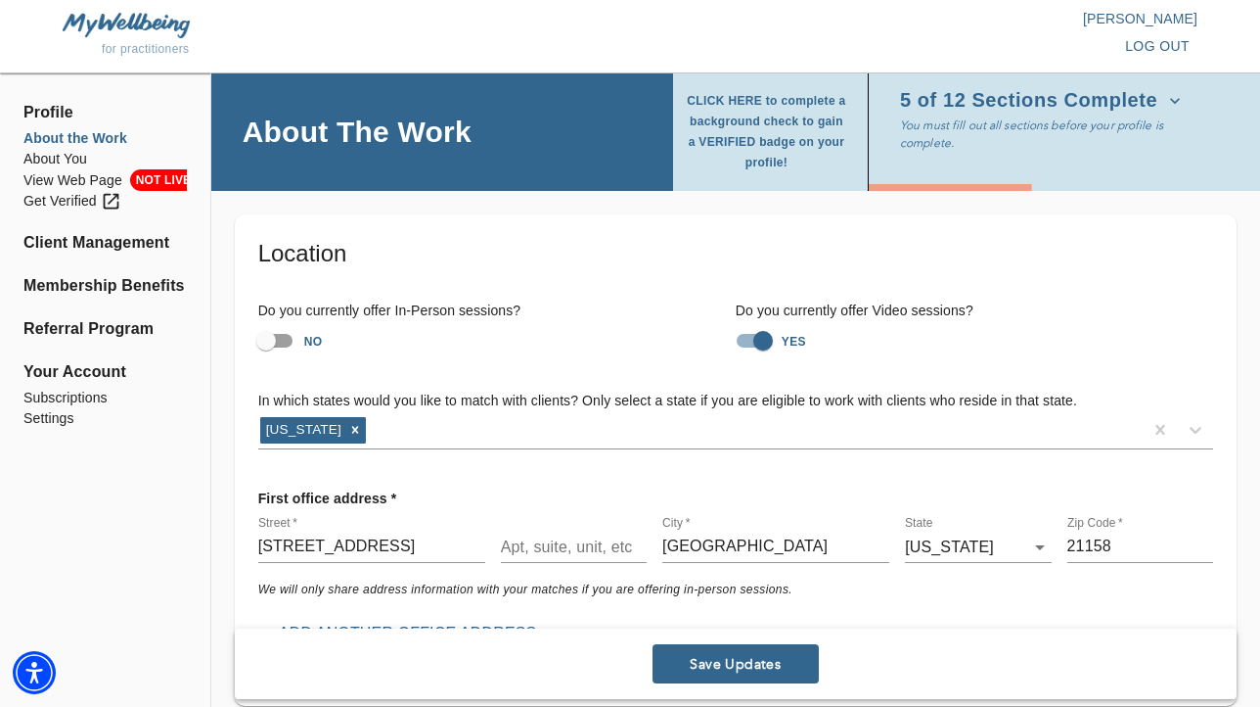
click at [1167, 95] on icon "button" at bounding box center [1176, 101] width 20 height 20
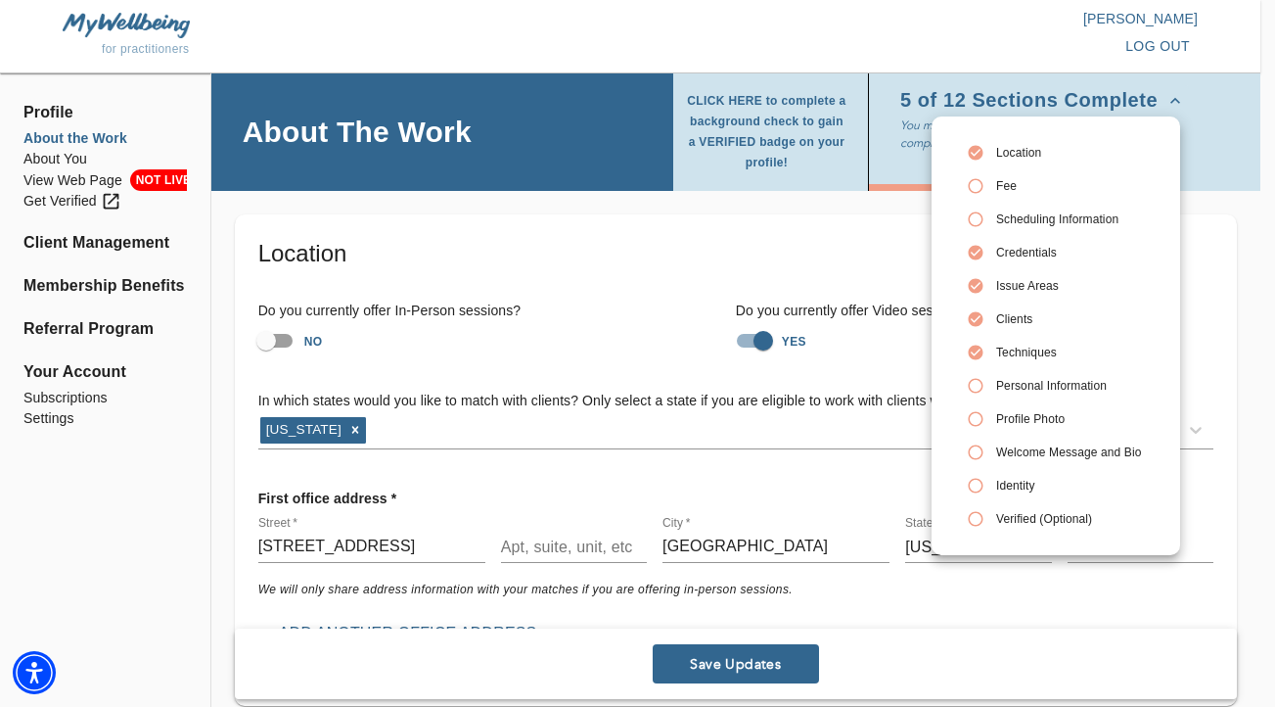
click at [1051, 217] on span "Scheduling Information" at bounding box center [1068, 219] width 145 height 18
click at [655, 289] on div at bounding box center [637, 353] width 1275 height 707
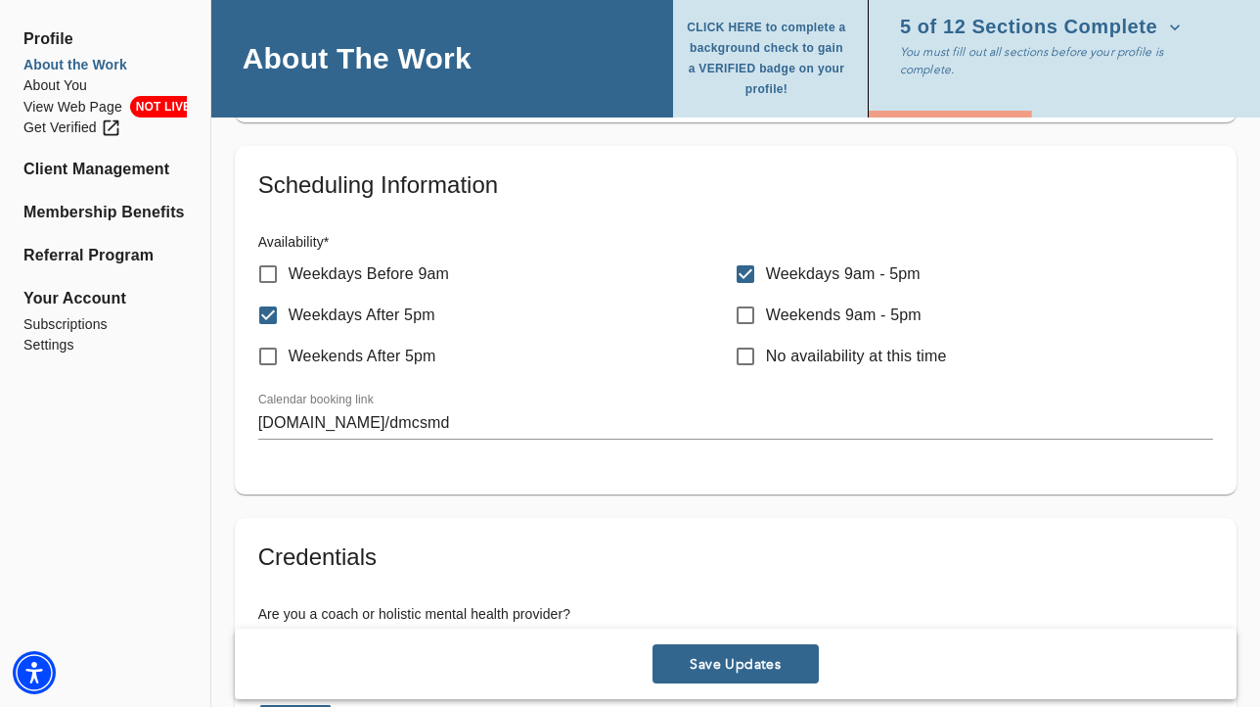
scroll to position [873, 0]
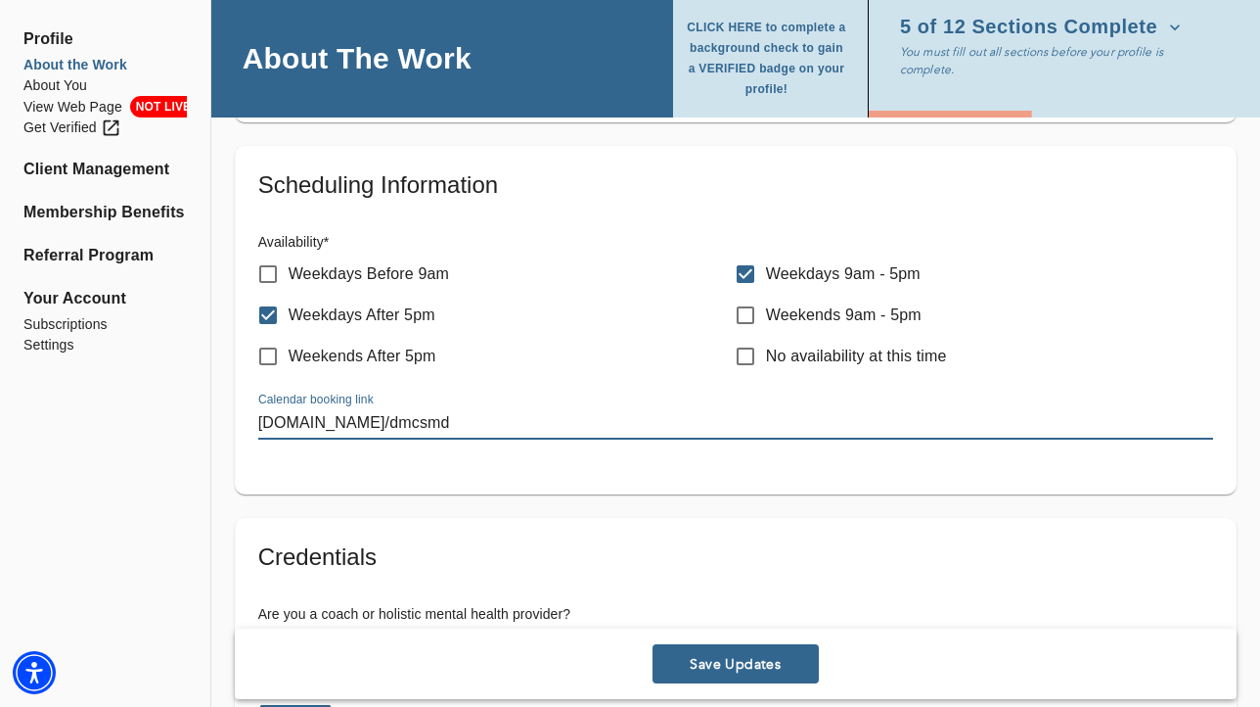
click at [450, 414] on input "[DOMAIN_NAME]/dmcsmd" at bounding box center [735, 423] width 955 height 31
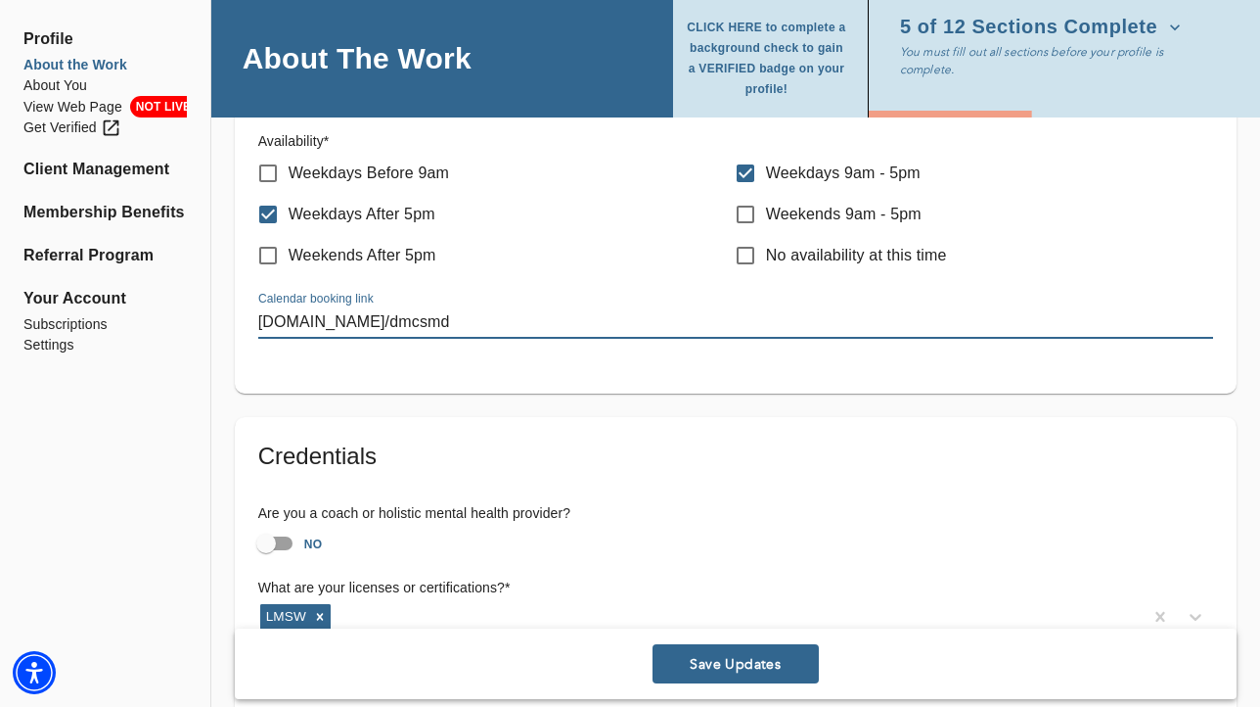
scroll to position [992, 0]
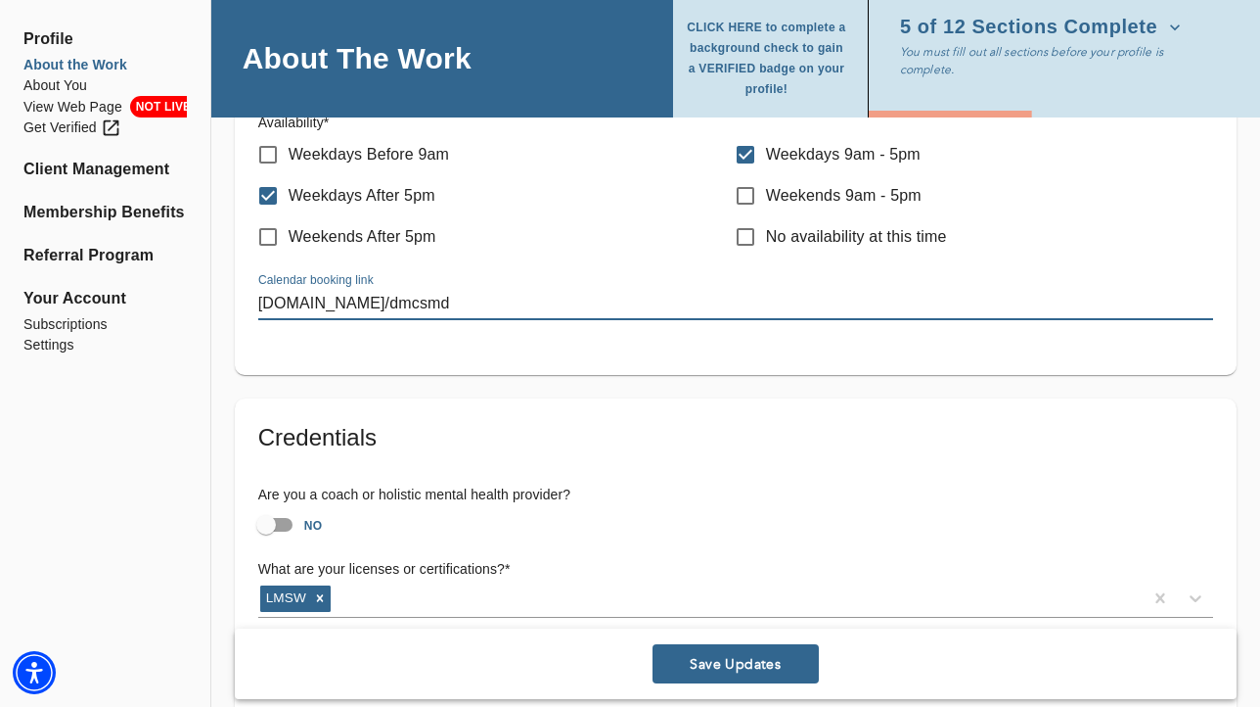
click at [747, 191] on input "Weekends 9am - 5pm" at bounding box center [745, 195] width 41 height 41
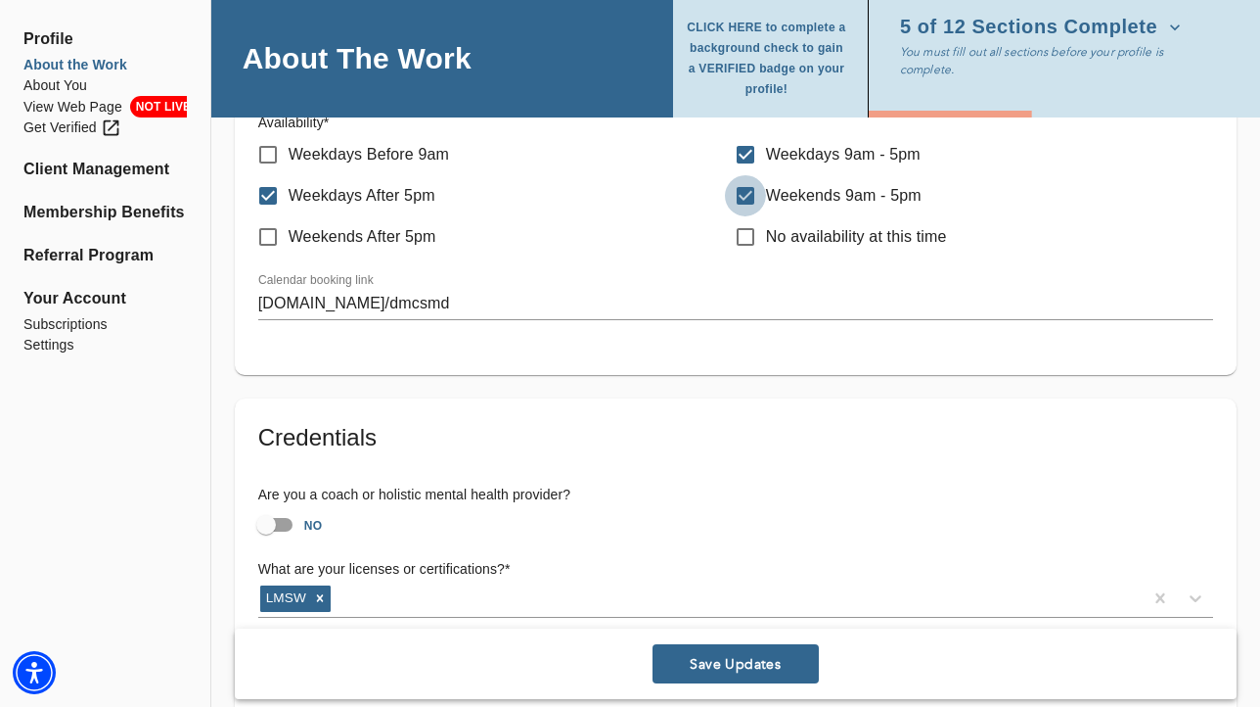
click at [747, 193] on input "Weekends 9am - 5pm" at bounding box center [745, 195] width 41 height 41
checkbox input "false"
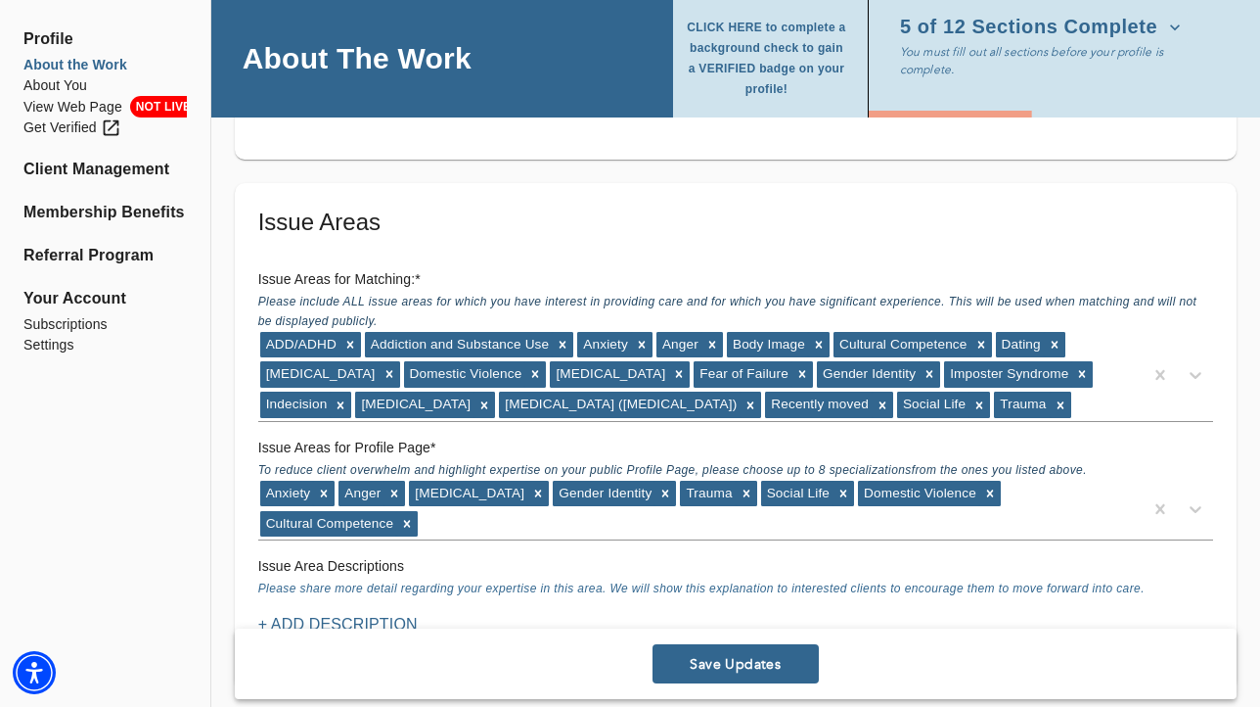
click at [763, 677] on button "Save Updates" at bounding box center [736, 663] width 166 height 39
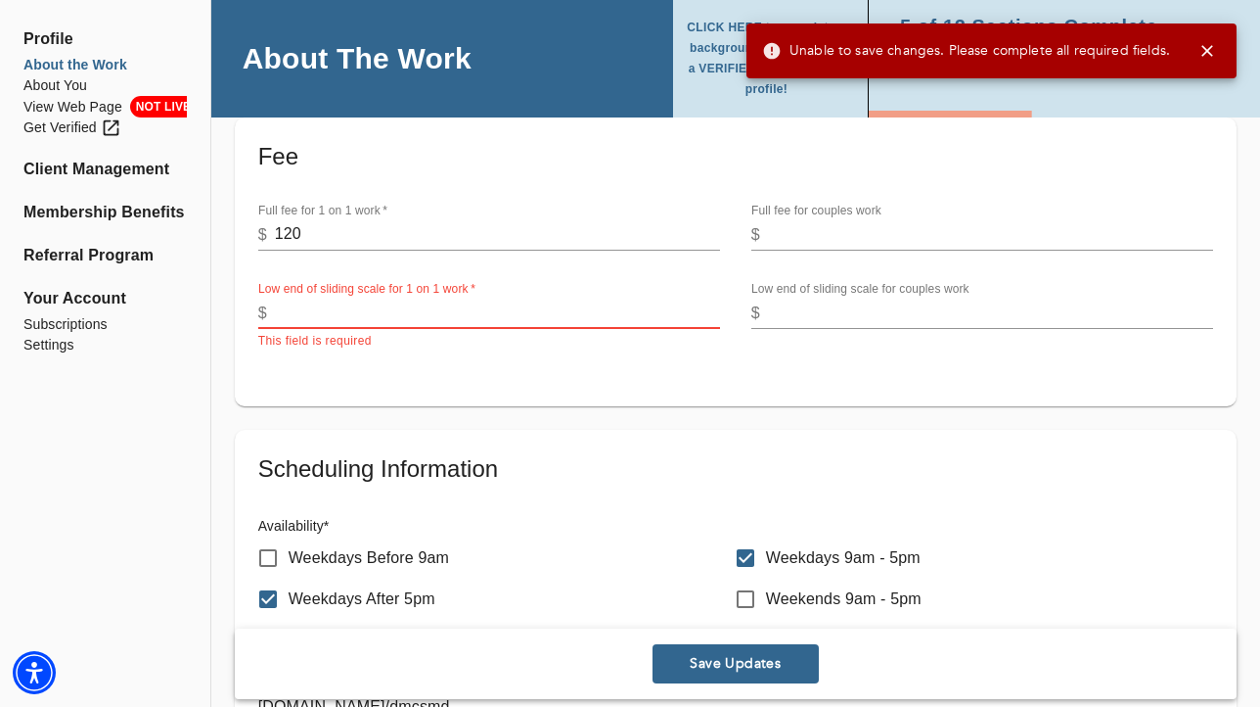
scroll to position [611, 0]
click at [526, 319] on input "number" at bounding box center [497, 313] width 445 height 31
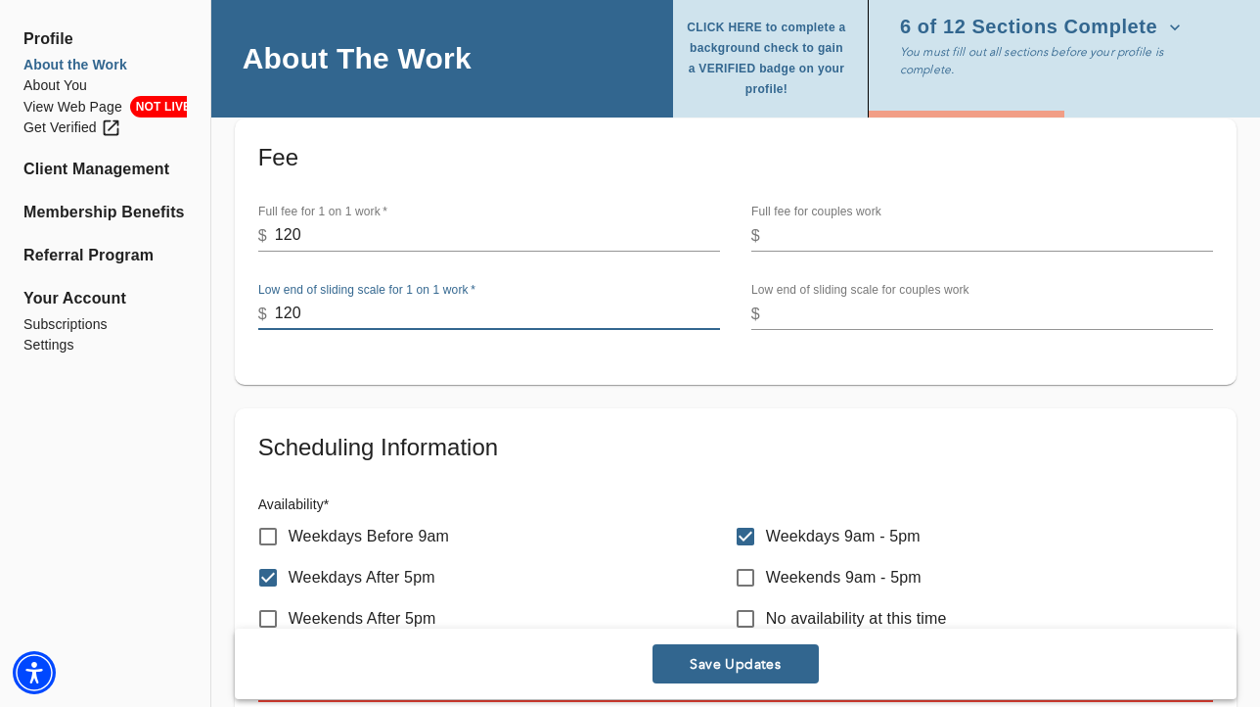
type input "120"
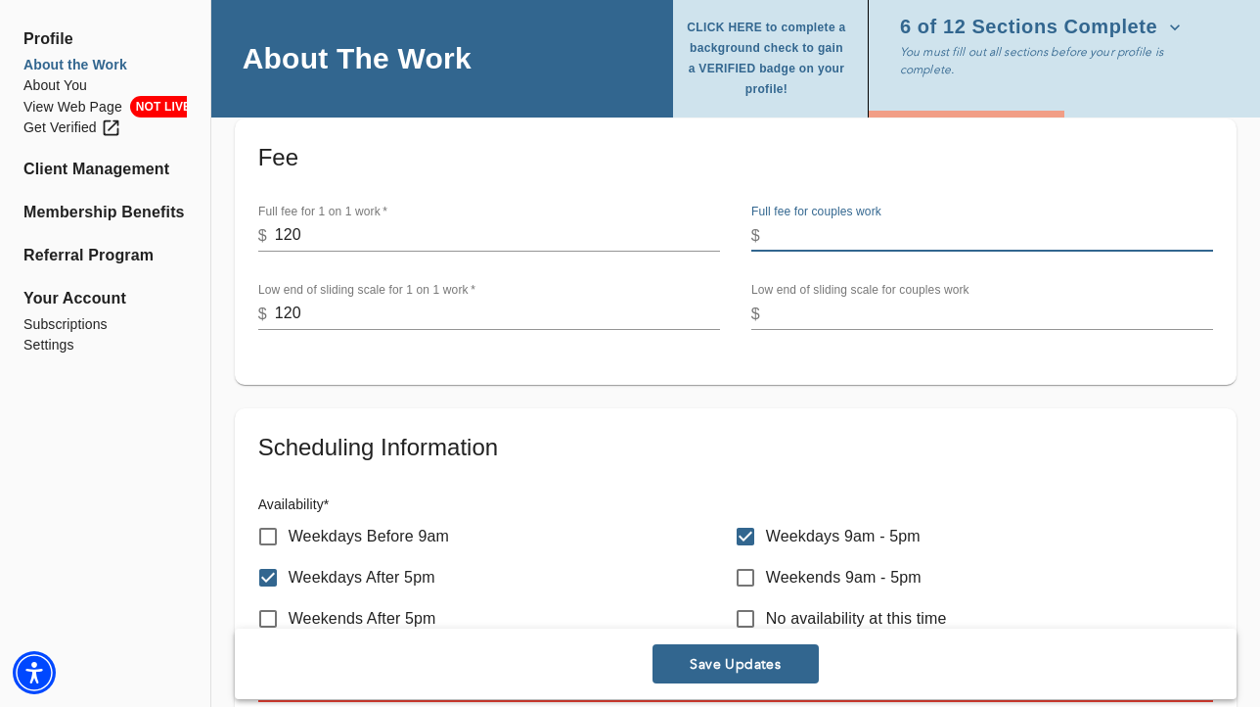
click at [856, 226] on input "number" at bounding box center [990, 235] width 445 height 31
type input "0"
click at [778, 310] on input "number" at bounding box center [990, 313] width 445 height 31
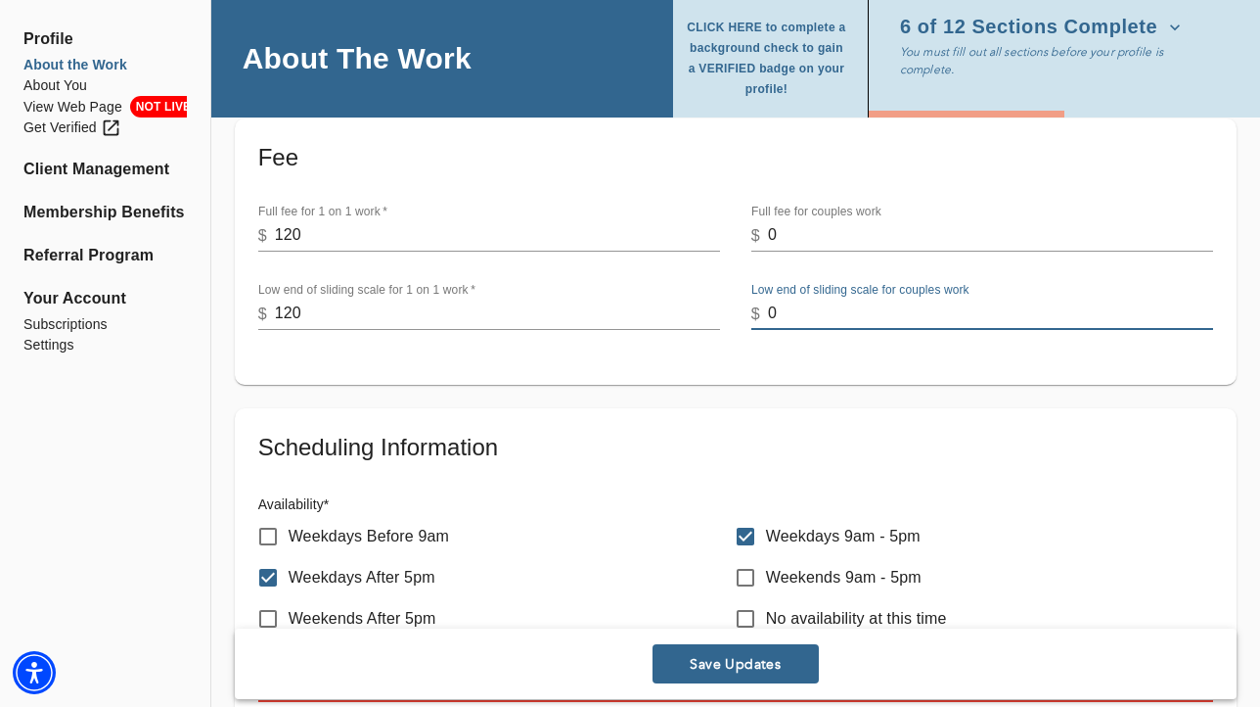
type input "0"
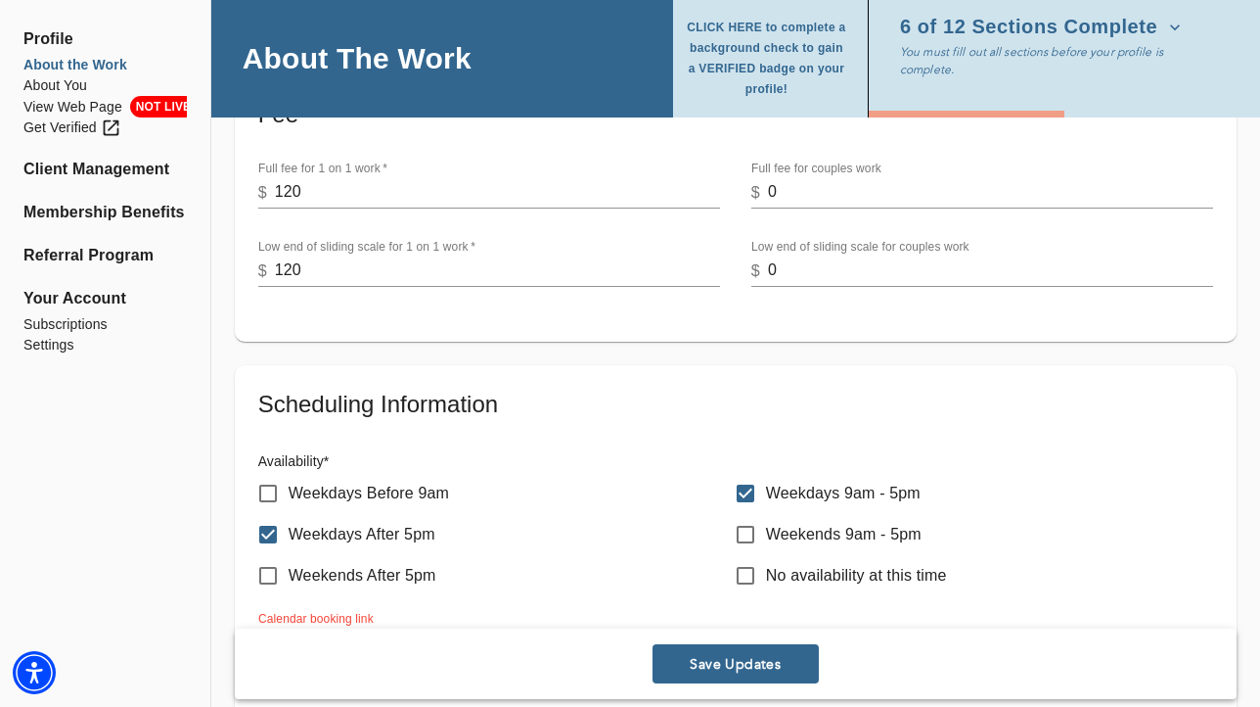
click at [747, 664] on span "Save Updates" at bounding box center [736, 664] width 151 height 19
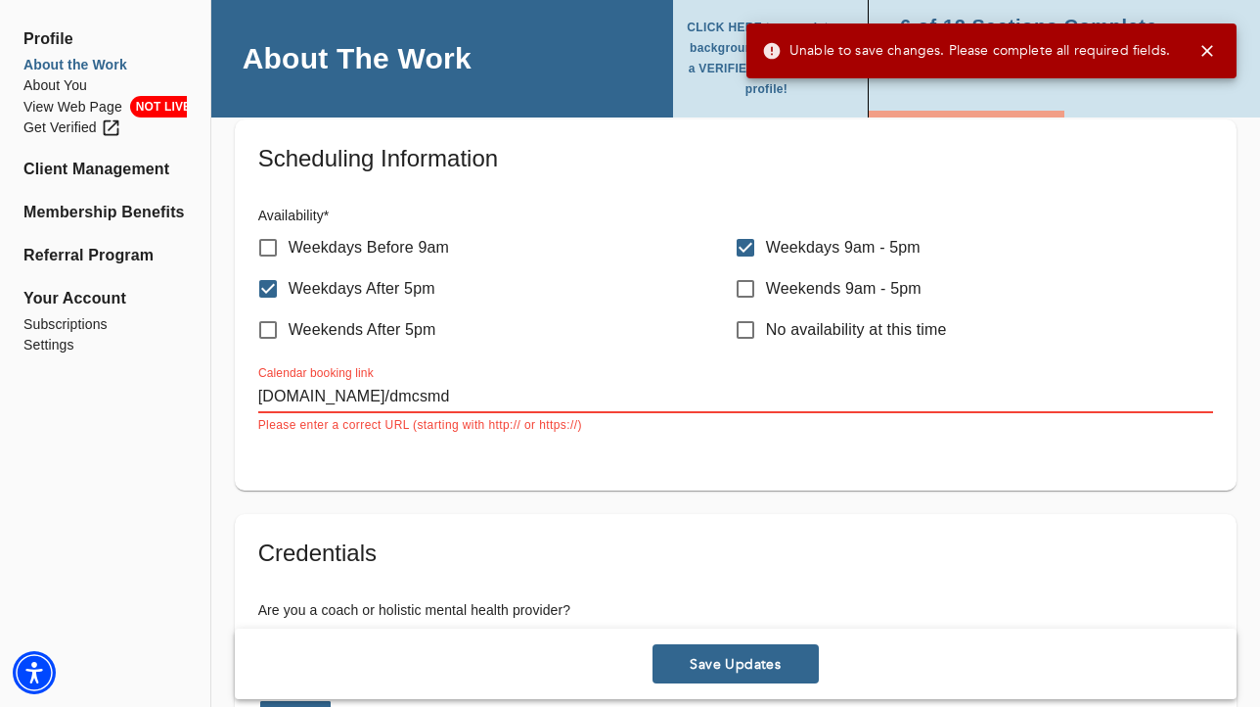
scroll to position [900, 0]
drag, startPoint x: 488, startPoint y: 425, endPoint x: 525, endPoint y: 427, distance: 36.3
click at [525, 427] on p "Please enter a correct URL (starting with http:// or https://)" at bounding box center [735, 425] width 955 height 20
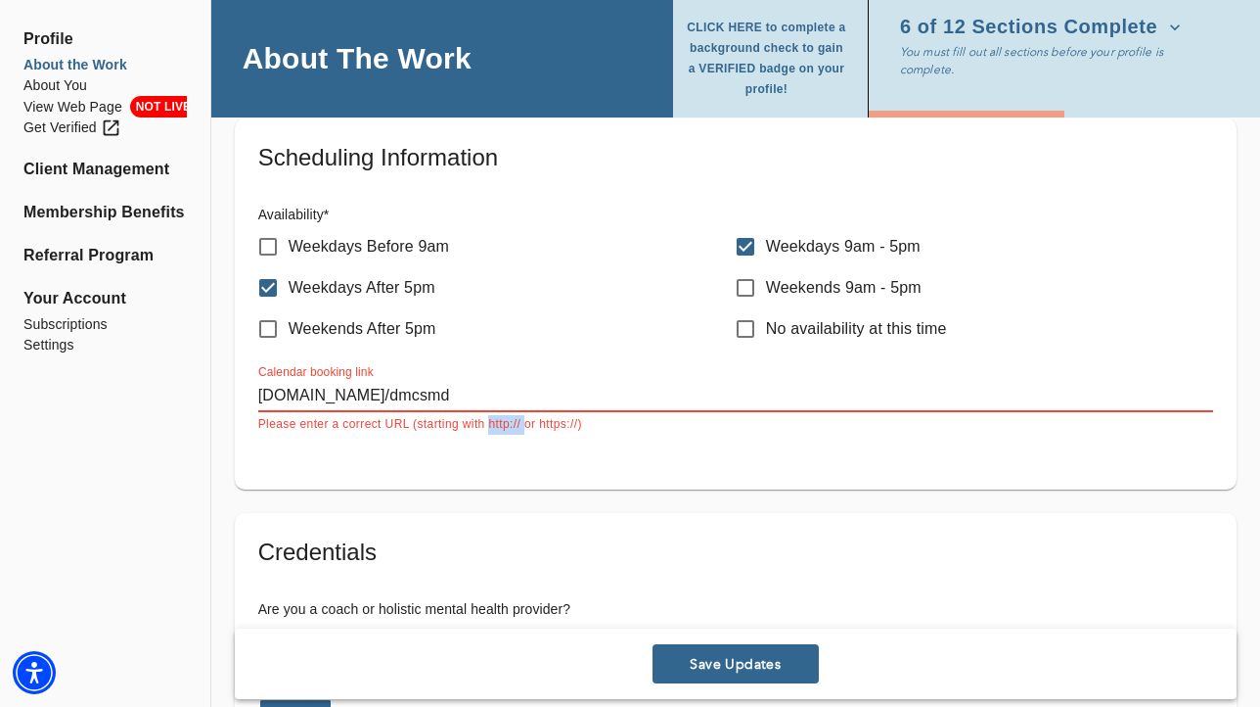
copy p "http://"
click at [259, 395] on input "[DOMAIN_NAME]/dmcsmd" at bounding box center [735, 396] width 955 height 31
click at [258, 394] on input "[DOMAIN_NAME]/dmcsmd" at bounding box center [735, 396] width 955 height 31
paste input "http://"
click at [558, 487] on div "Scheduling Information Availability * Weekdays Before 9am Weekdays 9am - 5pm We…" at bounding box center [736, 303] width 1002 height 371
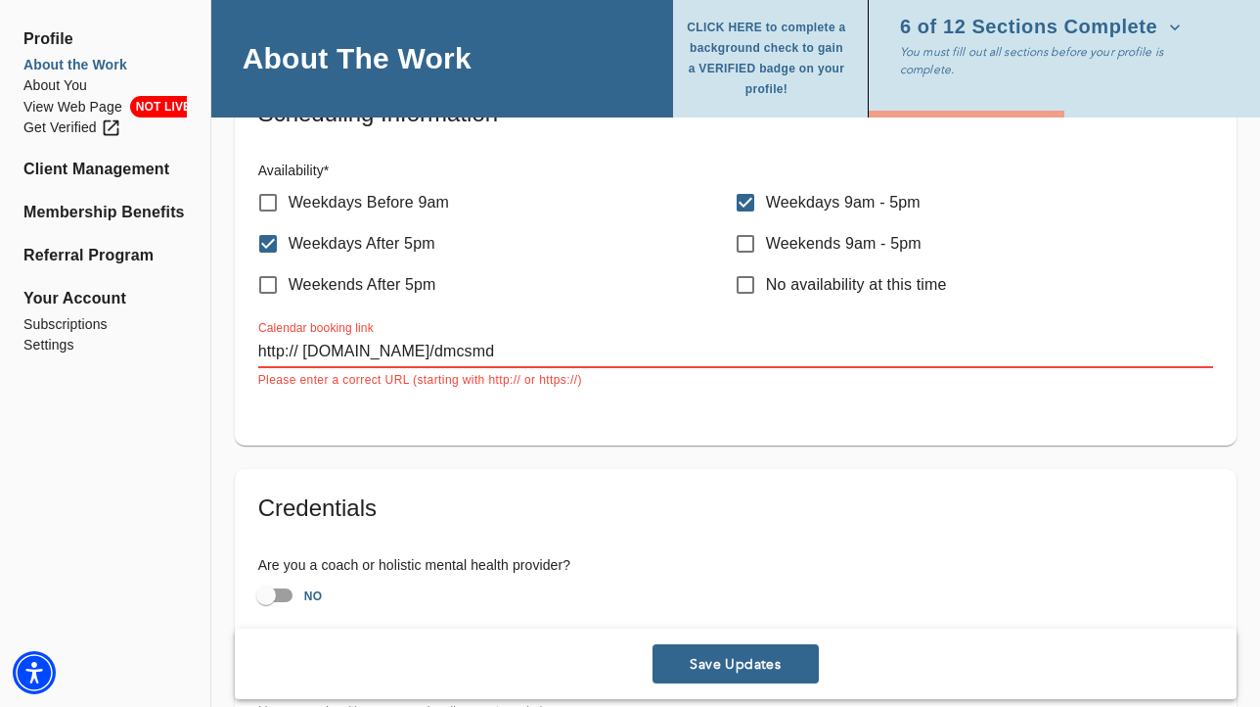
scroll to position [951, 0]
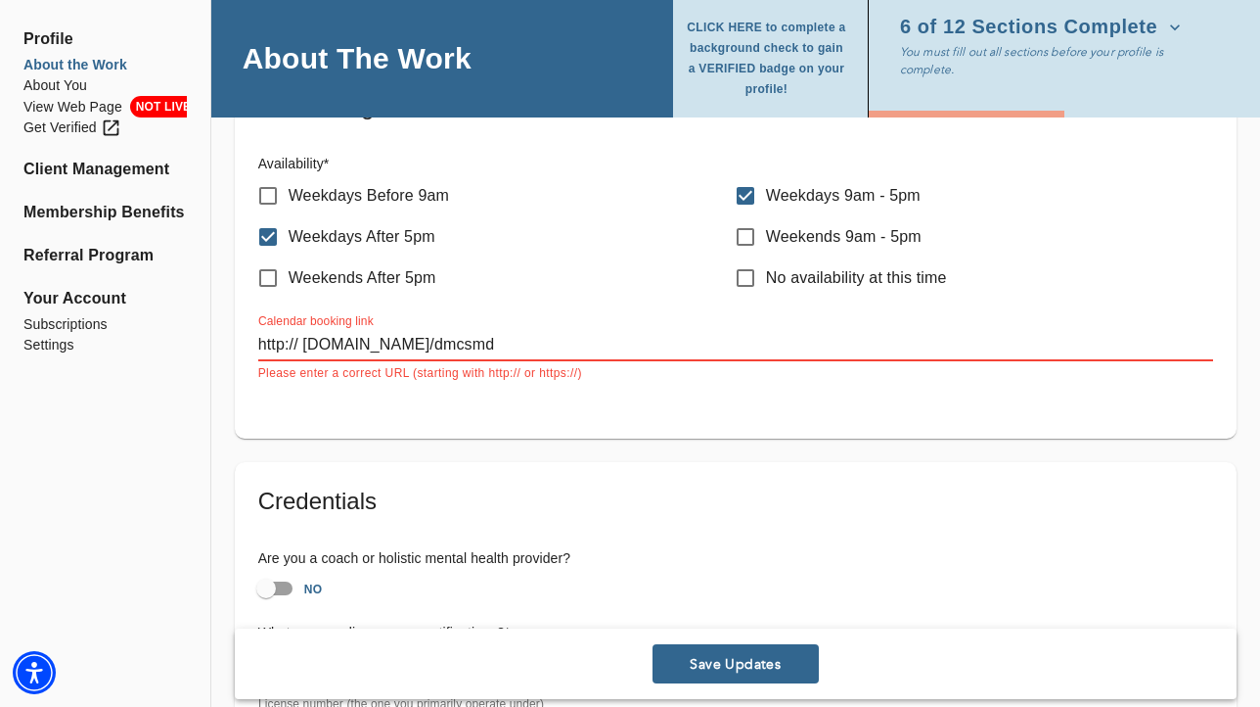
click at [305, 343] on input "http:// [DOMAIN_NAME]/dmcsmd" at bounding box center [735, 345] width 955 height 31
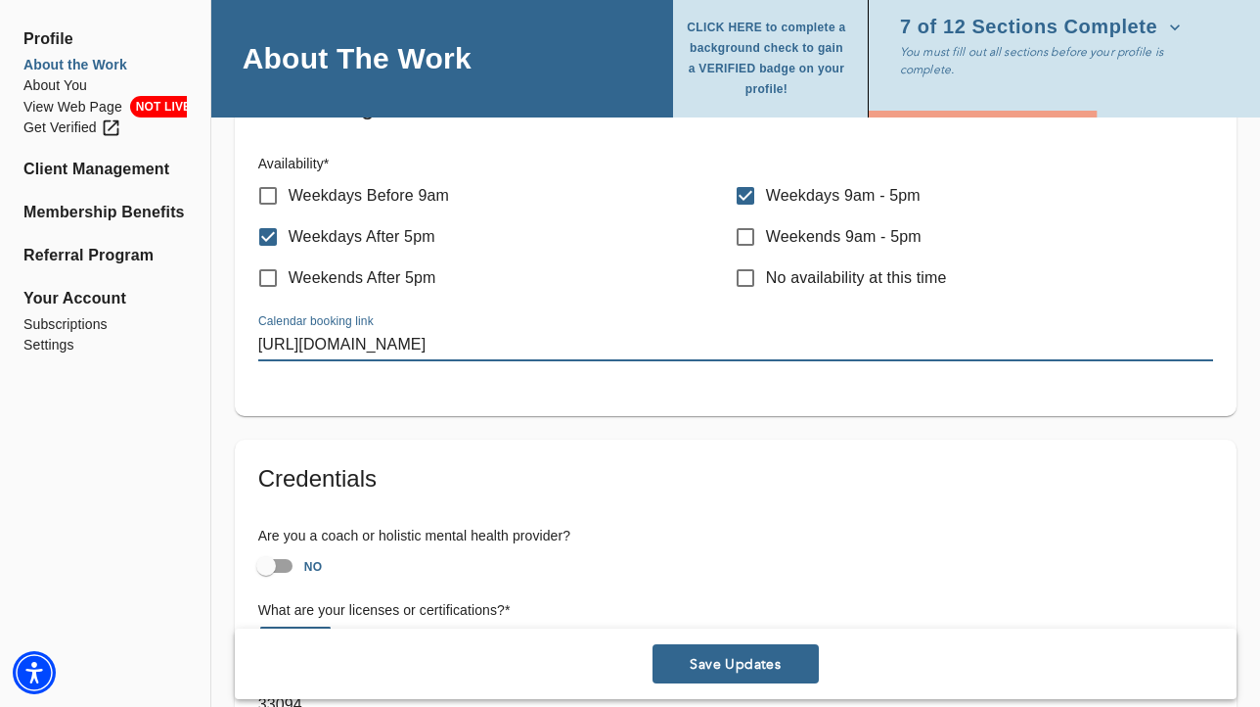
type input "[URL][DOMAIN_NAME]"
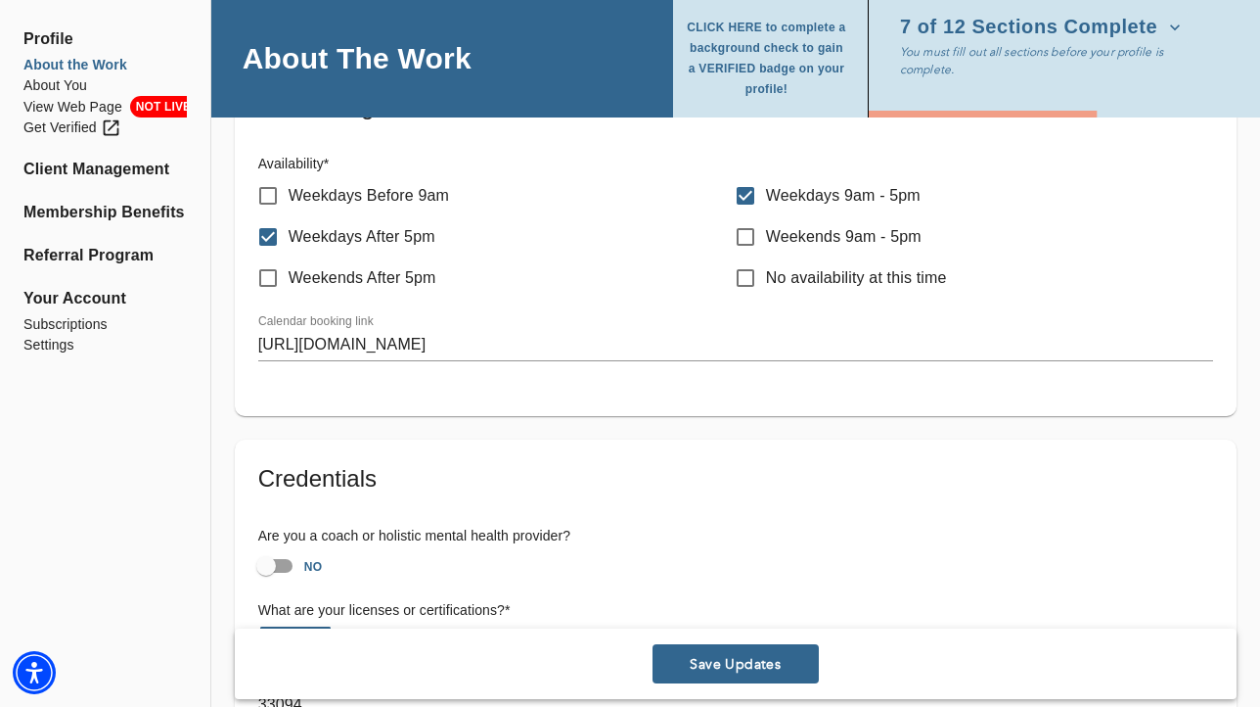
click at [562, 401] on div "Scheduling Information Availability * Weekdays Before 9am Weekdays 9am - 5pm We…" at bounding box center [736, 242] width 1002 height 348
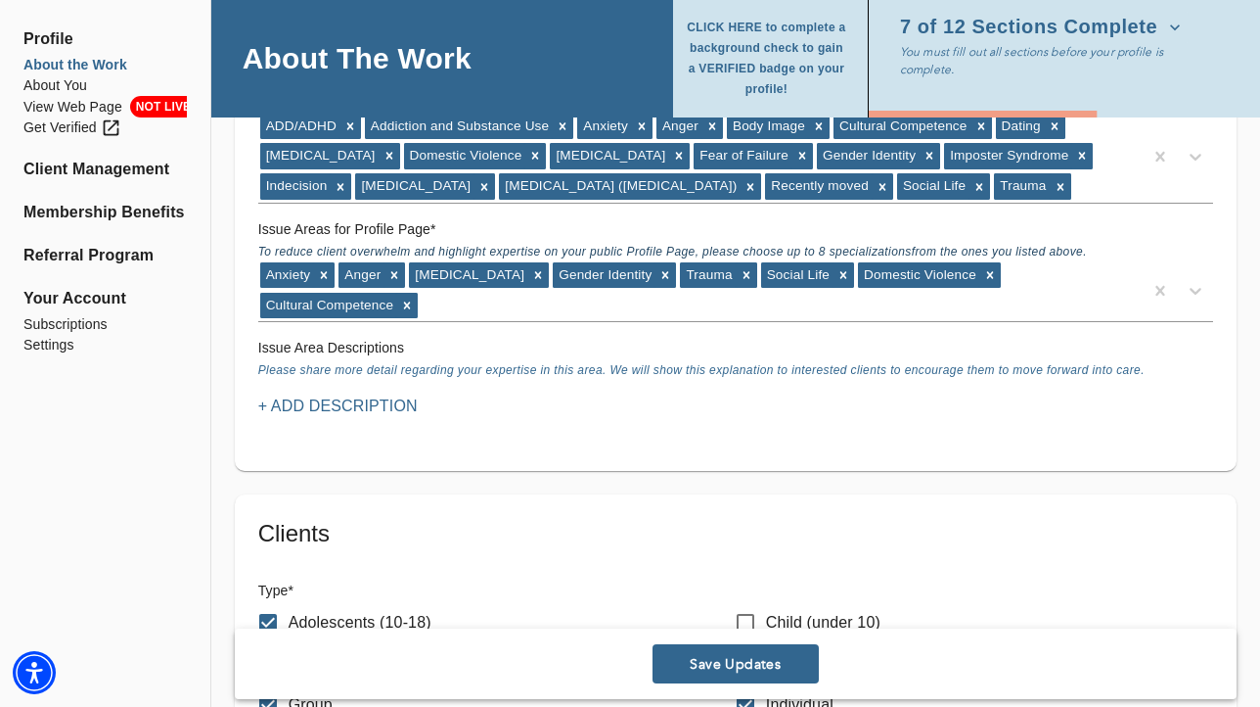
scroll to position [1829, 0]
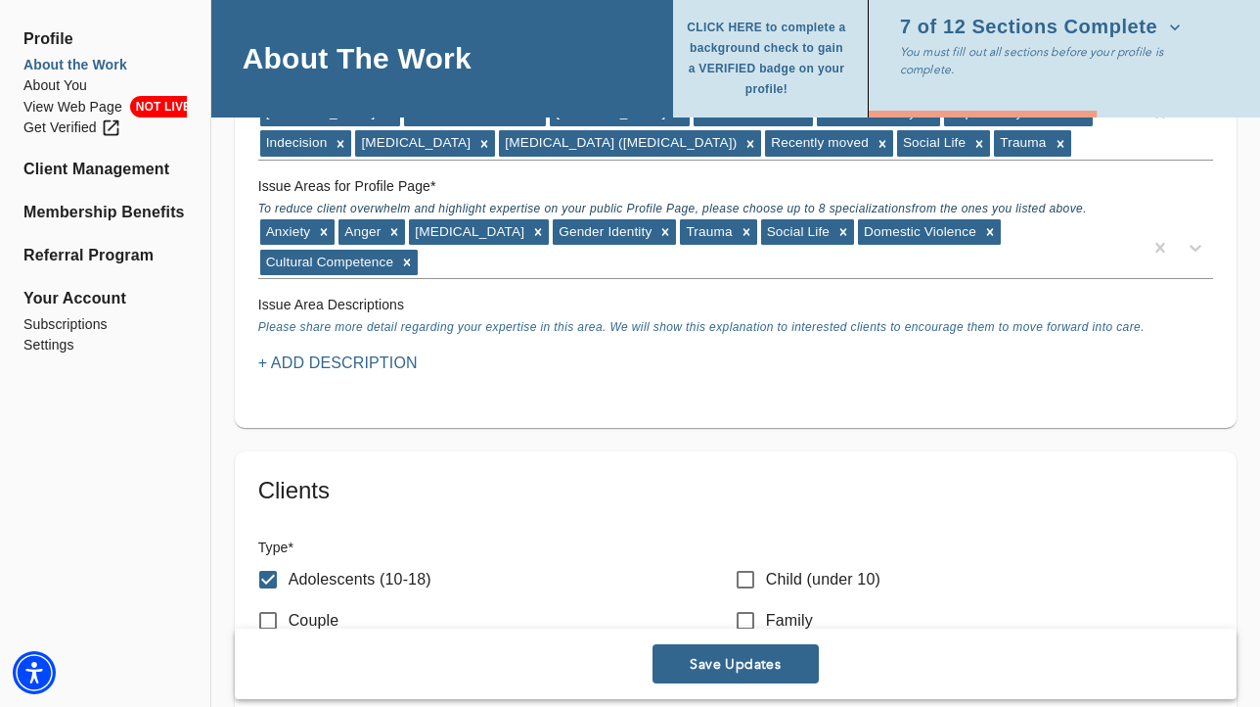
click at [376, 351] on p "+ Add Description" at bounding box center [338, 362] width 160 height 23
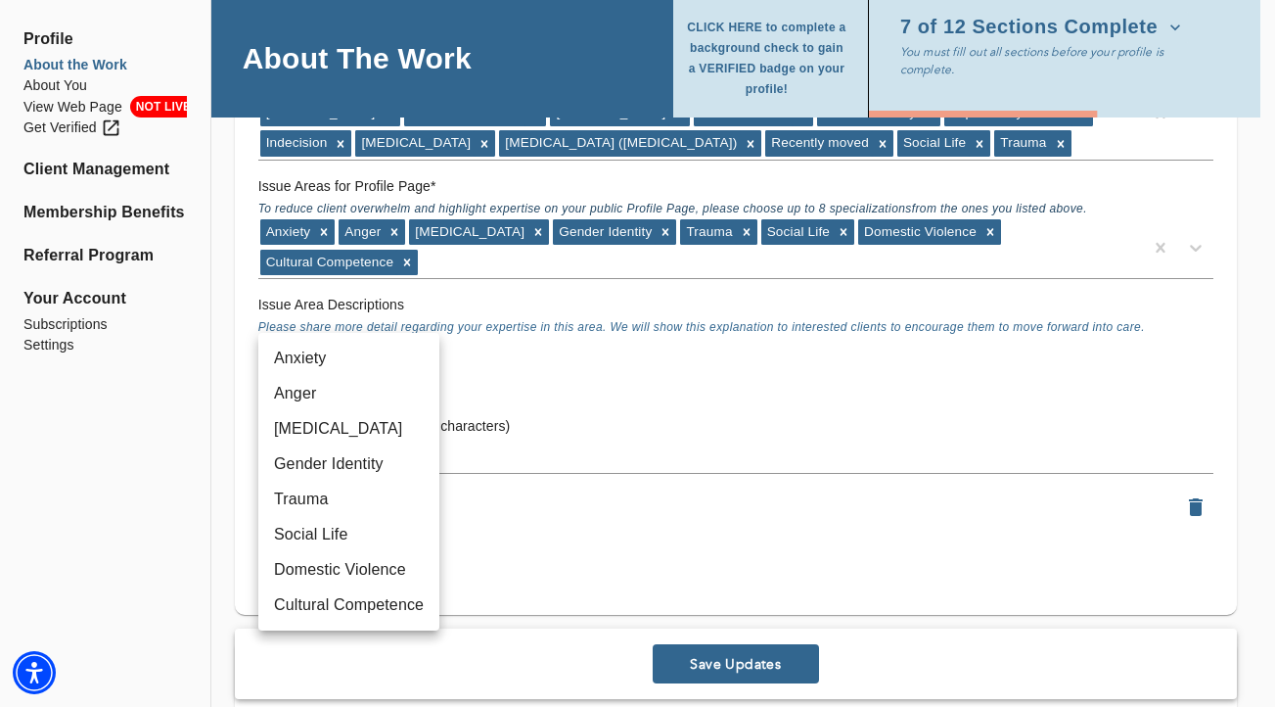
click at [454, 321] on div at bounding box center [637, 353] width 1275 height 707
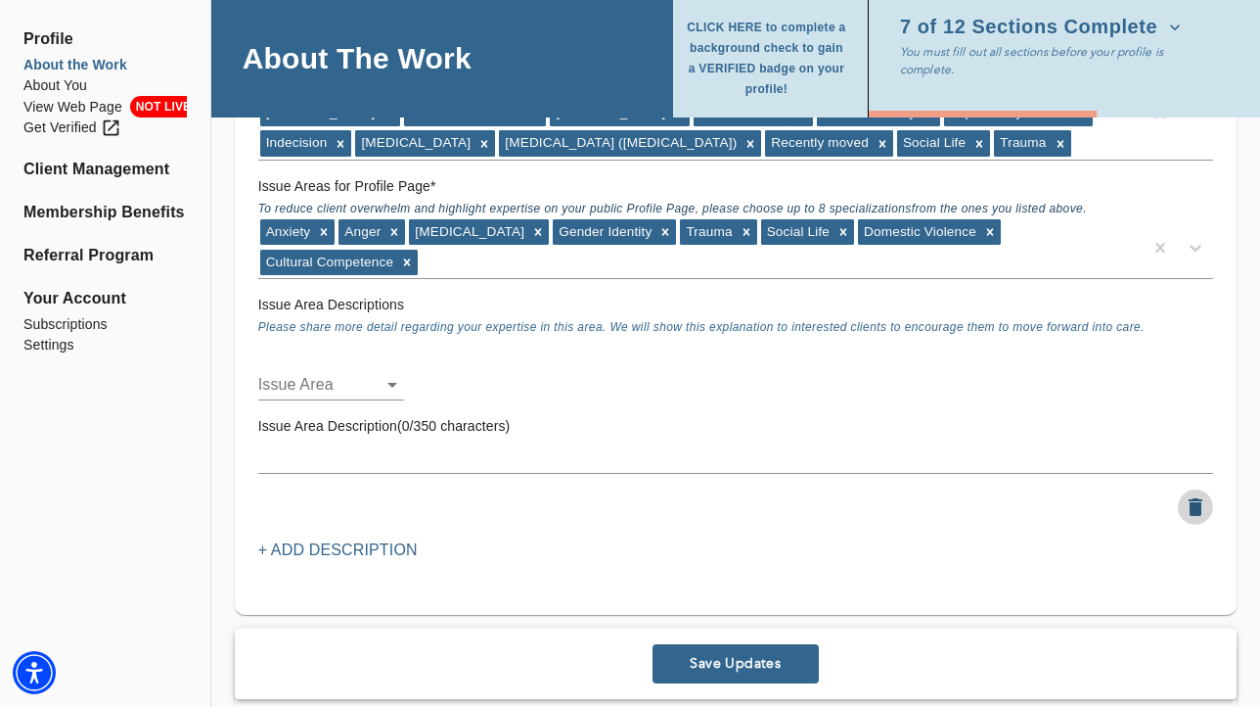
click at [1193, 498] on icon "button" at bounding box center [1196, 507] width 14 height 18
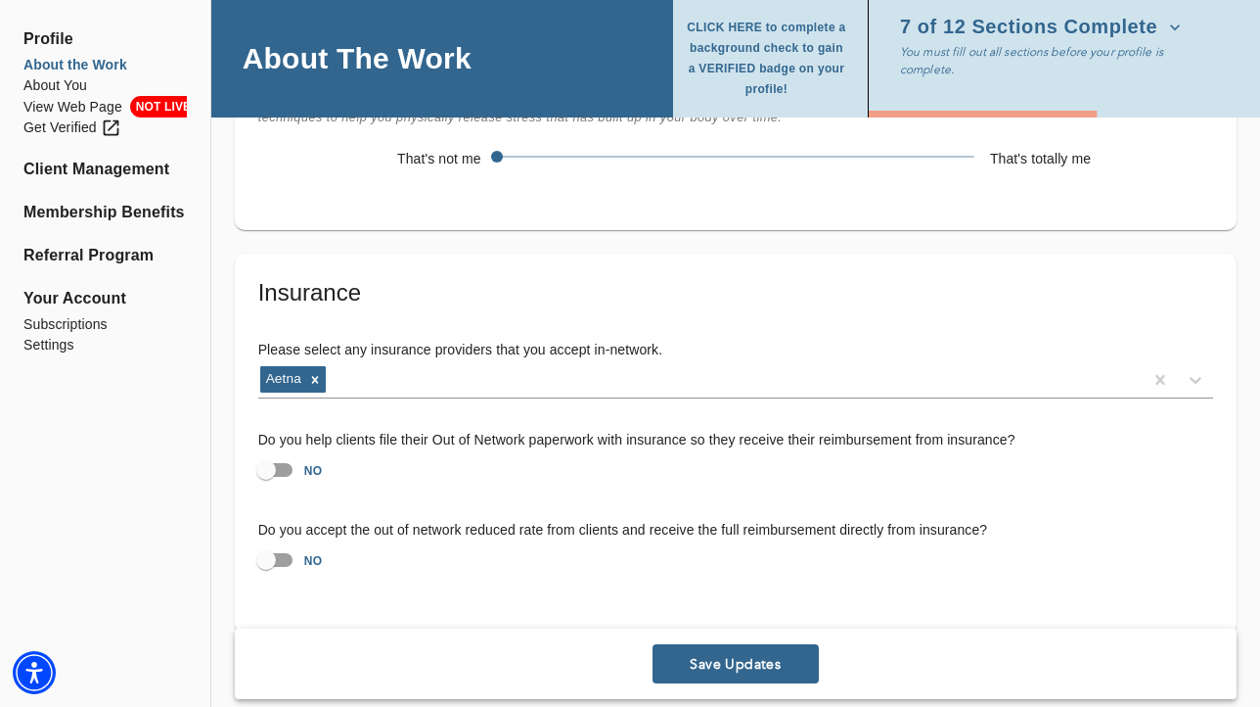
scroll to position [3761, 0]
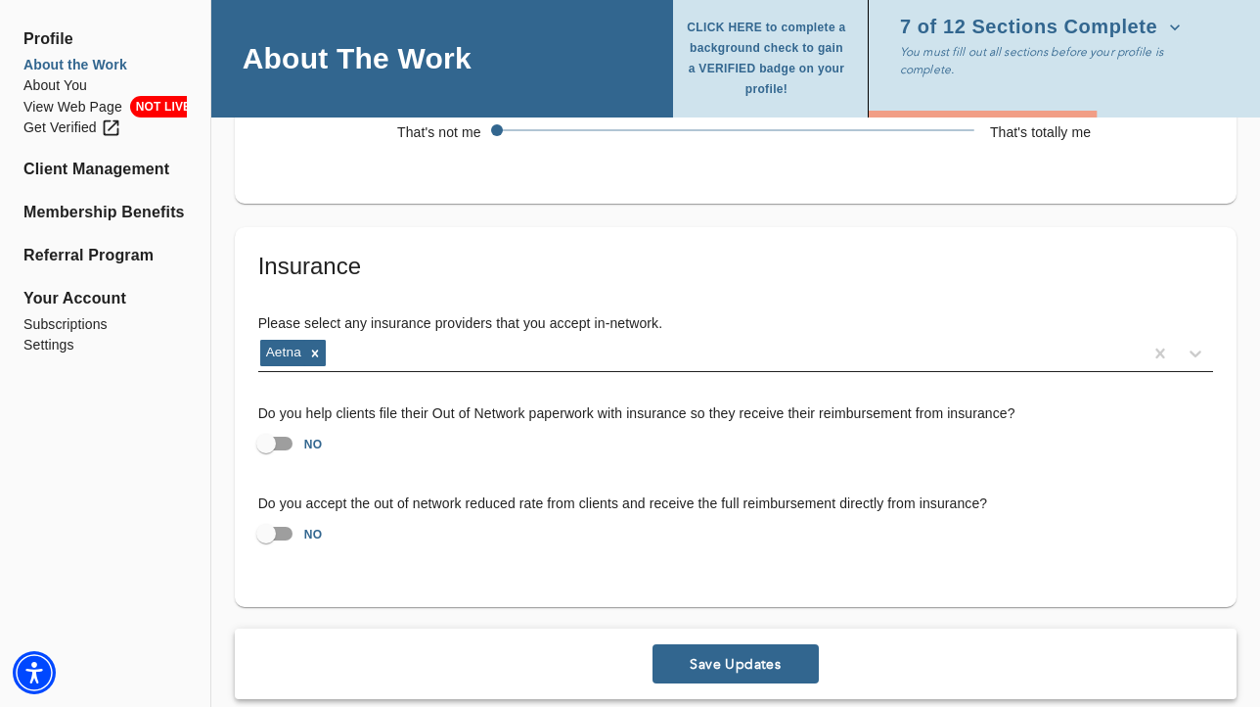
click at [409, 338] on div "Aetna" at bounding box center [700, 353] width 885 height 31
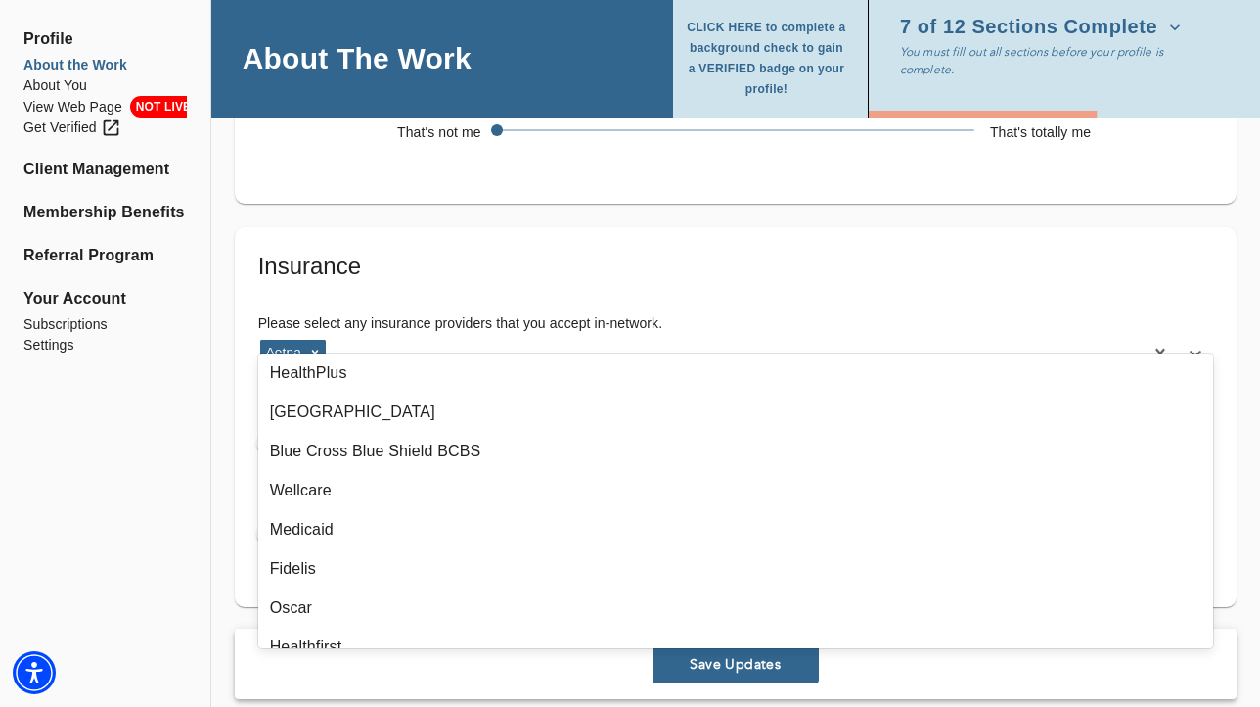
scroll to position [714, 0]
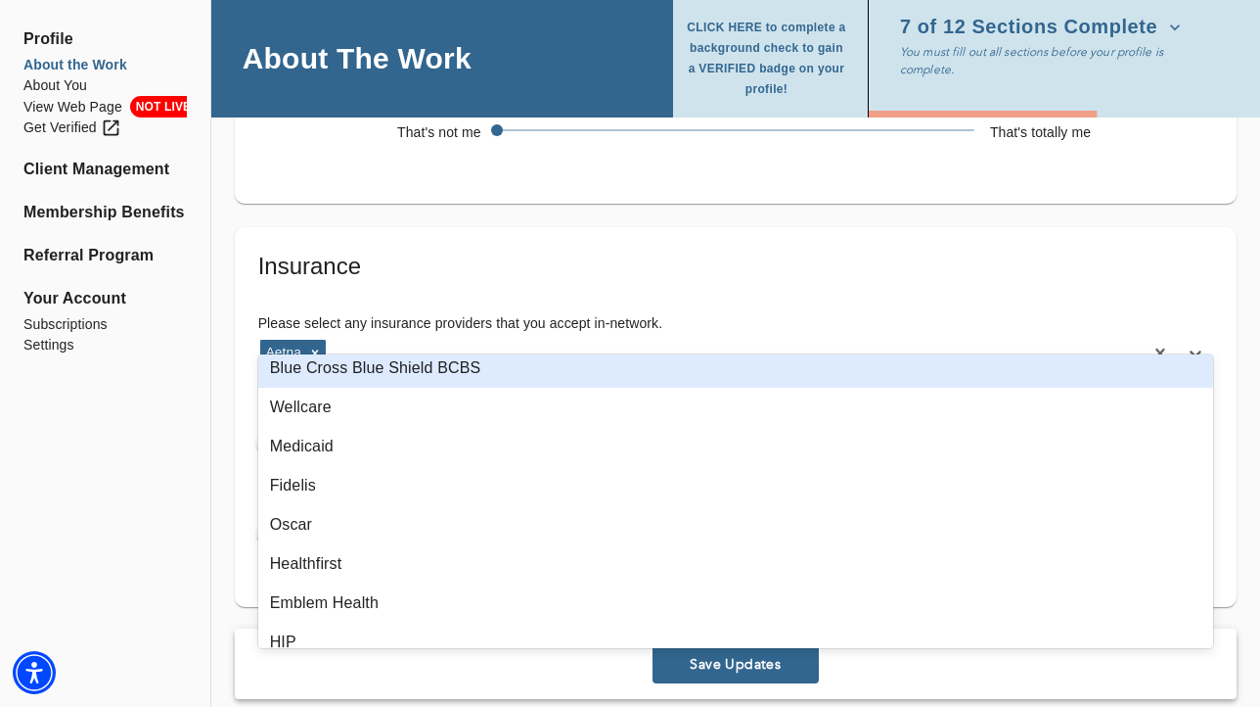
click at [503, 363] on div "Blue Cross Blue Shield BCBS" at bounding box center [735, 367] width 955 height 39
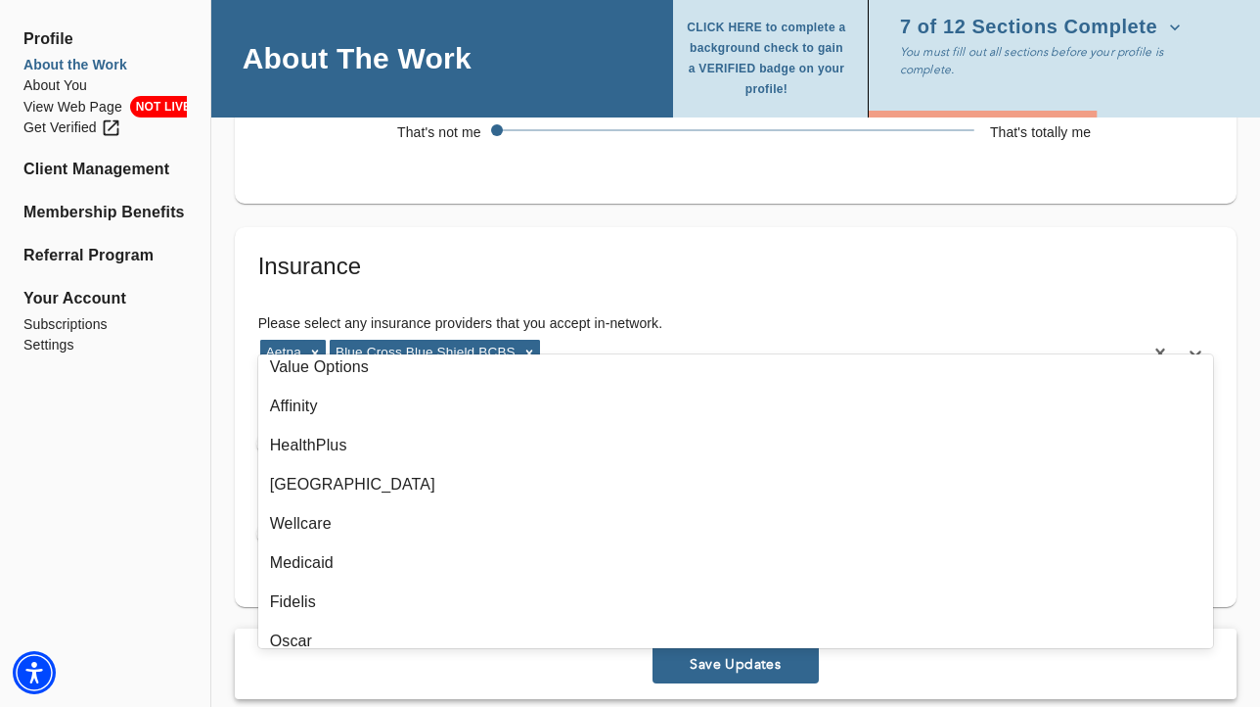
scroll to position [0, 0]
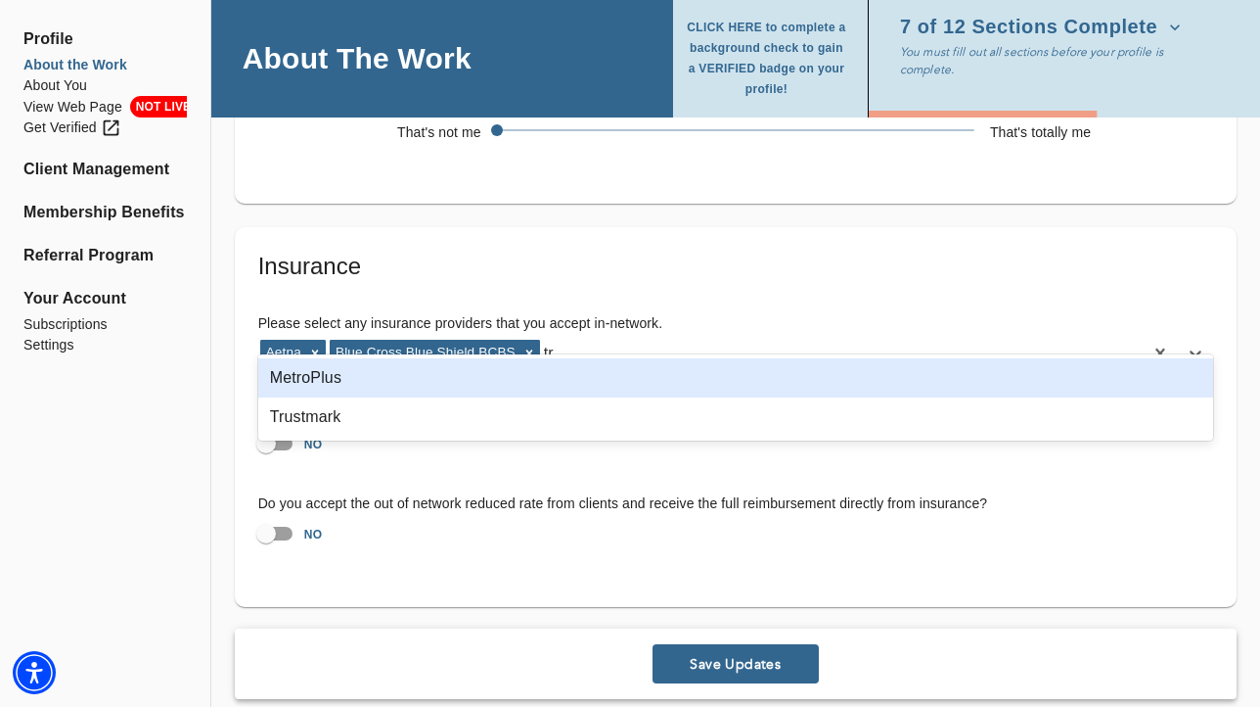
type input "t"
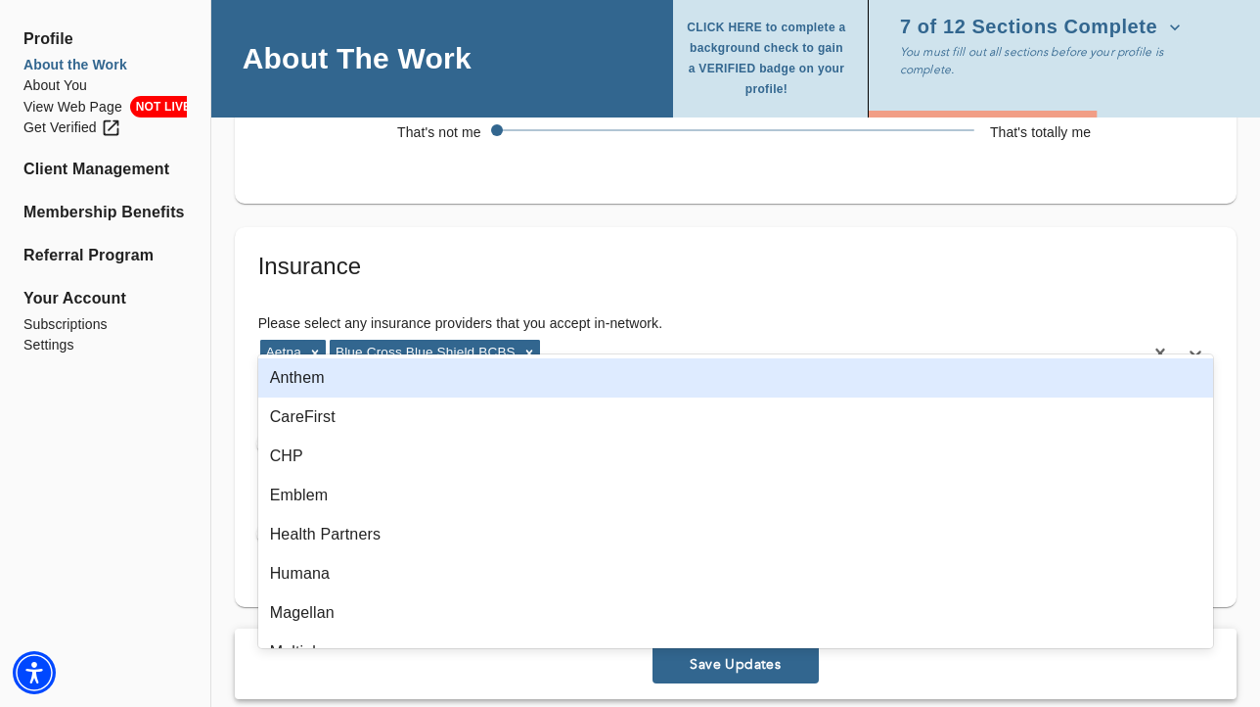
click at [1235, 405] on div "Insurance Please select any insurance providers that you accept in-network. opt…" at bounding box center [736, 417] width 1002 height 380
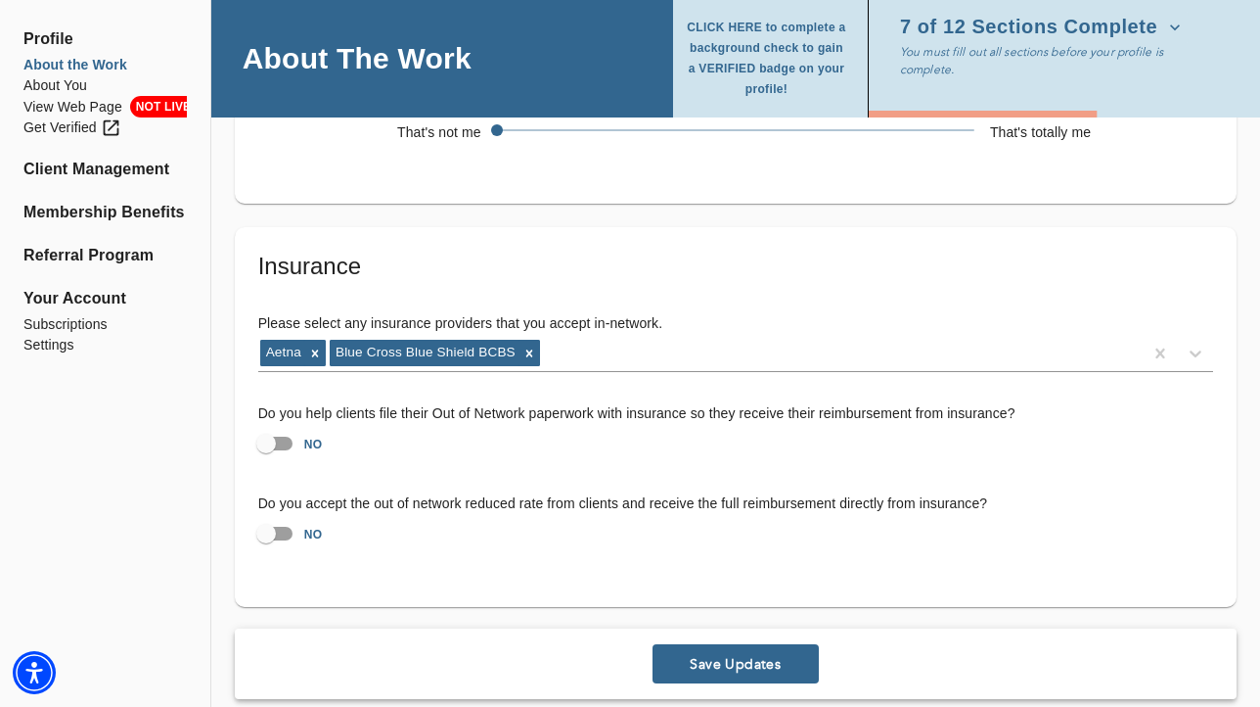
click at [747, 655] on span "Save Updates" at bounding box center [736, 664] width 151 height 19
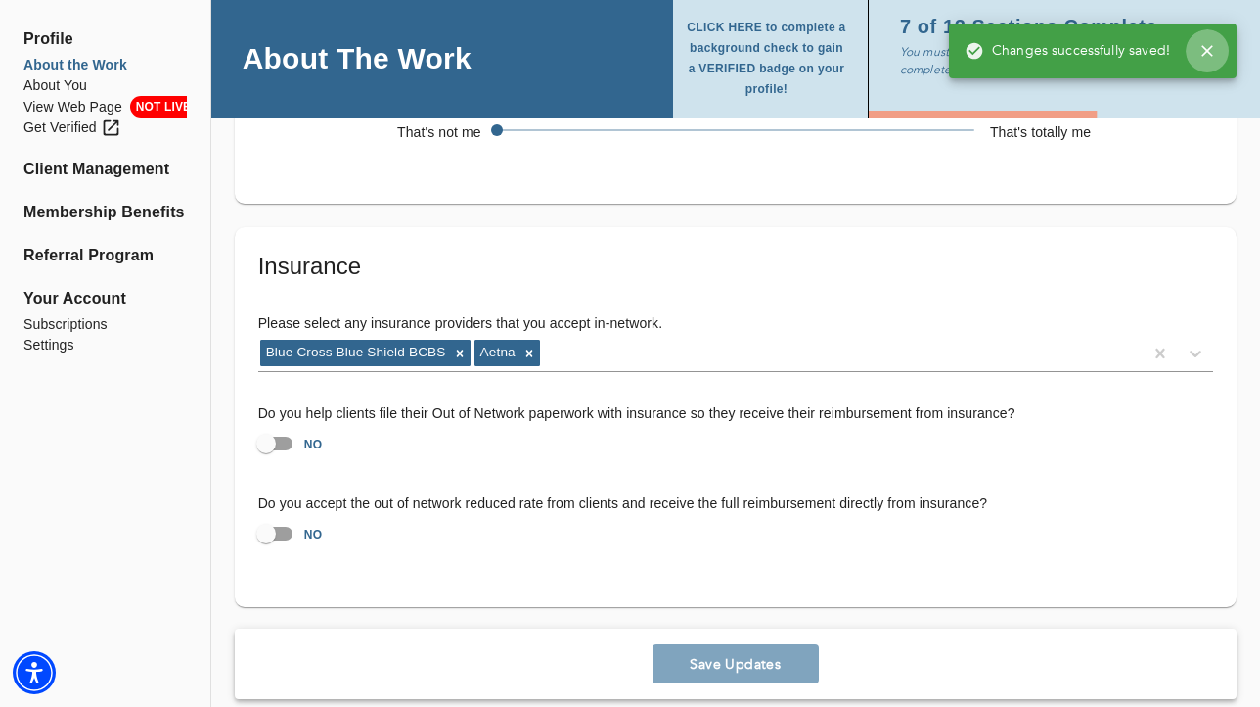
click at [1213, 48] on icon "button" at bounding box center [1208, 51] width 20 height 20
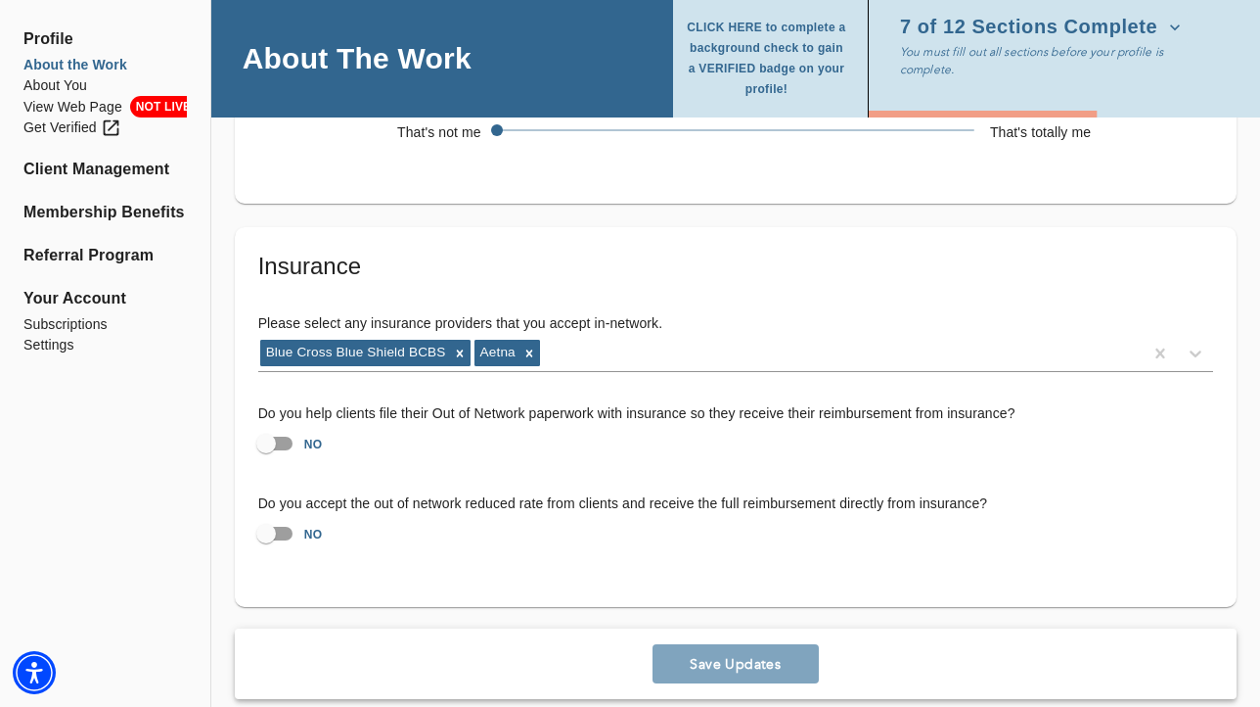
click at [1173, 27] on icon "button" at bounding box center [1176, 28] width 20 height 20
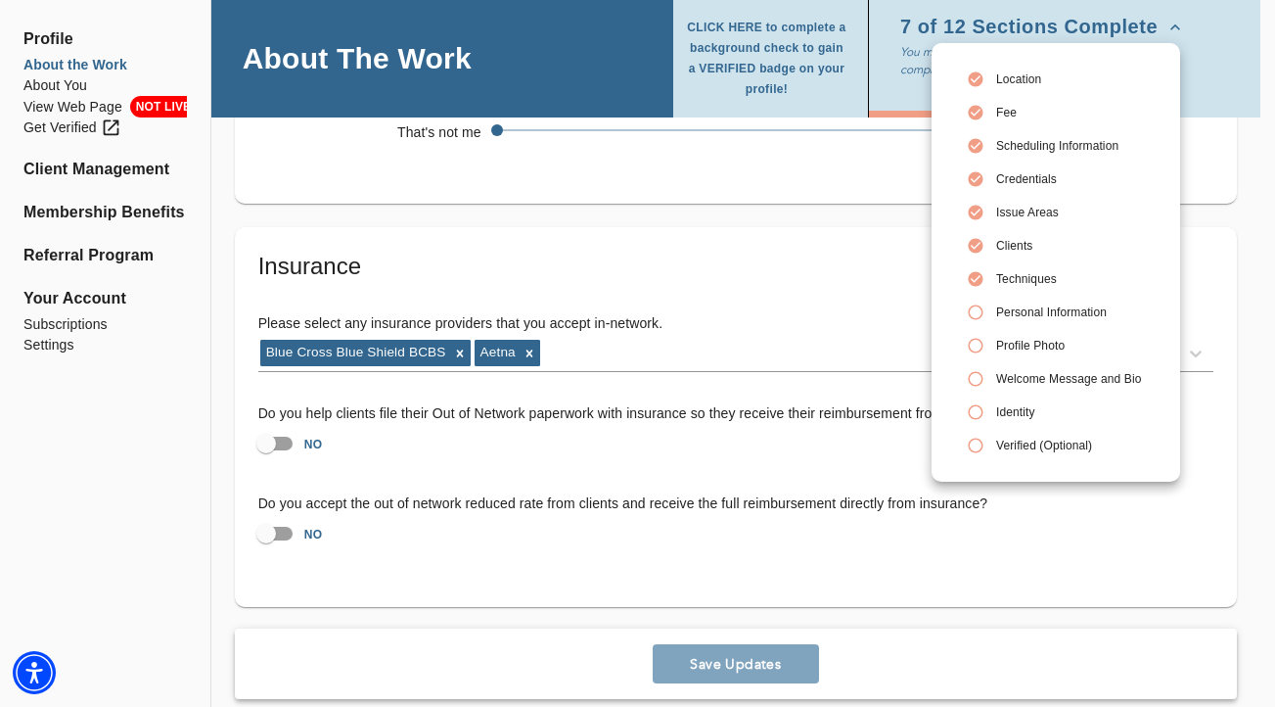
click at [977, 309] on icon at bounding box center [976, 312] width 18 height 18
click at [1031, 312] on span "Personal Information" at bounding box center [1068, 312] width 145 height 18
click at [68, 84] on div at bounding box center [637, 353] width 1275 height 707
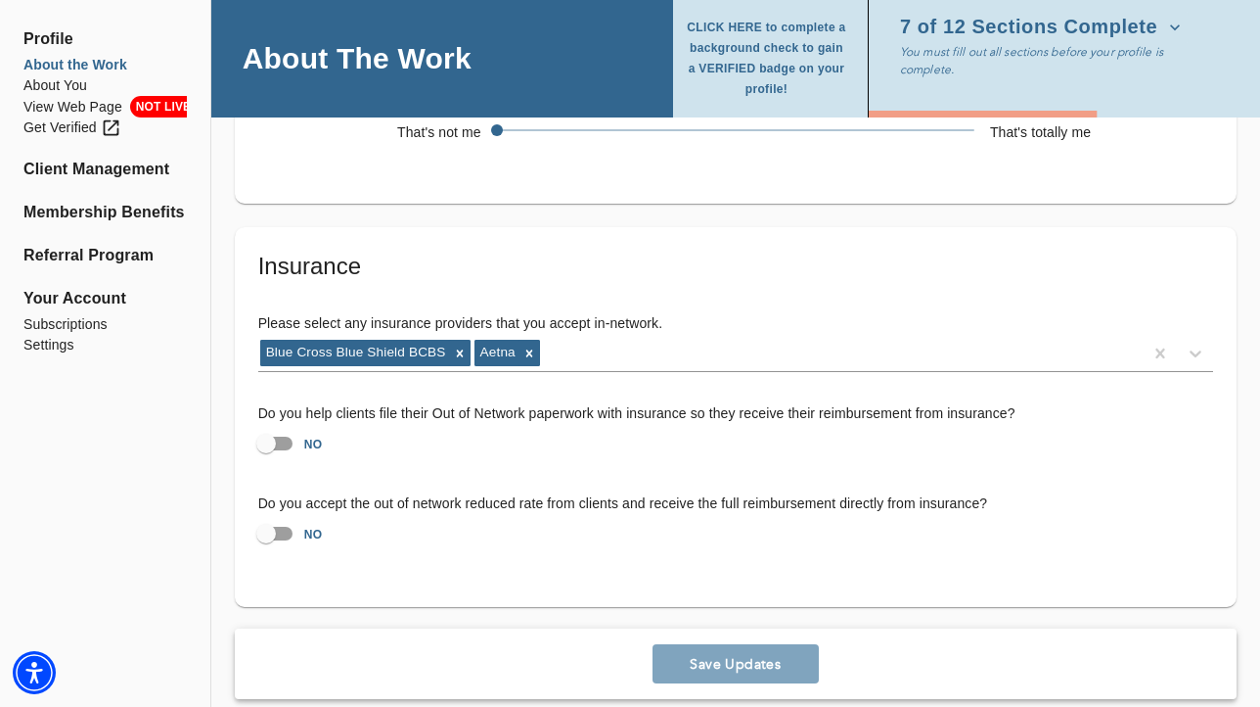
click at [70, 86] on li "About You" at bounding box center [104, 85] width 163 height 21
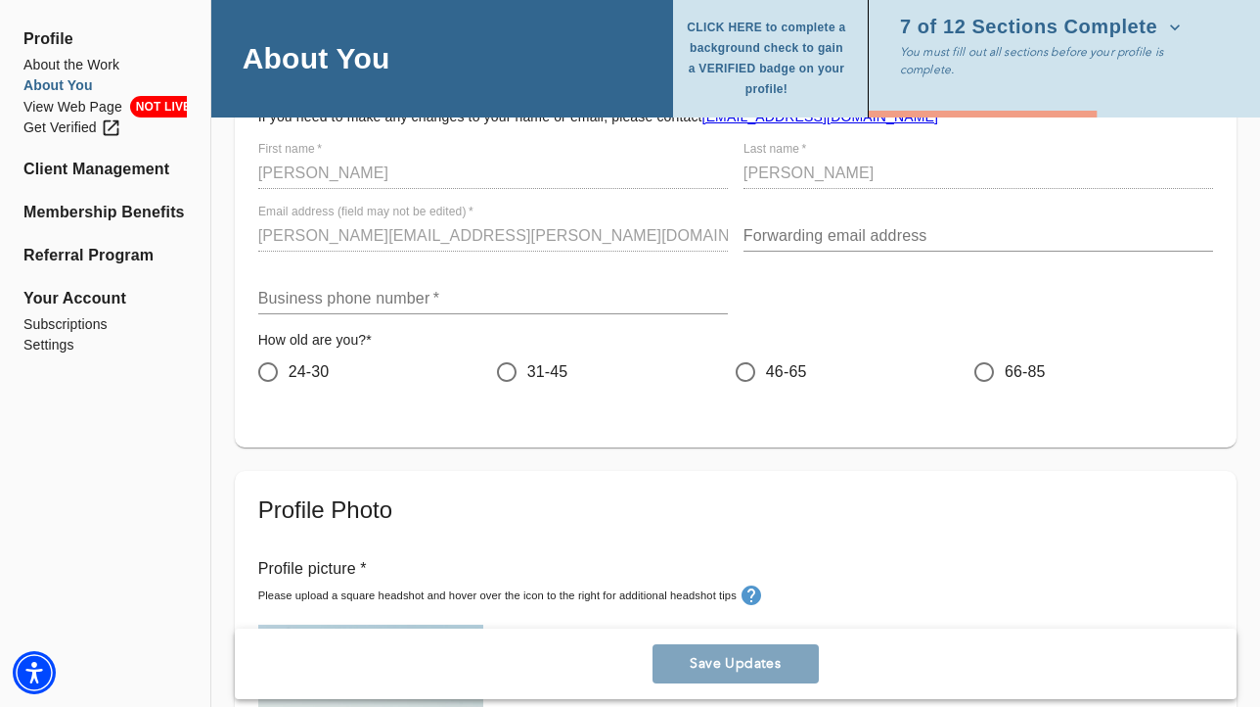
scroll to position [205, 0]
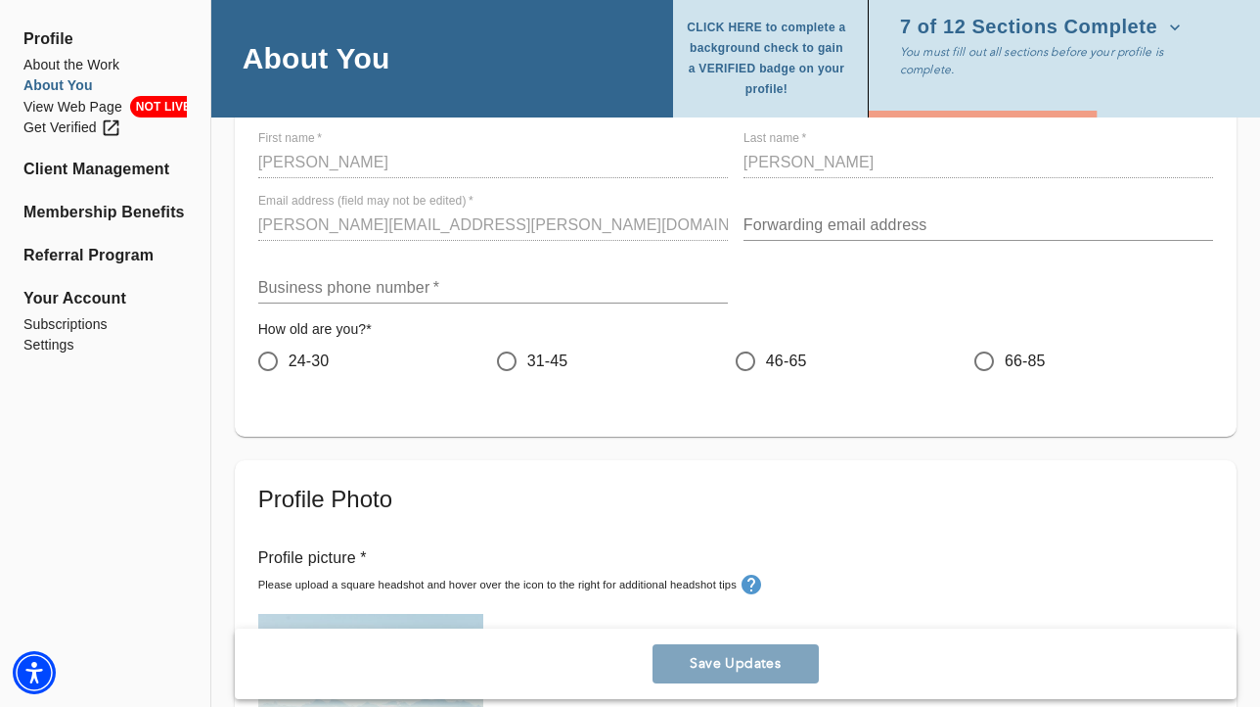
click at [538, 262] on div "Business phone number   *" at bounding box center [493, 279] width 470 height 47
click at [610, 284] on input "text" at bounding box center [493, 287] width 470 height 31
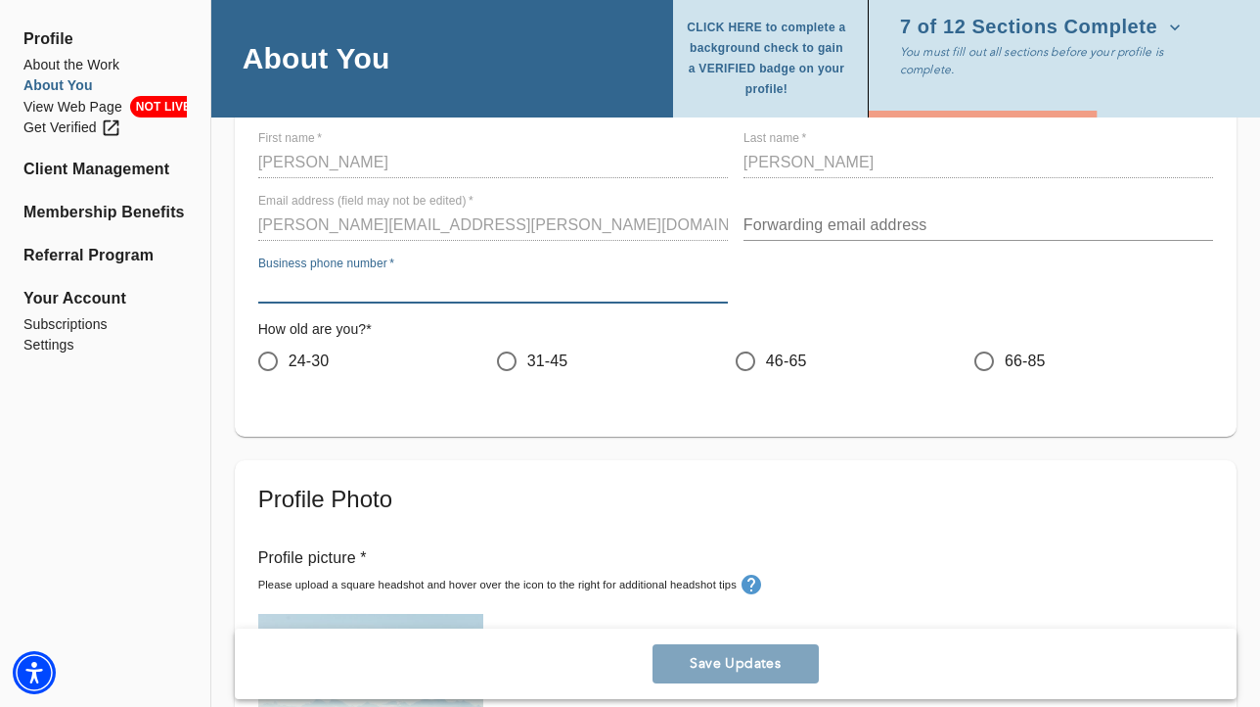
paste input "[PHONE_NUMBER]"
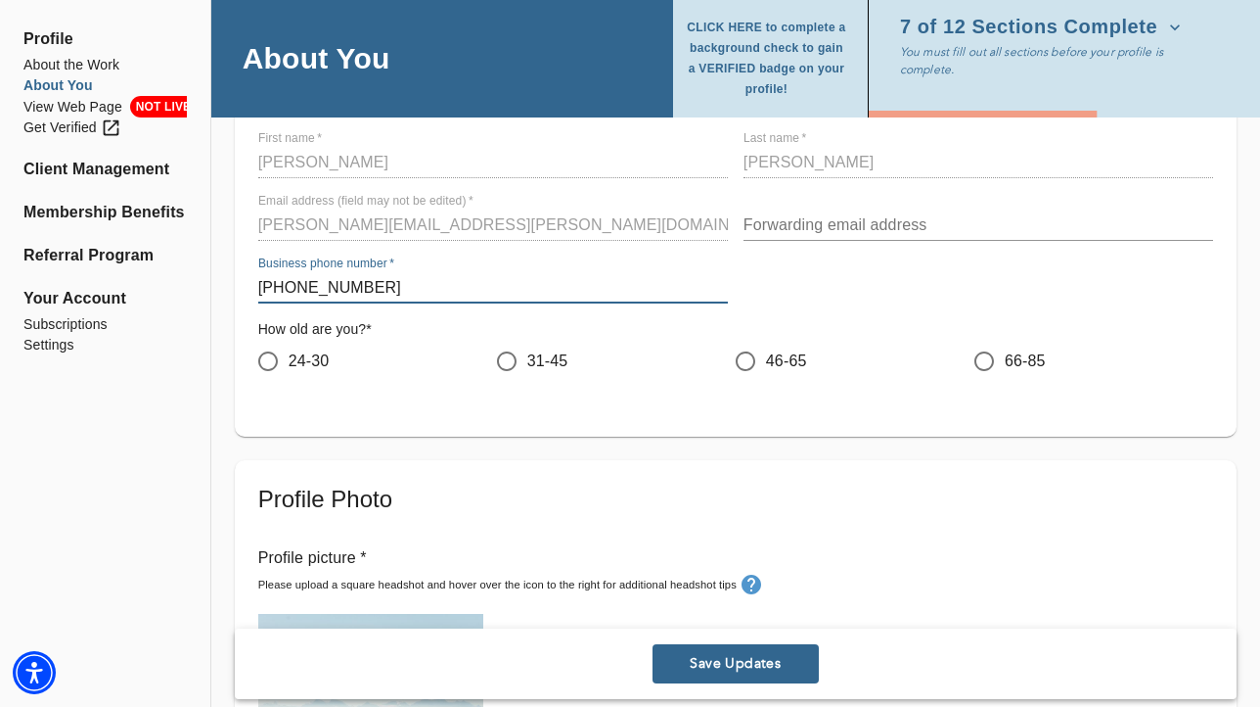
type input "[PHONE_NUMBER]"
click at [275, 361] on input "24-30" at bounding box center [268, 361] width 41 height 41
radio input "true"
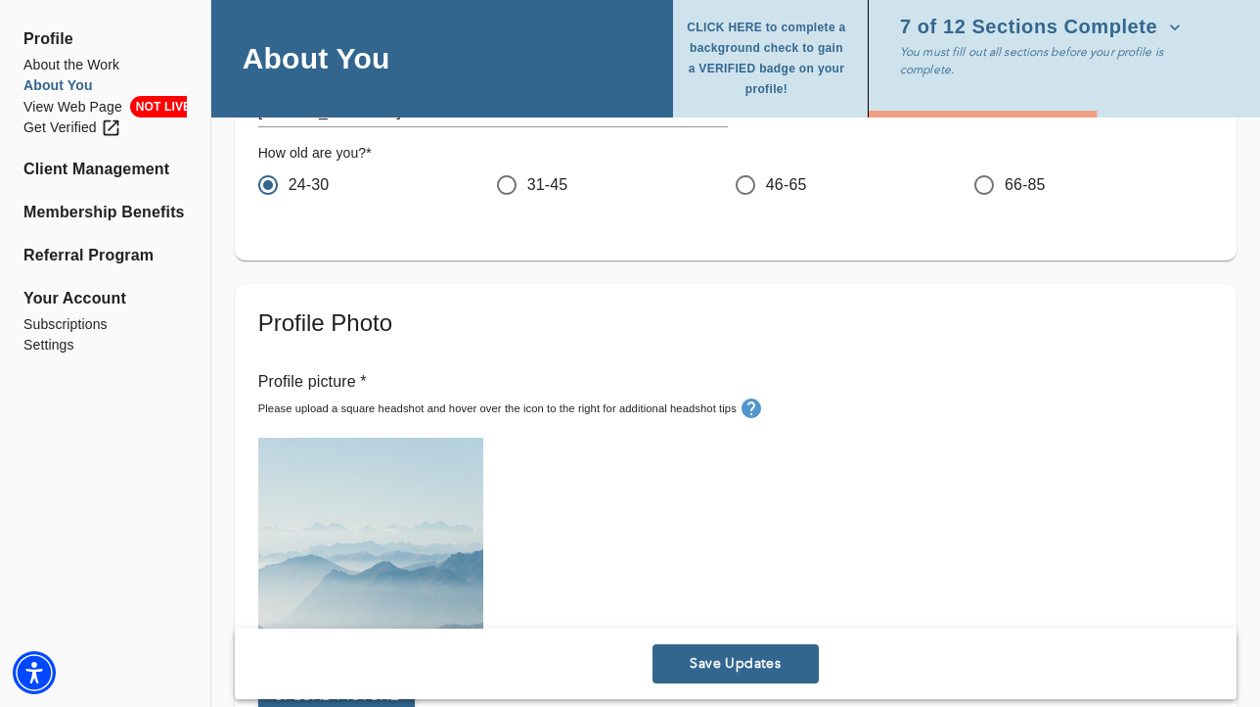
scroll to position [627, 0]
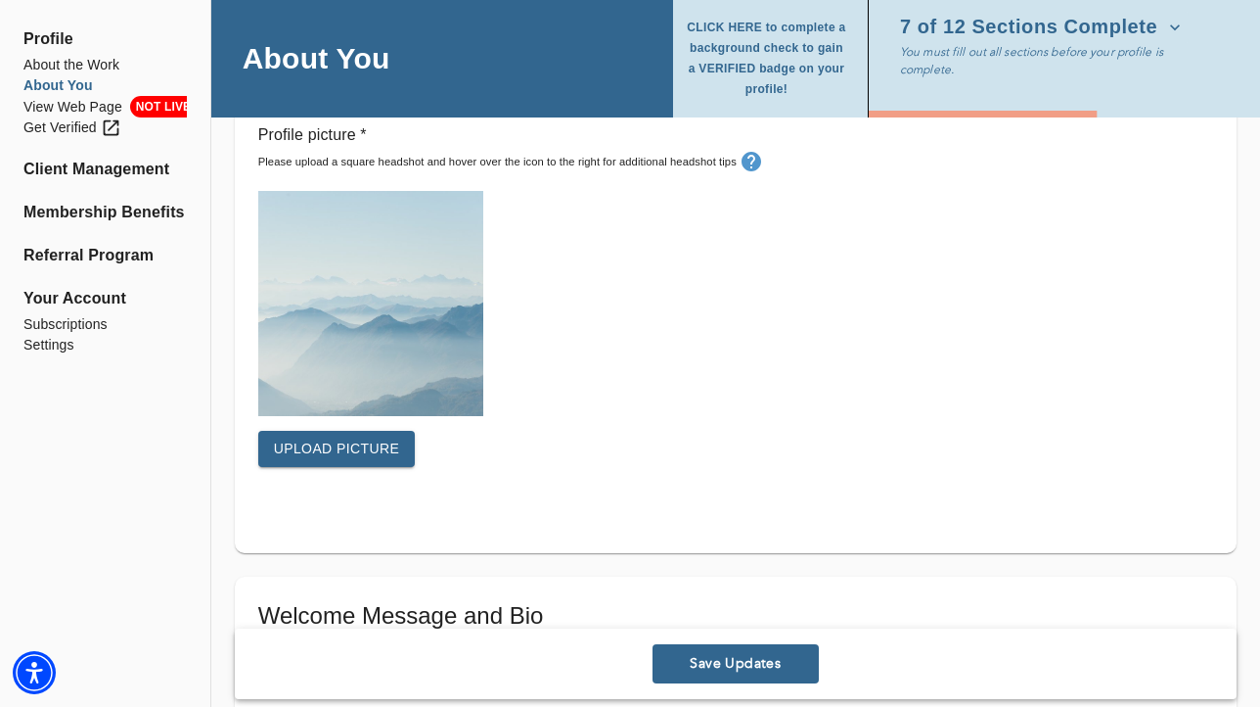
click at [309, 435] on button "Upload picture" at bounding box center [337, 449] width 158 height 36
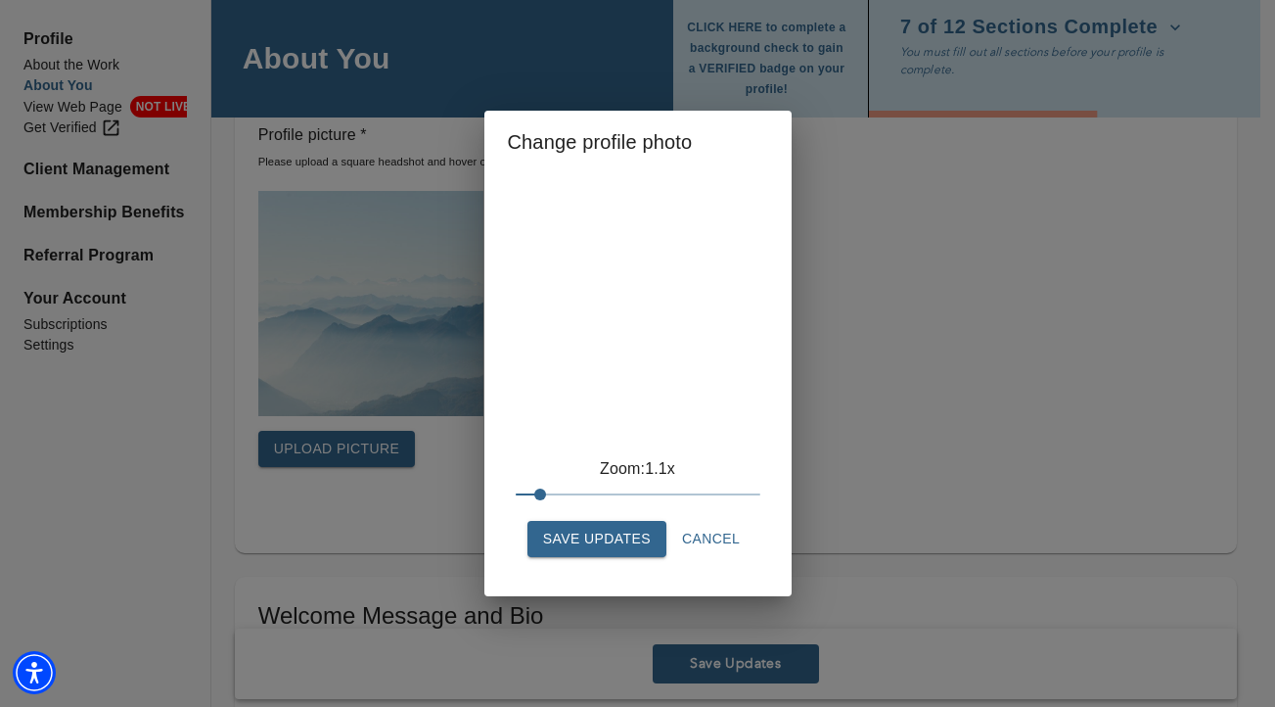
click at [534, 492] on span at bounding box center [540, 494] width 12 height 12
click at [606, 547] on span "Save Updates" at bounding box center [597, 538] width 108 height 24
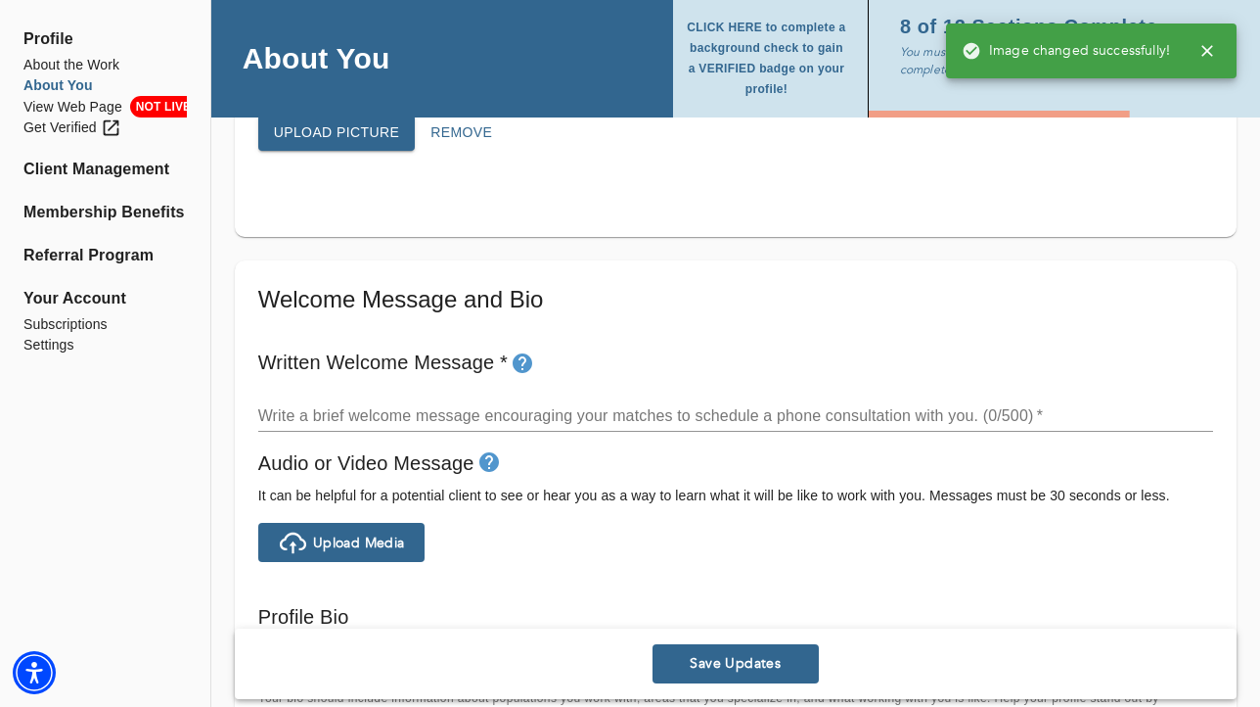
scroll to position [957, 0]
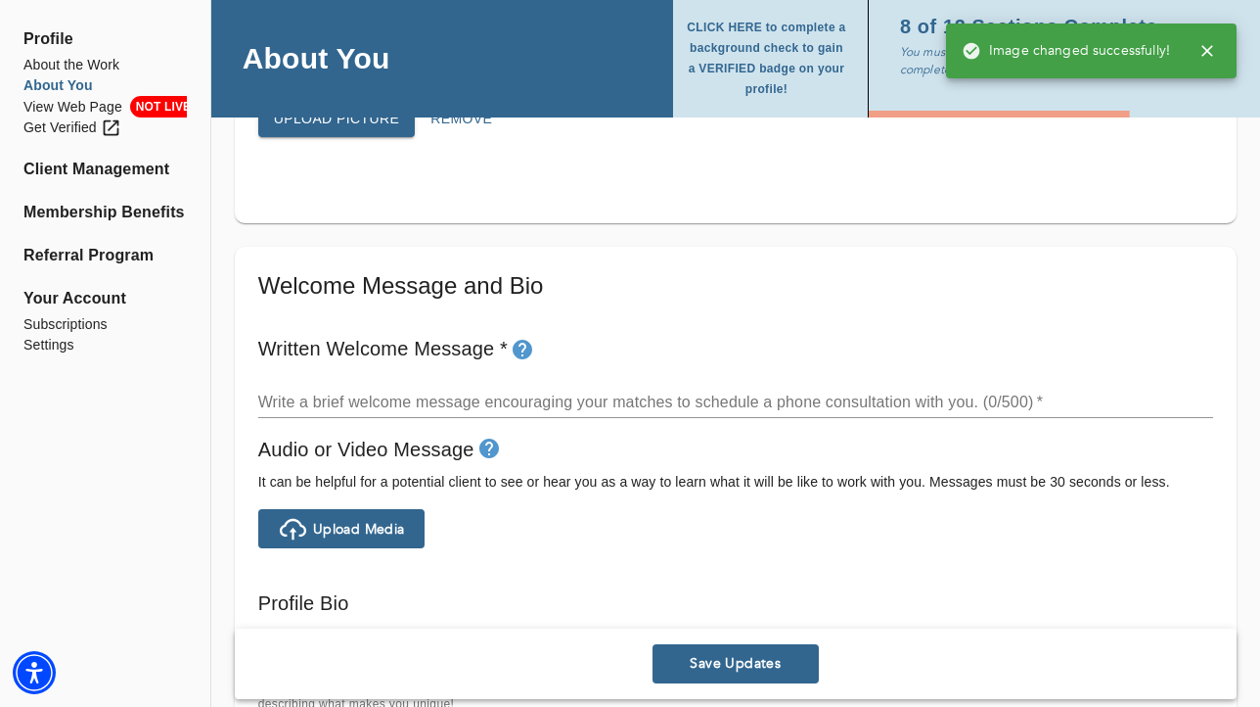
click at [637, 407] on textarea at bounding box center [735, 401] width 955 height 19
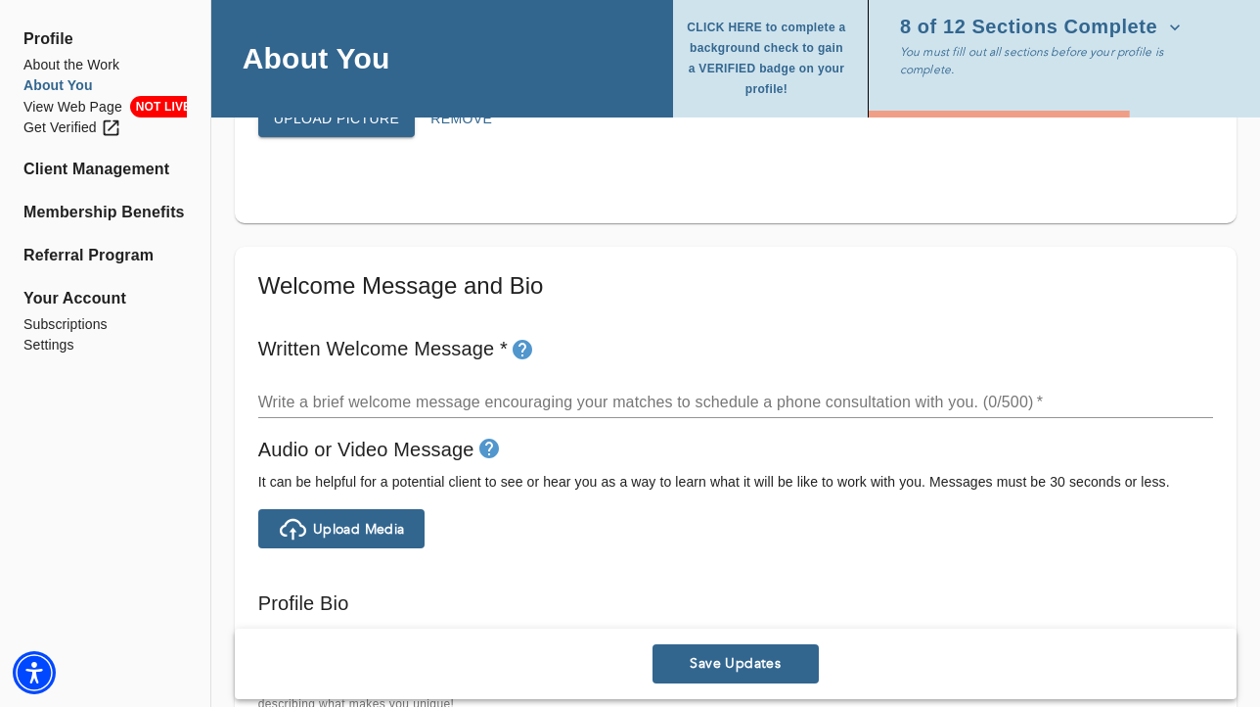
click at [290, 406] on textarea at bounding box center [735, 401] width 955 height 19
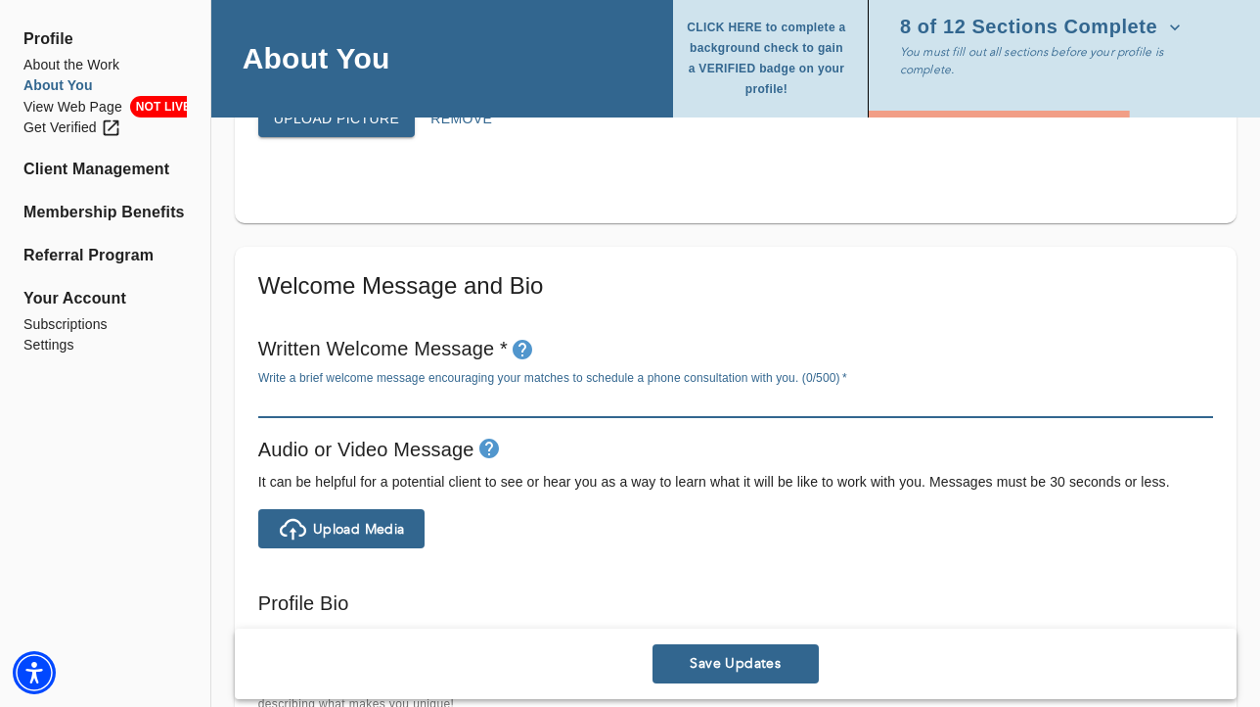
paste textarea "Hi, I'm [PERSON_NAME]. Are you overwhelmed, weighed down by life, or struggling…"
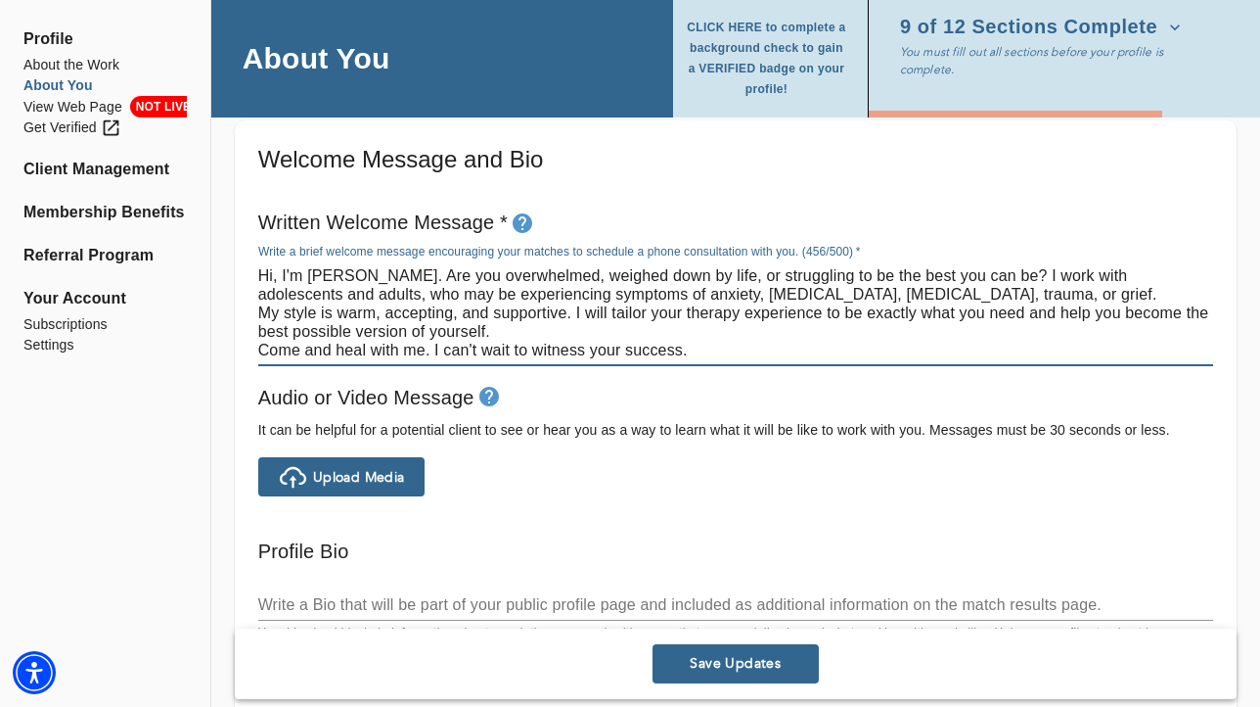
scroll to position [1084, 0]
drag, startPoint x: 443, startPoint y: 273, endPoint x: 227, endPoint y: 273, distance: 216.3
click at [227, 273] on div "Personal Information If you need to make any changes to your name or email, ple…" at bounding box center [735, 490] width 1049 height 2720
type textarea "Hi, I'm [PERSON_NAME]. Are you overwhelmed, weighed down by life, or struggling…"
click at [246, 277] on div "Welcome Message and Bio Written Welcome Message * Write a brief welcome message…" at bounding box center [736, 418] width 1002 height 598
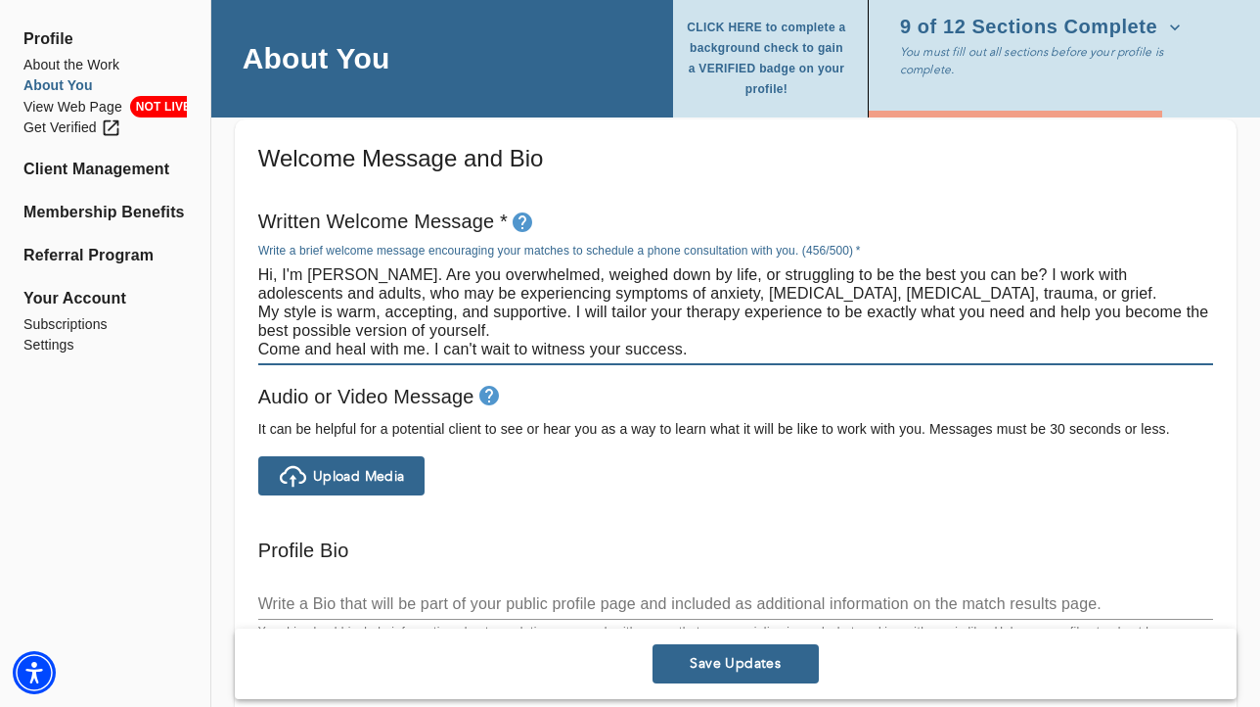
drag, startPoint x: 261, startPoint y: 274, endPoint x: 483, endPoint y: 307, distance: 224.6
click at [483, 307] on textarea "Hi, I'm [PERSON_NAME]. Are you overwhelmed, weighed down by life, or struggling…" at bounding box center [735, 311] width 955 height 93
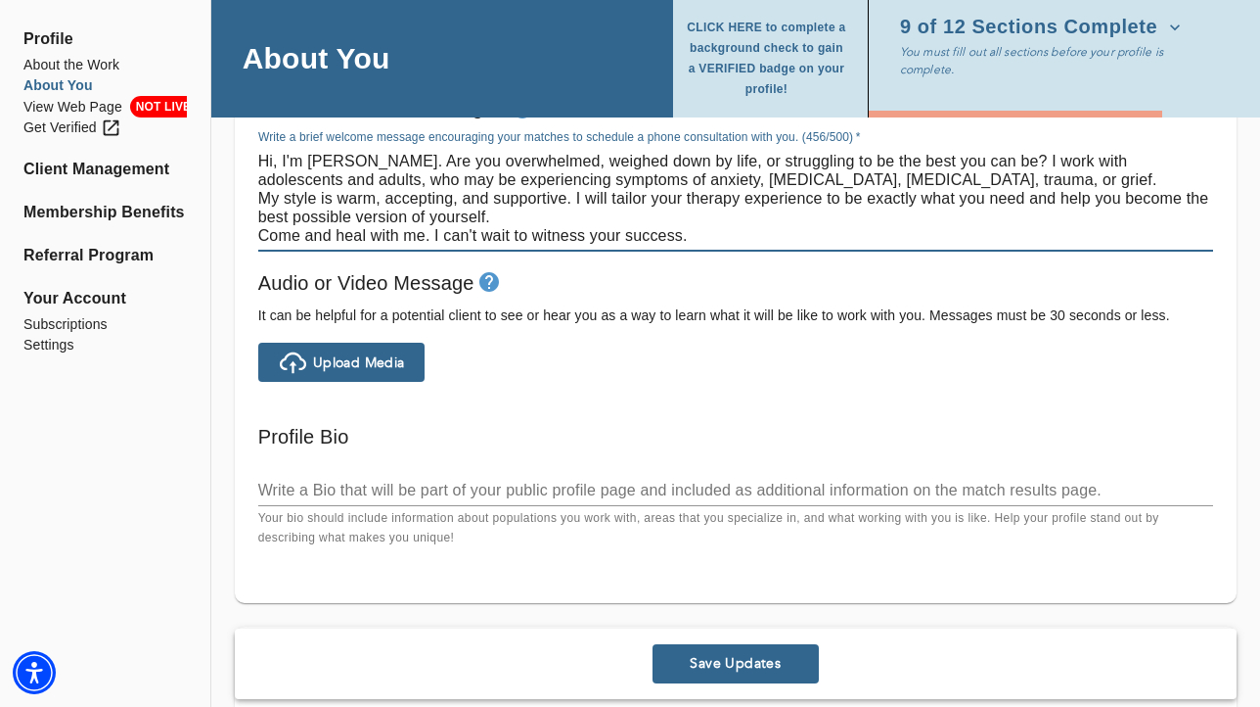
scroll to position [1206, 0]
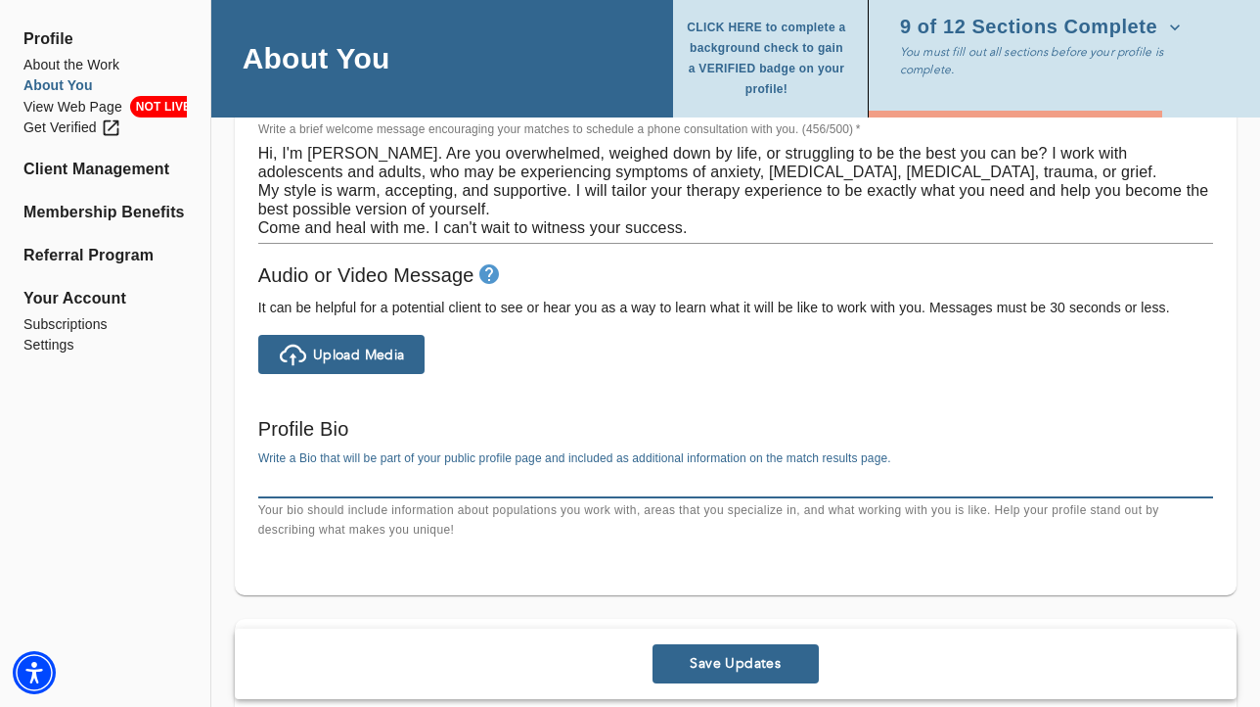
paste textarea "If you're feeling overwhelmed by anxiety, weighed down by [MEDICAL_DATA], or st…"
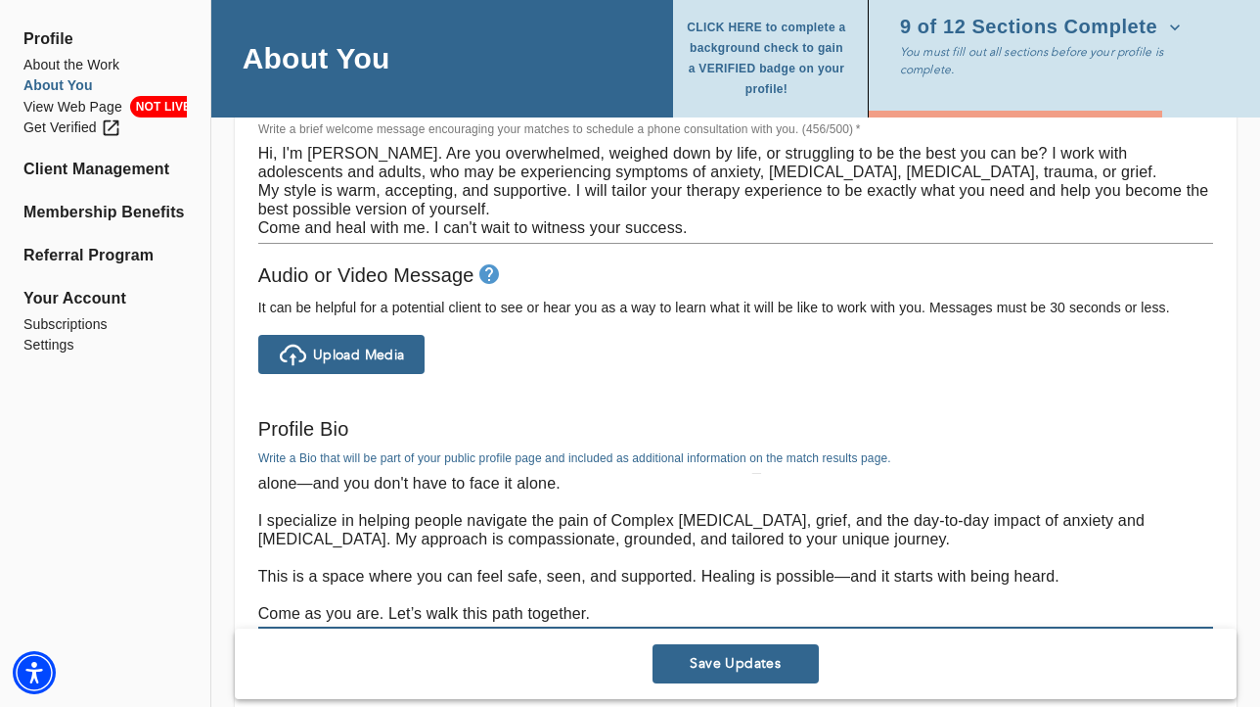
scroll to position [0, 0]
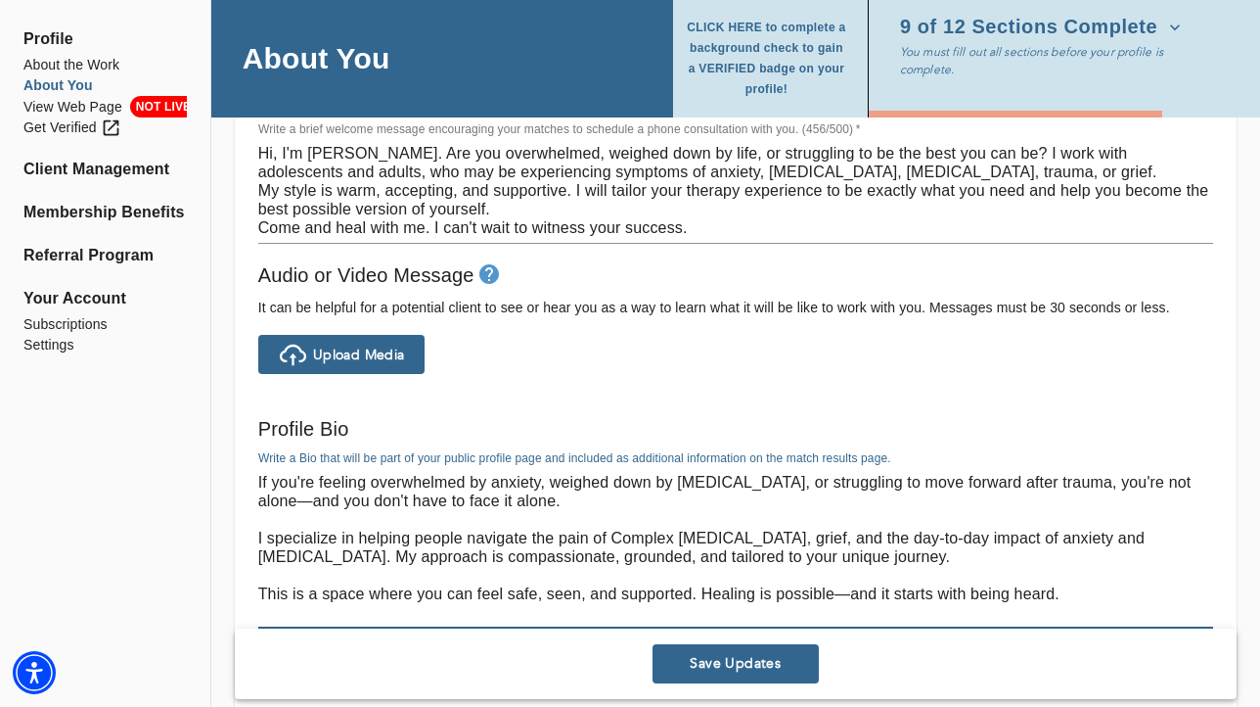
click at [680, 543] on textarea "If you're feeling overwhelmed by anxiety, weighed down by [MEDICAL_DATA], or st…" at bounding box center [735, 547] width 955 height 149
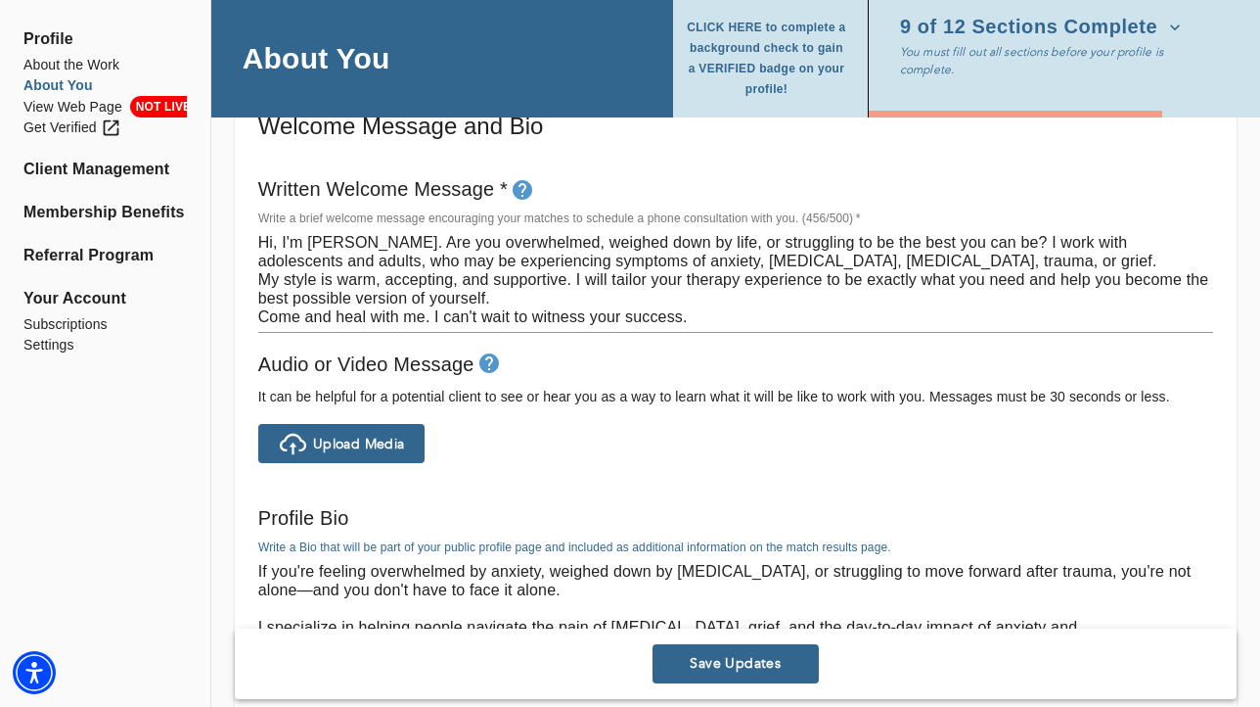
scroll to position [1116, 0]
type textarea "If you're feeling overwhelmed by anxiety, weighed down by [MEDICAL_DATA], or st…"
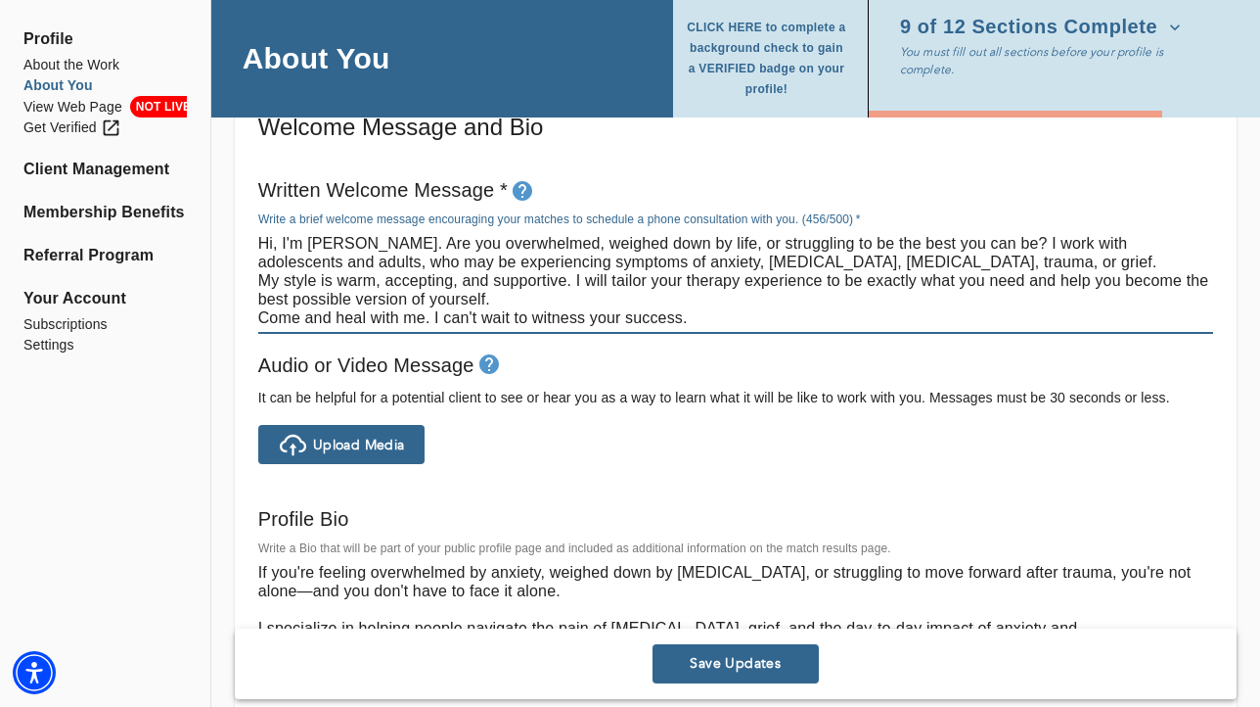
drag, startPoint x: 439, startPoint y: 244, endPoint x: 254, endPoint y: 238, distance: 185.0
click at [254, 238] on div "Written Welcome Message * Write a brief welcome message encouraging your matche…" at bounding box center [736, 254] width 971 height 176
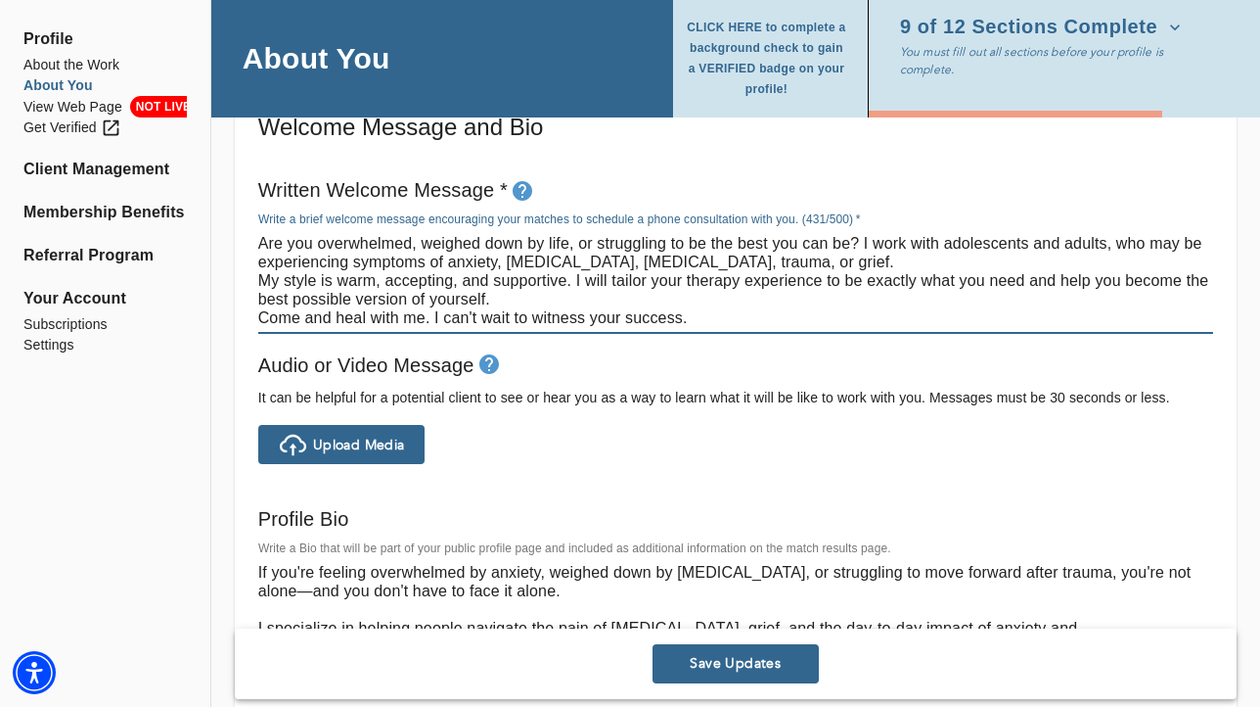
drag, startPoint x: 261, startPoint y: 282, endPoint x: 494, endPoint y: 297, distance: 233.4
click at [494, 297] on textarea "Are you overwhelmed, weighed down by life, or struggling to be the best you can…" at bounding box center [735, 280] width 955 height 93
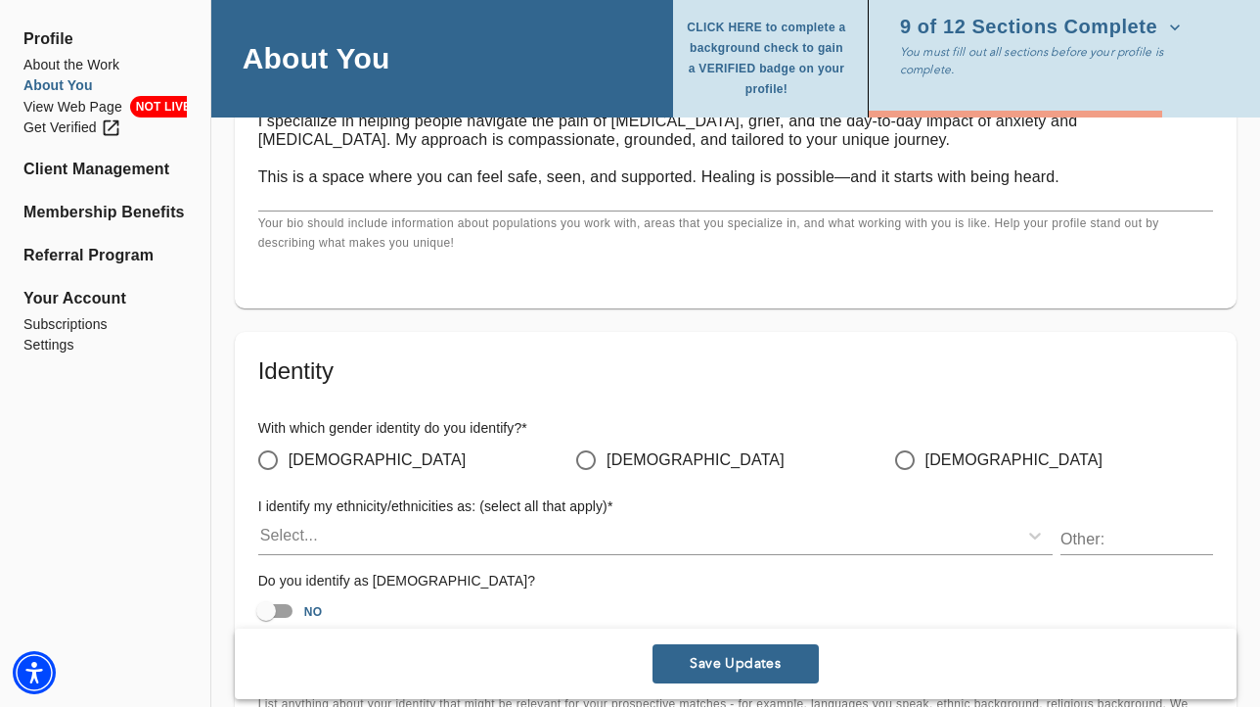
scroll to position [1612, 0]
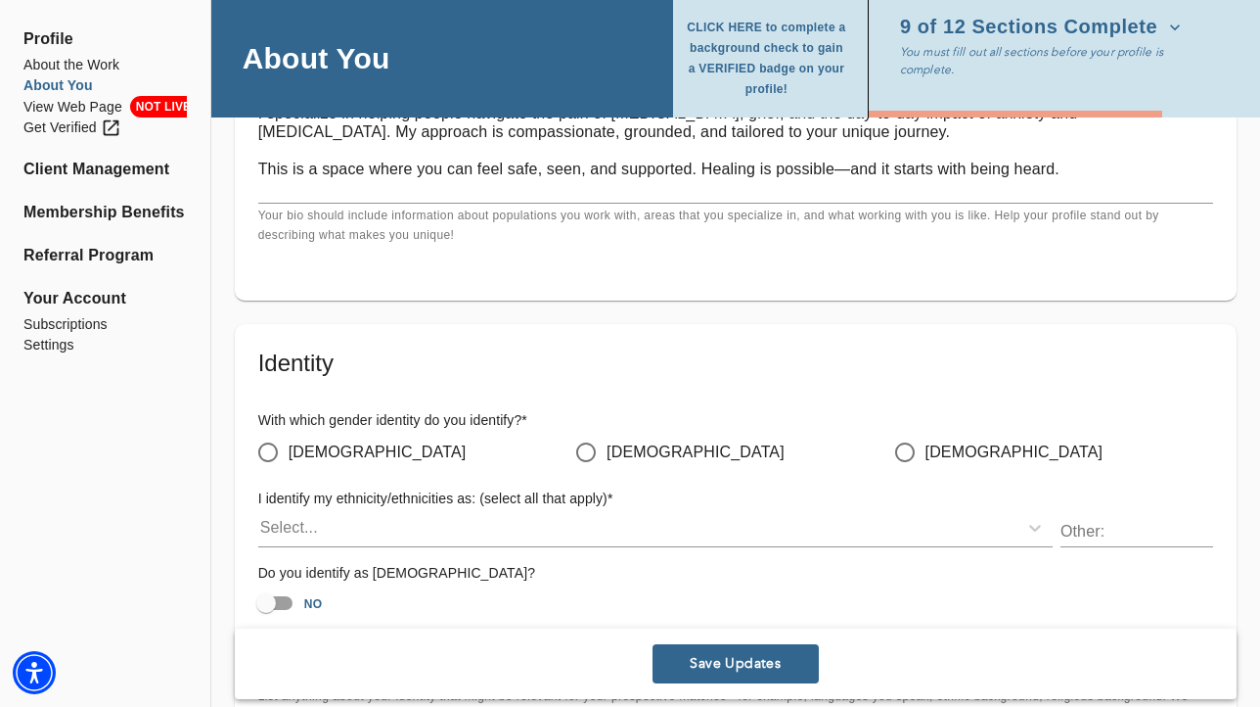
type textarea "Are you overwhelmed, weighed down by life, or struggling to be the best you can…"
click at [275, 461] on input "[DEMOGRAPHIC_DATA]" at bounding box center [268, 452] width 41 height 41
radio input "true"
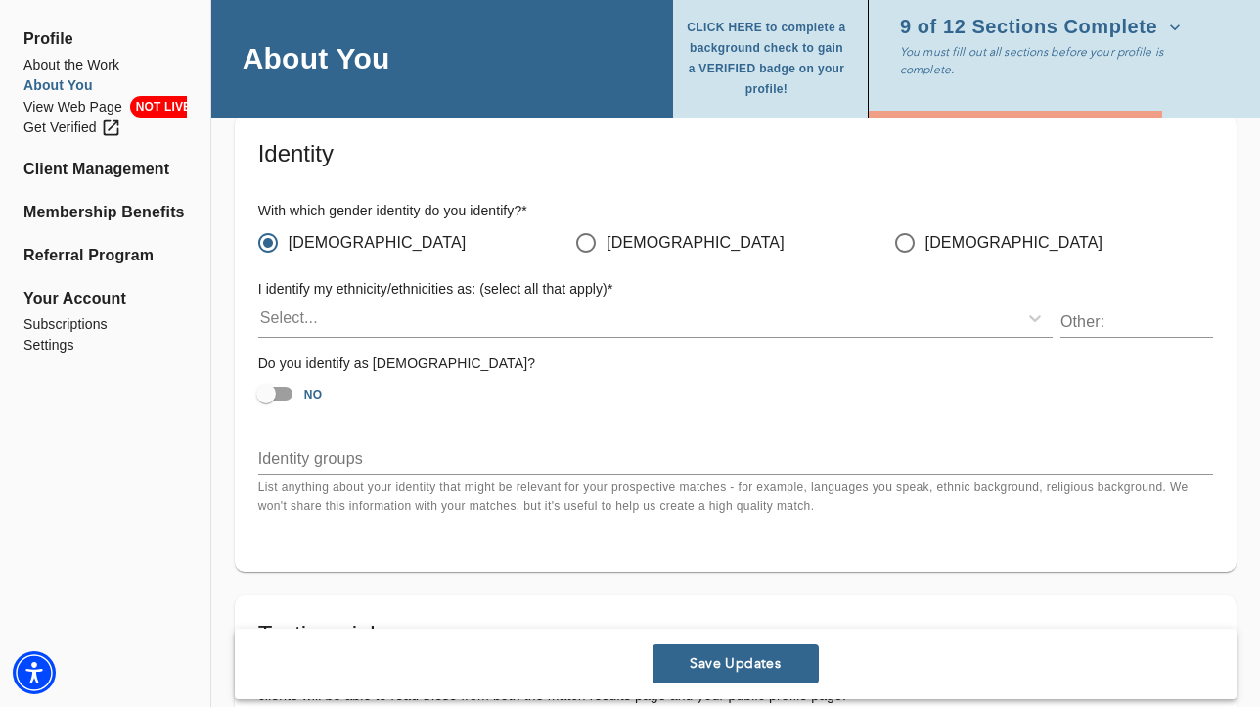
scroll to position [1871, 0]
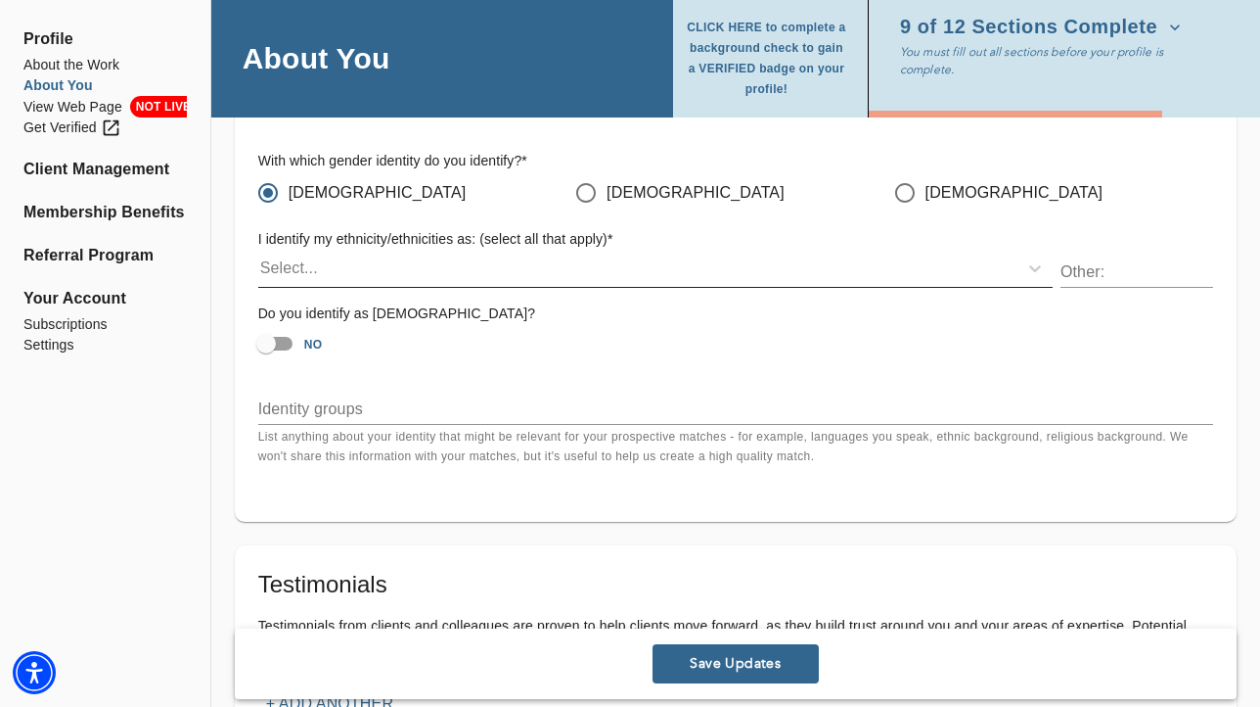
click at [536, 275] on div "Select..." at bounding box center [637, 267] width 759 height 31
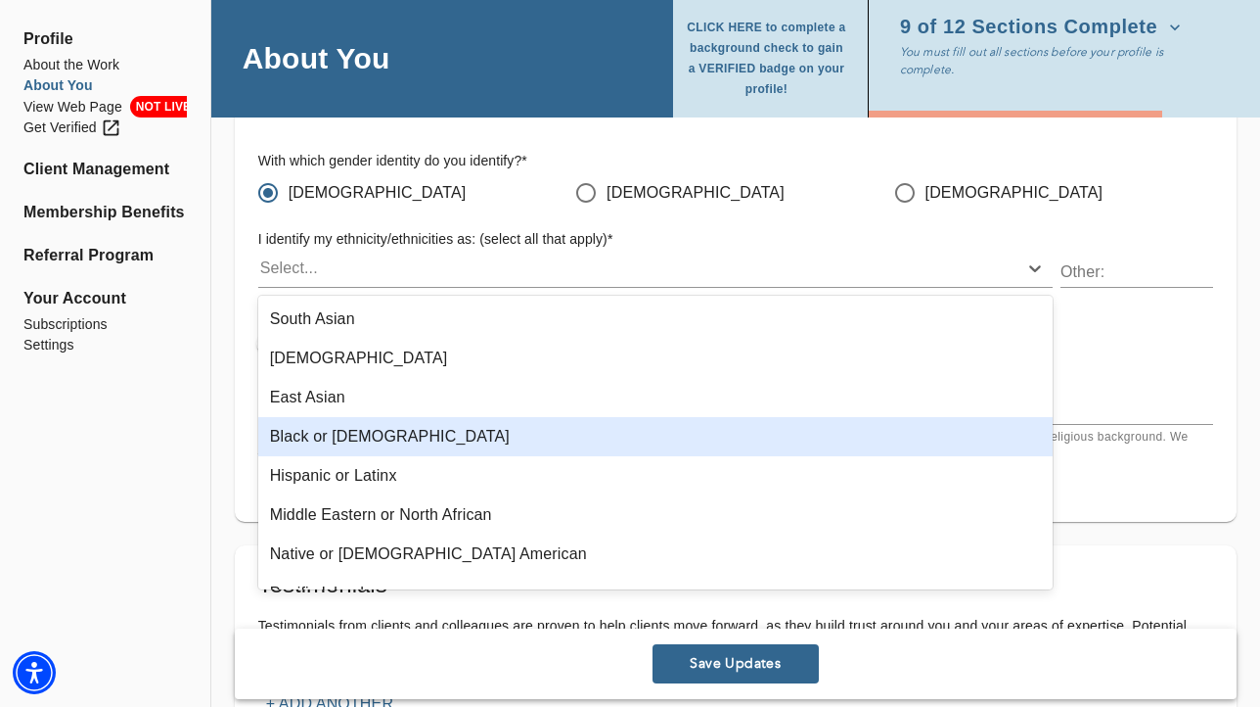
click at [593, 448] on div "Black or [DEMOGRAPHIC_DATA]" at bounding box center [655, 436] width 795 height 39
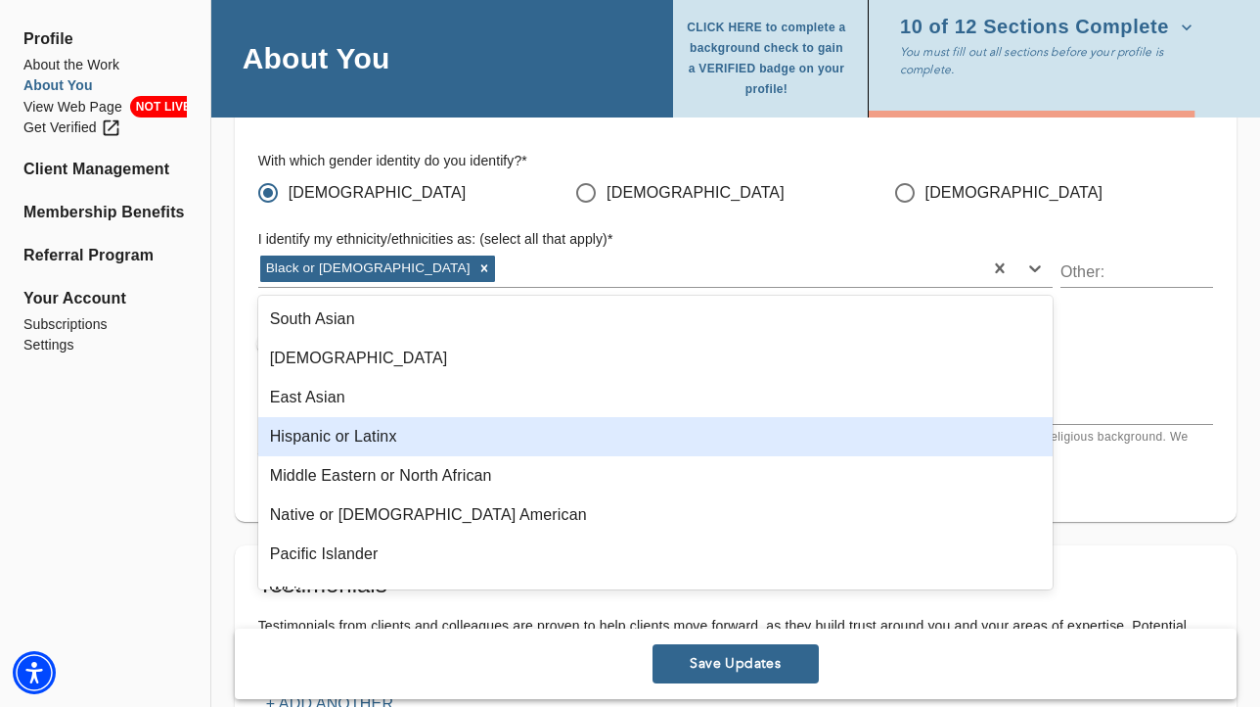
click at [508, 433] on div "Hispanic or Latinx" at bounding box center [655, 436] width 795 height 39
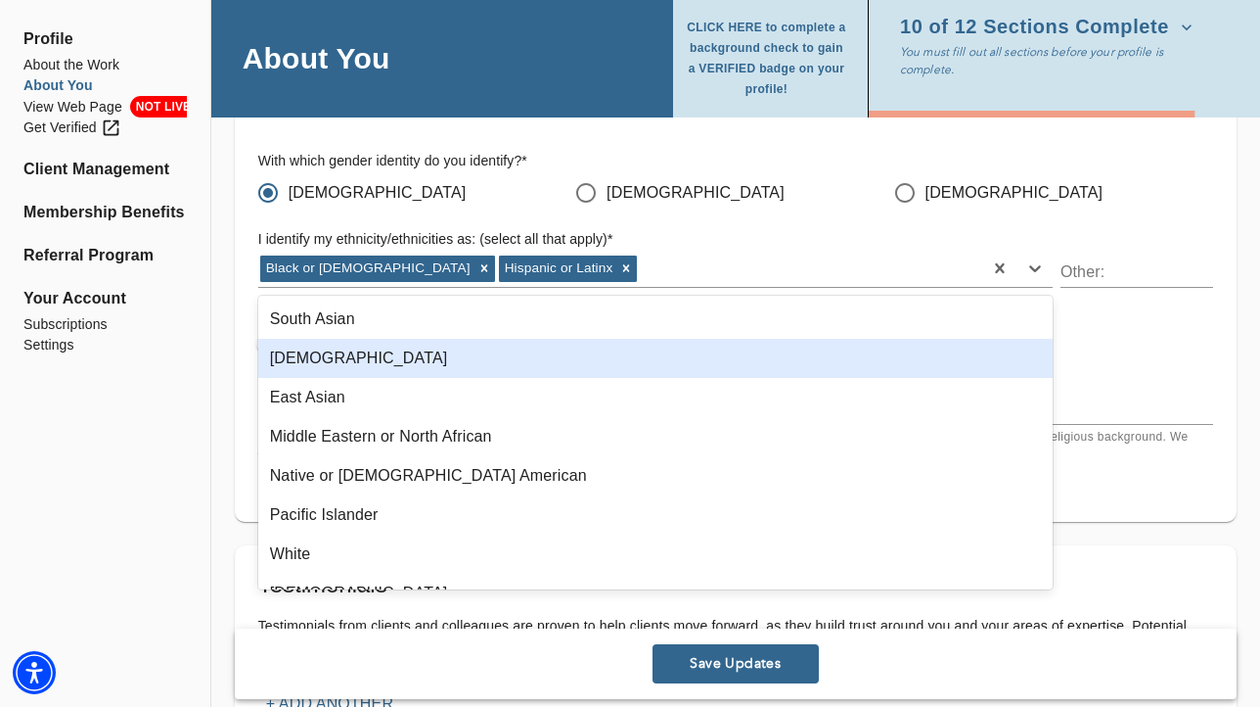
click at [1132, 339] on div "NO" at bounding box center [735, 343] width 955 height 37
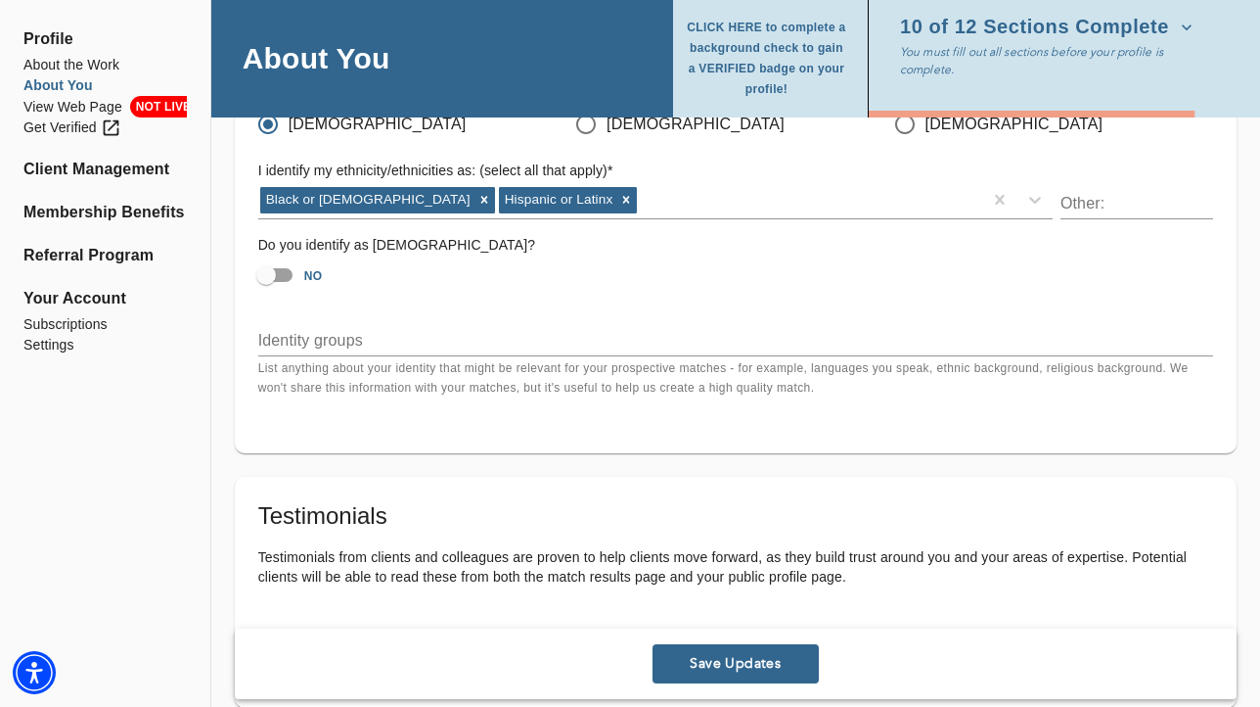
scroll to position [1941, 0]
click at [679, 352] on div "x" at bounding box center [735, 339] width 955 height 31
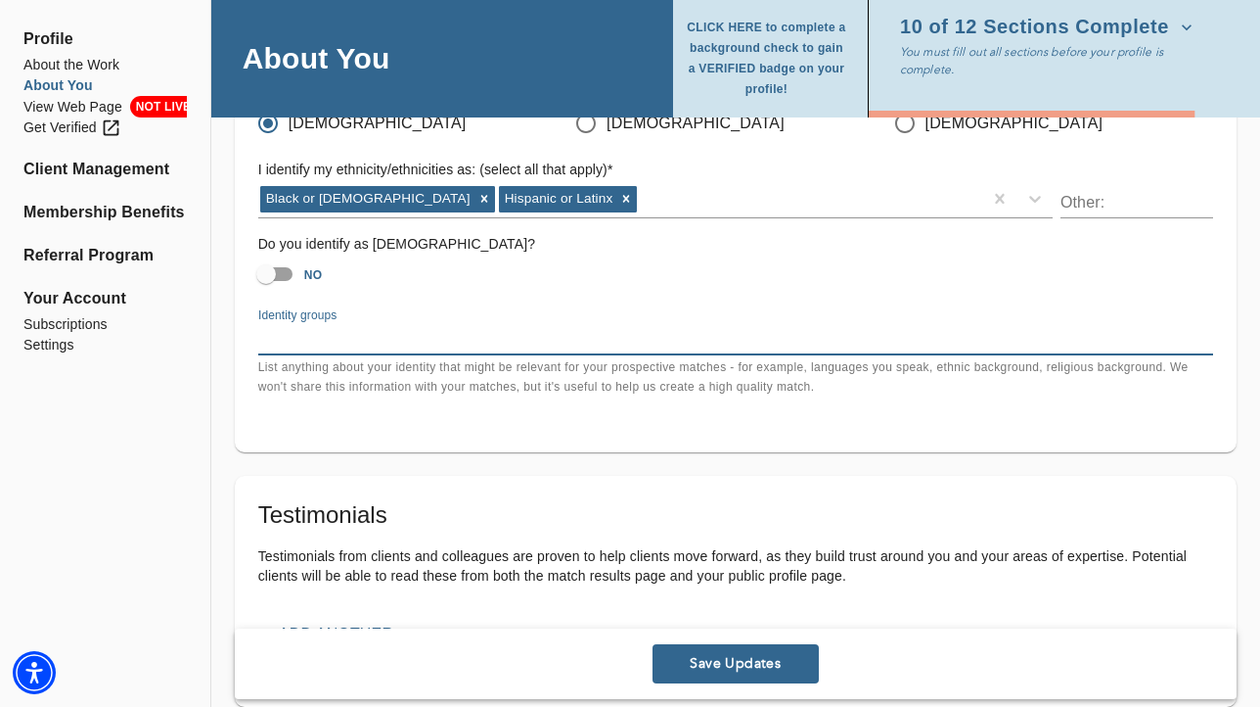
type textarea "s"
click at [291, 342] on textarea "Engliish, Spanish" at bounding box center [735, 339] width 955 height 19
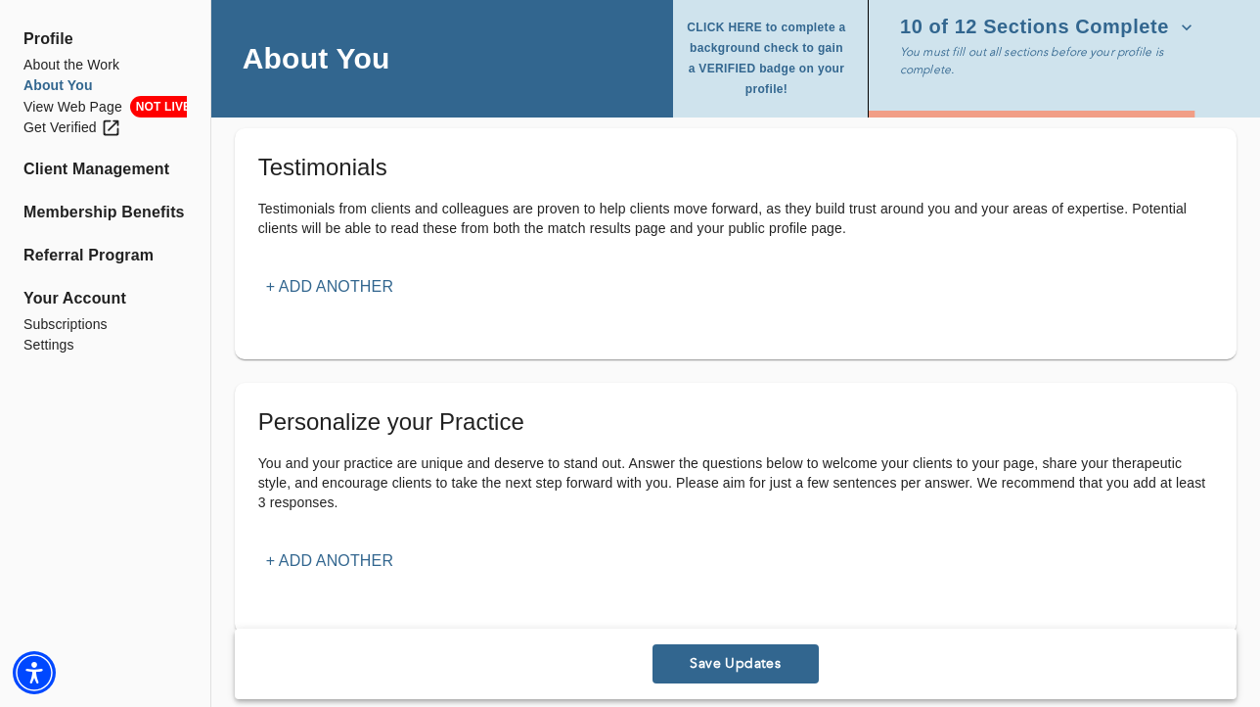
scroll to position [2340, 0]
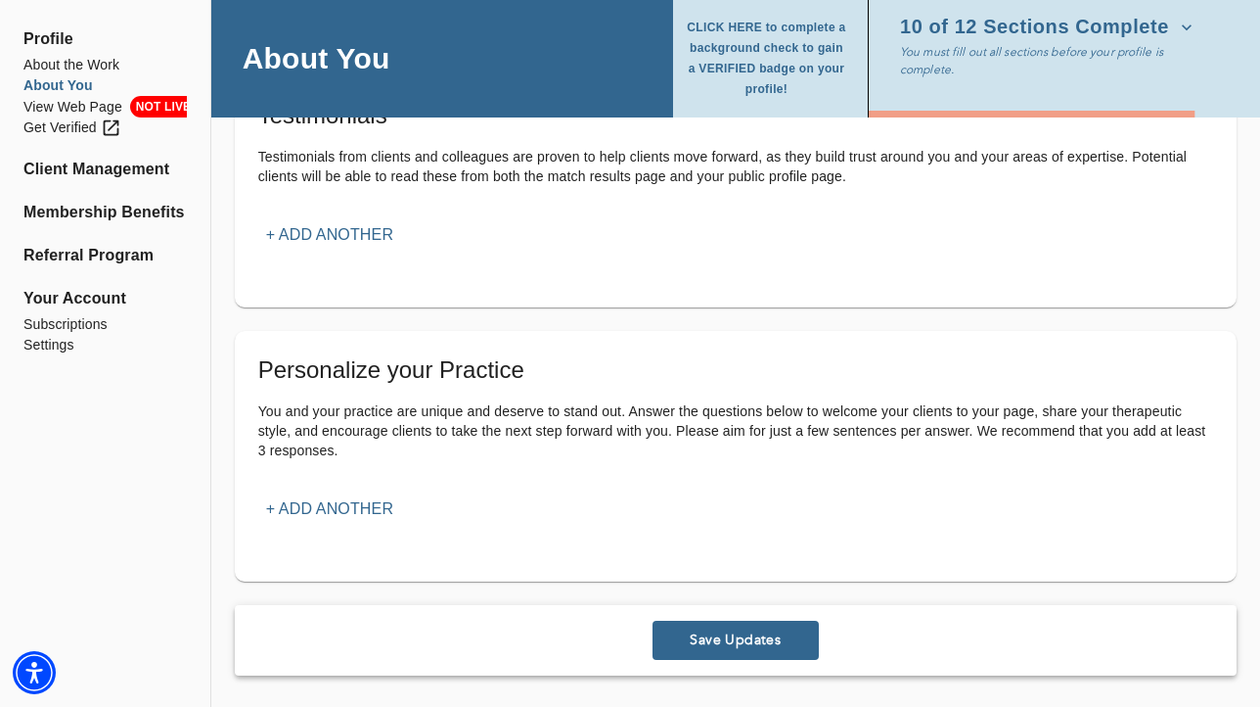
type textarea "English, Spanish"
click at [317, 508] on p "+ Add another" at bounding box center [329, 508] width 127 height 23
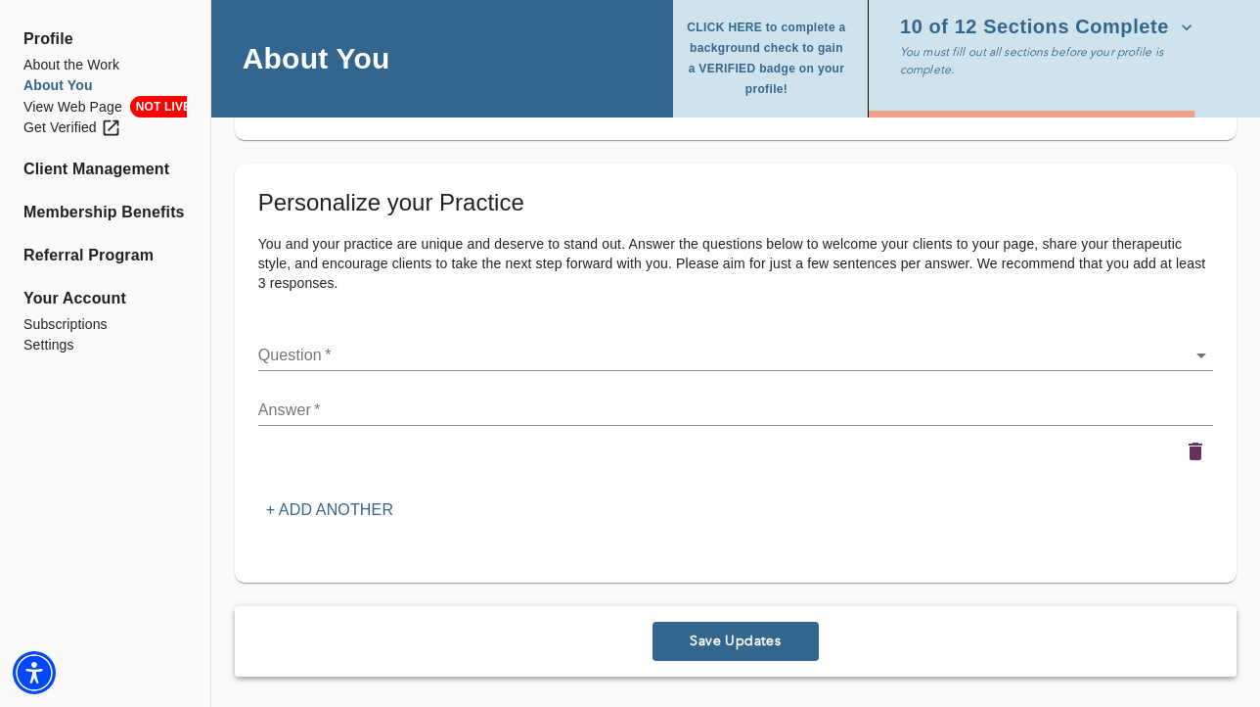
scroll to position [2508, 0]
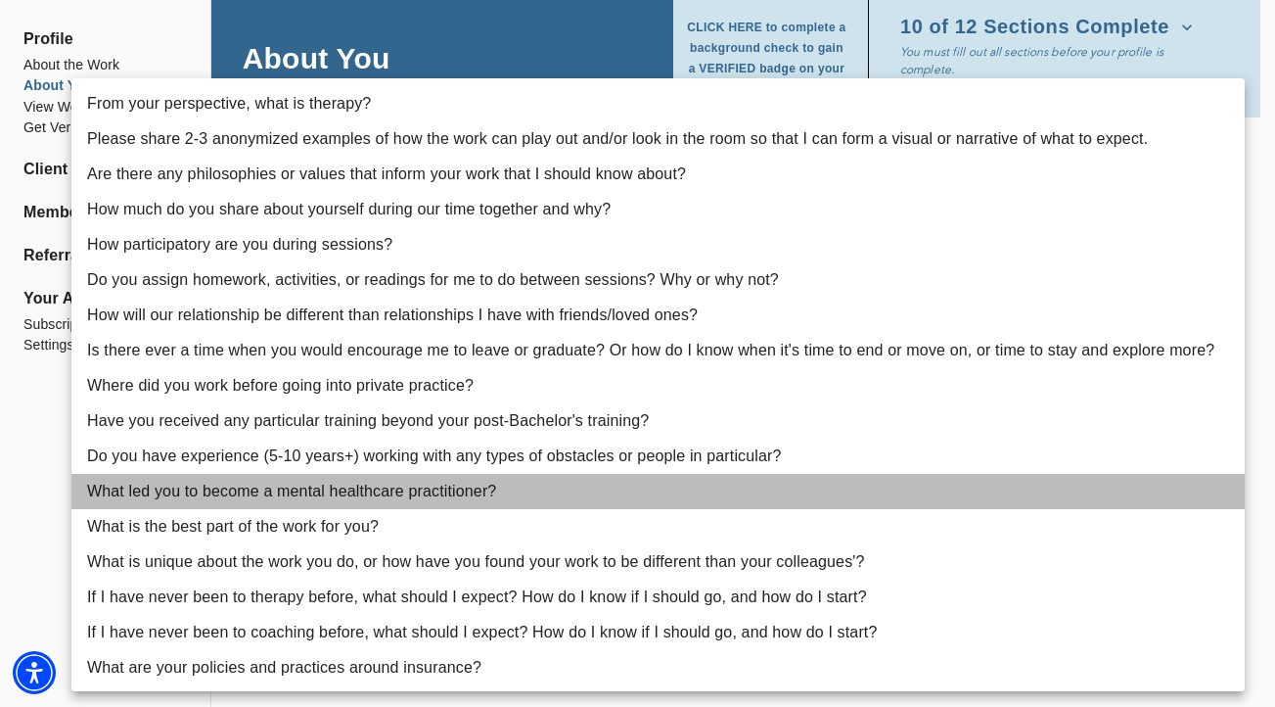
click at [475, 491] on li "What led you to become a mental healthcare practitioner?" at bounding box center [657, 491] width 1173 height 35
type input "12"
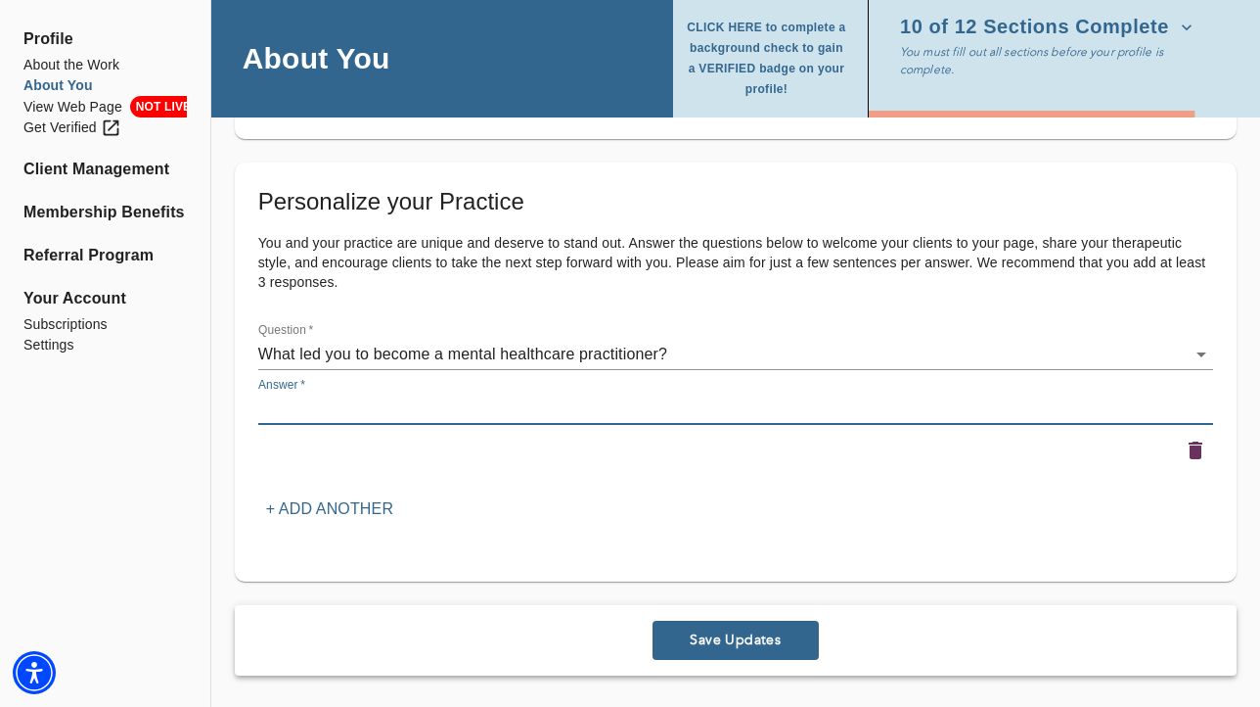
click at [509, 407] on textarea at bounding box center [735, 408] width 955 height 19
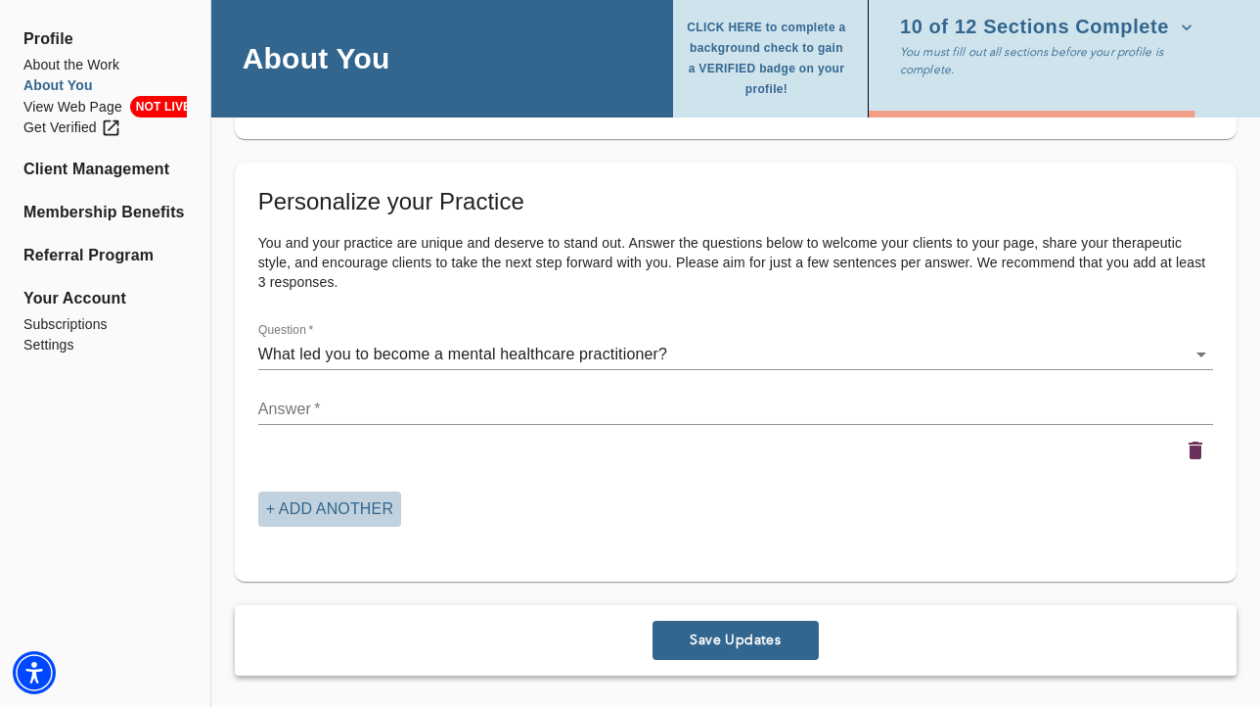
click at [376, 505] on p "+ Add another" at bounding box center [329, 508] width 127 height 23
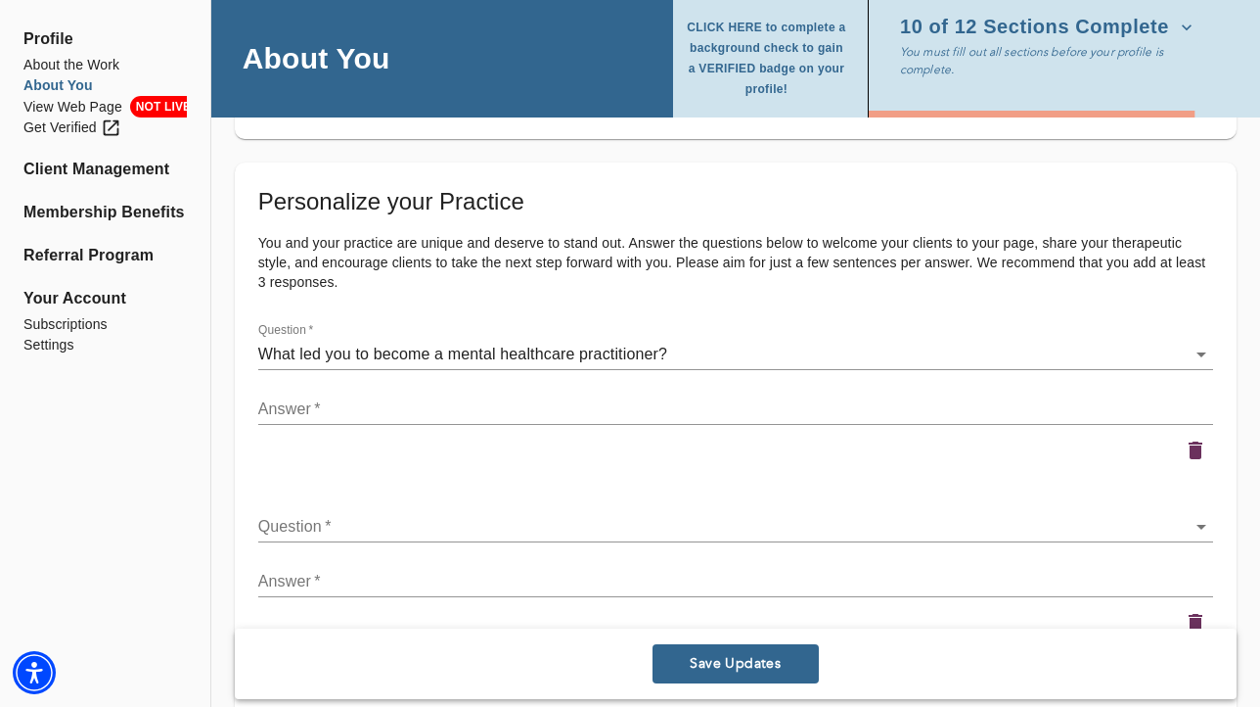
click at [384, 407] on textarea at bounding box center [735, 408] width 955 height 19
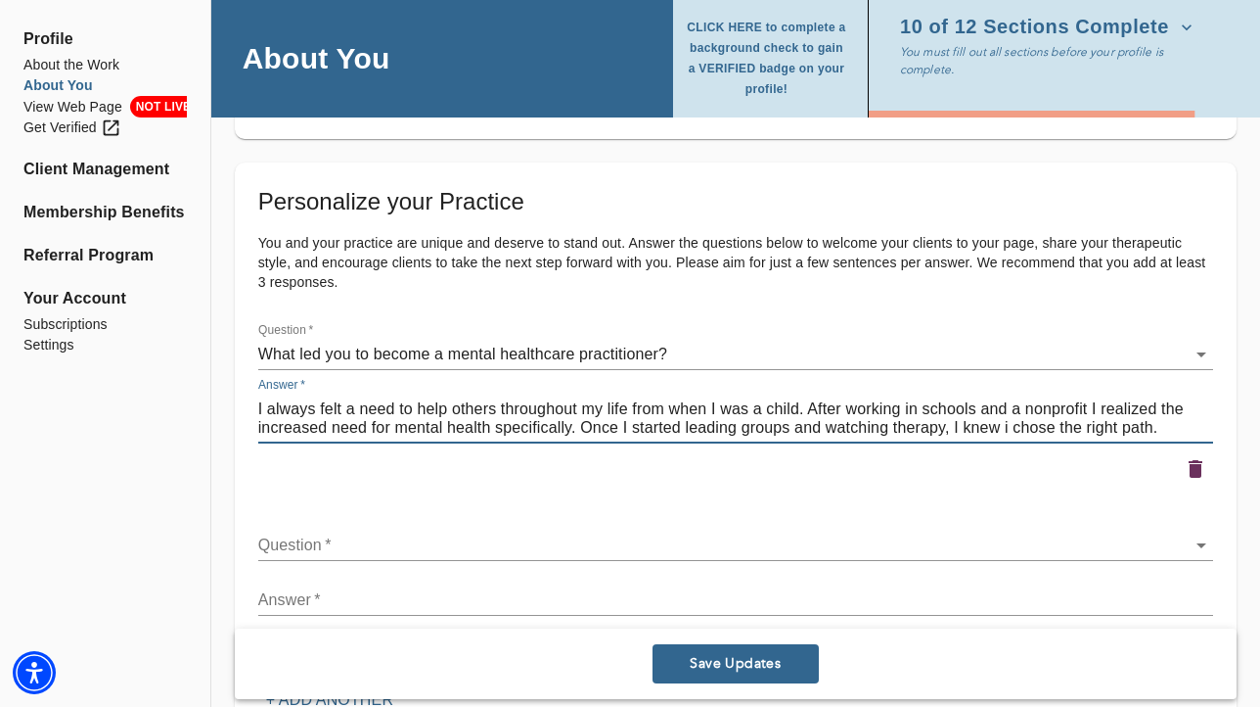
click at [1010, 429] on textarea "I always felt a need to help others throughout my life from when I was a child.…" at bounding box center [735, 417] width 955 height 37
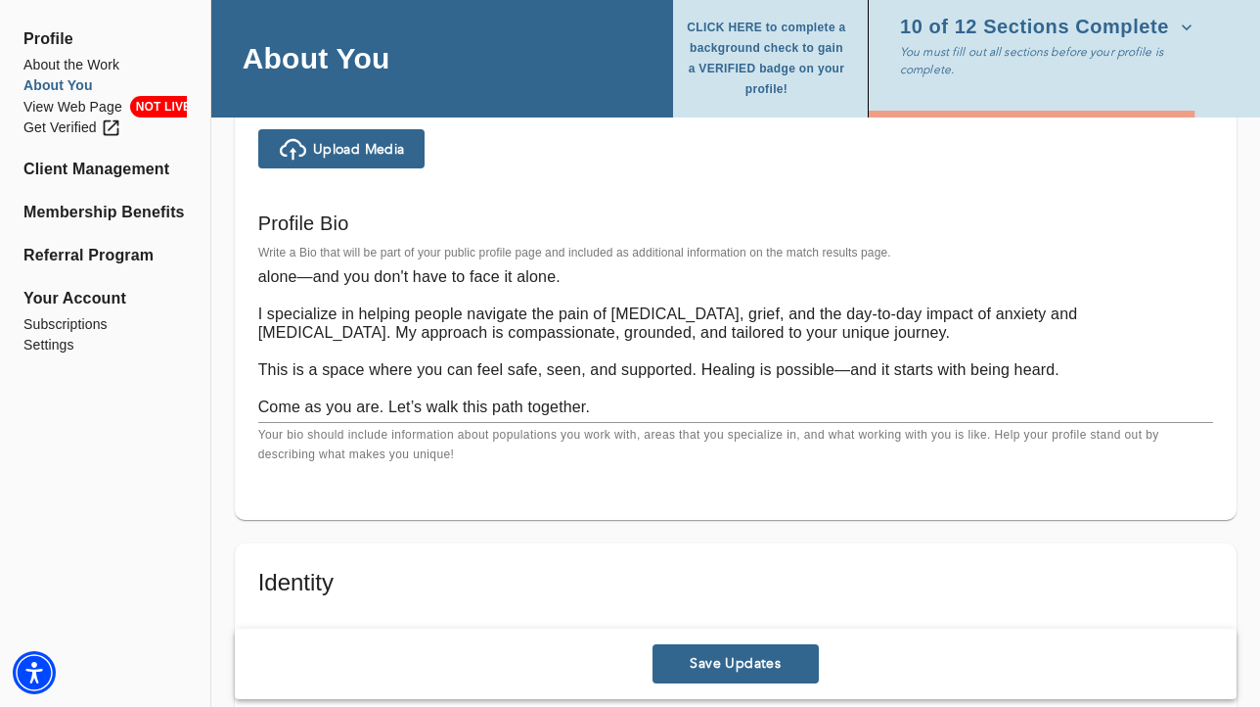
scroll to position [2124, 0]
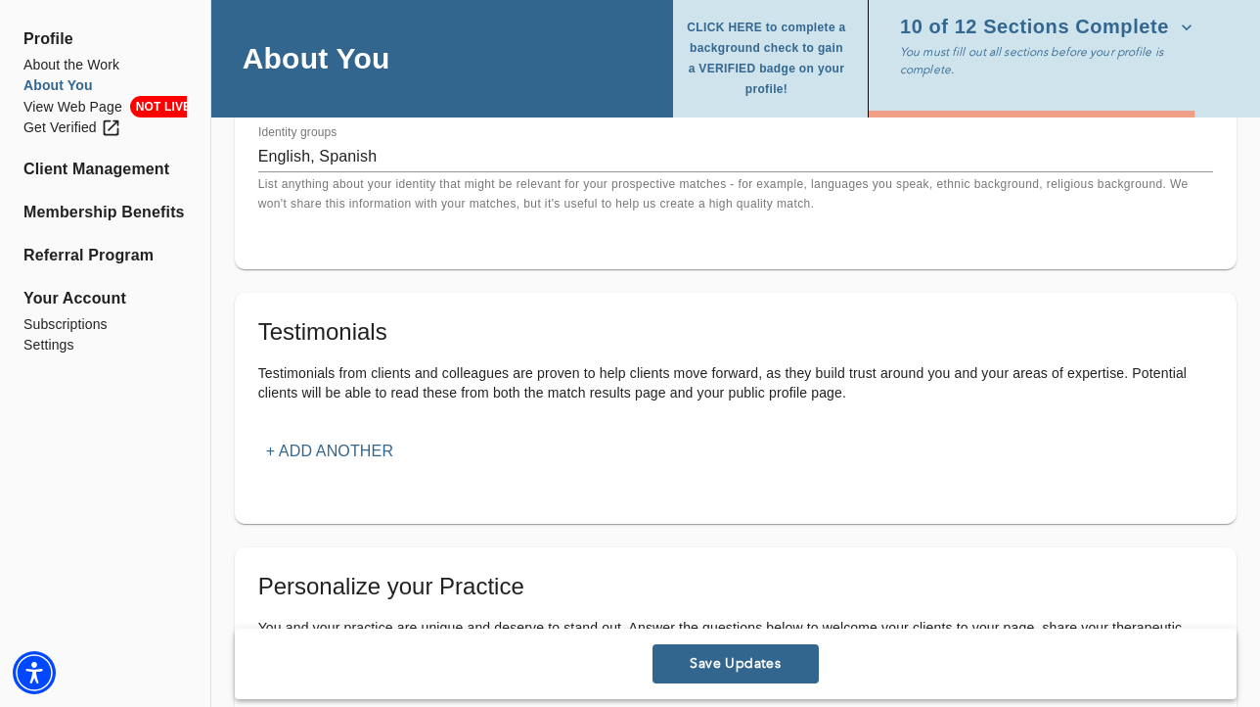
type textarea "I always felt a need to help others throughout my life from when I was a child.…"
click at [345, 444] on p "+ Add another" at bounding box center [329, 450] width 127 height 23
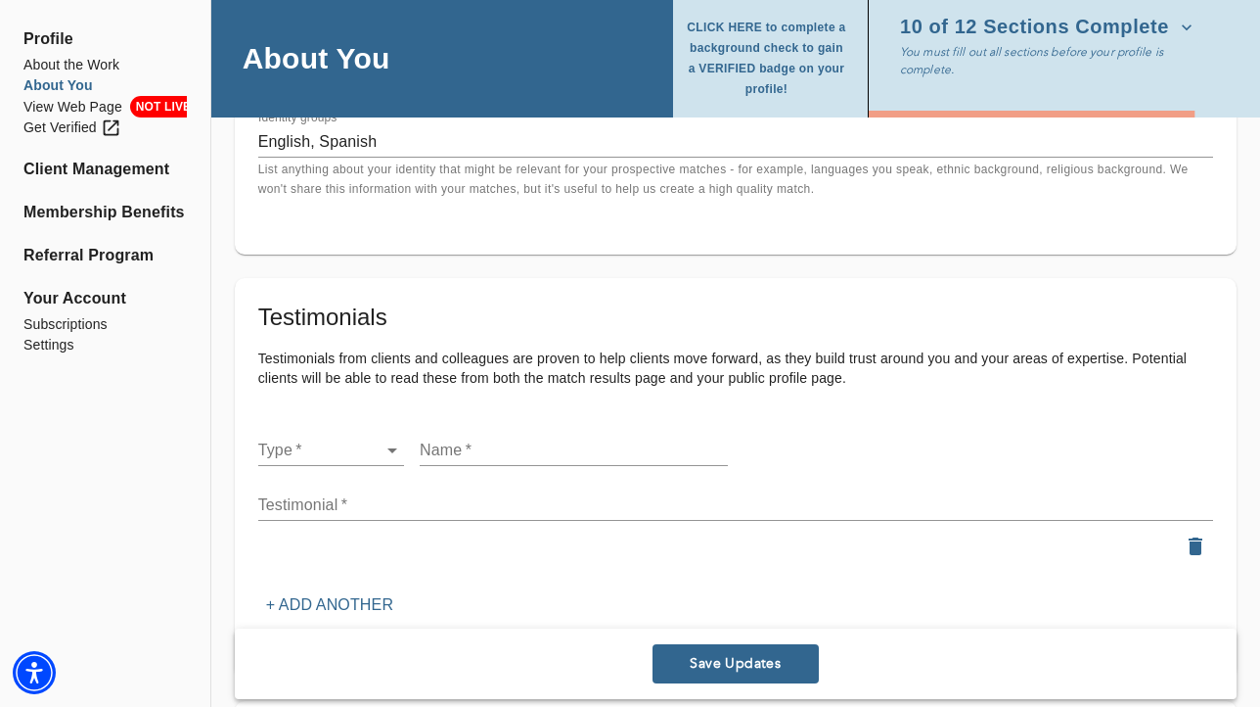
scroll to position [2157, 0]
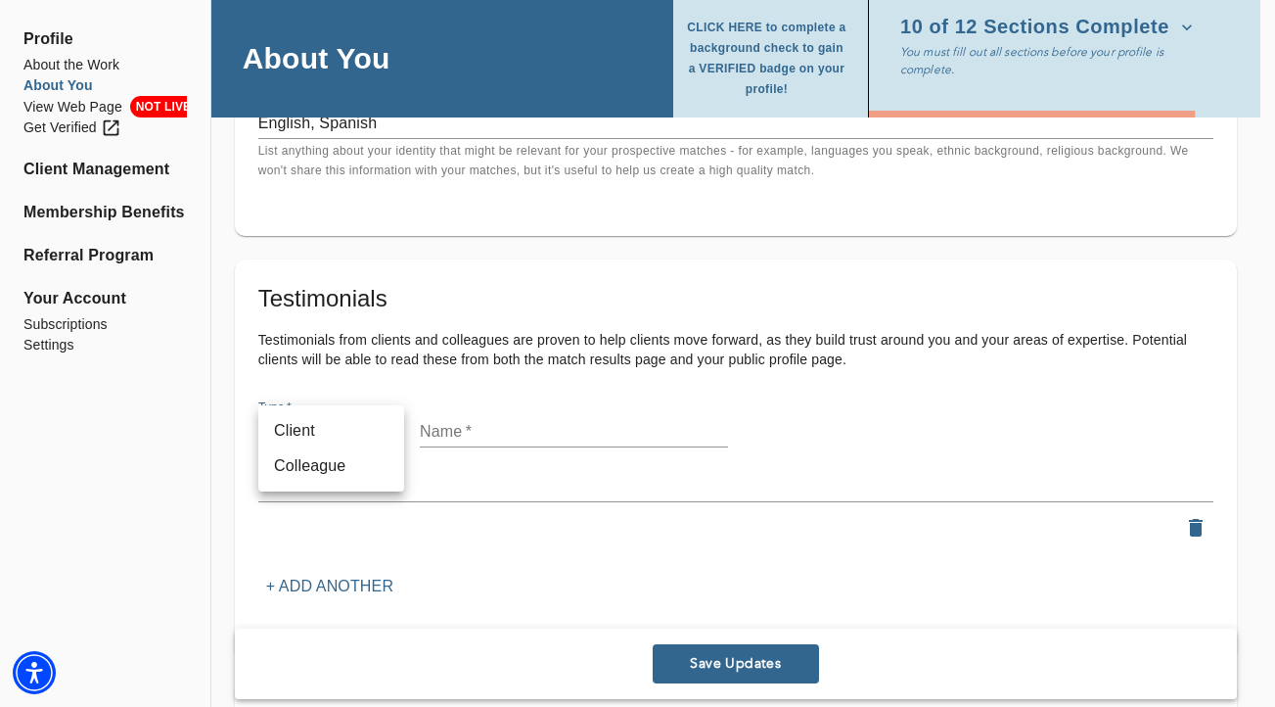
click at [347, 468] on li "Colleague" at bounding box center [331, 465] width 146 height 35
type input "colleague"
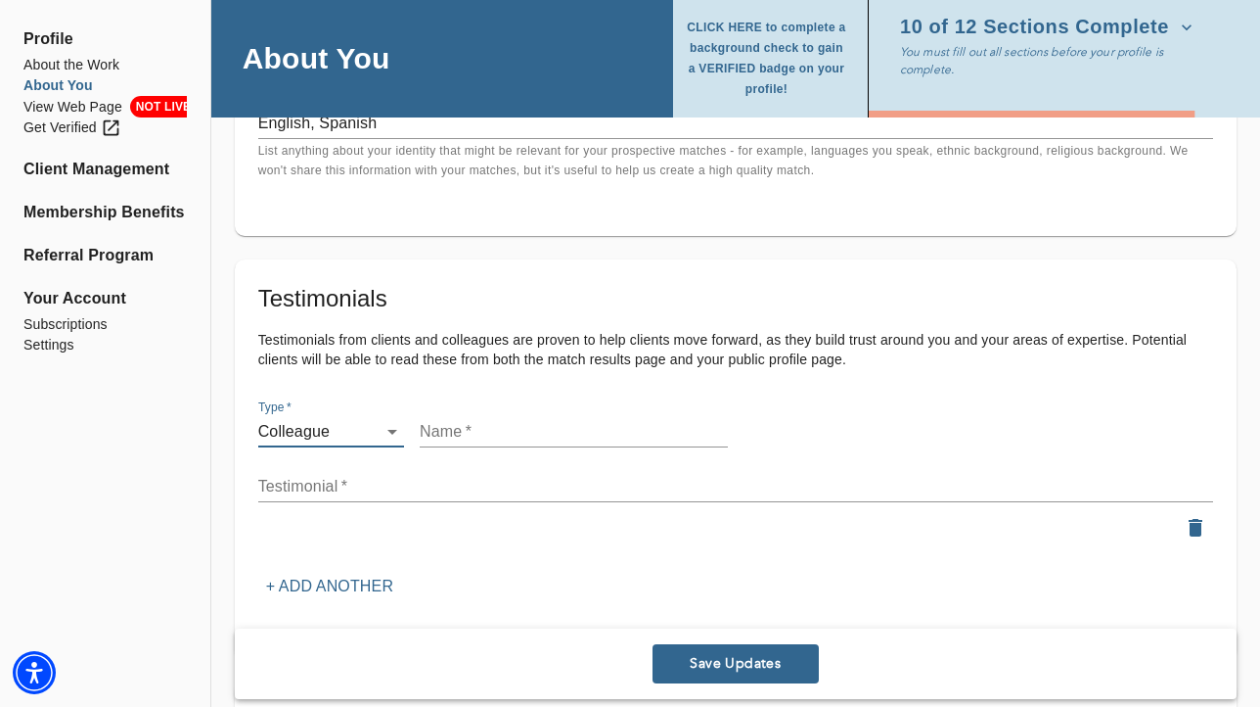
click at [472, 429] on input "text" at bounding box center [574, 431] width 308 height 31
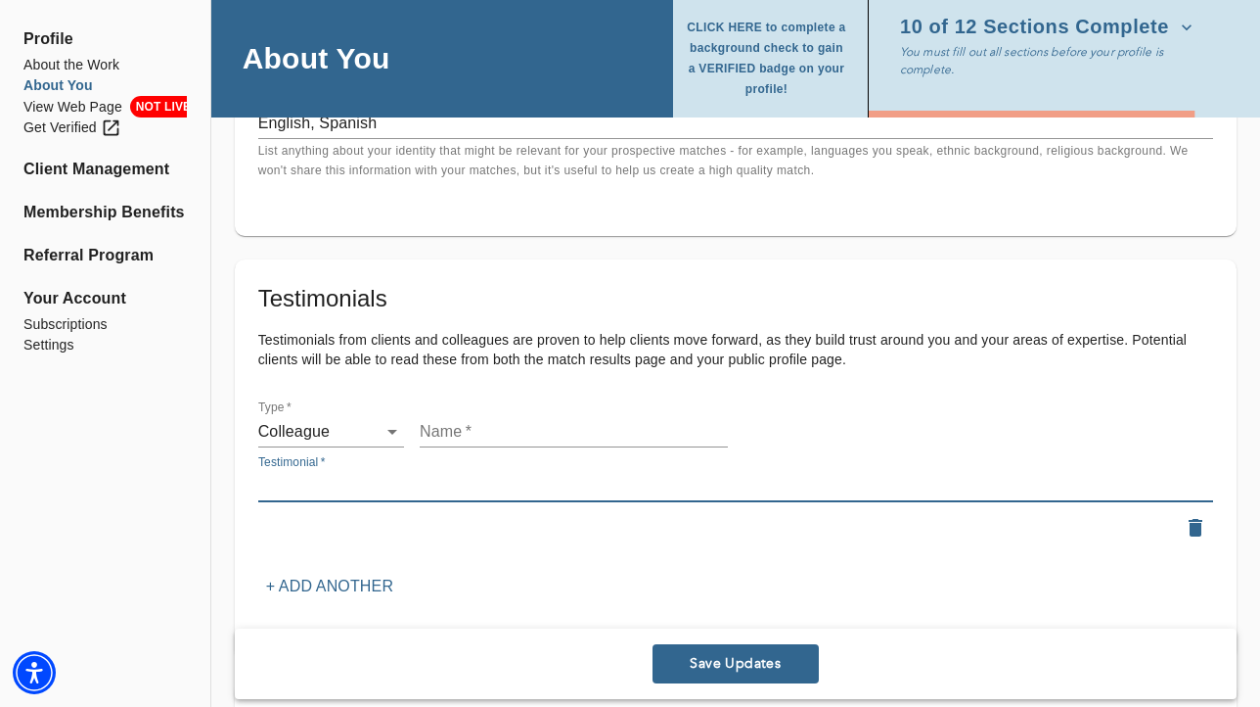
paste textarea "[PERSON_NAME] is a knowledgeable therapist, who specializes in treating anxiety…"
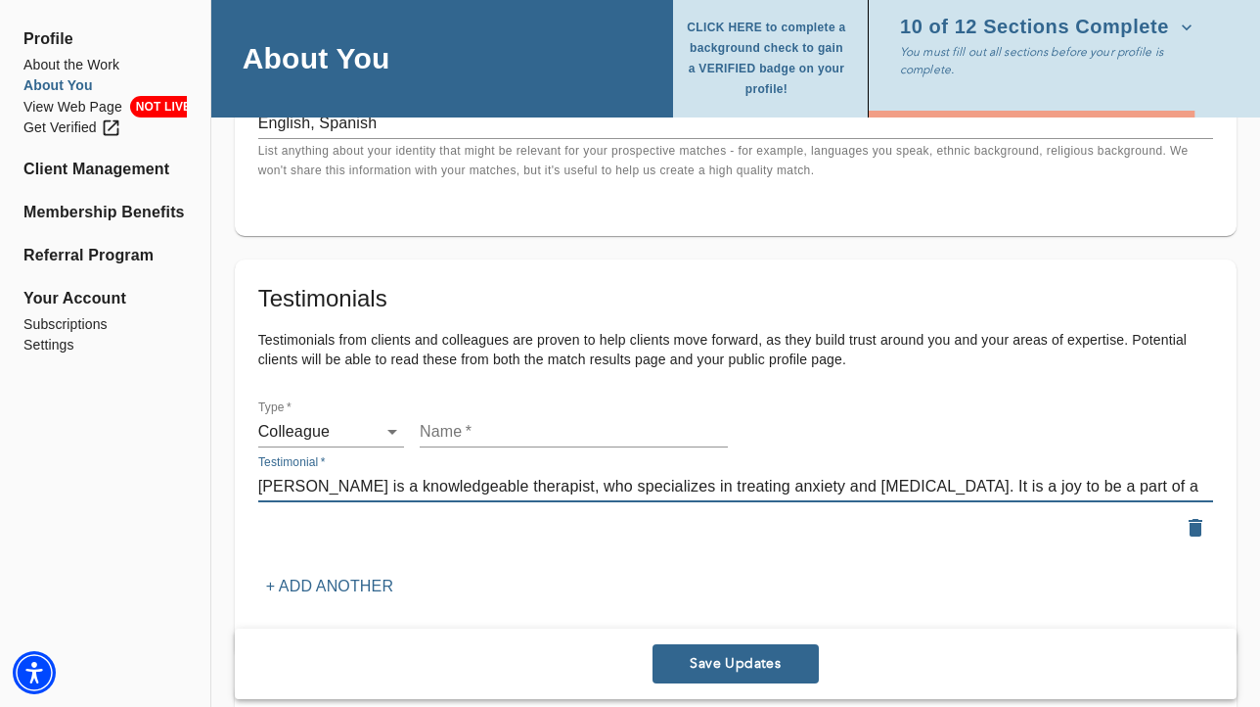
type textarea "[PERSON_NAME] is a knowledgeable therapist, who specializes in treating anxiety…"
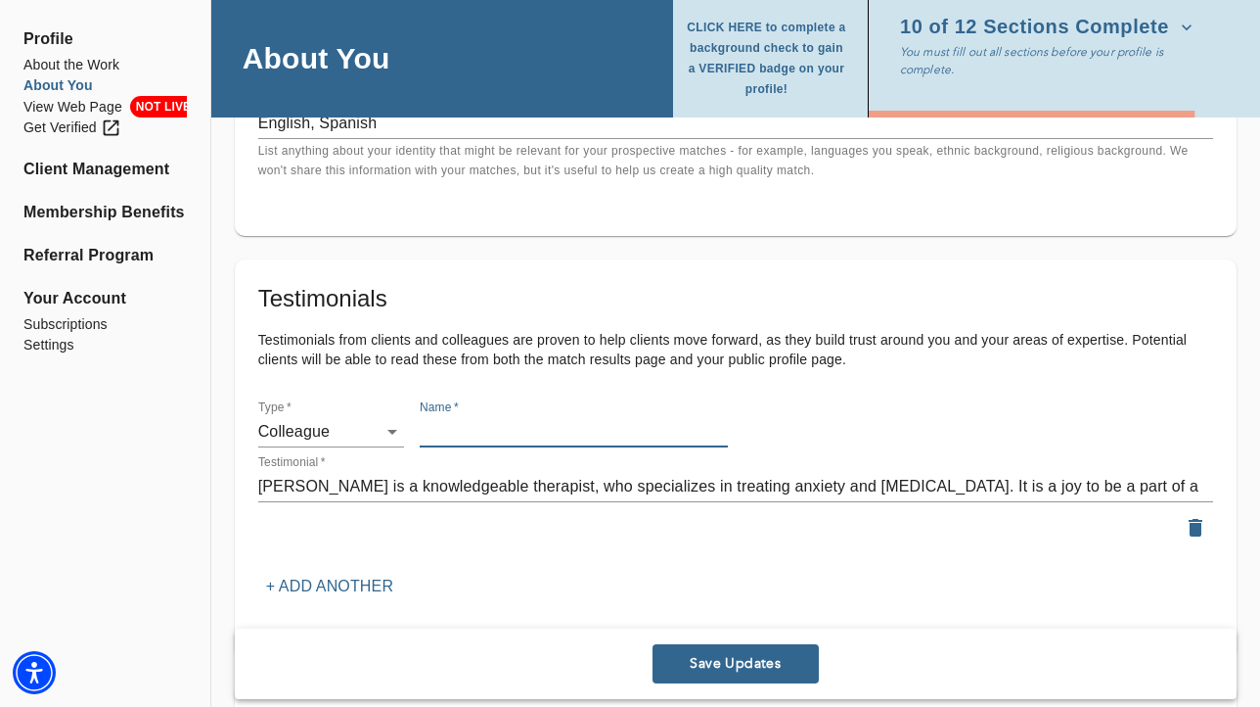
paste input "[PERSON_NAME]"
type input "[PERSON_NAME]"
click at [380, 576] on p "+ Add another" at bounding box center [329, 585] width 127 height 23
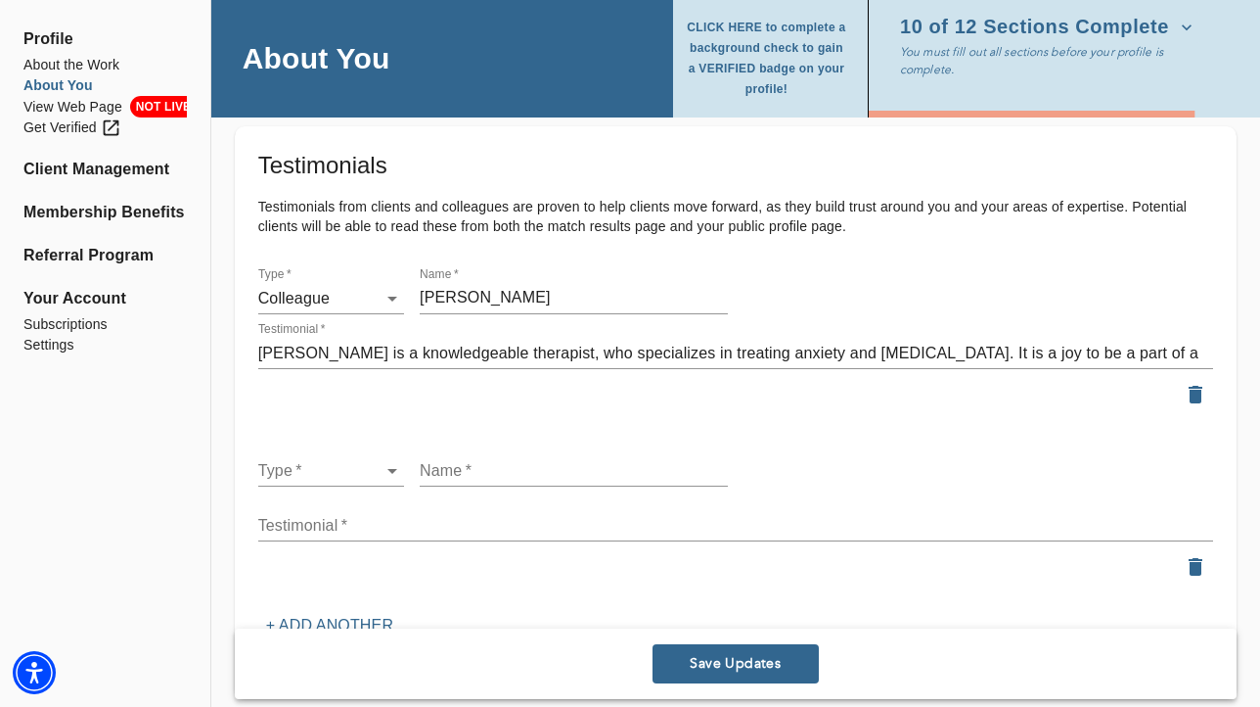
scroll to position [2293, 0]
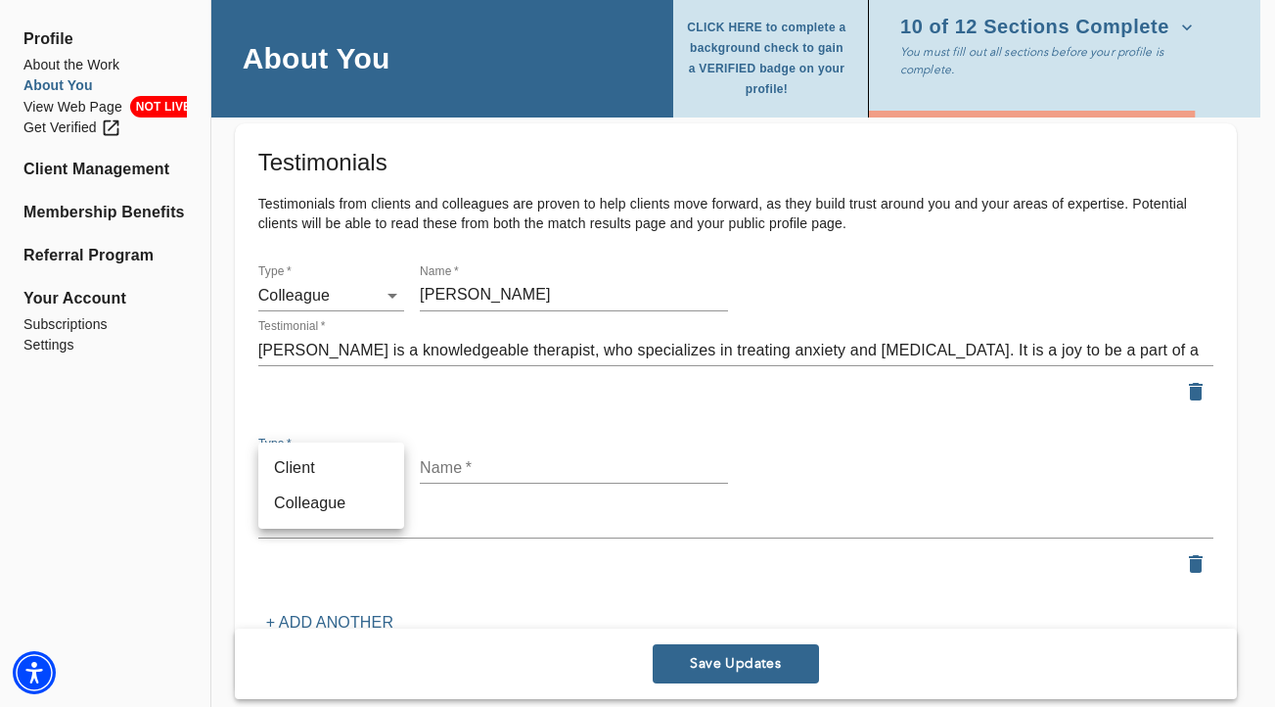
click at [363, 499] on li "Colleague" at bounding box center [331, 502] width 146 height 35
type input "colleague"
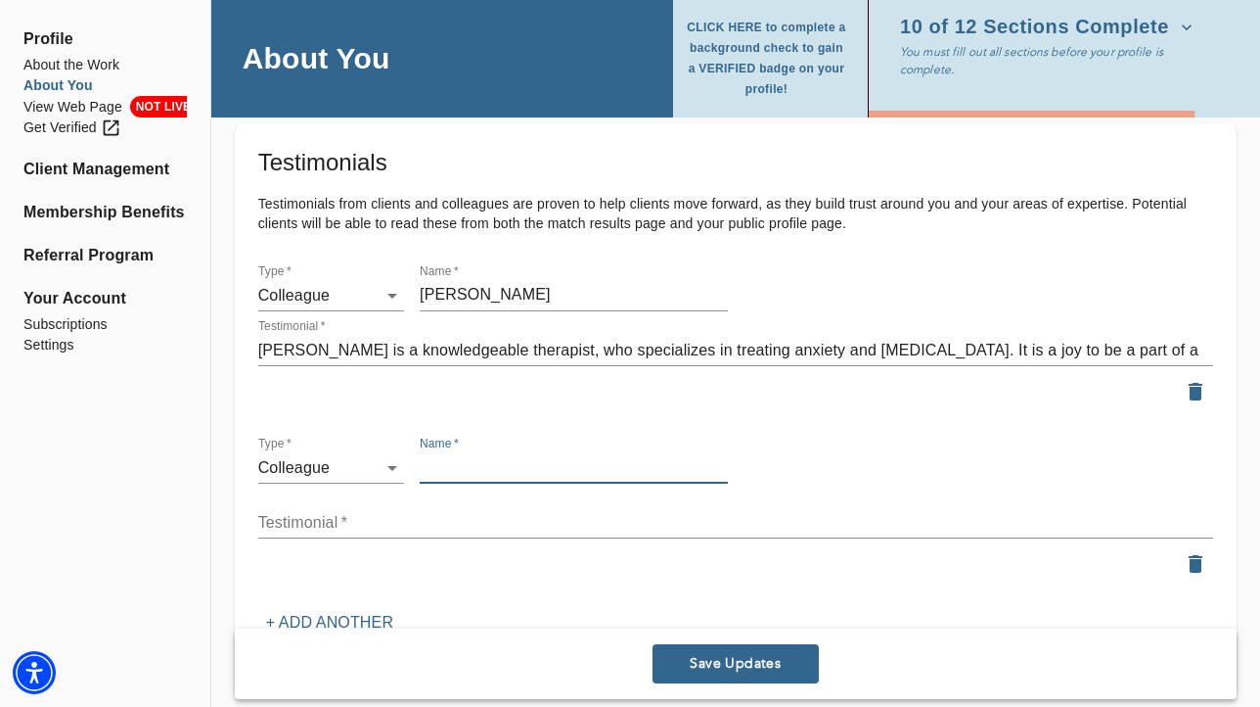
click at [447, 465] on input "text" at bounding box center [574, 467] width 308 height 31
paste input "[PERSON_NAME]"
type input "[PERSON_NAME]"
drag, startPoint x: 440, startPoint y: 529, endPoint x: 351, endPoint y: 336, distance: 213.2
click at [440, 529] on textarea at bounding box center [735, 522] width 955 height 19
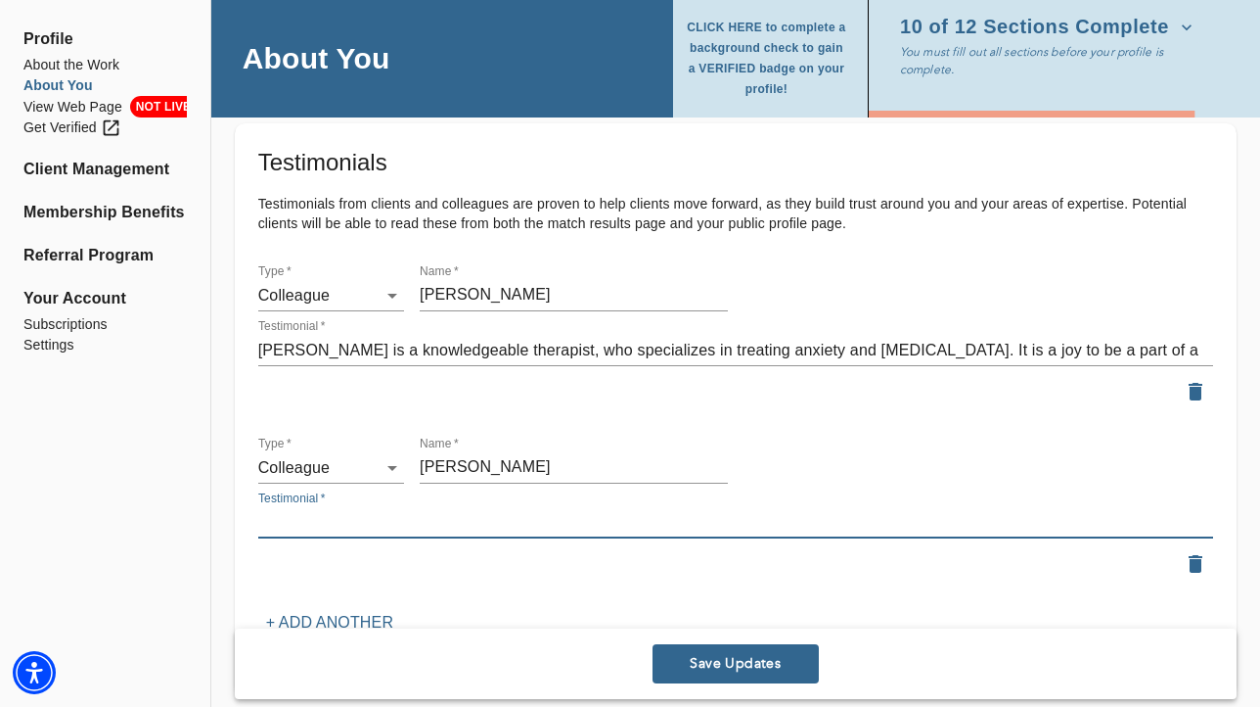
paste textarea "It's a privilege to work with [PERSON_NAME] - her kindness, skill, and genuine …"
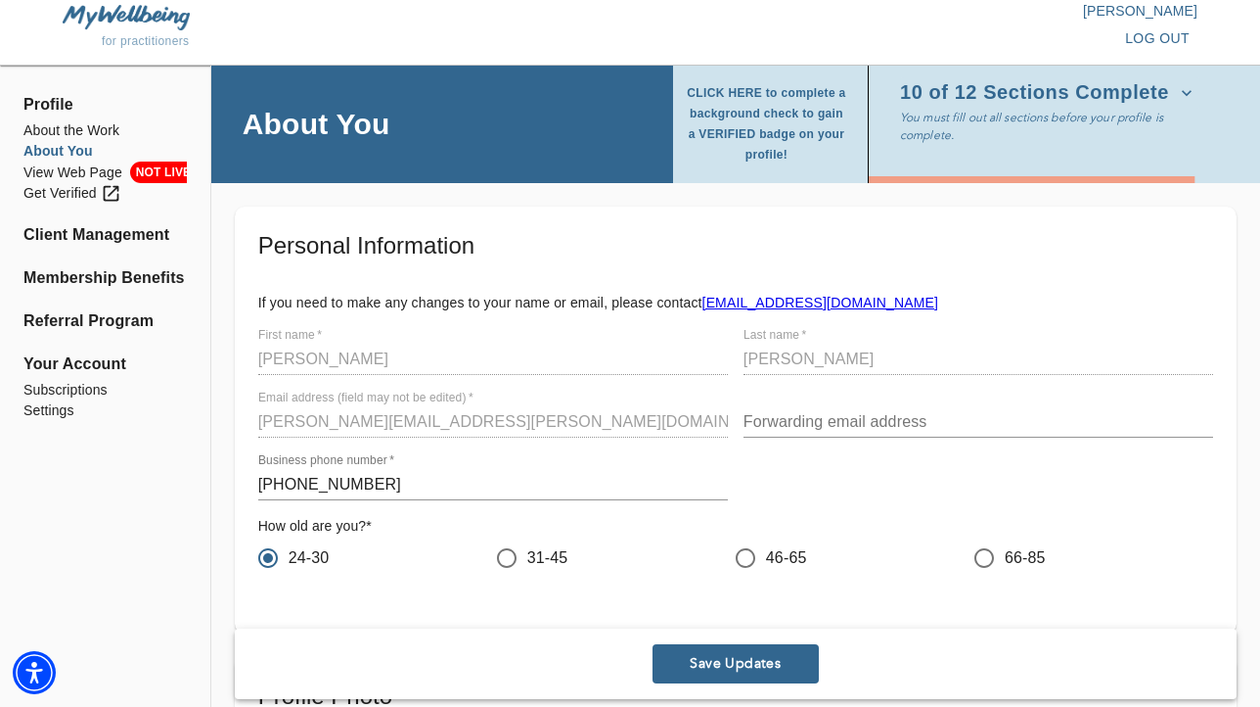
scroll to position [23, 0]
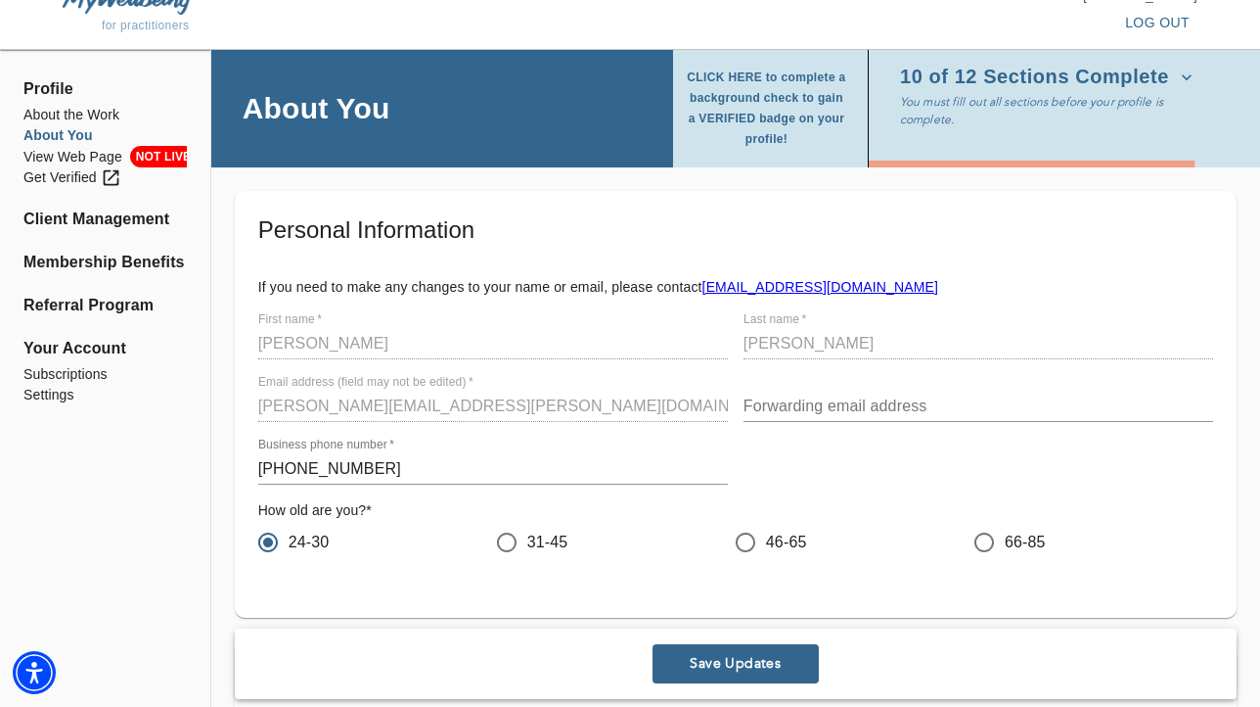
type textarea "It's a privilege to work with [PERSON_NAME] - her kindness, skill, and genuine …"
drag, startPoint x: 408, startPoint y: 522, endPoint x: 254, endPoint y: 400, distance: 195.8
click at [254, 400] on div "Email address (field may not be edited)   * [PERSON_NAME][EMAIL_ADDRESS][PERSON…" at bounding box center [493, 398] width 485 height 63
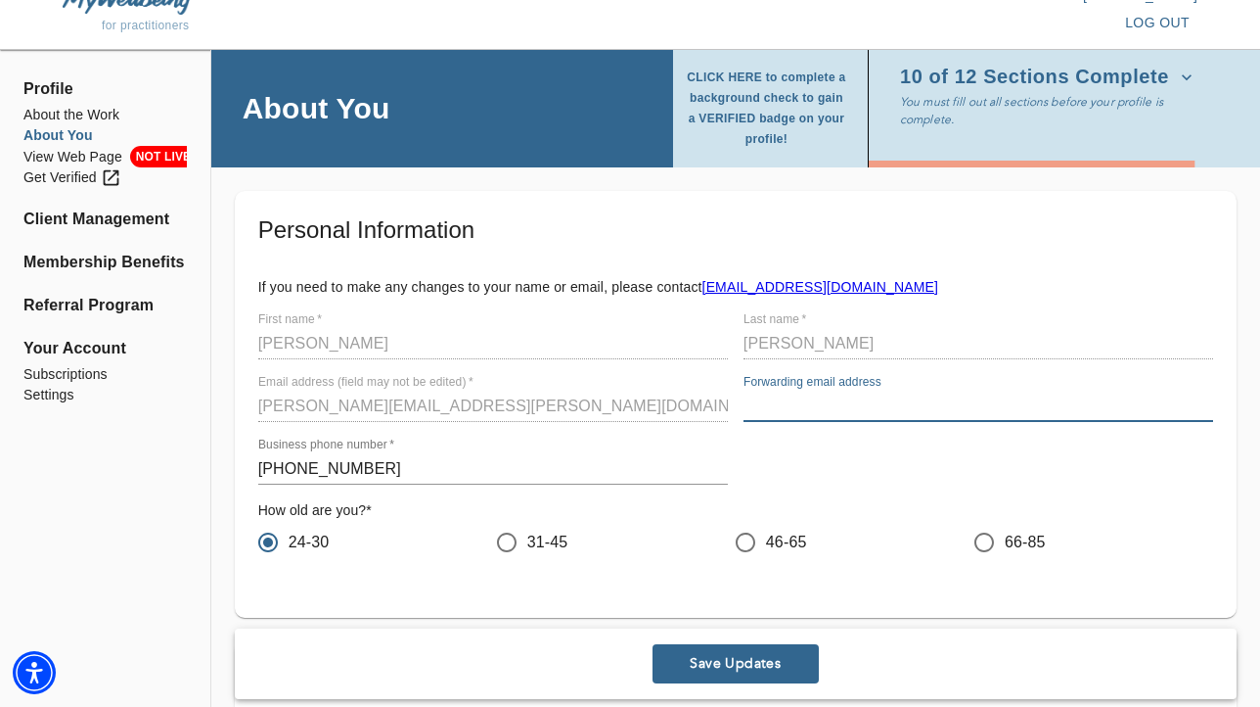
click at [769, 408] on input "text" at bounding box center [979, 405] width 470 height 31
paste input "[PERSON_NAME][EMAIL_ADDRESS][PERSON_NAME][DOMAIN_NAME]"
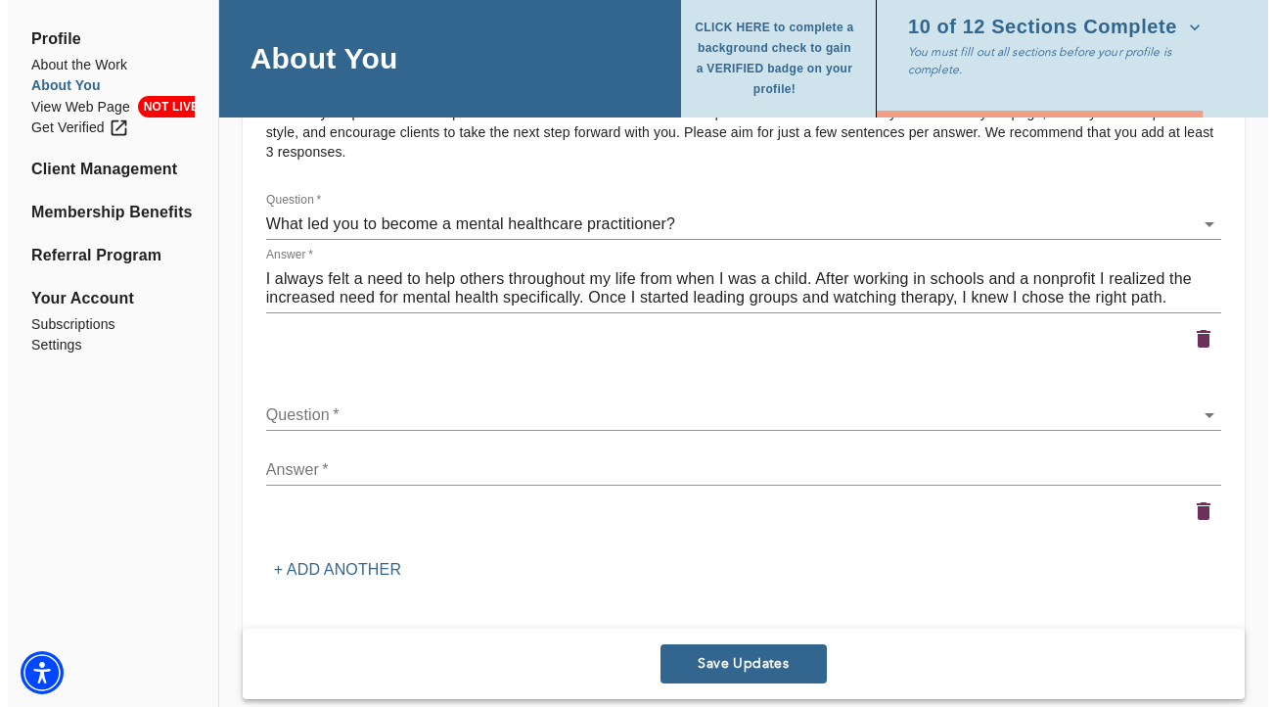
scroll to position [3011, 0]
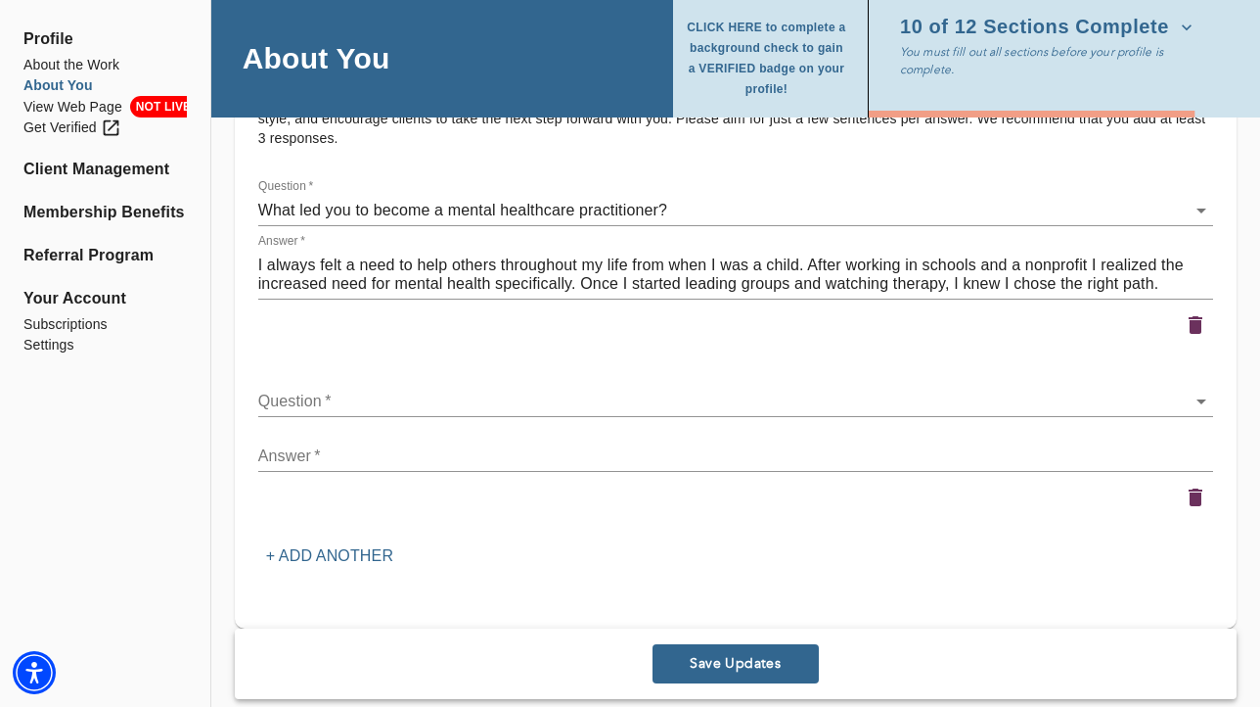
type input "[PERSON_NAME][EMAIL_ADDRESS][PERSON_NAME][DOMAIN_NAME]"
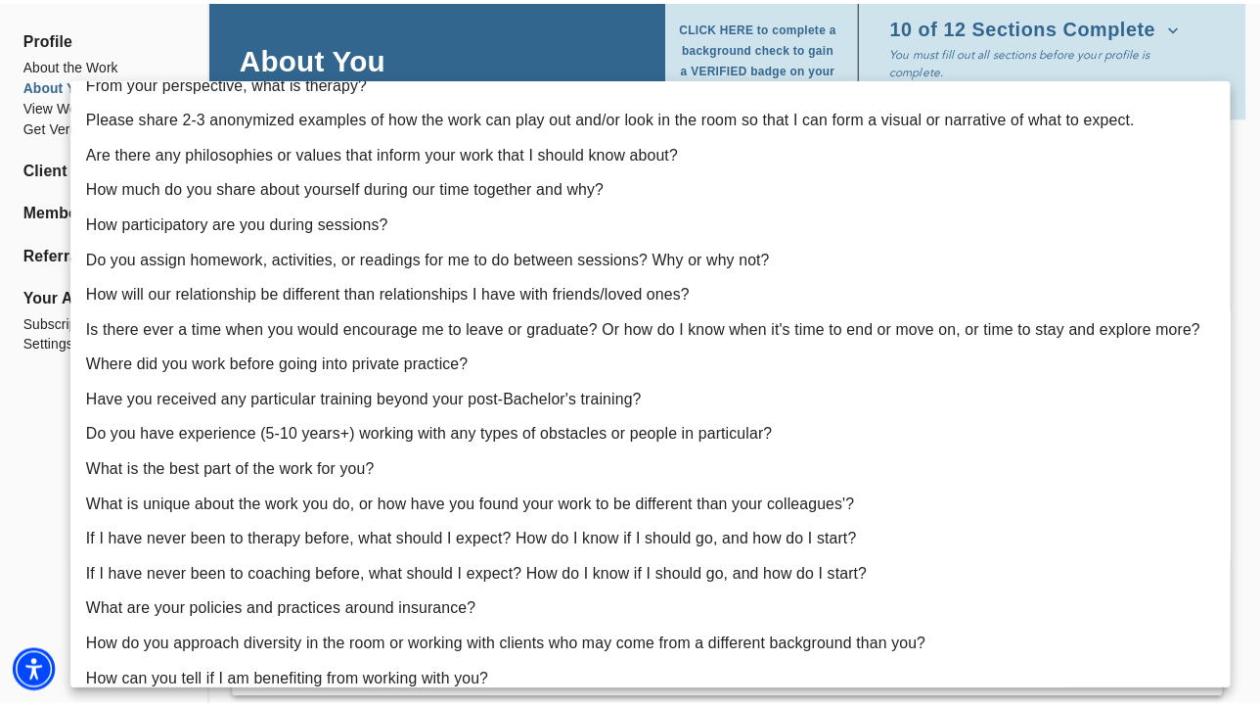
scroll to position [111, 0]
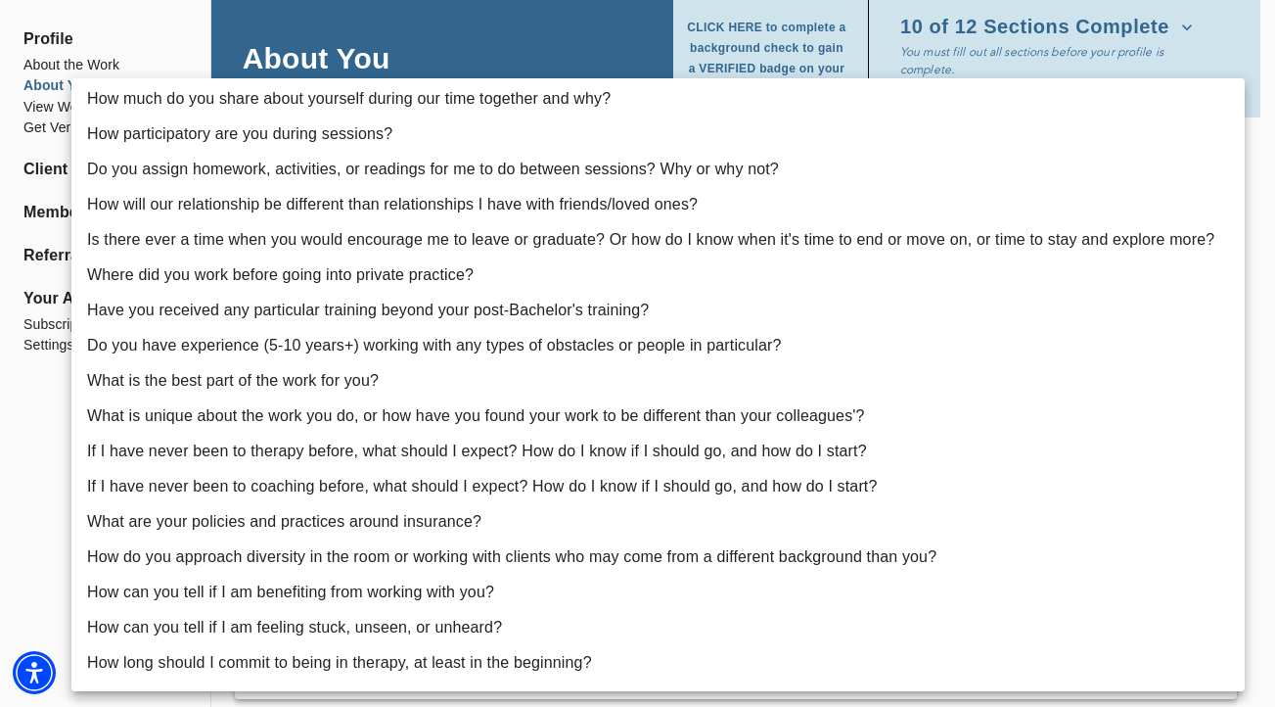
click at [563, 311] on li "Have you received any particular training beyond your post-Bachelor's training?" at bounding box center [657, 310] width 1173 height 35
type input "10"
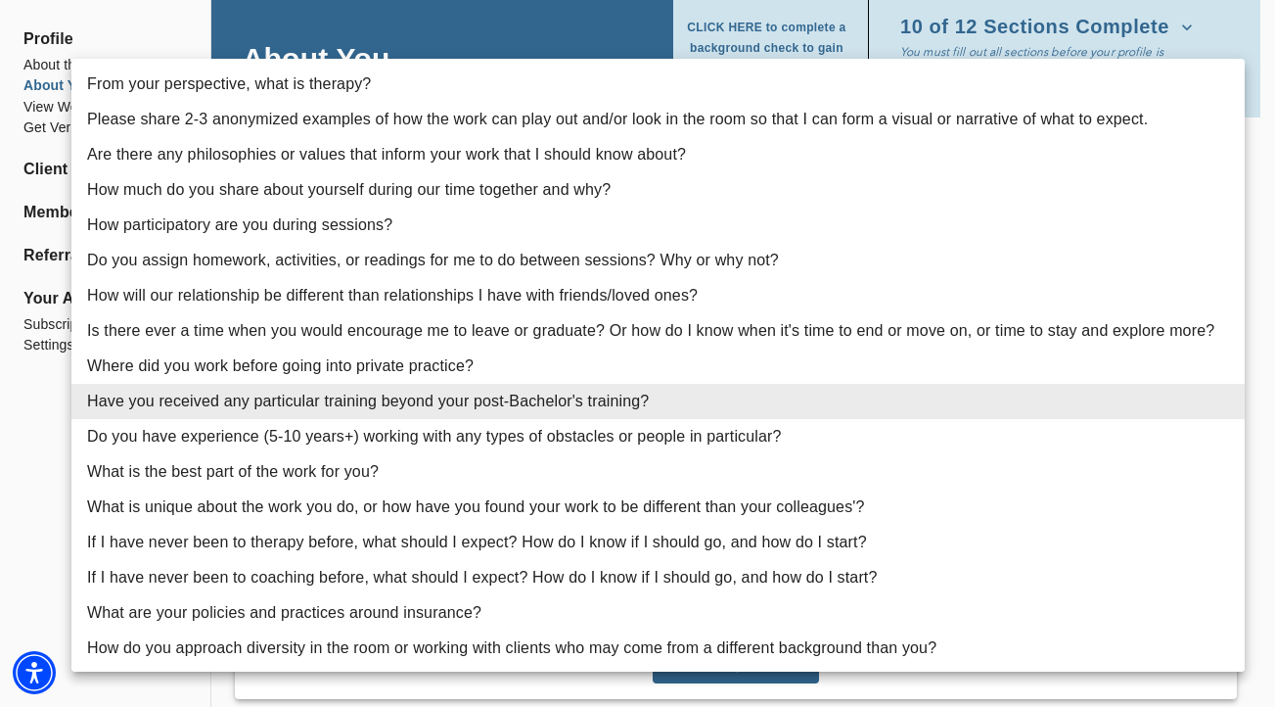
click at [27, 407] on div at bounding box center [637, 353] width 1275 height 707
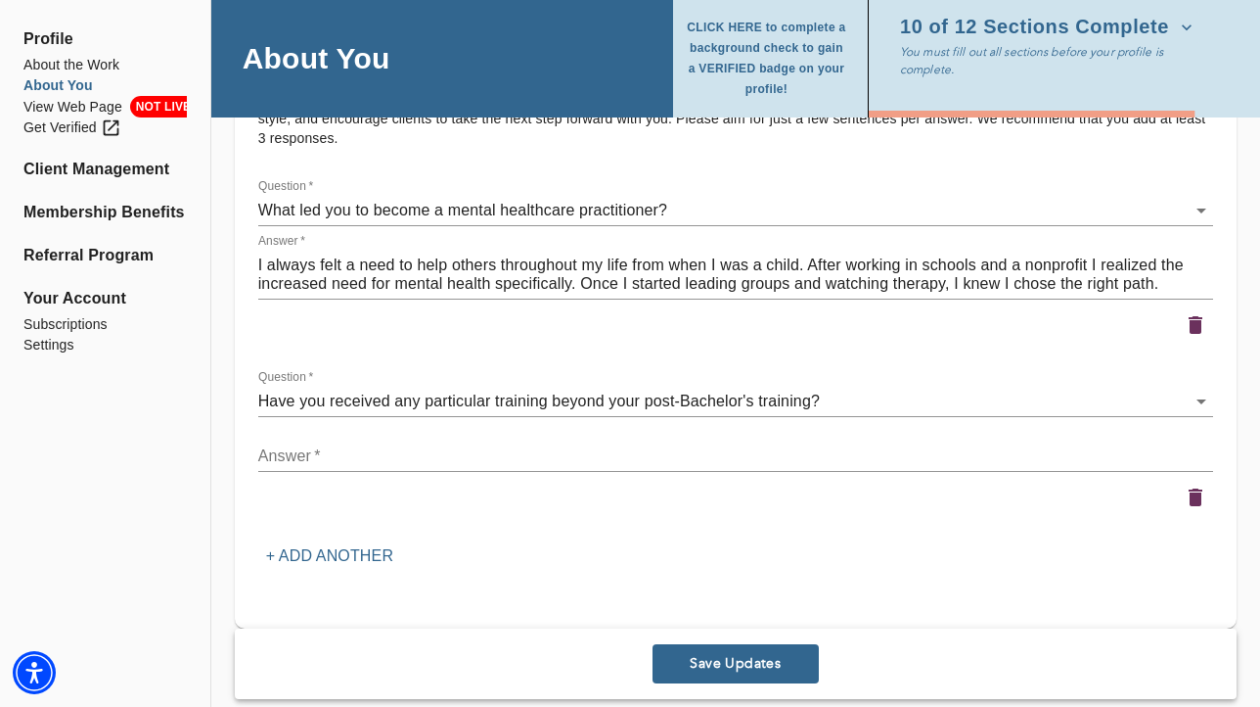
click at [768, 440] on div "x" at bounding box center [735, 455] width 955 height 31
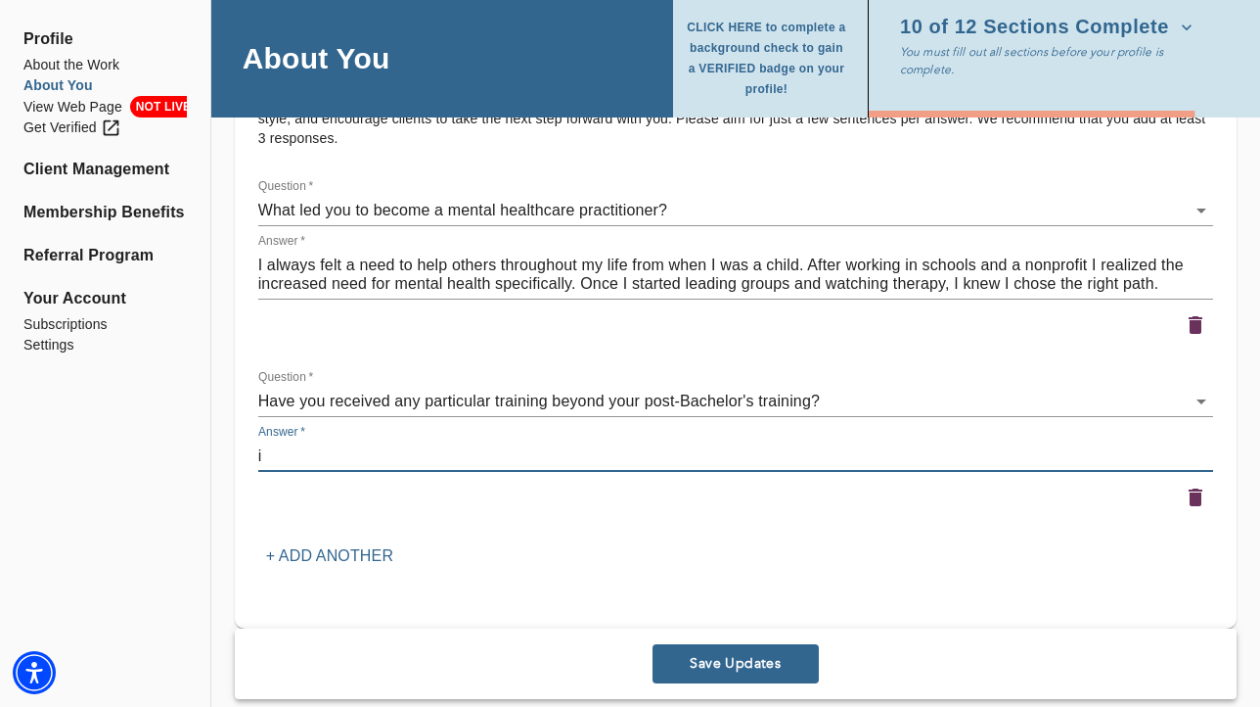
type textarea "i"
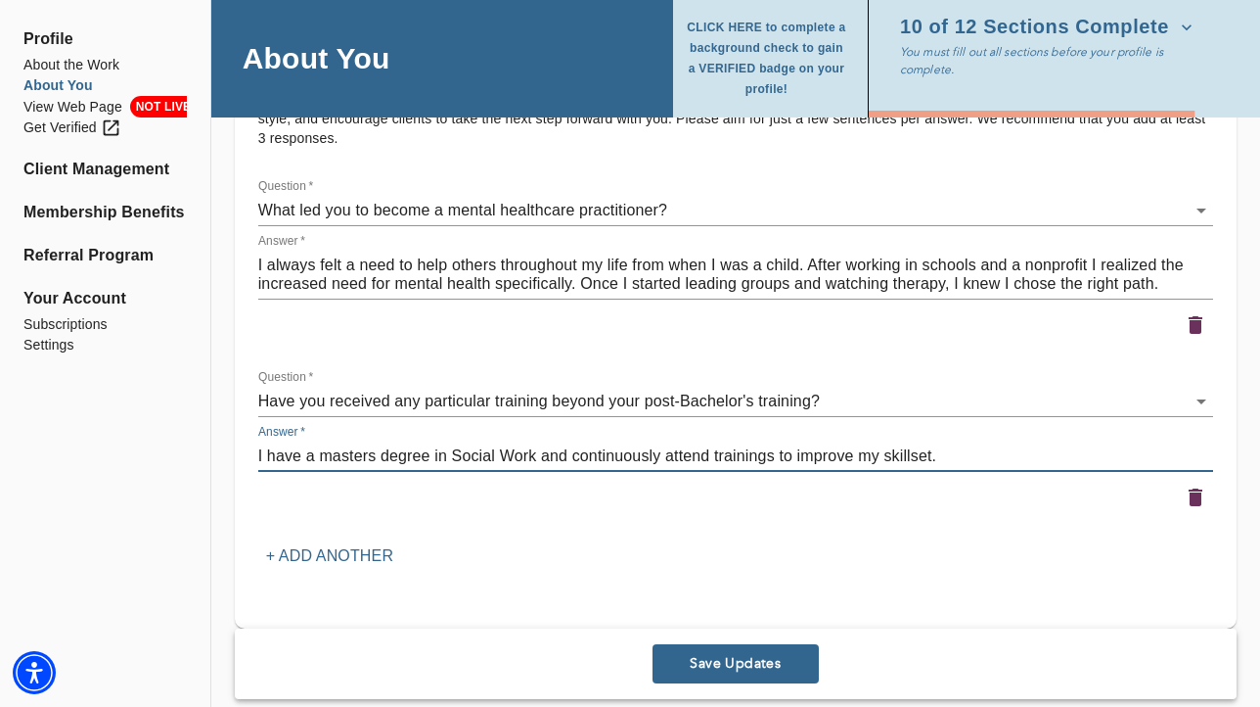
click at [330, 458] on textarea "I have a masters degree in Social Work and continuously attend trainings to imp…" at bounding box center [735, 455] width 955 height 19
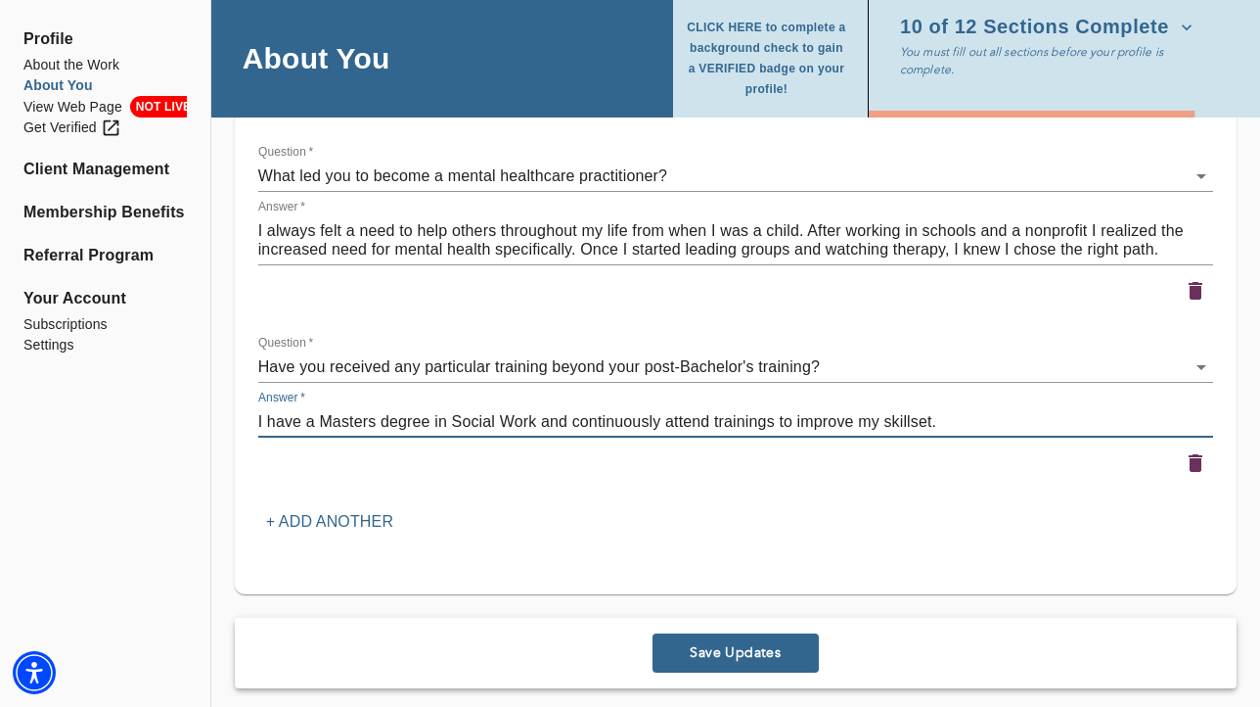
scroll to position [3058, 0]
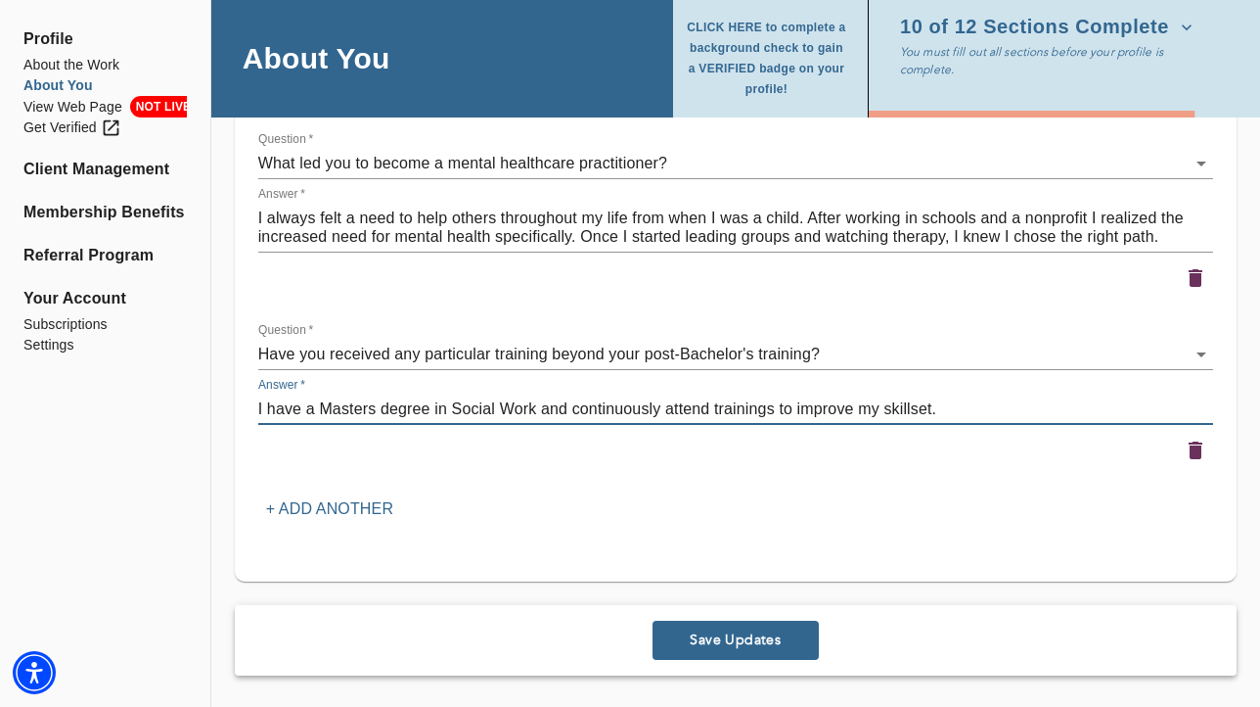
type textarea "I have a Masters degree in Social Work and continuously attend trainings to imp…"
click at [749, 630] on span "Save Updates" at bounding box center [736, 639] width 151 height 19
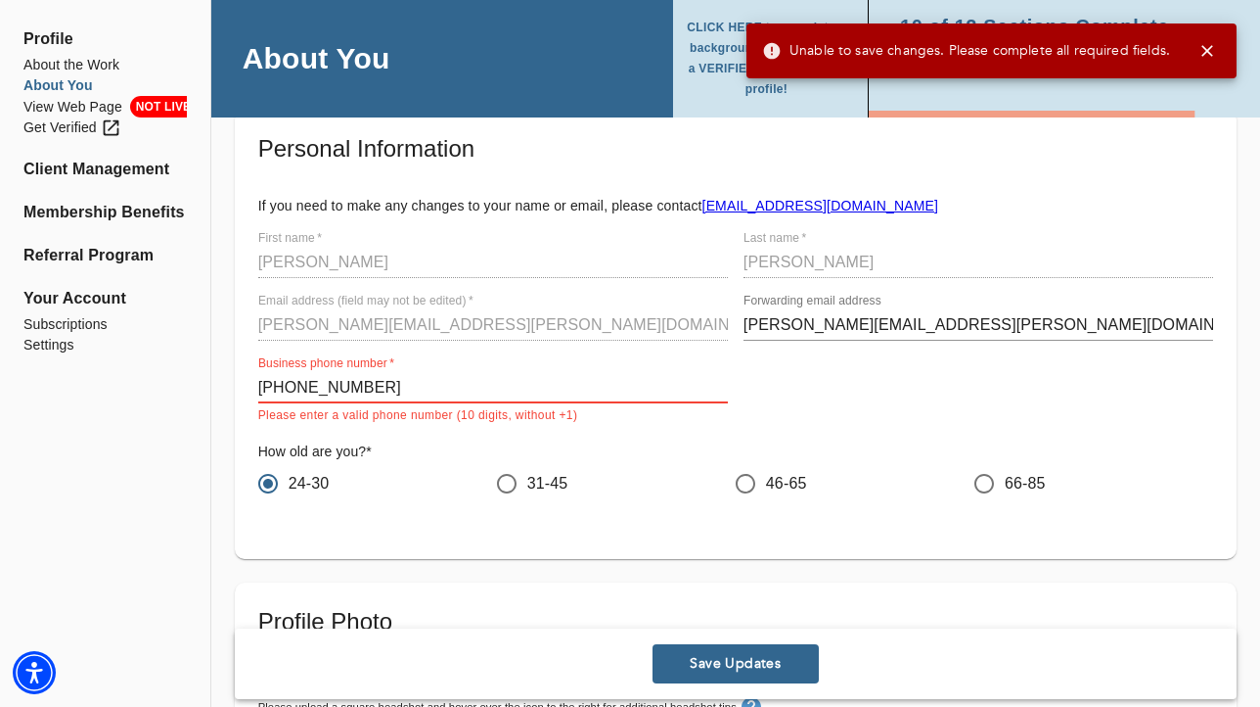
scroll to position [97, 0]
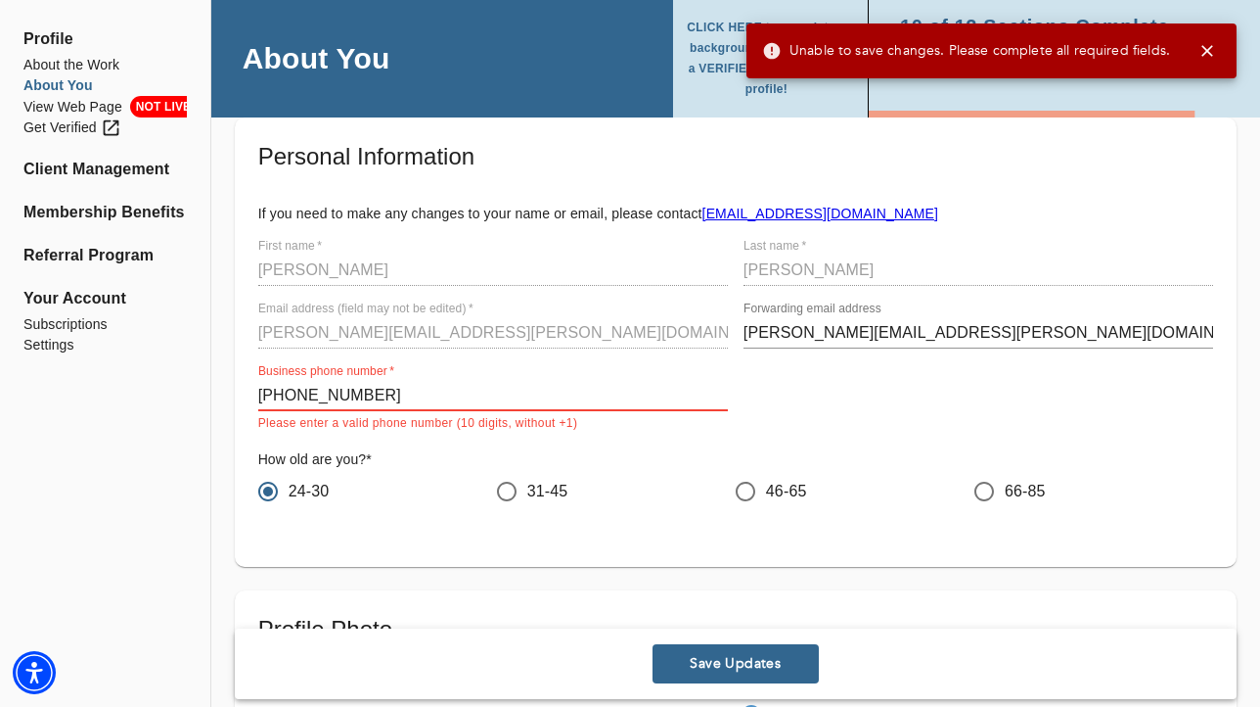
click at [408, 398] on input "[PHONE_NUMBER]" at bounding box center [493, 395] width 470 height 31
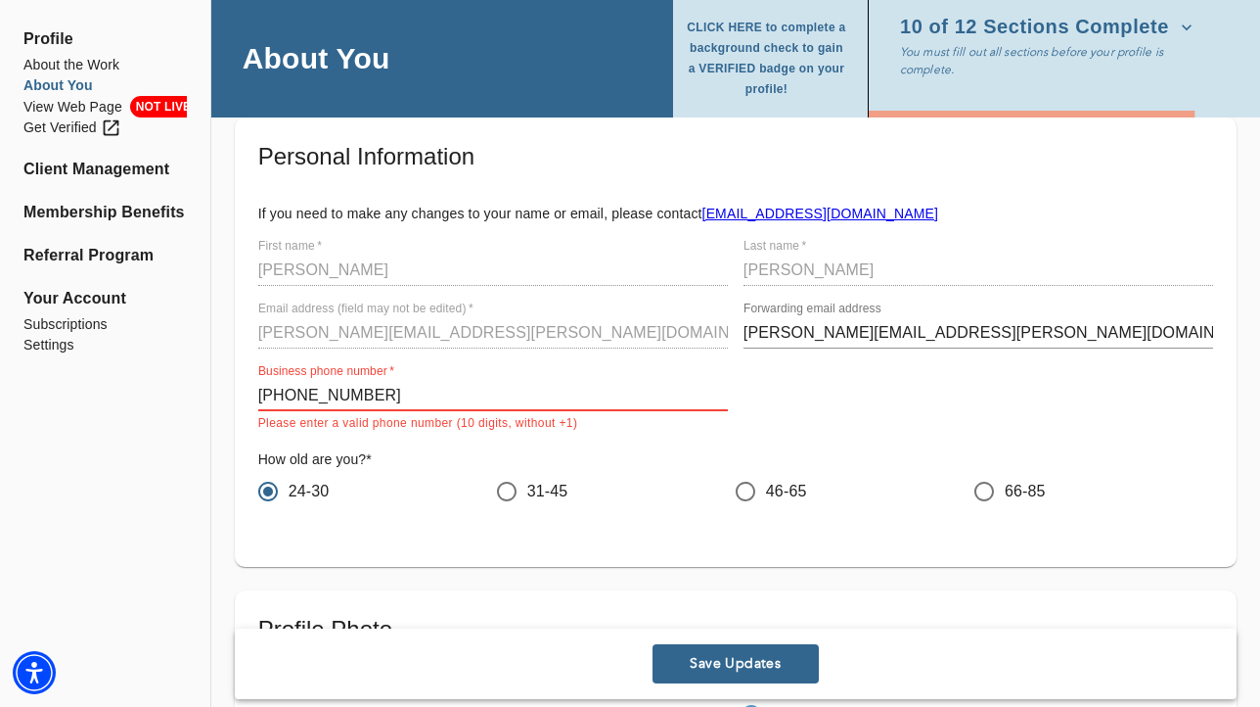
click at [294, 396] on input "[PHONE_NUMBER]" at bounding box center [493, 395] width 470 height 31
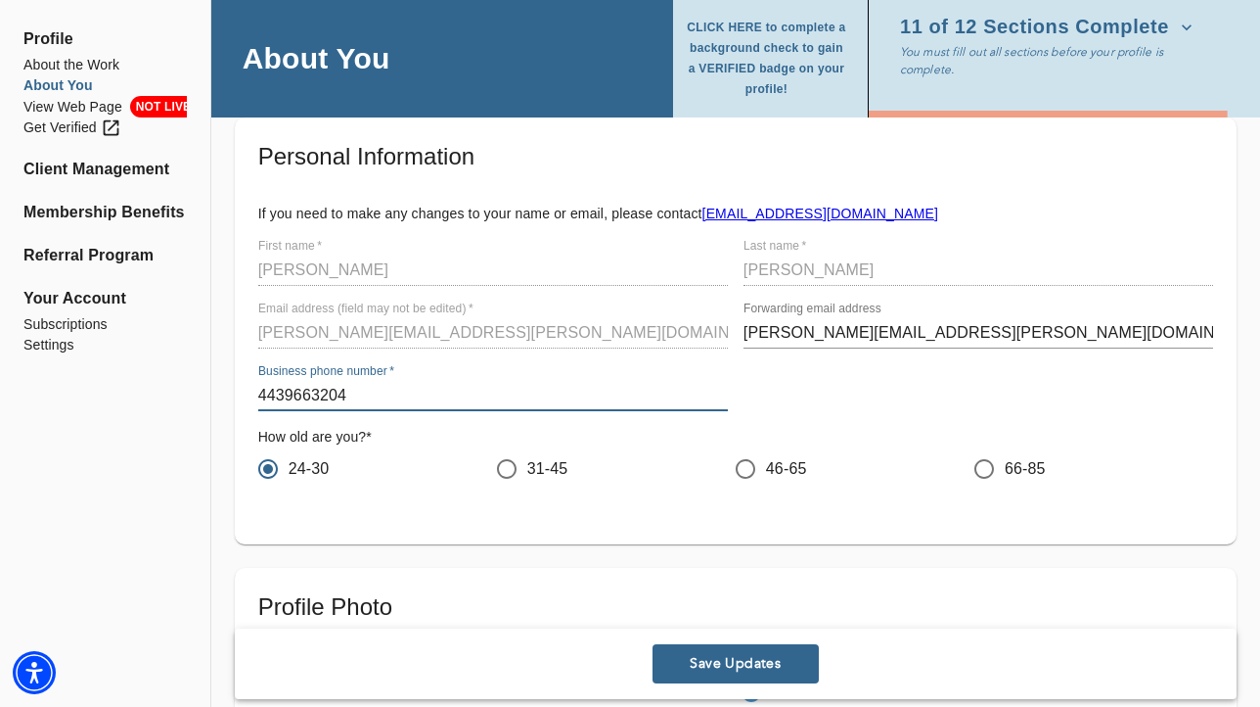
type input "4439663204"
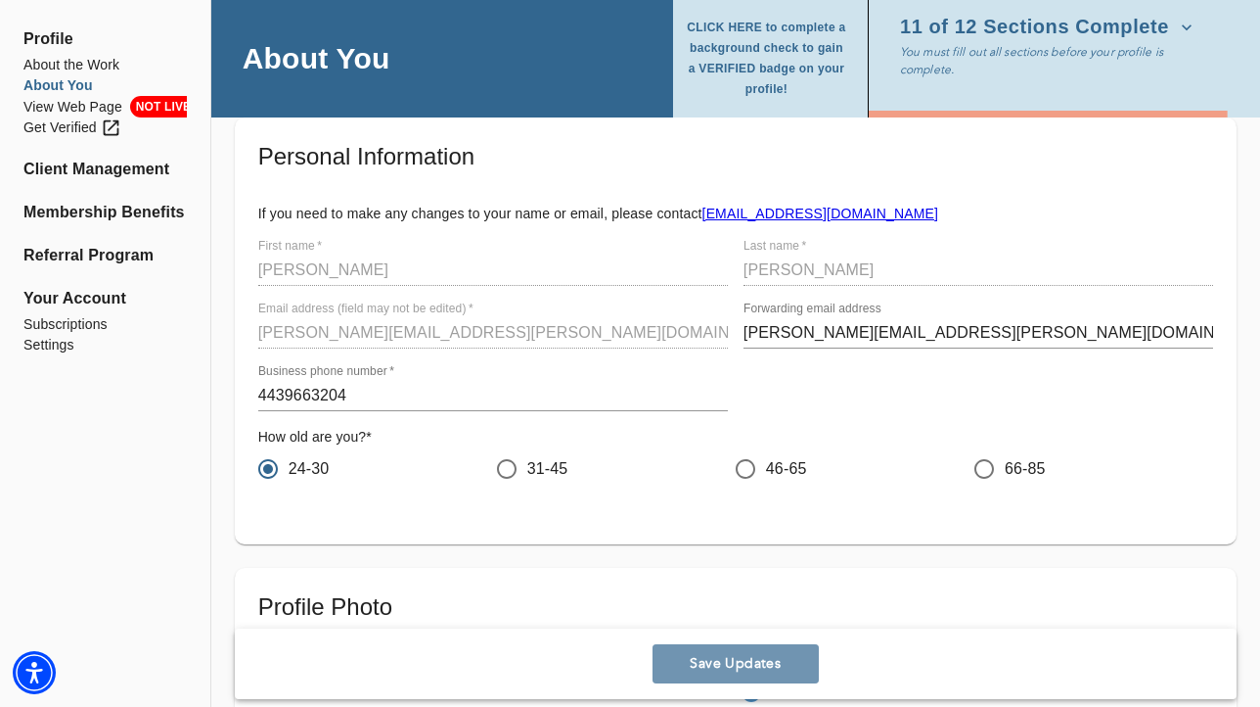
click at [753, 664] on span "Save Updates" at bounding box center [736, 664] width 151 height 19
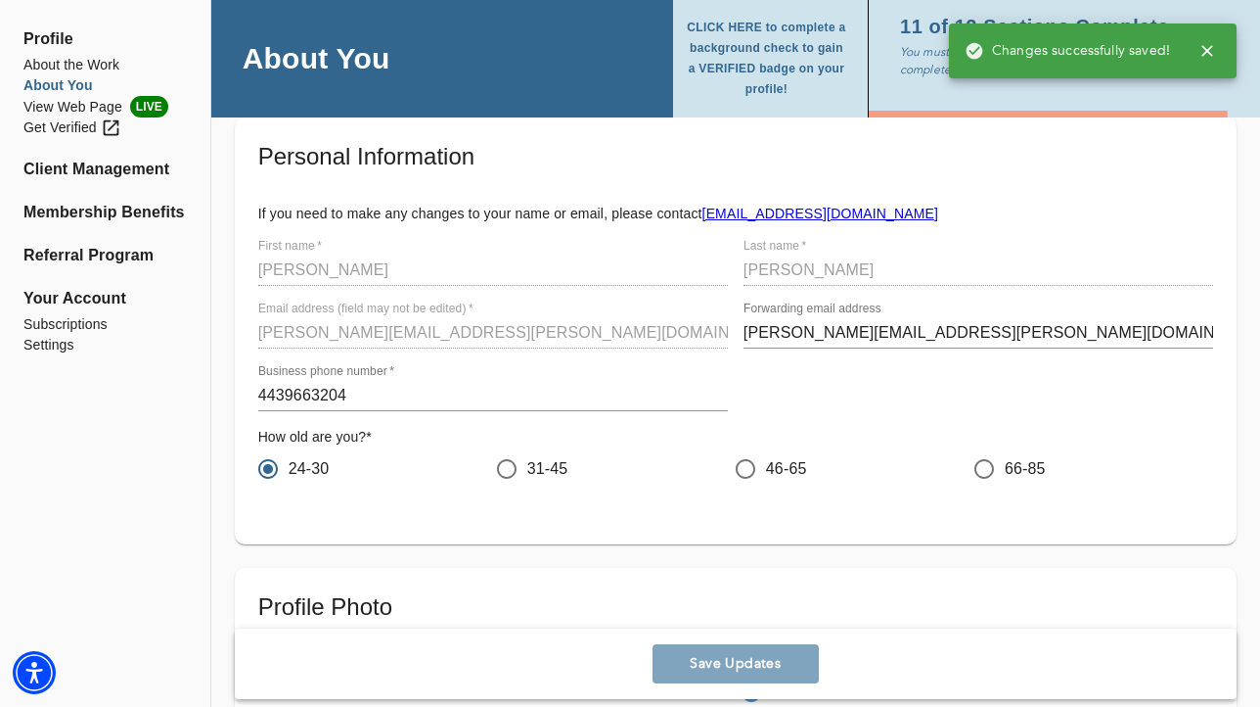
click at [1014, 36] on div "Changes successfully saved! for practitioners [PERSON_NAME] log out Profile Abo…" at bounding box center [630, 256] width 1260 height 707
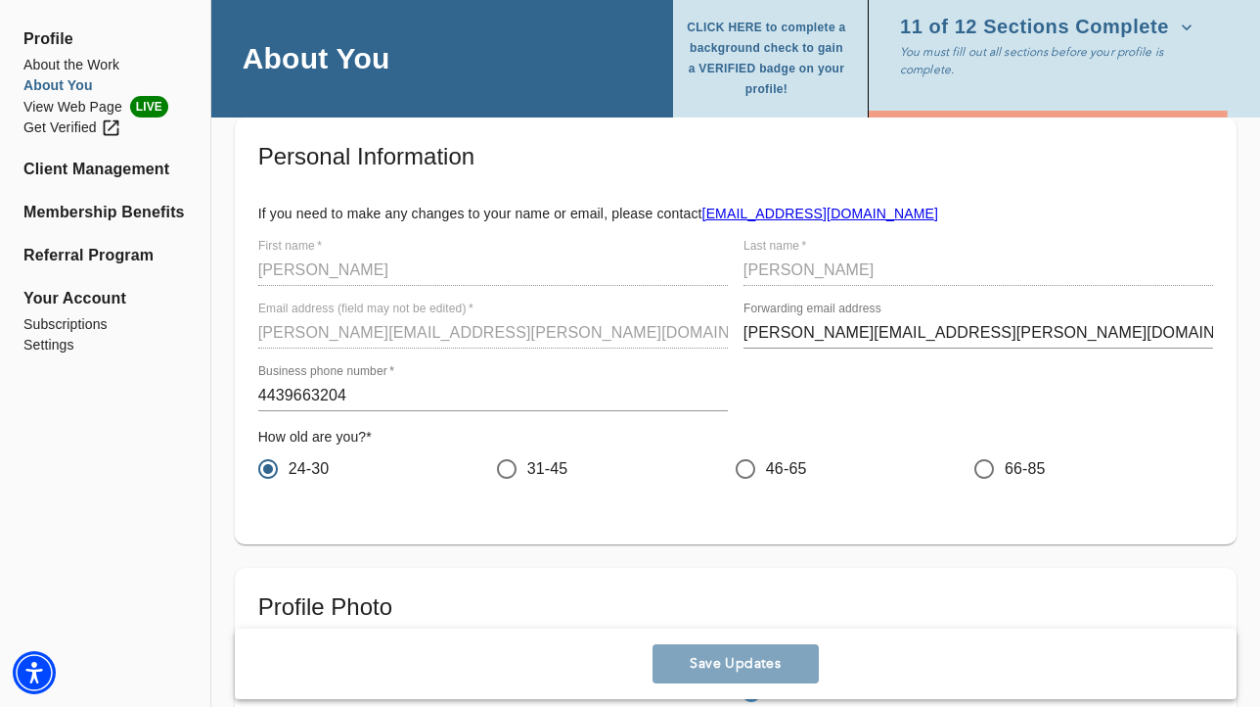
click at [1151, 26] on span "11 of 12 Sections Complete" at bounding box center [1046, 28] width 293 height 20
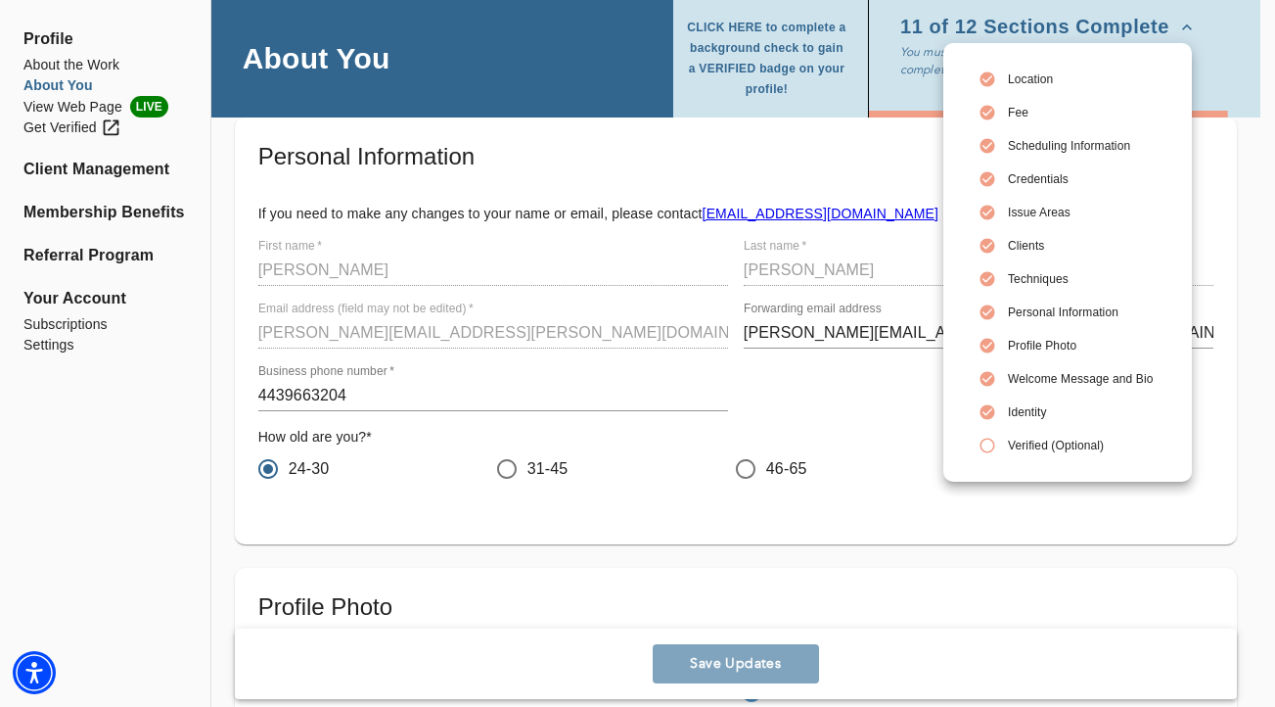
click at [991, 445] on icon at bounding box center [988, 445] width 18 height 18
click at [79, 106] on div at bounding box center [637, 353] width 1275 height 707
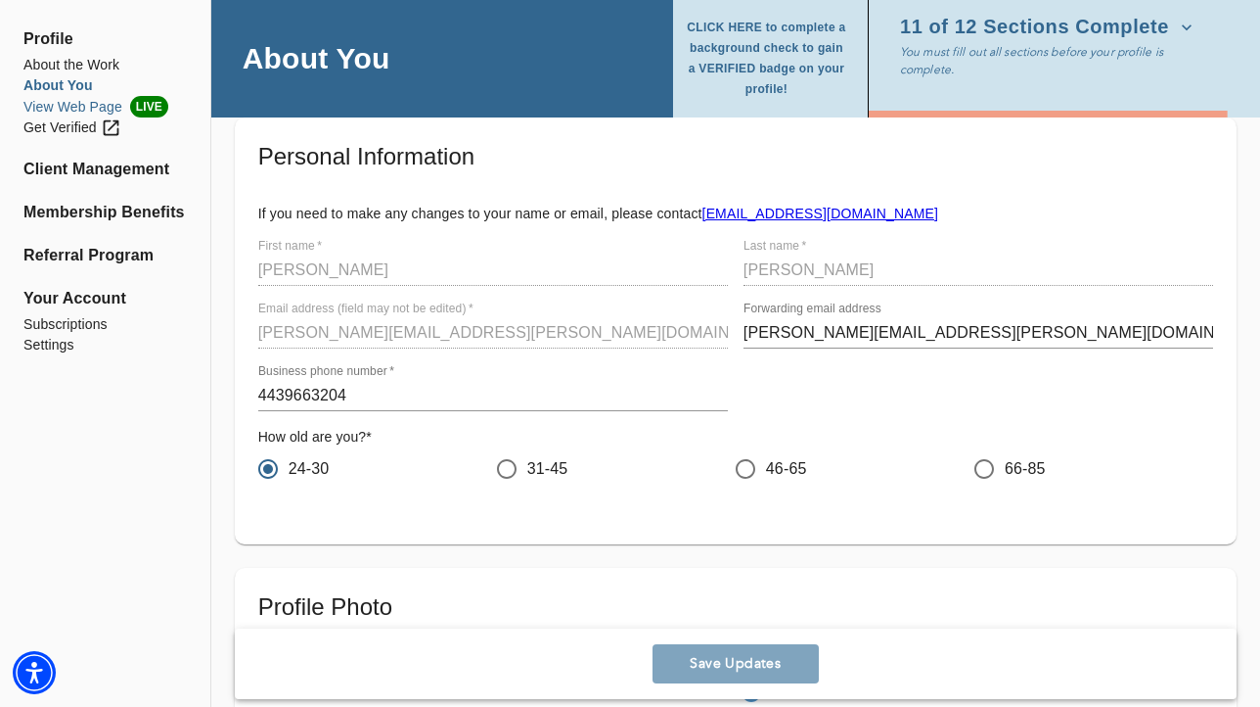
click at [136, 104] on span "LIVE" at bounding box center [149, 107] width 38 height 22
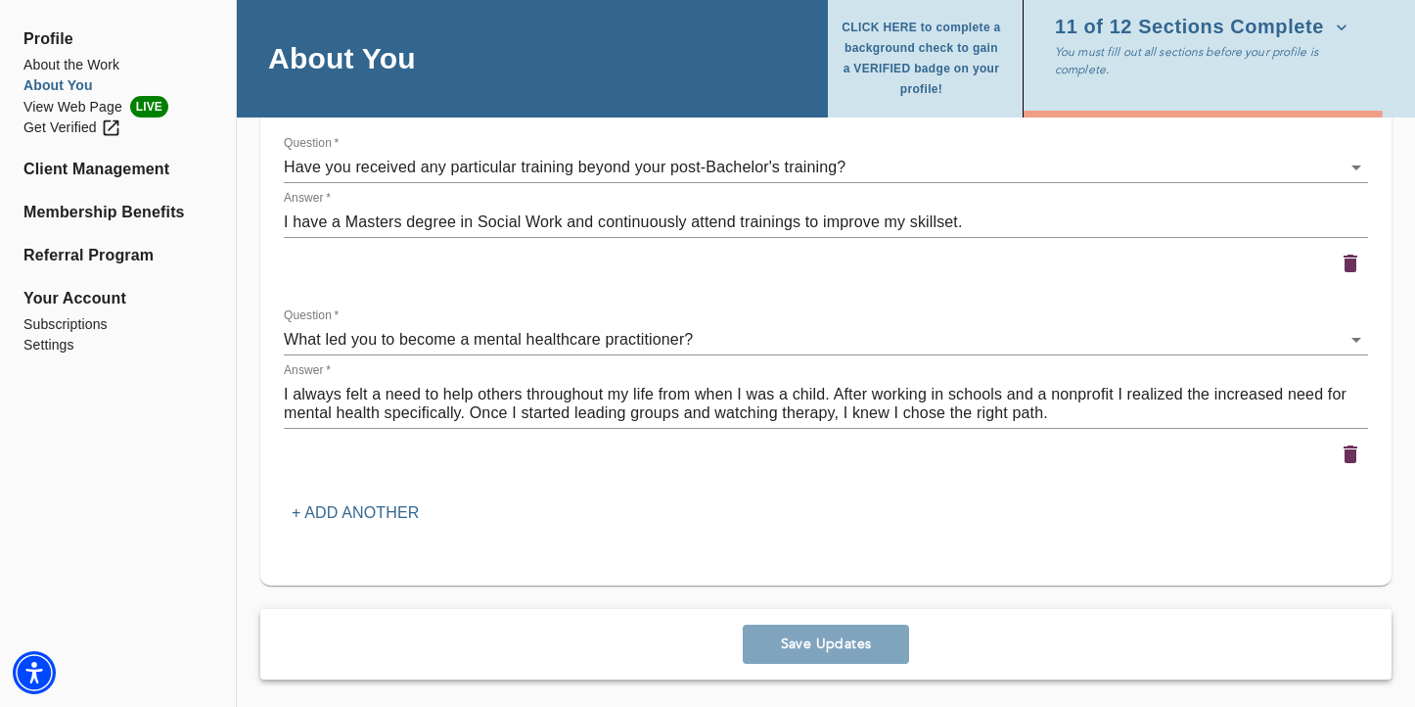
scroll to position [3039, 0]
